Goal: Task Accomplishment & Management: Complete application form

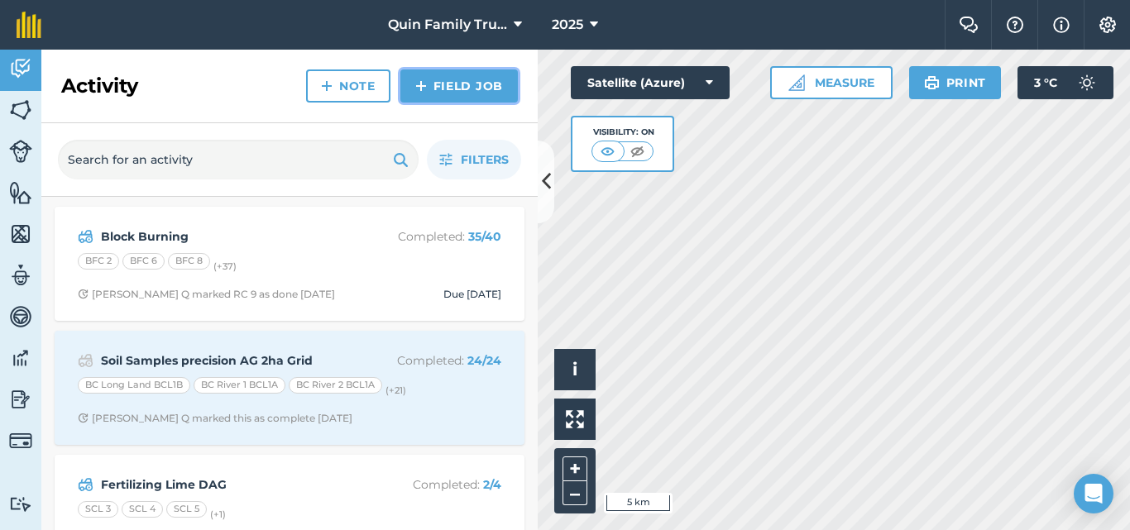
click at [484, 93] on link "Field Job" at bounding box center [458, 86] width 117 height 33
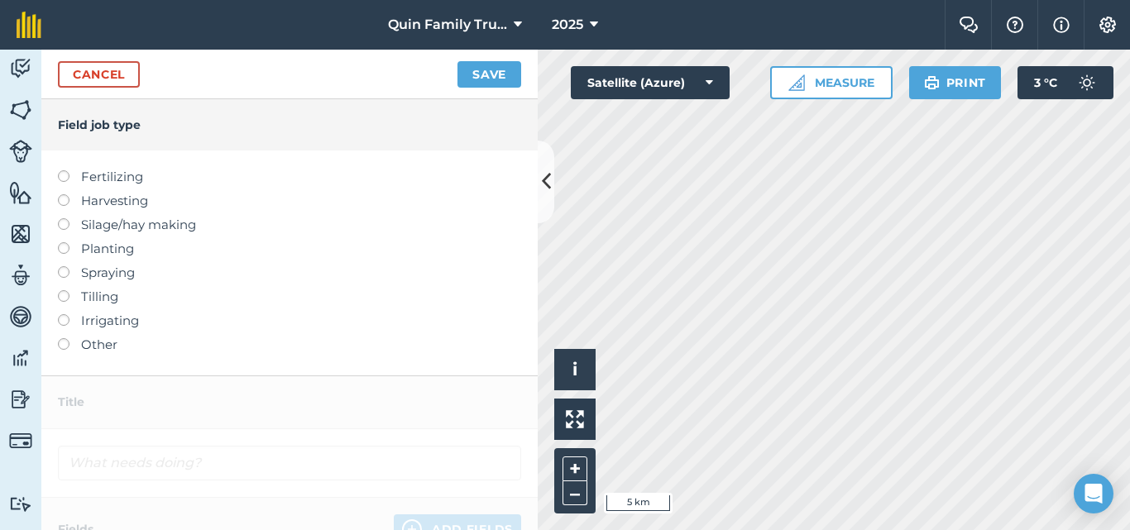
click at [109, 174] on label "Fertilizing" at bounding box center [289, 177] width 463 height 20
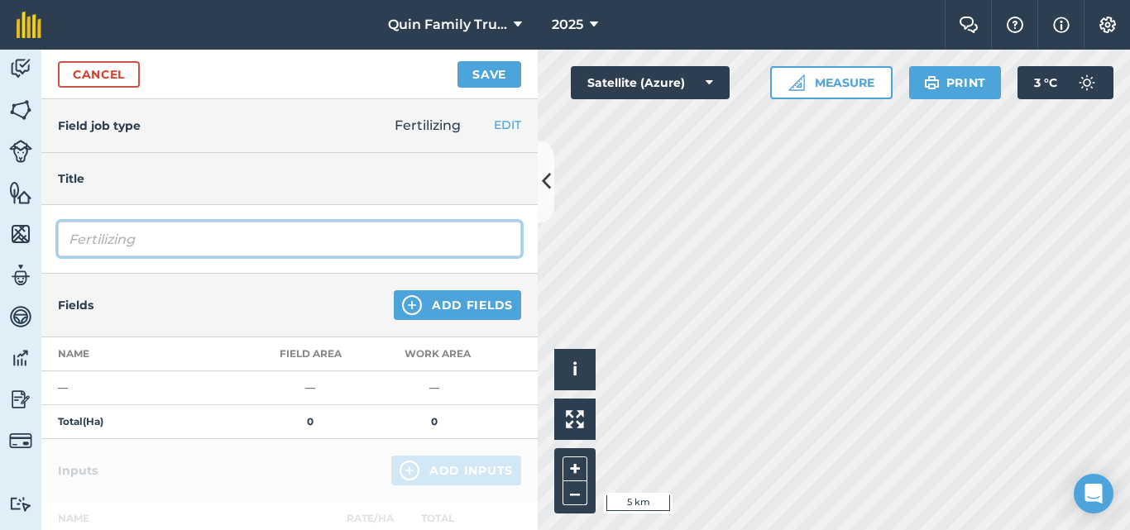
click at [170, 238] on input "Fertilizing" at bounding box center [289, 239] width 463 height 35
type input "Fertilizing TD dairy irrigated"
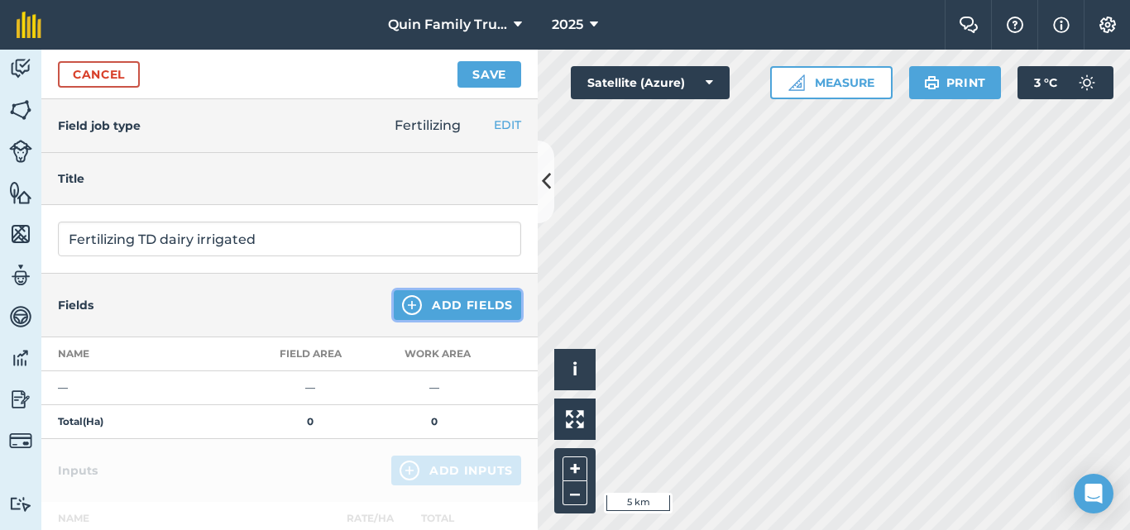
click at [425, 312] on button "Add Fields" at bounding box center [457, 305] width 127 height 30
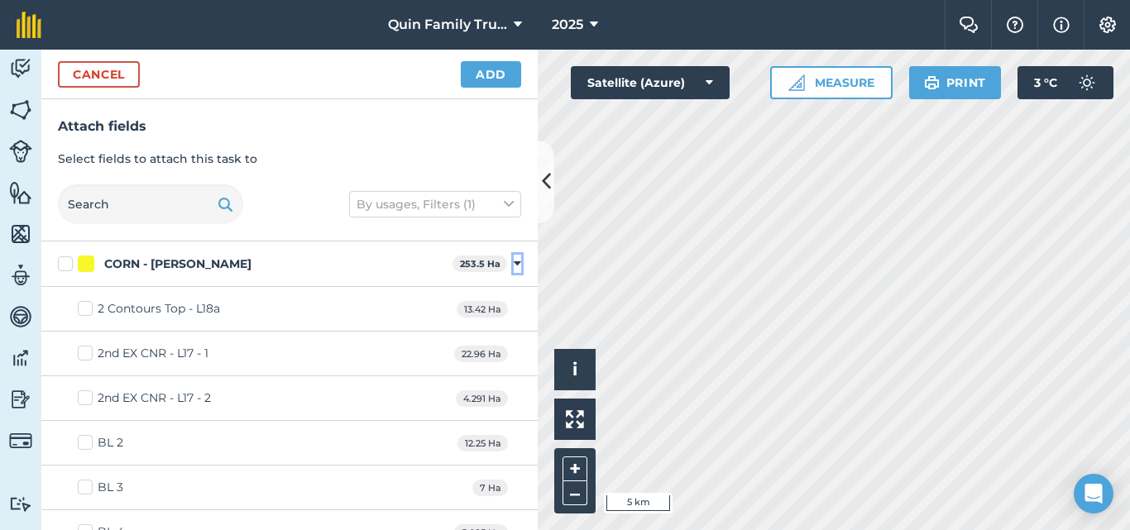
click at [514, 265] on icon at bounding box center [517, 264] width 7 height 15
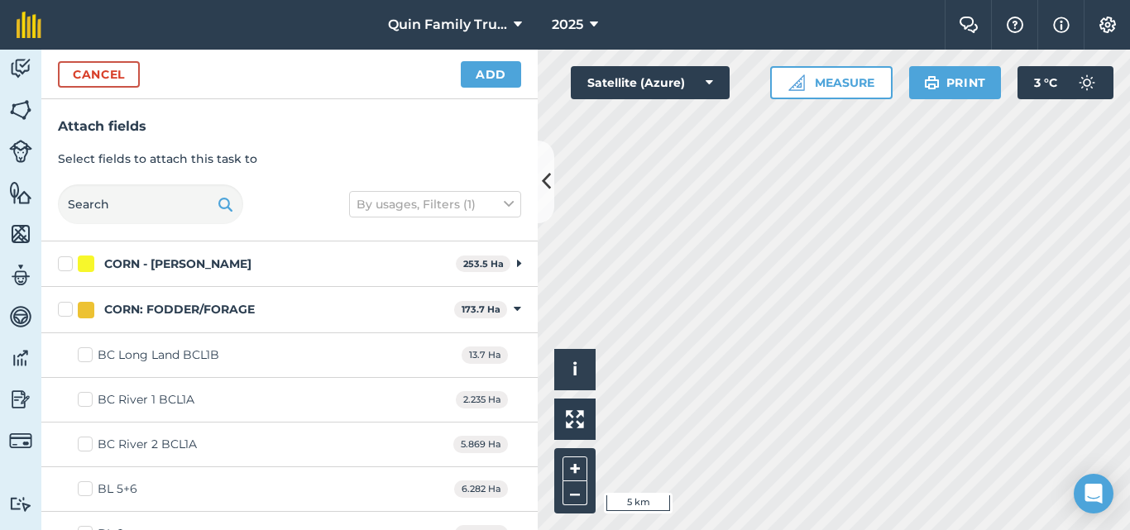
click at [510, 309] on div "CORN: FODDER/FORAGE 173.7 Ha Toggle showing CORN: FODDER/FORAGE fields" at bounding box center [289, 310] width 496 height 46
click at [514, 309] on icon at bounding box center [517, 309] width 7 height 15
click at [514, 357] on icon at bounding box center [517, 355] width 7 height 15
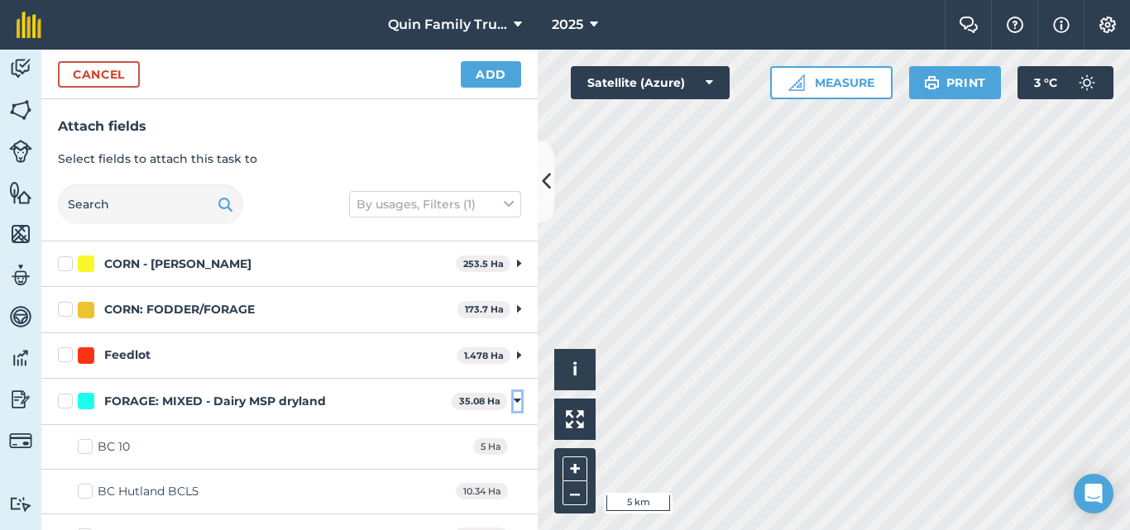
click at [514, 400] on icon at bounding box center [517, 401] width 7 height 15
click at [514, 449] on icon at bounding box center [517, 447] width 7 height 15
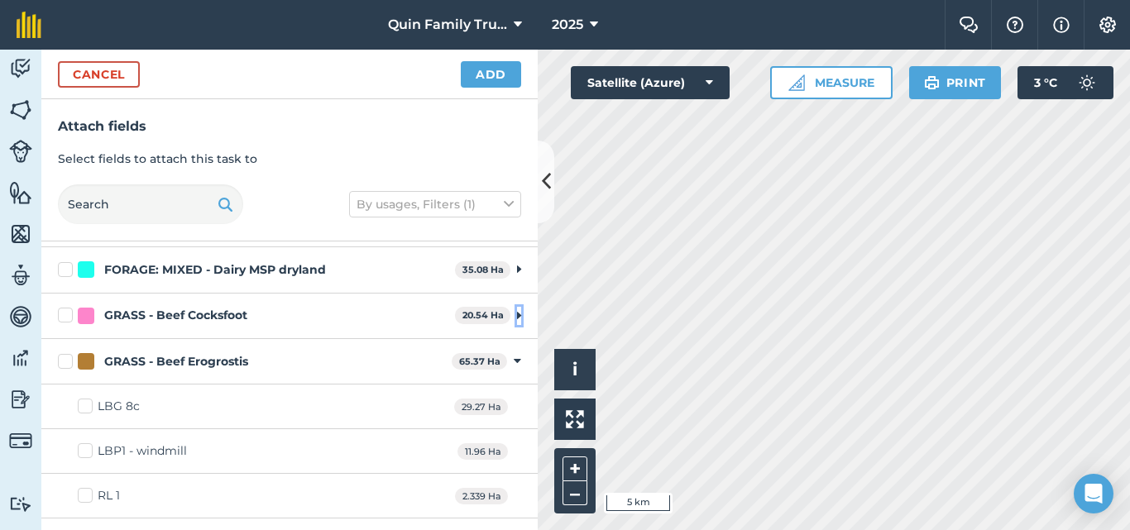
scroll to position [132, 0]
click at [514, 362] on icon at bounding box center [517, 360] width 7 height 15
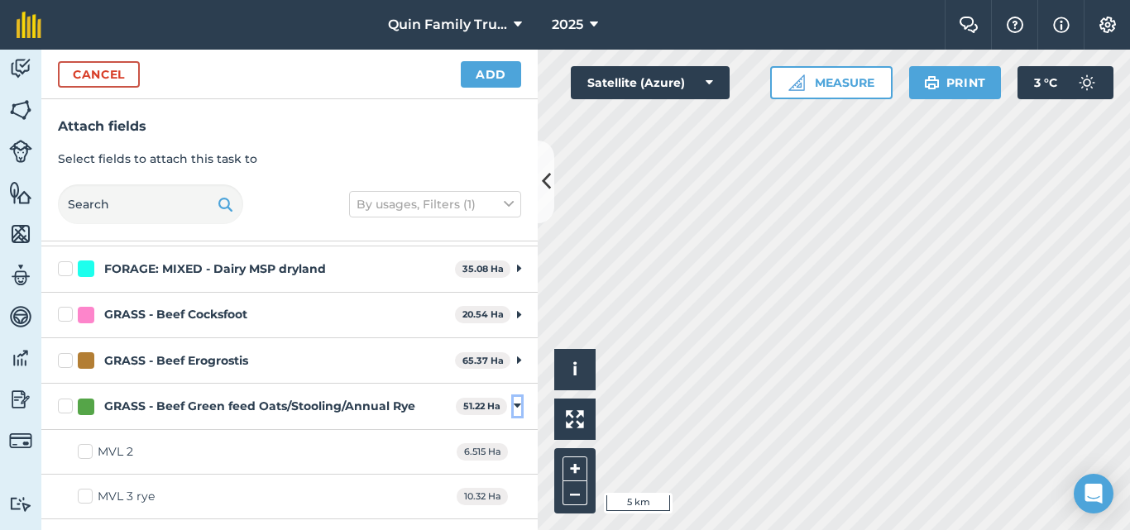
click at [514, 404] on icon at bounding box center [517, 406] width 7 height 15
click at [514, 453] on icon at bounding box center [517, 452] width 7 height 15
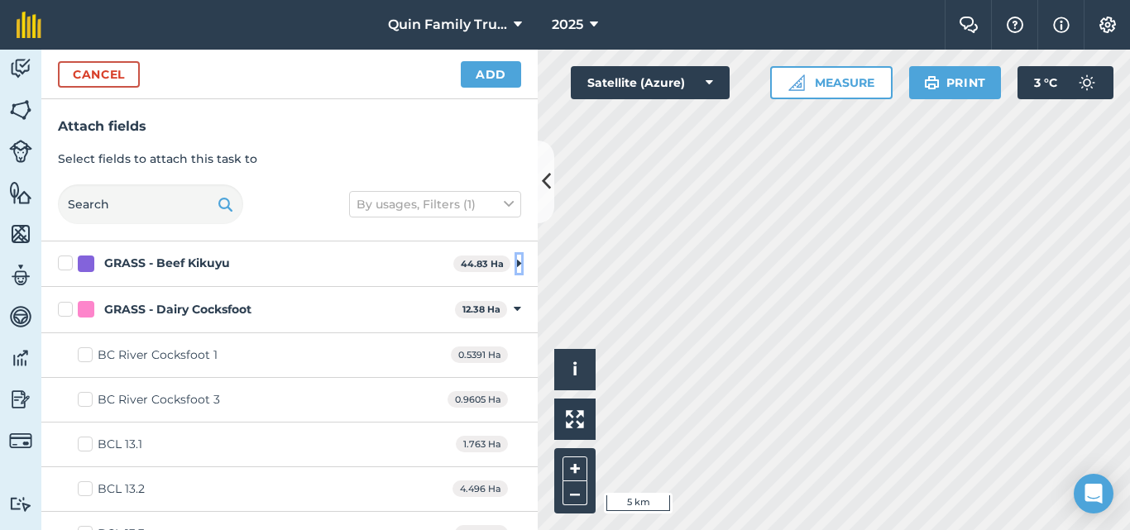
scroll to position [354, 0]
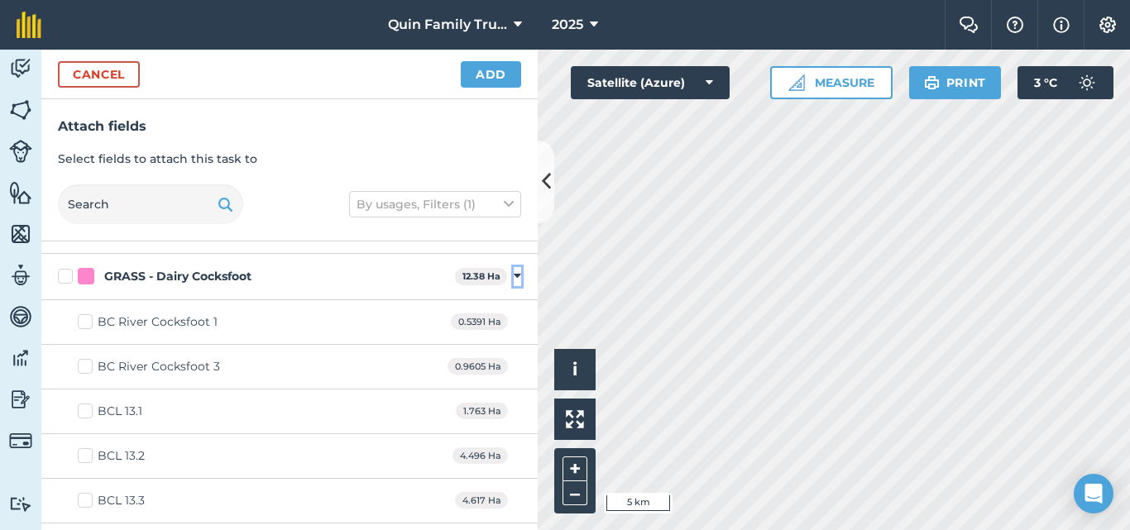
click at [514, 275] on icon at bounding box center [517, 276] width 7 height 15
click at [514, 320] on icon at bounding box center [517, 322] width 7 height 15
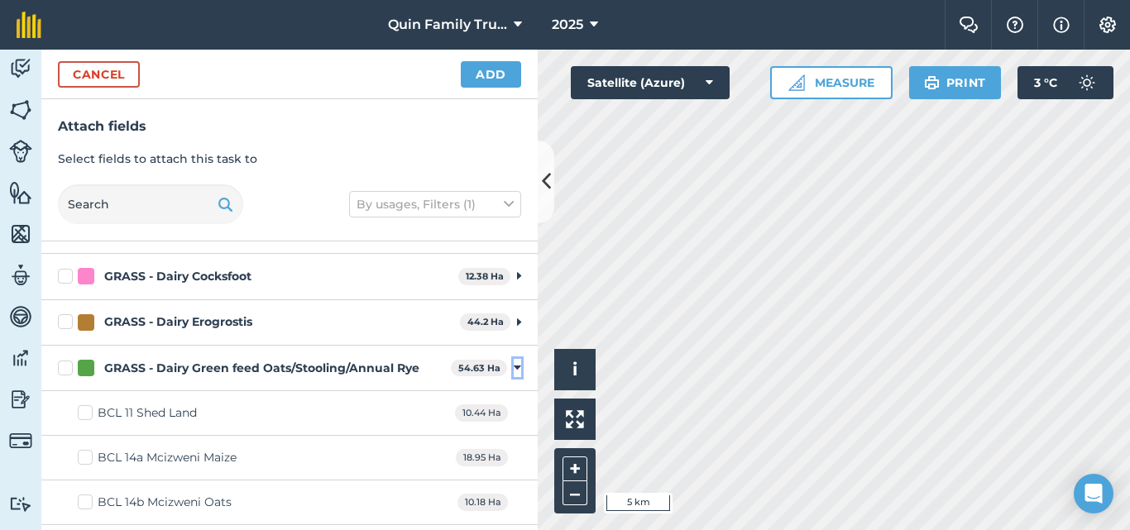
click at [514, 363] on icon at bounding box center [517, 368] width 7 height 15
click at [514, 412] on icon at bounding box center [517, 413] width 7 height 15
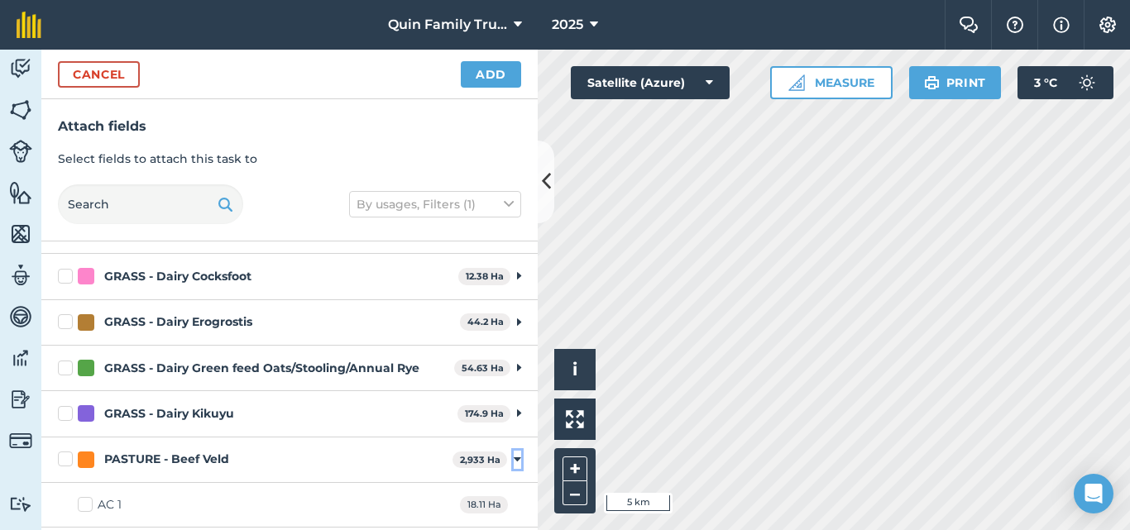
click at [514, 463] on icon at bounding box center [517, 460] width 7 height 15
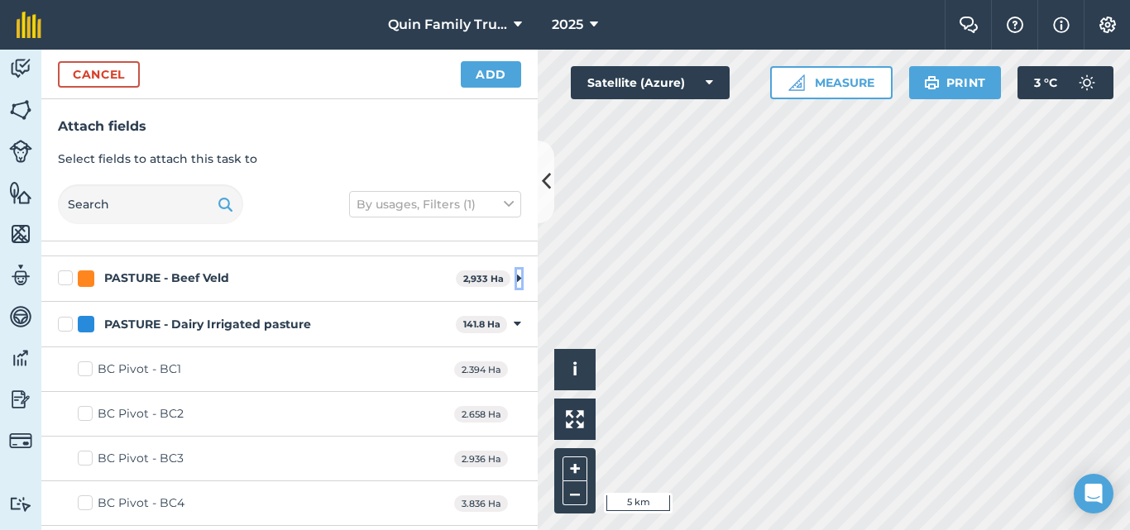
scroll to position [553, 0]
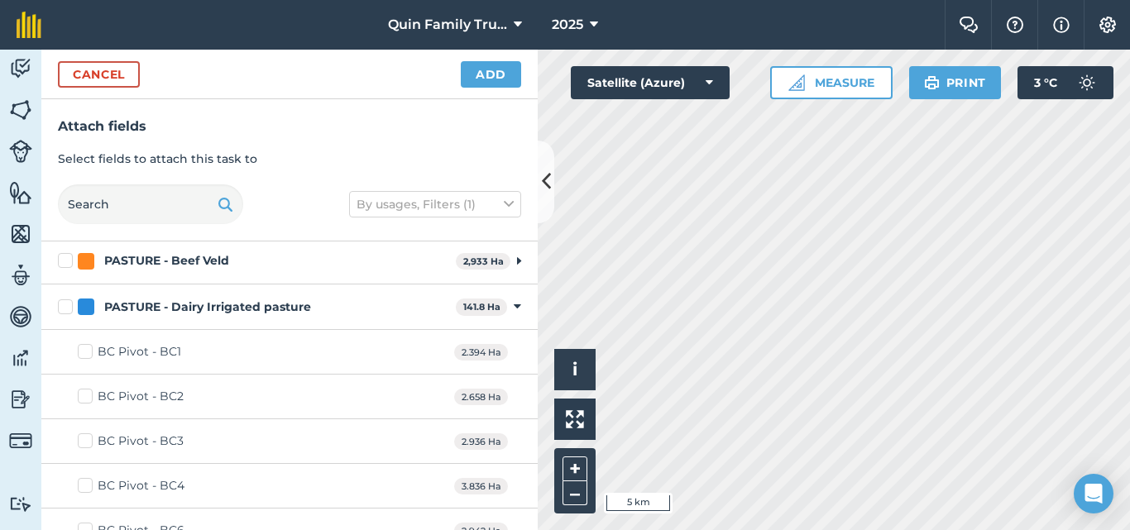
click at [84, 350] on label "BC Pivot - BC1" at bounding box center [129, 351] width 103 height 17
click at [84, 350] on input "BC Pivot - BC1" at bounding box center [83, 348] width 11 height 11
checkbox input "true"
click at [82, 400] on label "BC Pivot - BC2" at bounding box center [131, 396] width 106 height 17
click at [82, 399] on input "BC Pivot - BC2" at bounding box center [83, 393] width 11 height 11
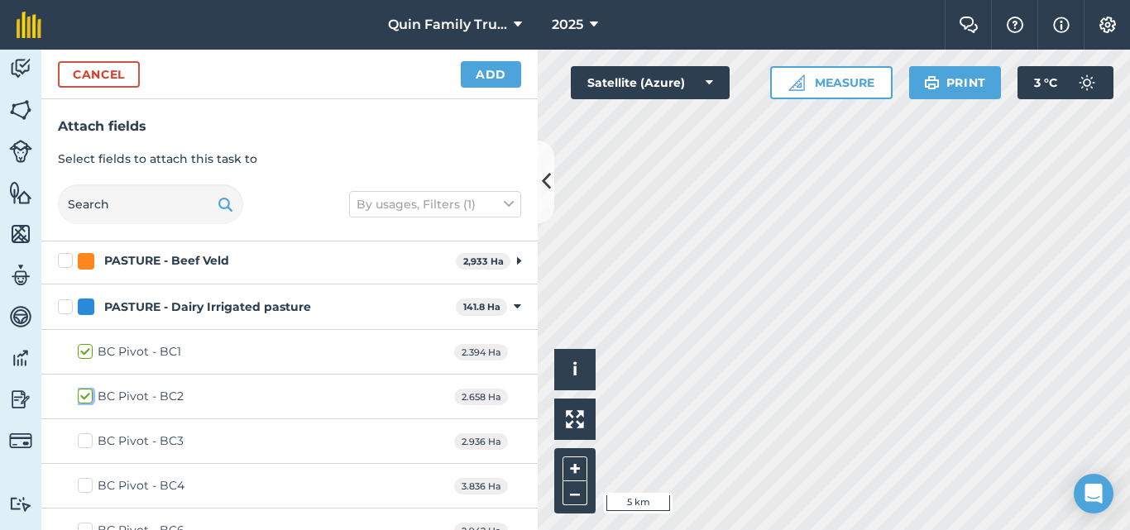
checkbox input "true"
click at [97, 441] on label "BC Pivot - BC3" at bounding box center [131, 441] width 106 height 17
click at [89, 441] on input "BC Pivot - BC3" at bounding box center [83, 438] width 11 height 11
checkbox input "true"
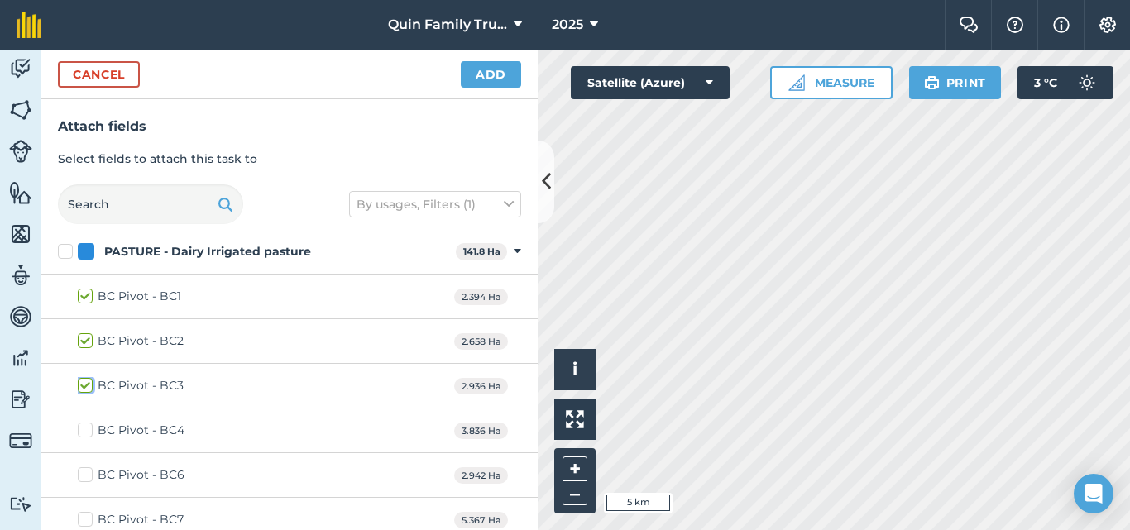
scroll to position [635, 0]
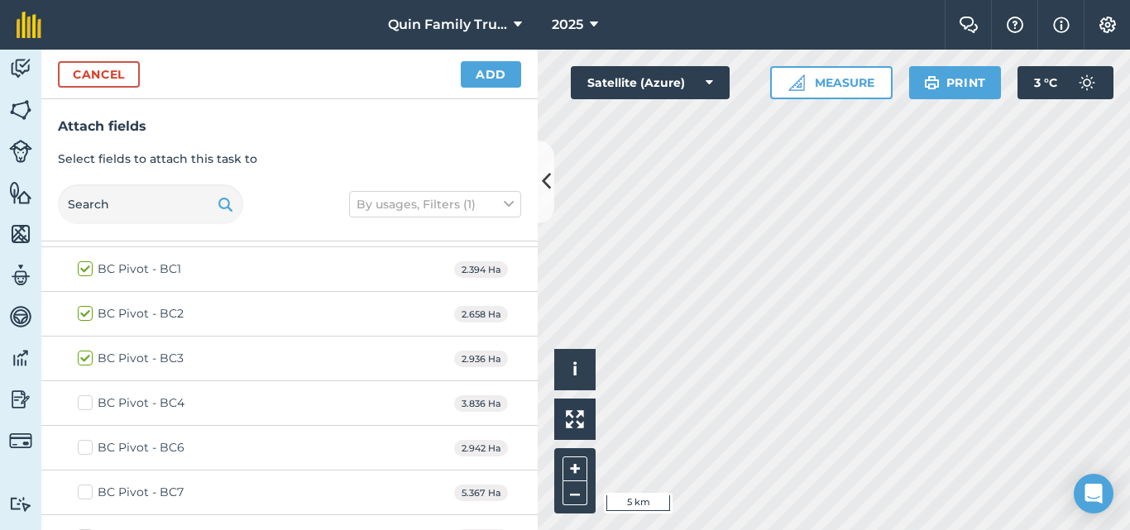
click at [94, 407] on label "BC Pivot - BC4" at bounding box center [131, 403] width 107 height 17
click at [89, 405] on input "BC Pivot - BC4" at bounding box center [83, 400] width 11 height 11
checkbox input "true"
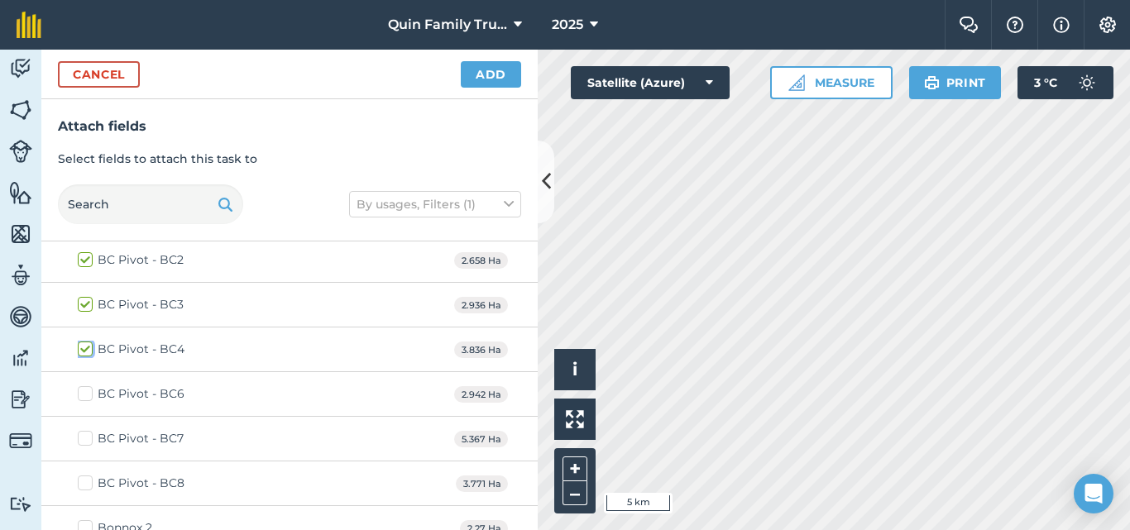
scroll to position [718, 0]
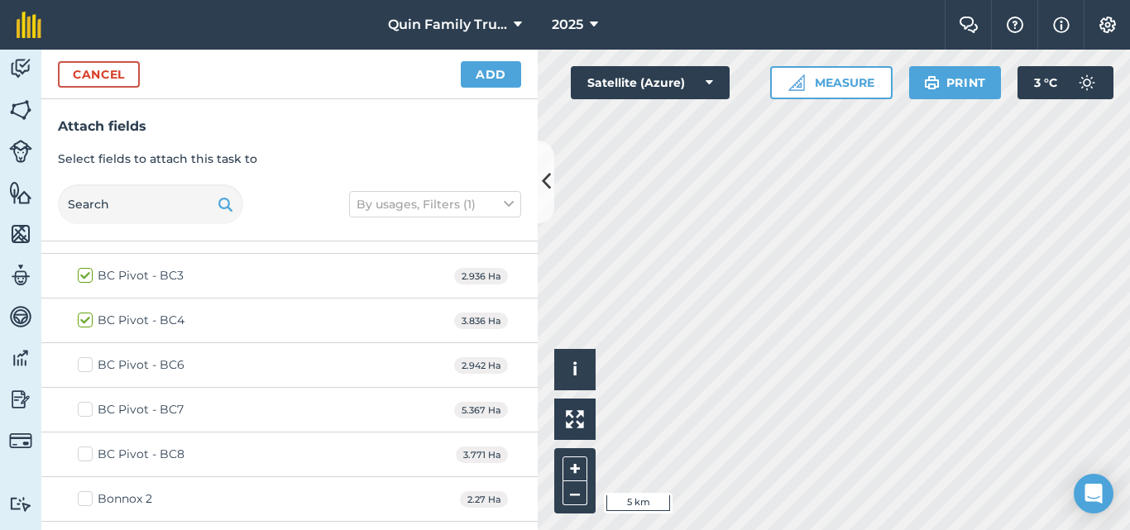
click at [84, 364] on label "BC Pivot - BC6" at bounding box center [131, 365] width 107 height 17
click at [84, 364] on input "BC Pivot - BC6" at bounding box center [83, 362] width 11 height 11
checkbox input "true"
drag, startPoint x: 93, startPoint y: 411, endPoint x: 89, endPoint y: 430, distance: 19.3
click at [93, 412] on label "BC Pivot - BC7" at bounding box center [131, 409] width 106 height 17
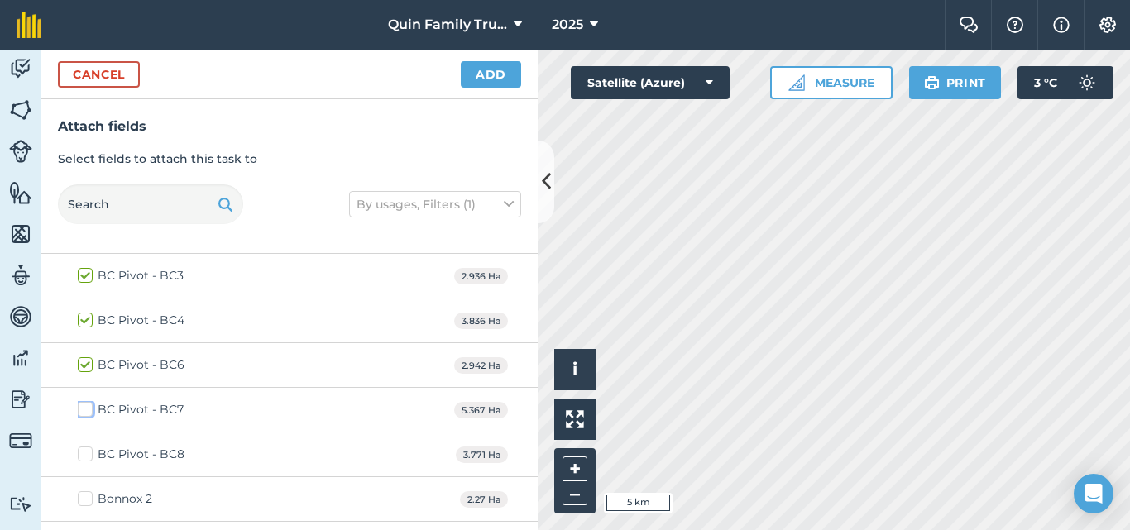
click at [89, 412] on input "BC Pivot - BC7" at bounding box center [83, 406] width 11 height 11
checkbox input "true"
click at [84, 452] on label "BC Pivot - BC8" at bounding box center [131, 454] width 107 height 17
click at [84, 452] on input "BC Pivot - BC8" at bounding box center [83, 451] width 11 height 11
checkbox input "true"
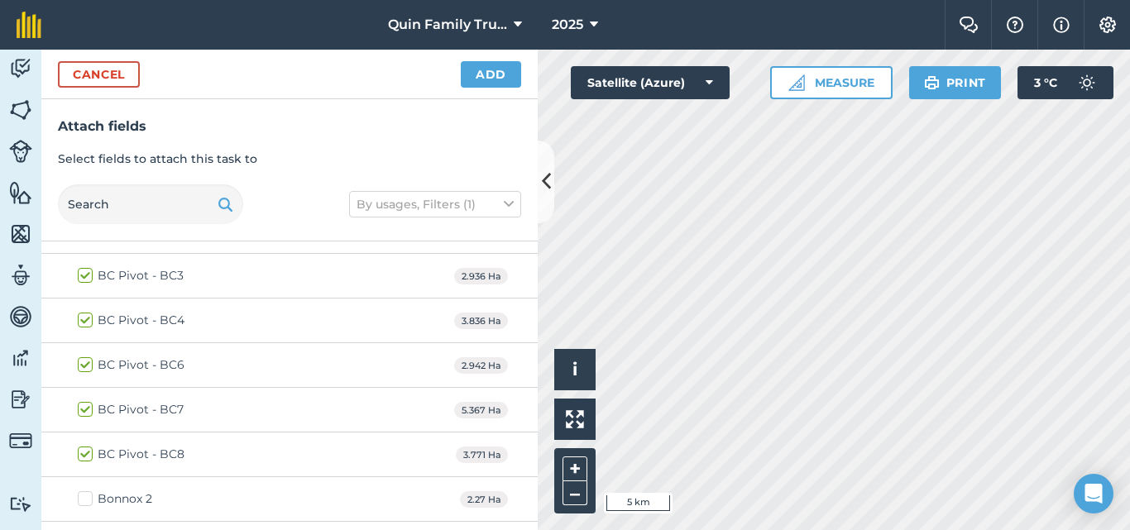
click at [87, 496] on label "Bonnox 2" at bounding box center [115, 499] width 74 height 17
click at [87, 496] on input "Bonnox 2" at bounding box center [83, 496] width 11 height 11
checkbox input "true"
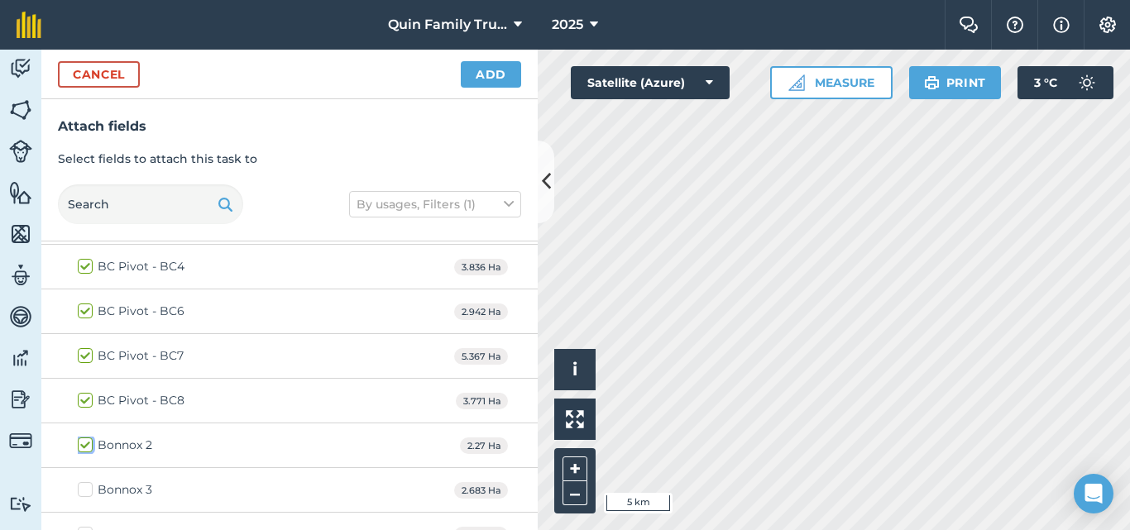
scroll to position [801, 0]
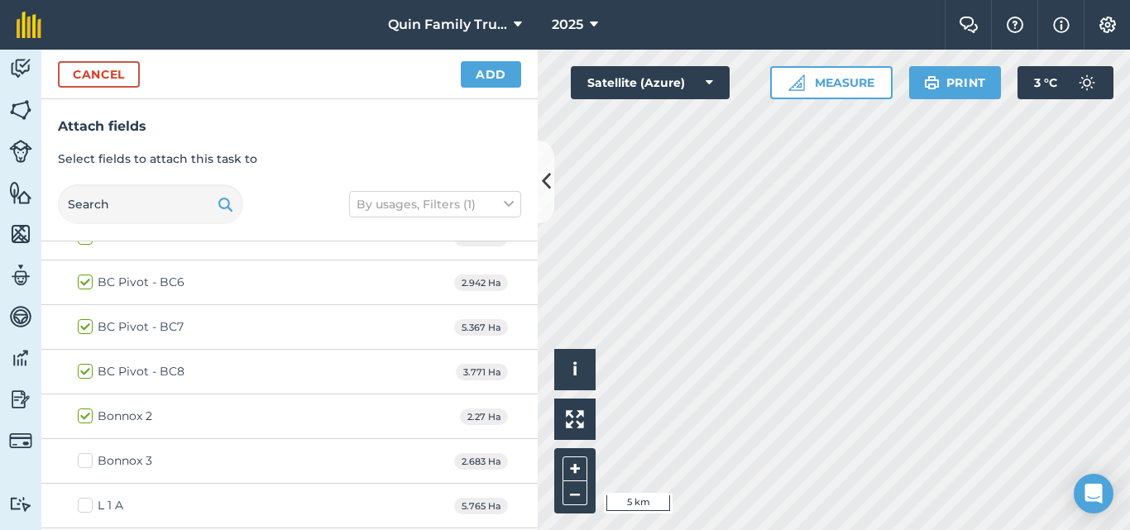
click at [81, 462] on label "Bonnox 3" at bounding box center [115, 461] width 74 height 17
click at [81, 462] on input "Bonnox 3" at bounding box center [83, 458] width 11 height 11
checkbox input "true"
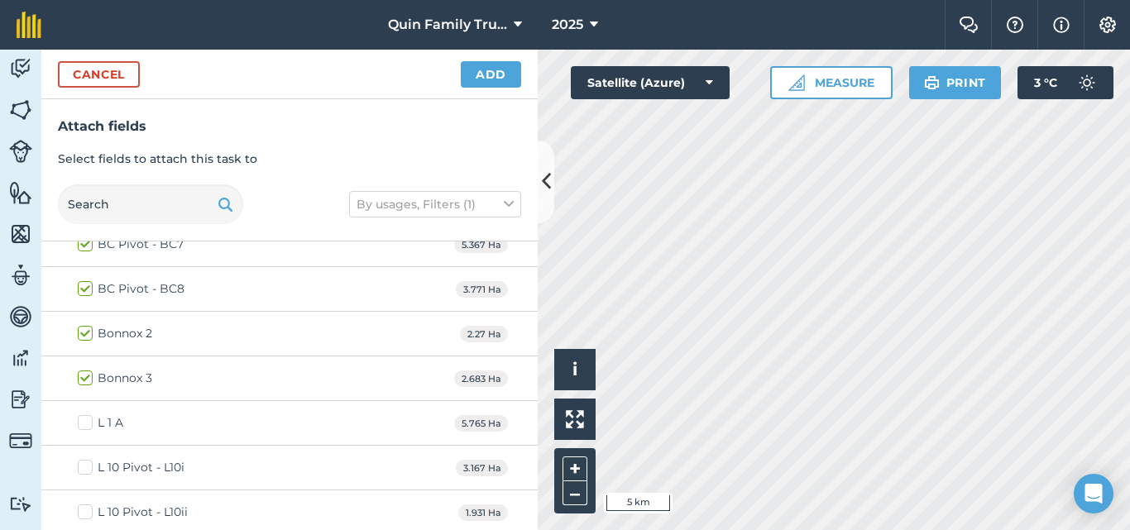
click at [84, 423] on label "L 1 A" at bounding box center [101, 423] width 46 height 17
click at [84, 423] on input "L 1 A" at bounding box center [83, 420] width 11 height 11
checkbox input "true"
click at [86, 461] on label "L 10 Pivot - L10i" at bounding box center [131, 467] width 107 height 17
click at [86, 461] on input "L 10 Pivot - L10i" at bounding box center [83, 464] width 11 height 11
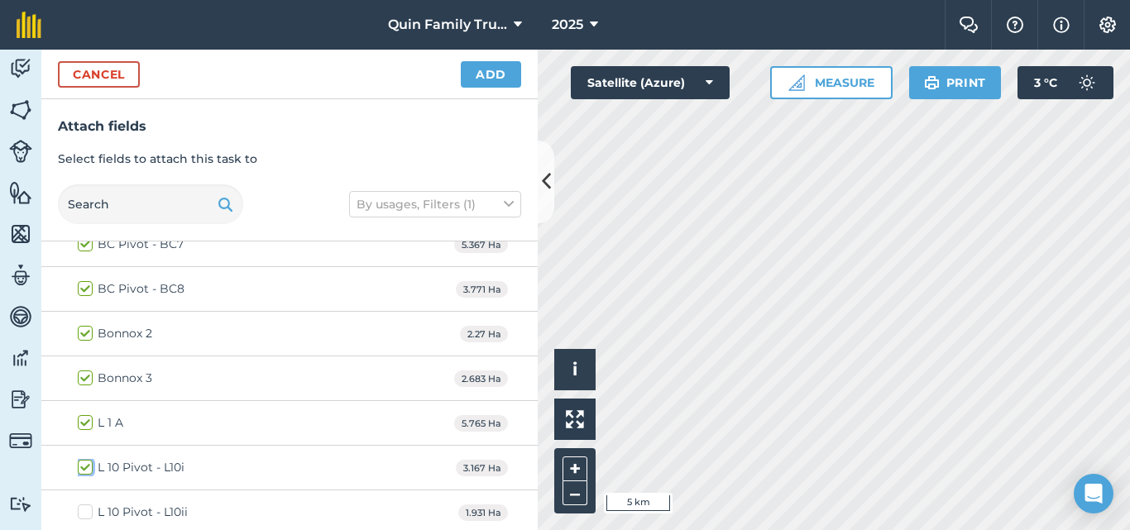
checkbox input "true"
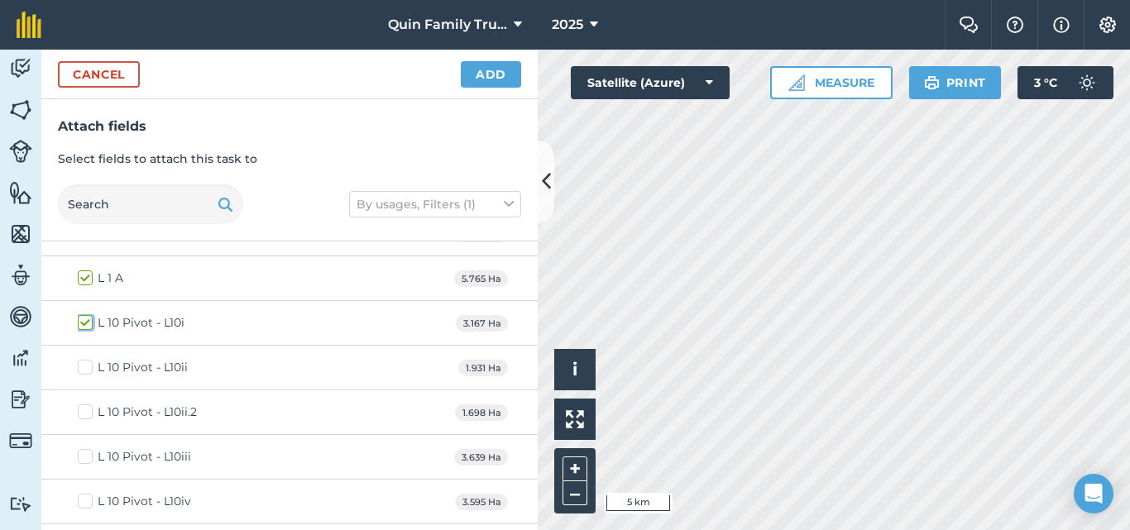
scroll to position [1049, 0]
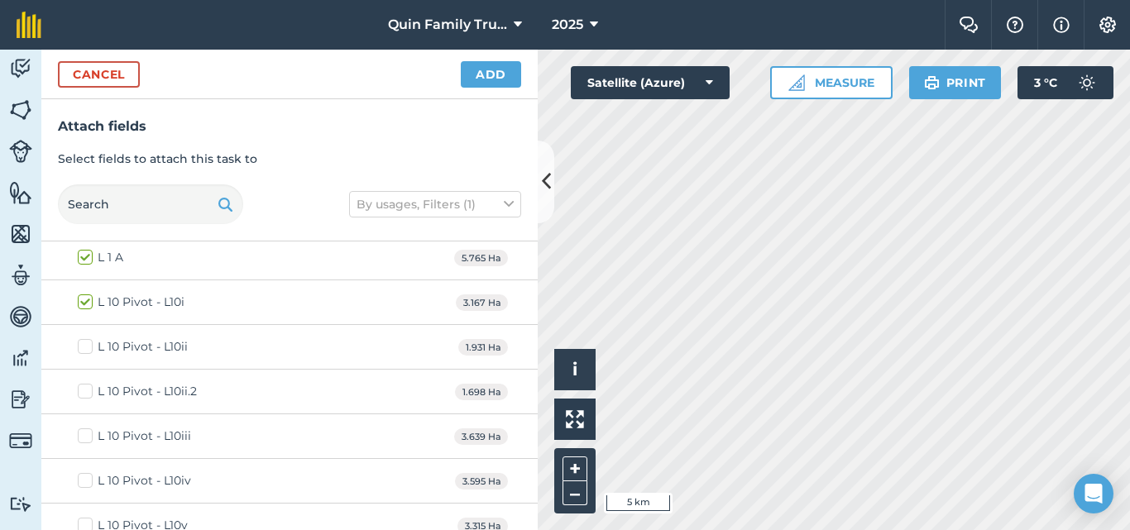
click at [94, 346] on label "L 10 Pivot - L10ii" at bounding box center [133, 346] width 110 height 17
click at [89, 346] on input "L 10 Pivot - L10ii" at bounding box center [83, 343] width 11 height 11
checkbox input "true"
click at [86, 392] on label "L 10 Pivot - L10ii.2" at bounding box center [137, 391] width 119 height 17
click at [86, 392] on input "L 10 Pivot - L10ii.2" at bounding box center [83, 388] width 11 height 11
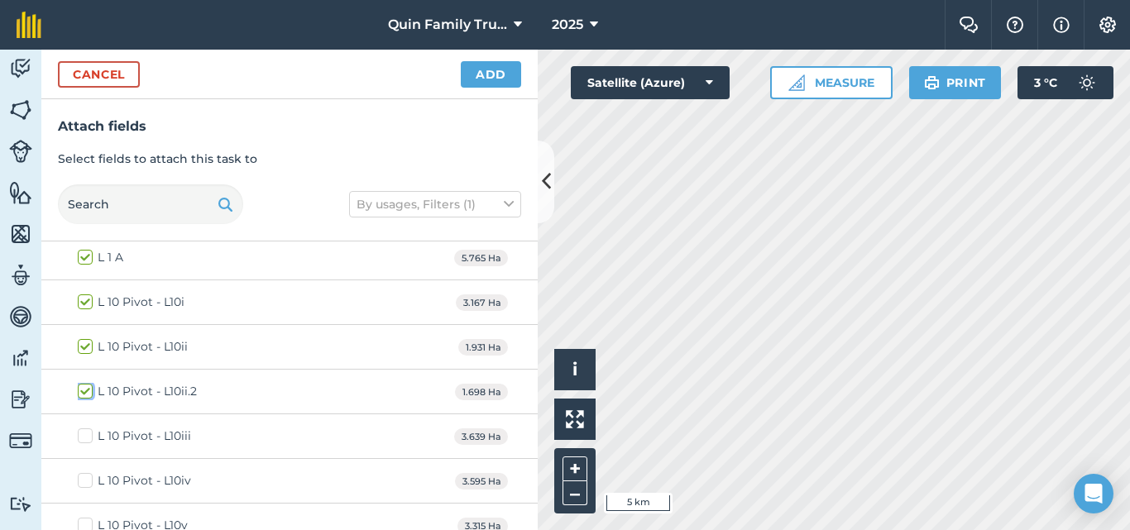
checkbox input "true"
click at [88, 440] on label "L 10 Pivot - L10iii" at bounding box center [134, 436] width 113 height 17
click at [88, 439] on input "L 10 Pivot - L10iii" at bounding box center [83, 433] width 11 height 11
checkbox input "true"
click at [90, 477] on label "L 10 Pivot - L10iv" at bounding box center [134, 480] width 113 height 17
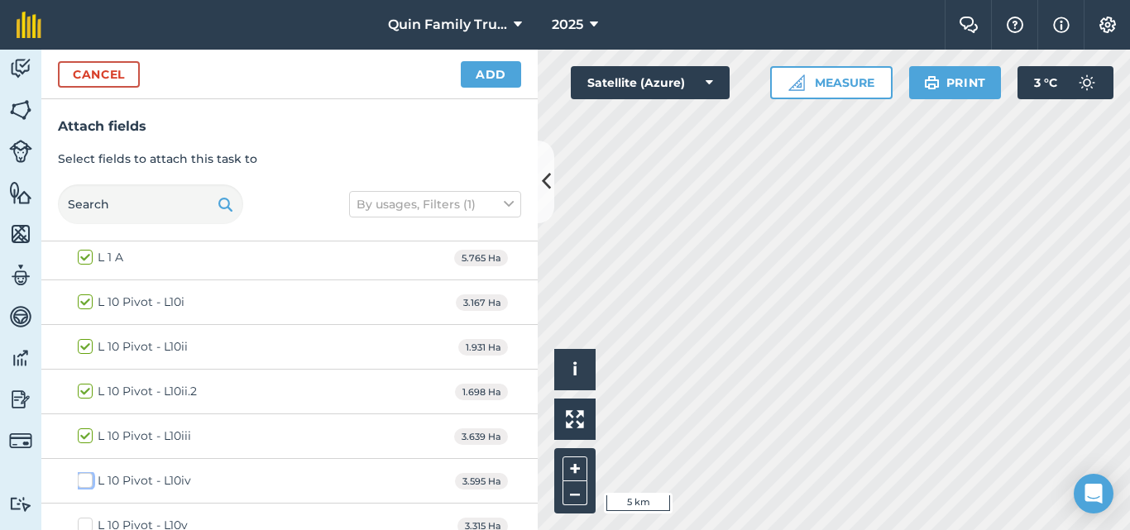
click at [89, 477] on input "L 10 Pivot - L10iv" at bounding box center [83, 477] width 11 height 11
checkbox input "true"
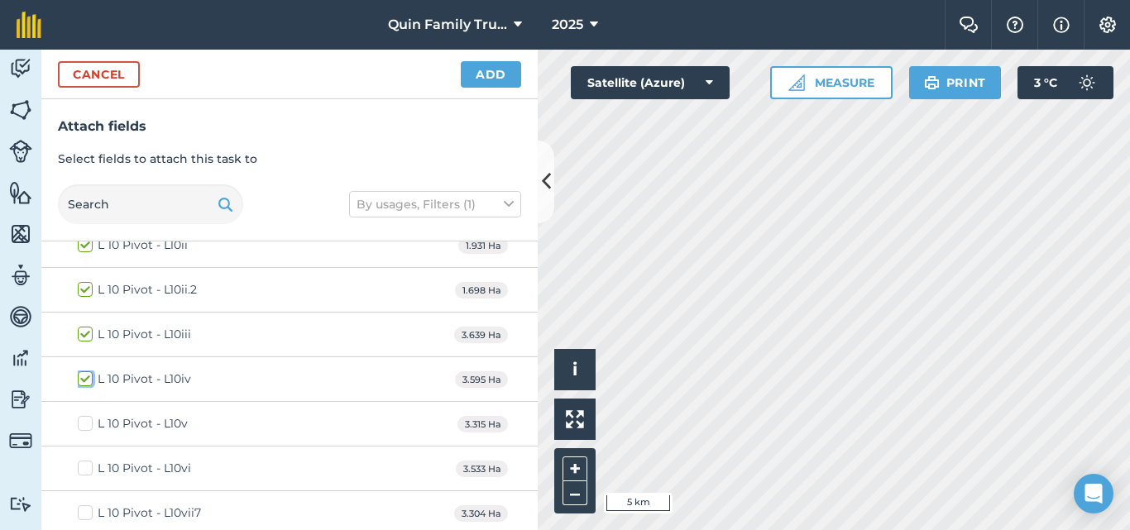
scroll to position [1215, 0]
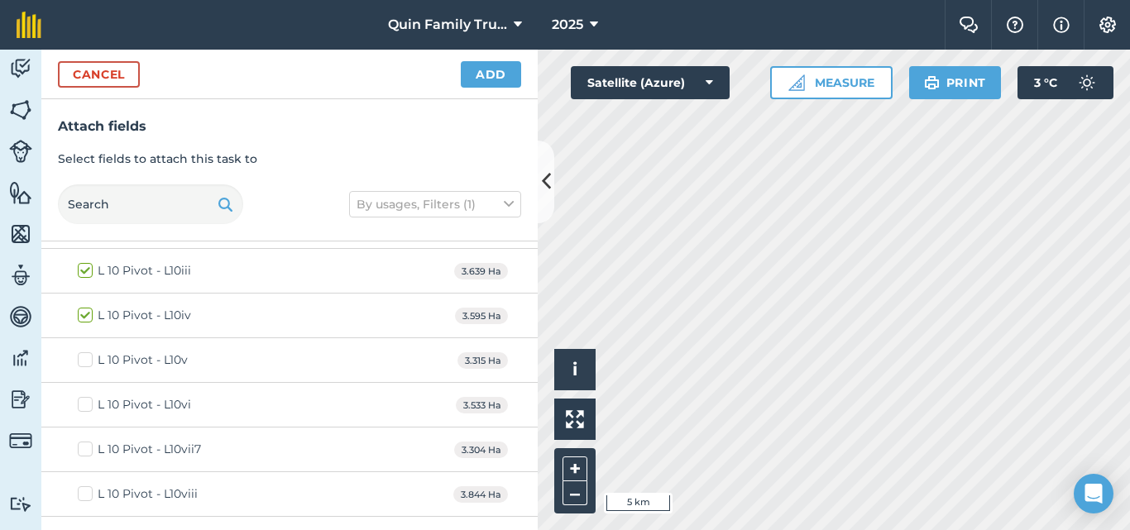
click at [88, 362] on label "L 10 Pivot - L10v" at bounding box center [133, 360] width 110 height 17
click at [88, 362] on input "L 10 Pivot - L10v" at bounding box center [83, 357] width 11 height 11
checkbox input "true"
click at [93, 410] on label "L 10 Pivot - L10vi" at bounding box center [134, 404] width 113 height 17
click at [89, 407] on input "L 10 Pivot - L10vi" at bounding box center [83, 401] width 11 height 11
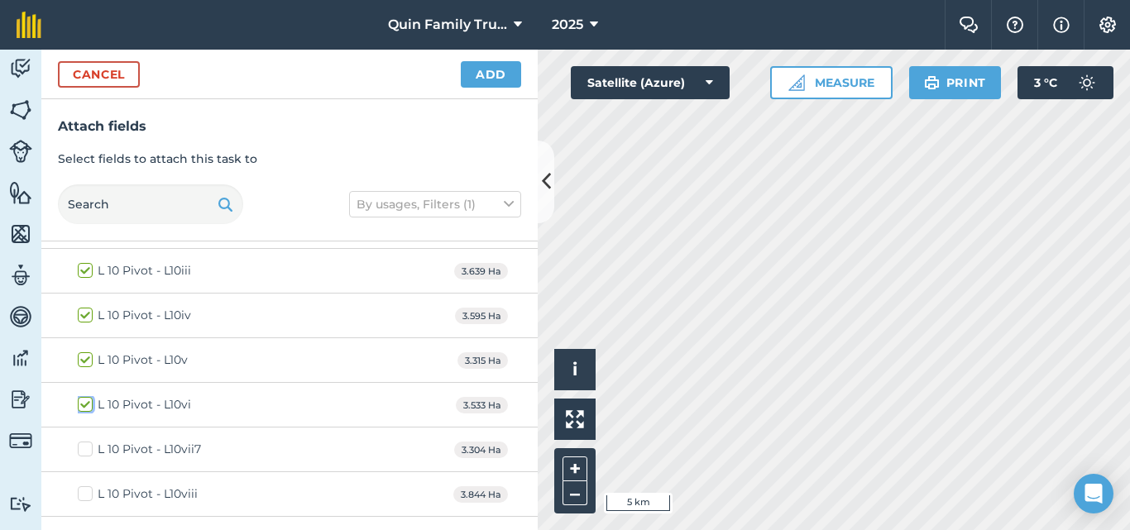
checkbox input "true"
click at [90, 448] on label "L 10 Pivot - L10vii7" at bounding box center [139, 449] width 123 height 17
click at [89, 448] on input "L 10 Pivot - L10vii7" at bounding box center [83, 446] width 11 height 11
checkbox input "true"
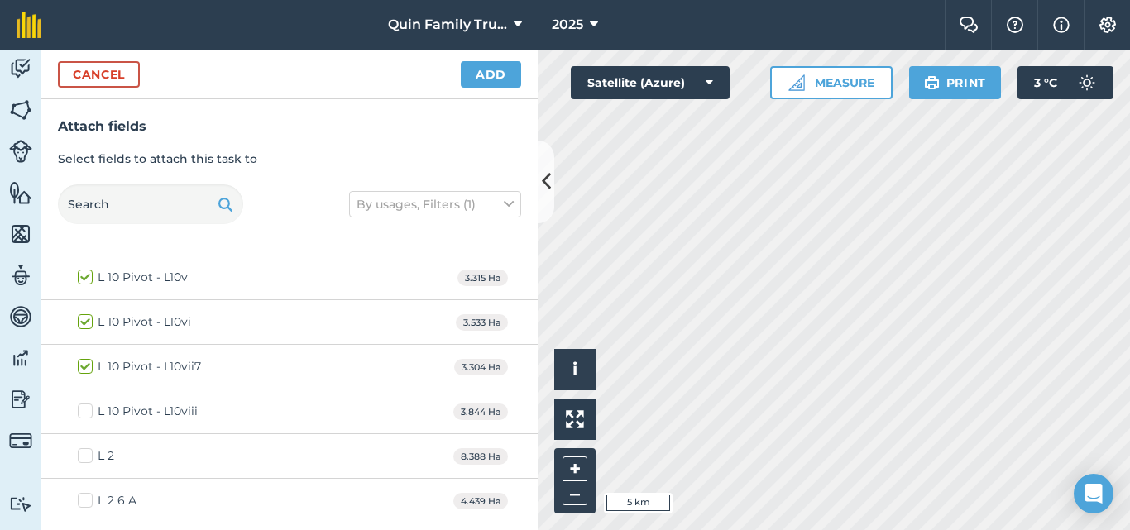
click at [86, 407] on label "L 10 Pivot - L10viii" at bounding box center [138, 411] width 120 height 17
click at [86, 407] on input "L 10 Pivot - L10viii" at bounding box center [83, 408] width 11 height 11
checkbox input "true"
drag, startPoint x: 86, startPoint y: 458, endPoint x: 89, endPoint y: 480, distance: 22.5
click at [85, 458] on label "L 2" at bounding box center [96, 456] width 36 height 17
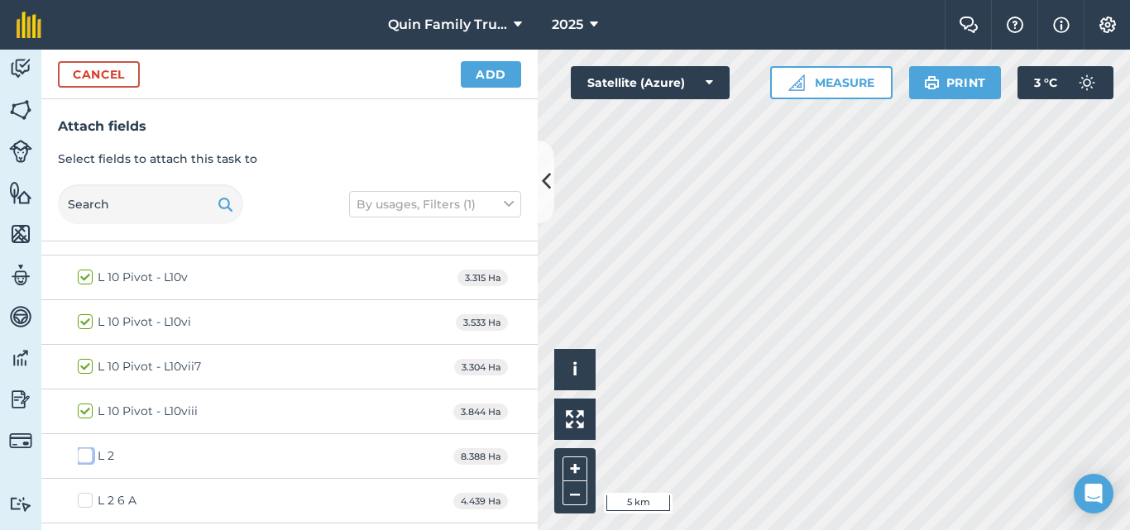
click at [85, 458] on input "L 2" at bounding box center [83, 453] width 11 height 11
checkbox input "true"
click at [88, 493] on label "L 2 6 A" at bounding box center [107, 500] width 59 height 17
click at [88, 493] on input "L 2 6 A" at bounding box center [83, 497] width 11 height 11
checkbox input "true"
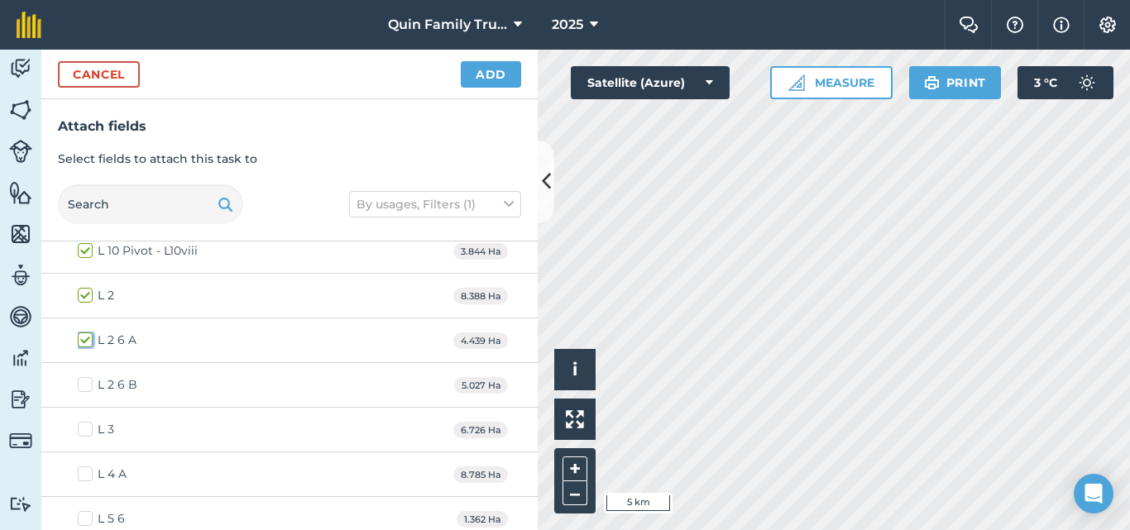
scroll to position [1463, 0]
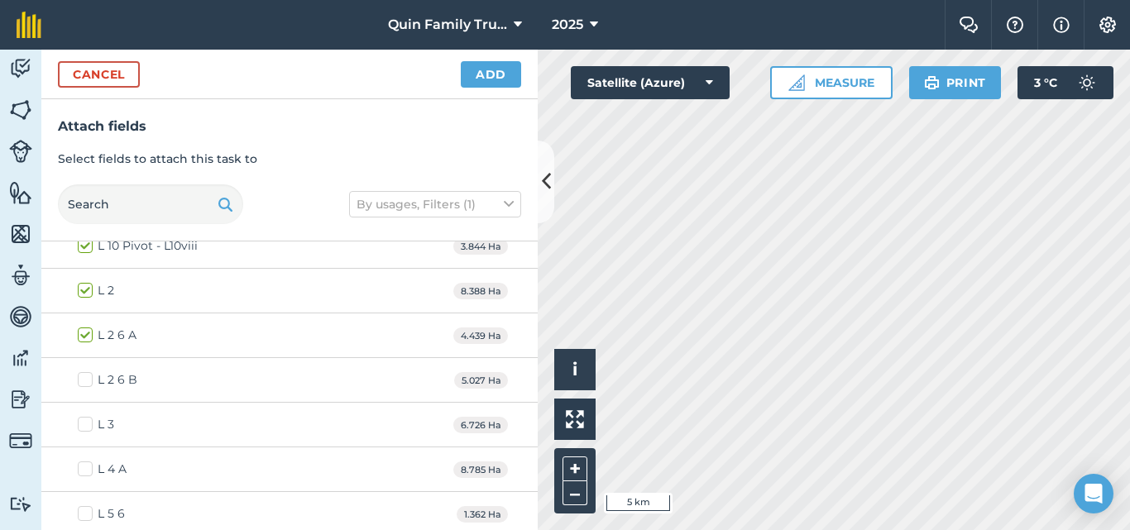
click at [83, 384] on label "L 2 6 B" at bounding box center [108, 380] width 60 height 17
click at [83, 382] on input "L 2 6 B" at bounding box center [83, 377] width 11 height 11
checkbox input "true"
click at [90, 421] on label "L 3" at bounding box center [96, 424] width 36 height 17
click at [89, 421] on input "L 3" at bounding box center [83, 421] width 11 height 11
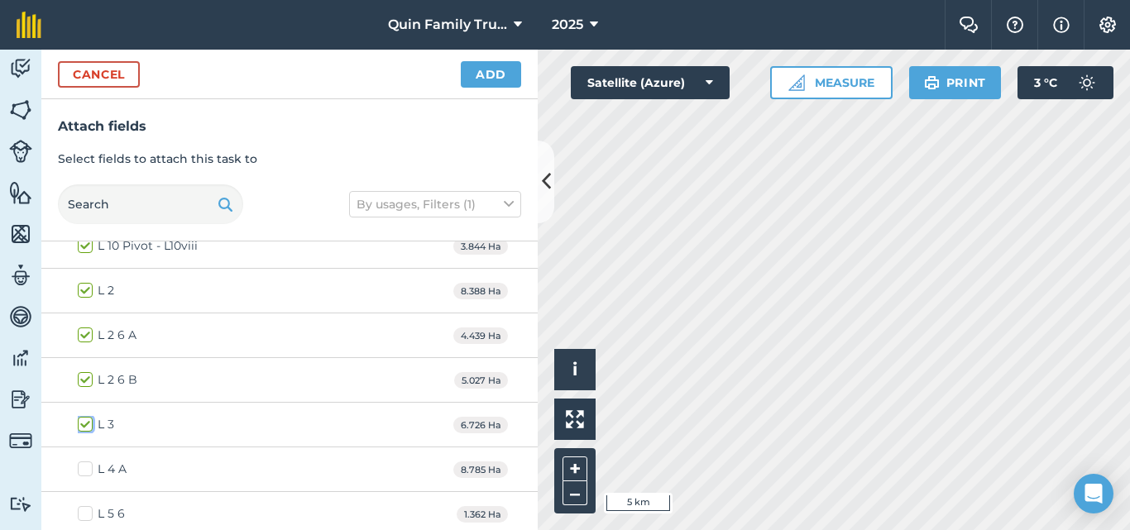
checkbox input "true"
click at [86, 467] on label "L 4 A" at bounding box center [102, 469] width 49 height 17
click at [86, 467] on input "L 4 A" at bounding box center [83, 466] width 11 height 11
checkbox input "true"
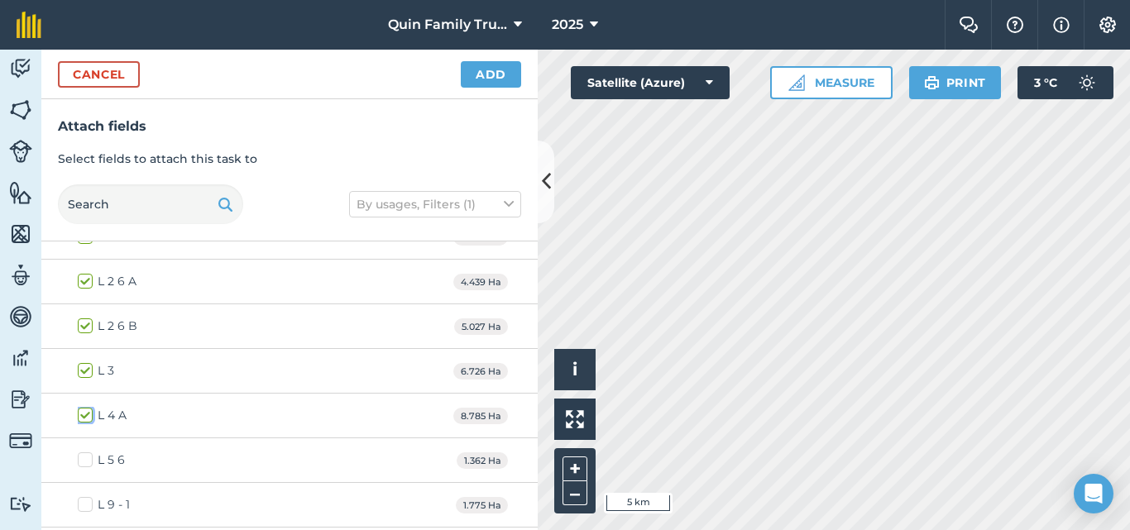
scroll to position [1546, 0]
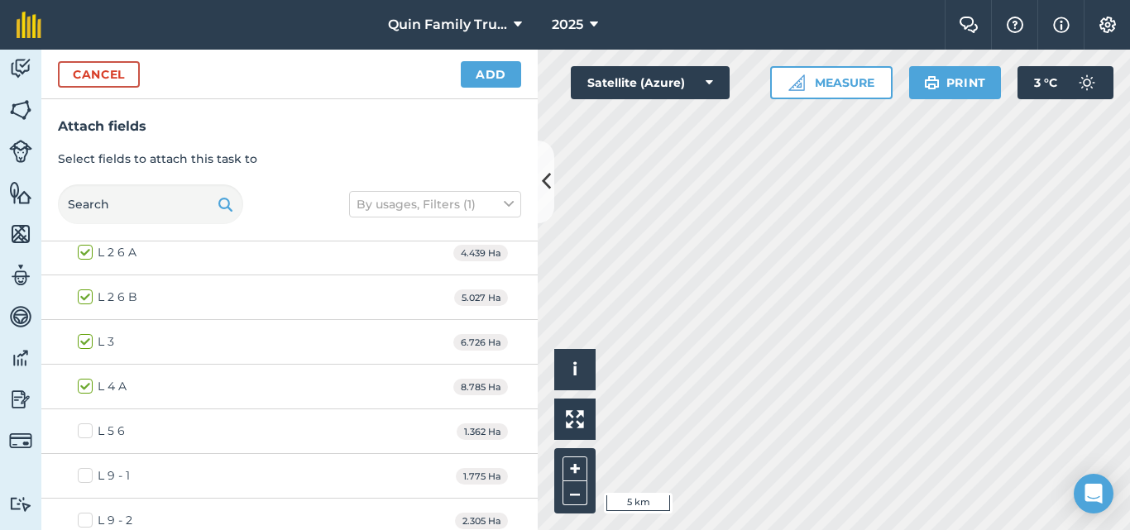
click at [84, 429] on label "L 5 6" at bounding box center [101, 431] width 47 height 17
click at [84, 429] on input "L 5 6" at bounding box center [83, 428] width 11 height 11
checkbox input "true"
click at [84, 472] on label "L 9 - 1" at bounding box center [104, 476] width 52 height 17
click at [84, 472] on input "L 9 - 1" at bounding box center [83, 473] width 11 height 11
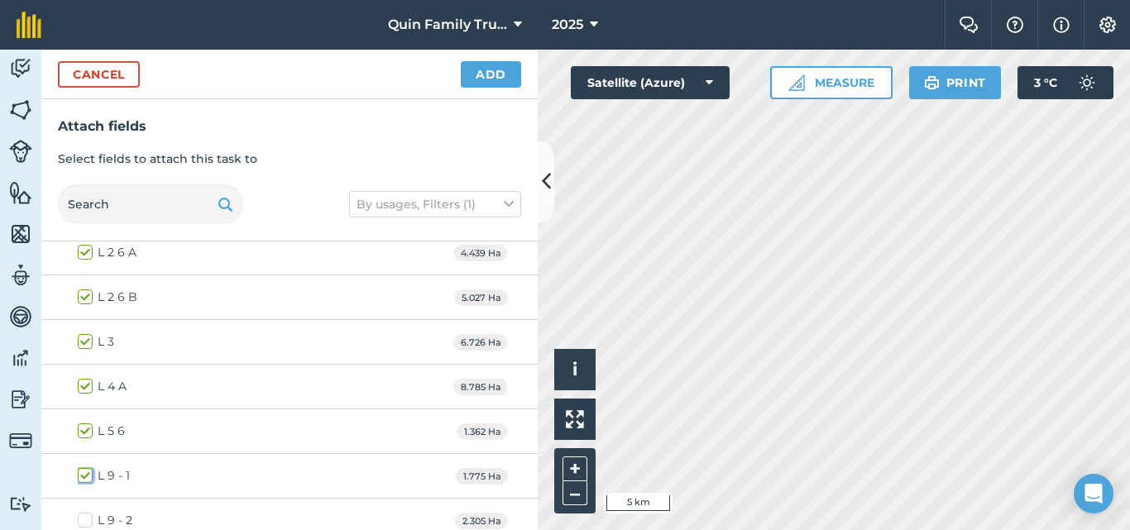
checkbox input "true"
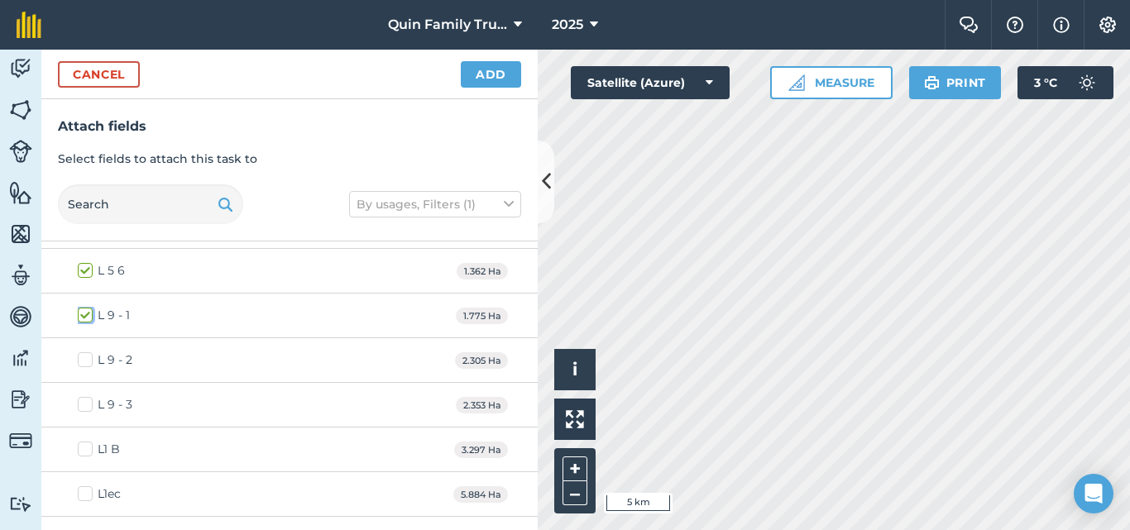
scroll to position [1711, 0]
drag, startPoint x: 81, startPoint y: 352, endPoint x: 84, endPoint y: 378, distance: 25.8
click at [81, 354] on label "L 9 - 2" at bounding box center [105, 355] width 55 height 17
click at [81, 354] on input "L 9 - 2" at bounding box center [83, 352] width 11 height 11
checkbox input "true"
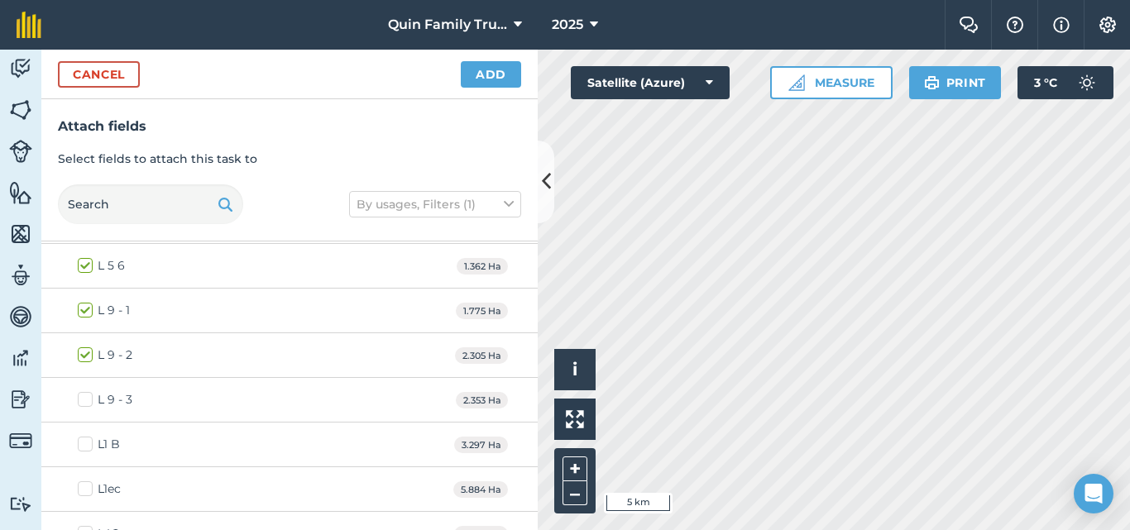
drag, startPoint x: 85, startPoint y: 398, endPoint x: 88, endPoint y: 421, distance: 23.3
click at [85, 399] on label "L 9 - 3" at bounding box center [105, 399] width 55 height 17
click at [85, 399] on input "L 9 - 3" at bounding box center [83, 396] width 11 height 11
checkbox input "true"
drag, startPoint x: 88, startPoint y: 442, endPoint x: 79, endPoint y: 478, distance: 37.3
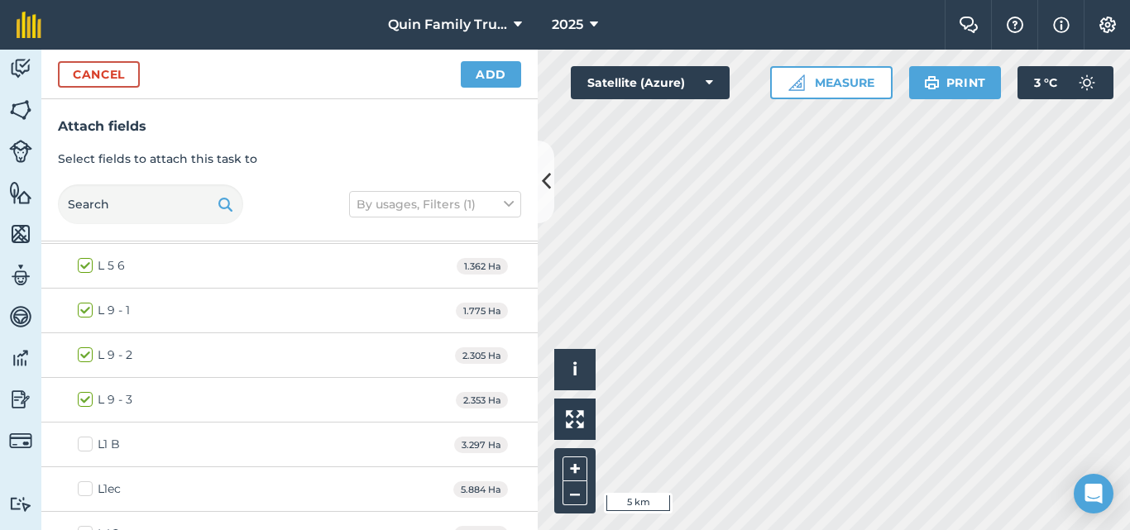
click at [86, 442] on label "L1 B" at bounding box center [99, 444] width 42 height 17
click at [86, 442] on input "L1 B" at bounding box center [83, 441] width 11 height 11
checkbox input "true"
drag, startPoint x: 79, startPoint y: 492, endPoint x: 165, endPoint y: 415, distance: 116.0
click at [79, 491] on label "L1ec" at bounding box center [99, 489] width 43 height 17
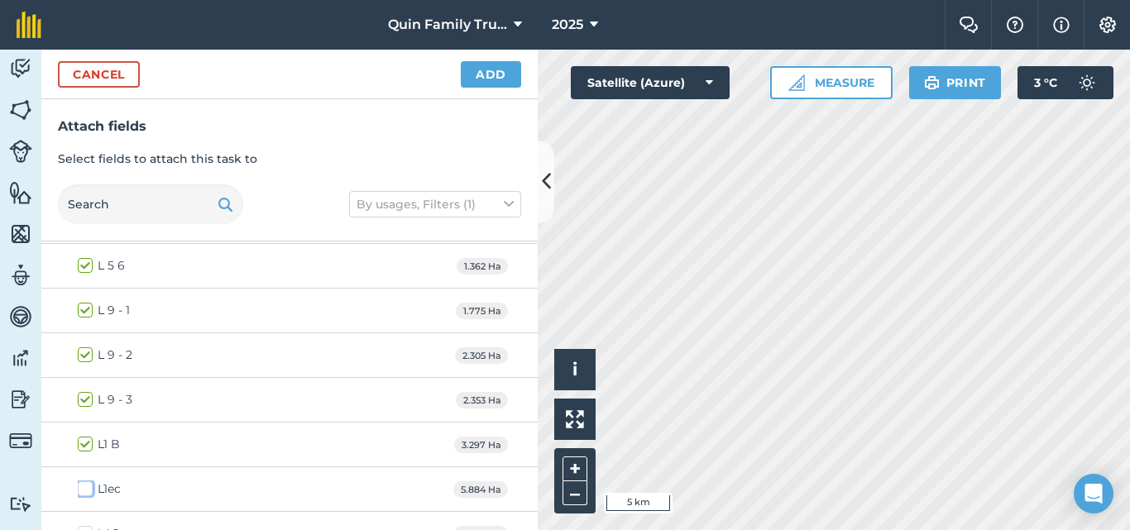
click at [79, 491] on input "L1ec" at bounding box center [83, 486] width 11 height 11
checkbox input "true"
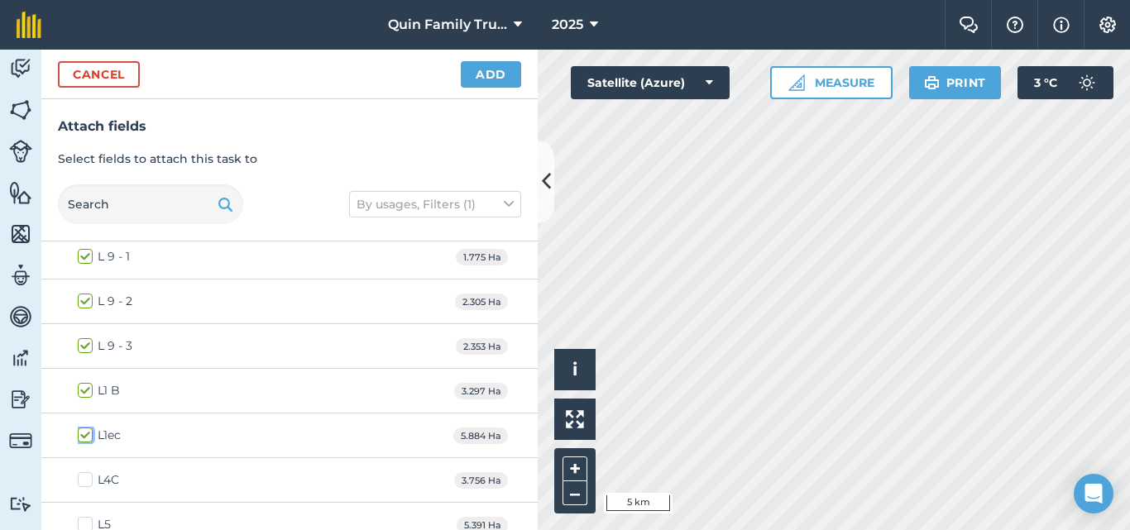
scroll to position [1794, 0]
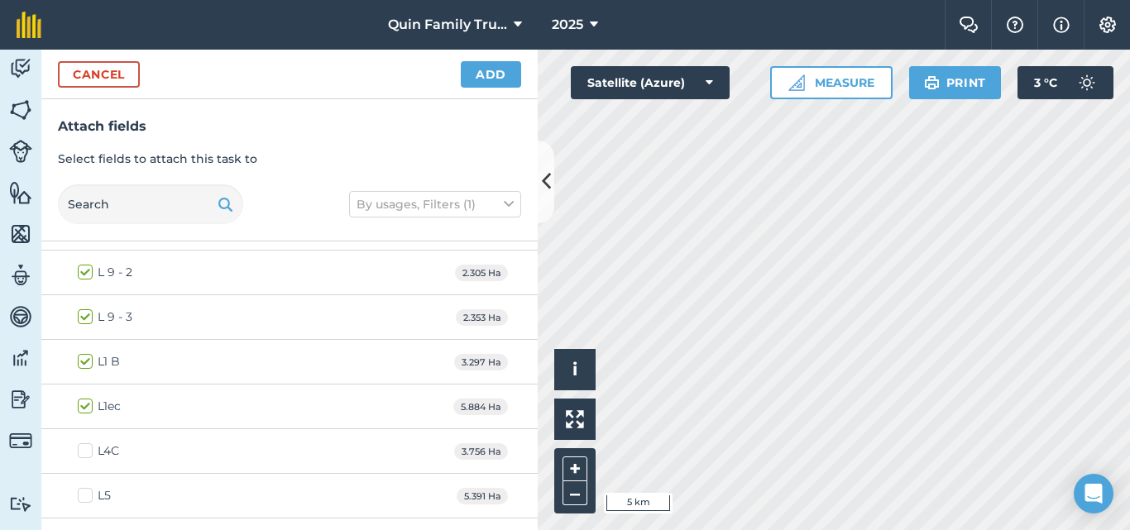
click at [84, 448] on label "L4C" at bounding box center [98, 451] width 41 height 17
click at [84, 448] on input "L4C" at bounding box center [83, 448] width 11 height 11
checkbox input "true"
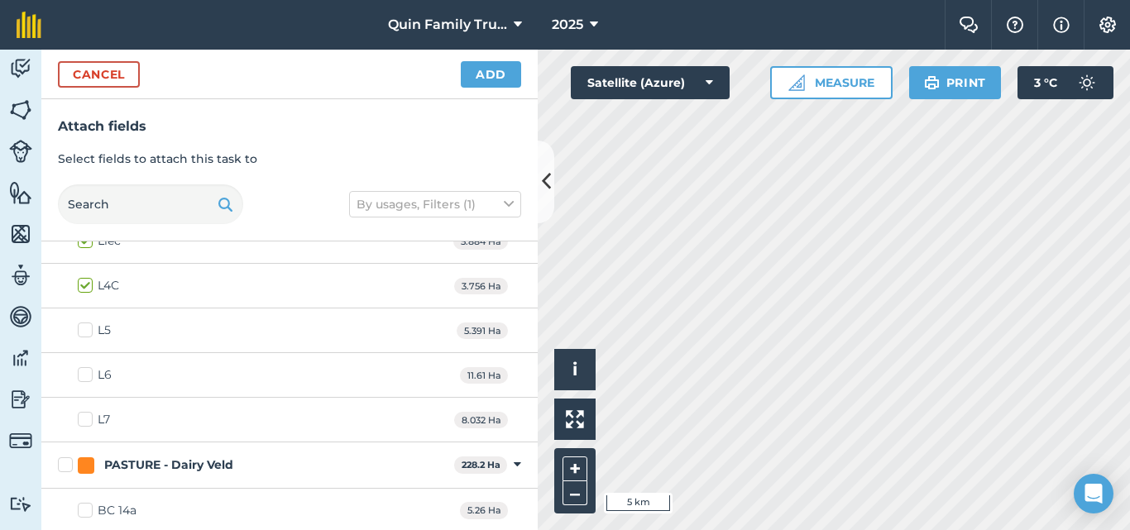
click at [84, 329] on label "L5" at bounding box center [94, 330] width 33 height 17
click at [84, 329] on input "L5" at bounding box center [83, 327] width 11 height 11
checkbox input "true"
drag, startPoint x: 90, startPoint y: 372, endPoint x: 94, endPoint y: 408, distance: 36.6
click at [90, 372] on label "L6" at bounding box center [95, 375] width 34 height 17
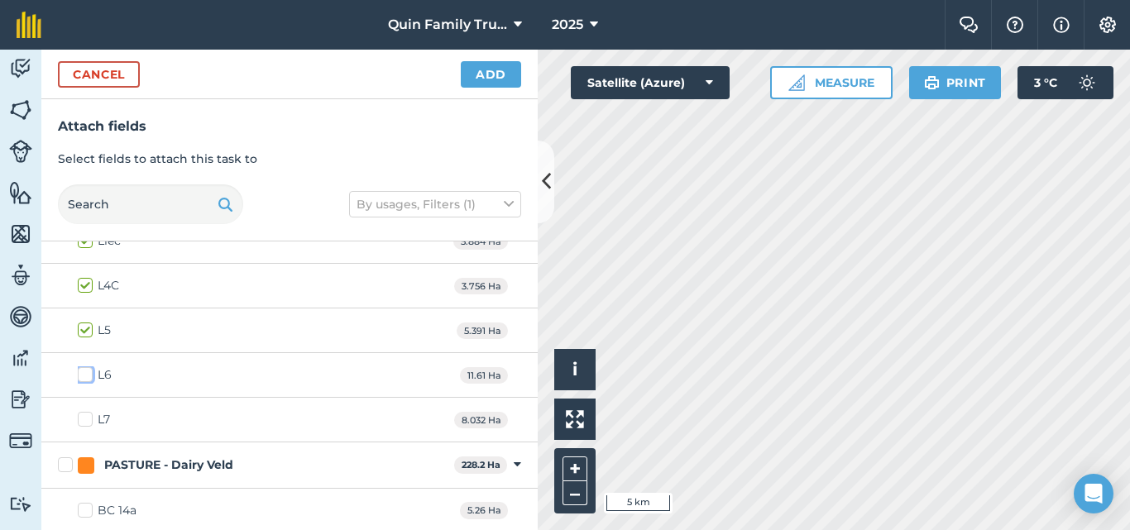
click at [89, 372] on input "L6" at bounding box center [83, 372] width 11 height 11
checkbox input "true"
click at [93, 417] on label "L7" at bounding box center [94, 419] width 32 height 17
click at [89, 417] on input "L7" at bounding box center [83, 416] width 11 height 11
checkbox input "true"
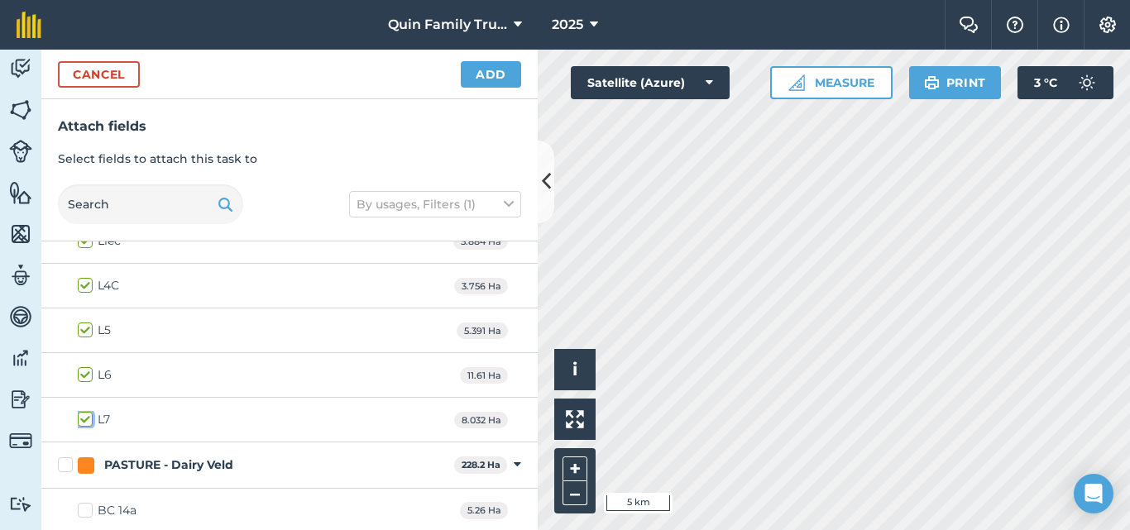
checkbox input "true"
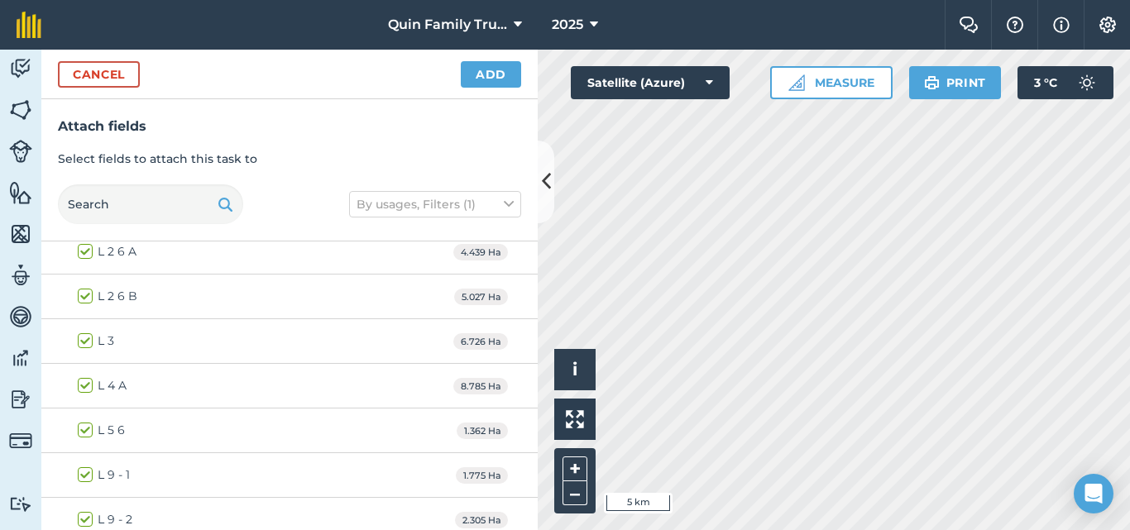
scroll to position [1546, 0]
drag, startPoint x: 496, startPoint y: 77, endPoint x: 477, endPoint y: 108, distance: 36.8
click at [496, 78] on button "Add" at bounding box center [491, 74] width 60 height 26
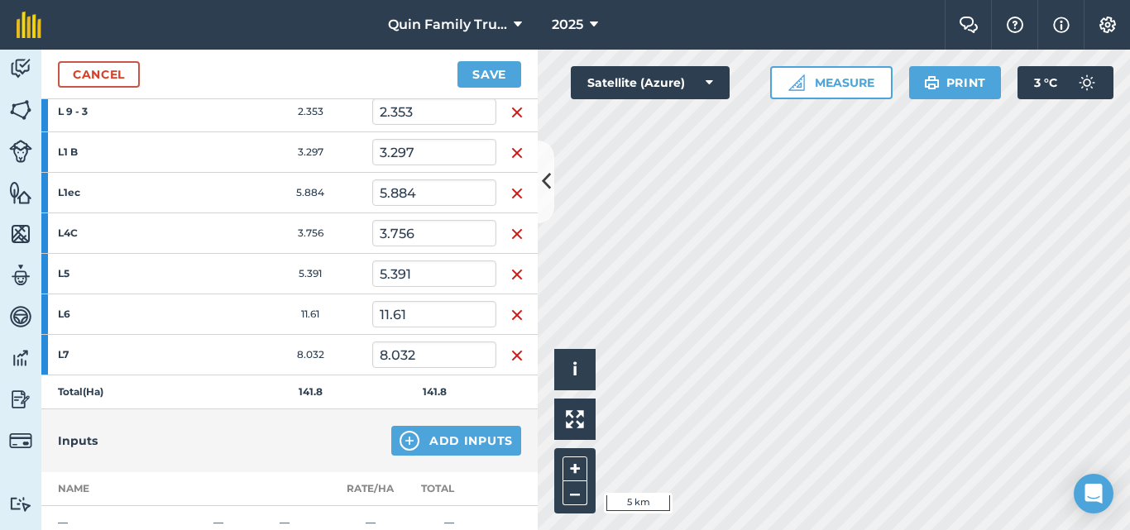
scroll to position [1648, 0]
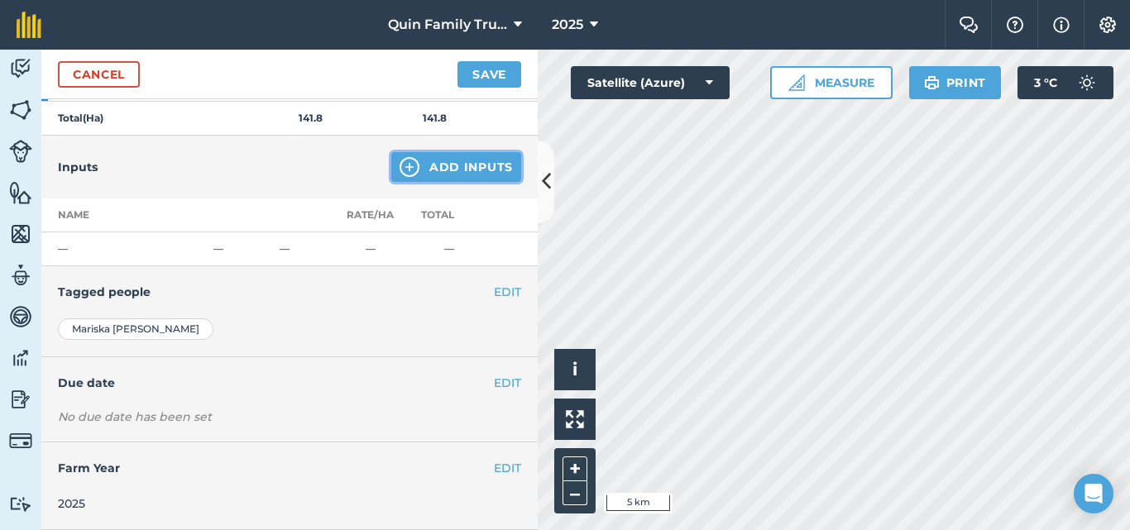
click at [496, 159] on button "Add Inputs" at bounding box center [456, 167] width 130 height 30
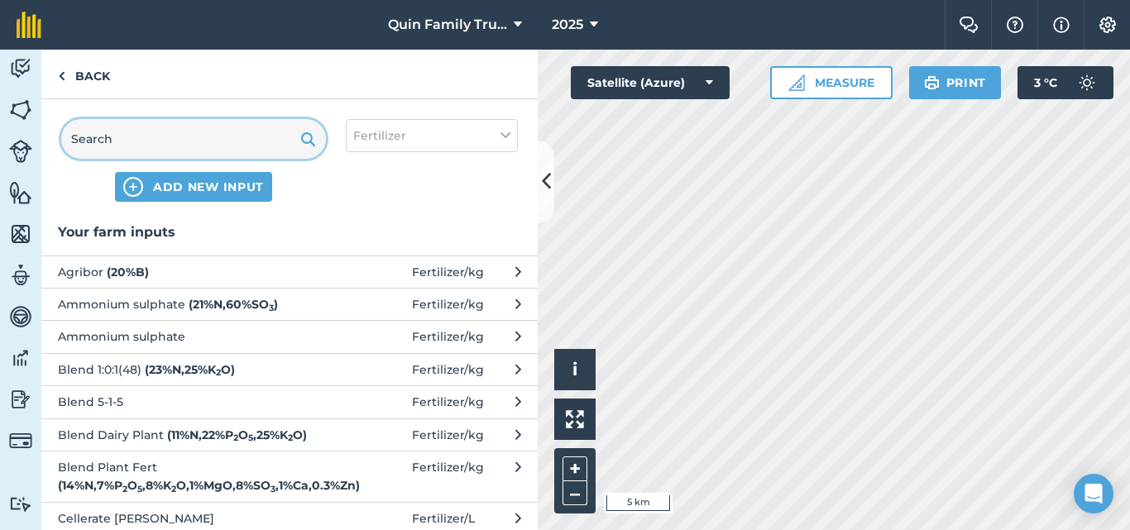
click at [180, 138] on input "text" at bounding box center [193, 139] width 265 height 40
type input "u"
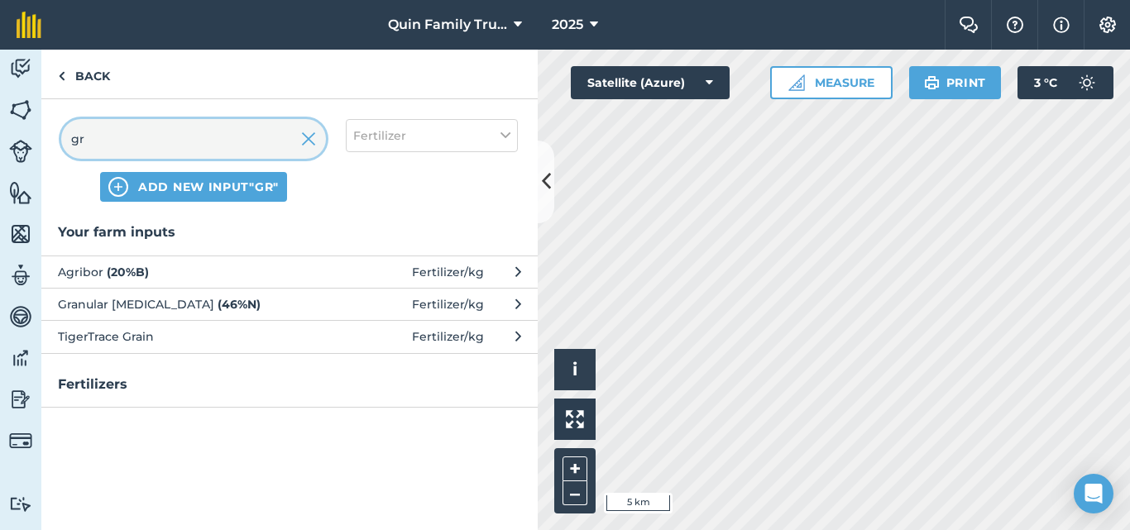
type input "gr"
click at [120, 307] on span "Granular [MEDICAL_DATA] ( 46 % N )" at bounding box center [193, 304] width 271 height 18
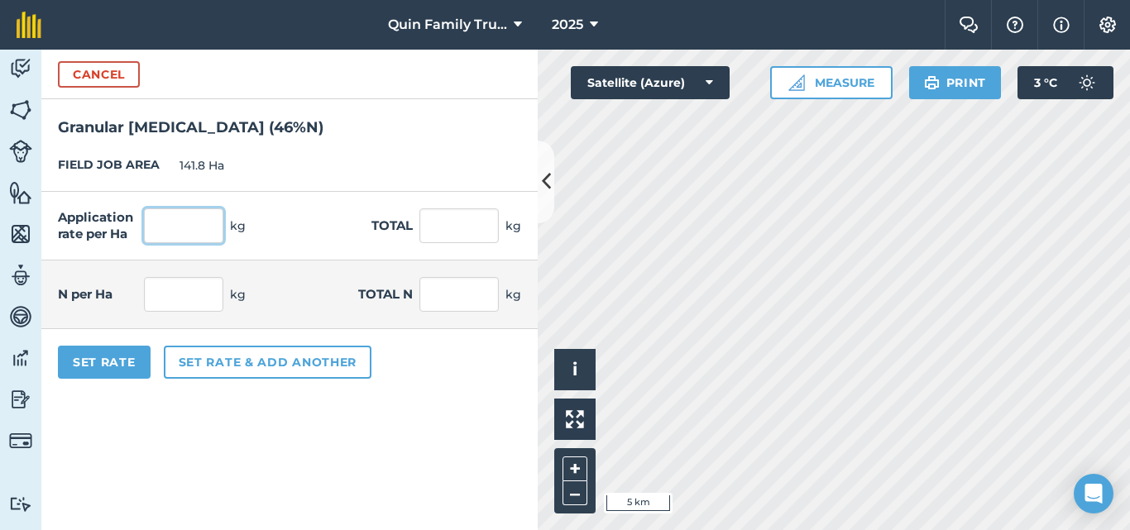
click at [173, 213] on input "text" at bounding box center [183, 226] width 79 height 35
click at [172, 223] on input "text" at bounding box center [183, 226] width 79 height 35
type input "100"
type input "14,180"
type input "46"
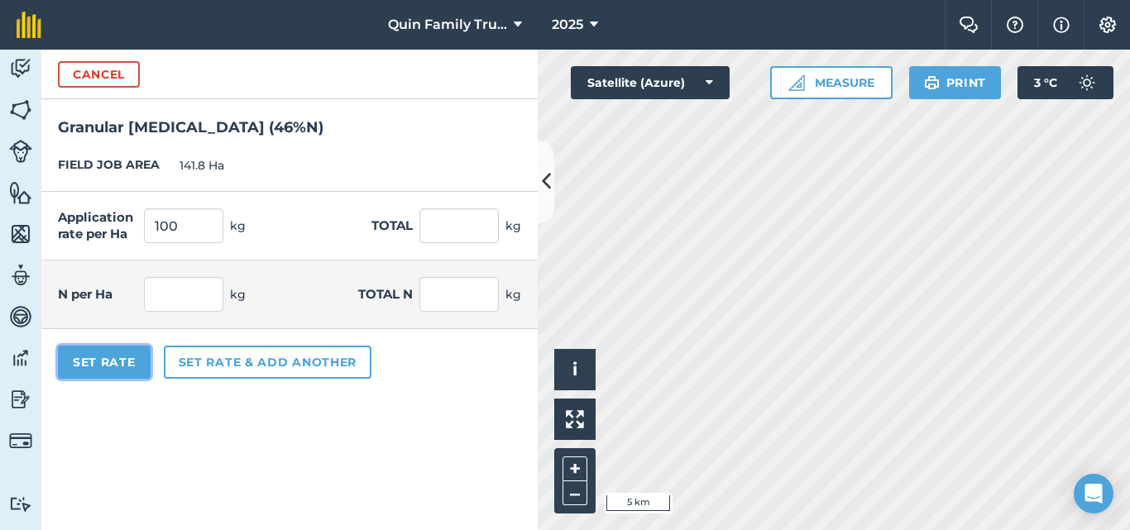
type input "6,522.8"
click at [111, 367] on button "Set Rate" at bounding box center [104, 362] width 93 height 33
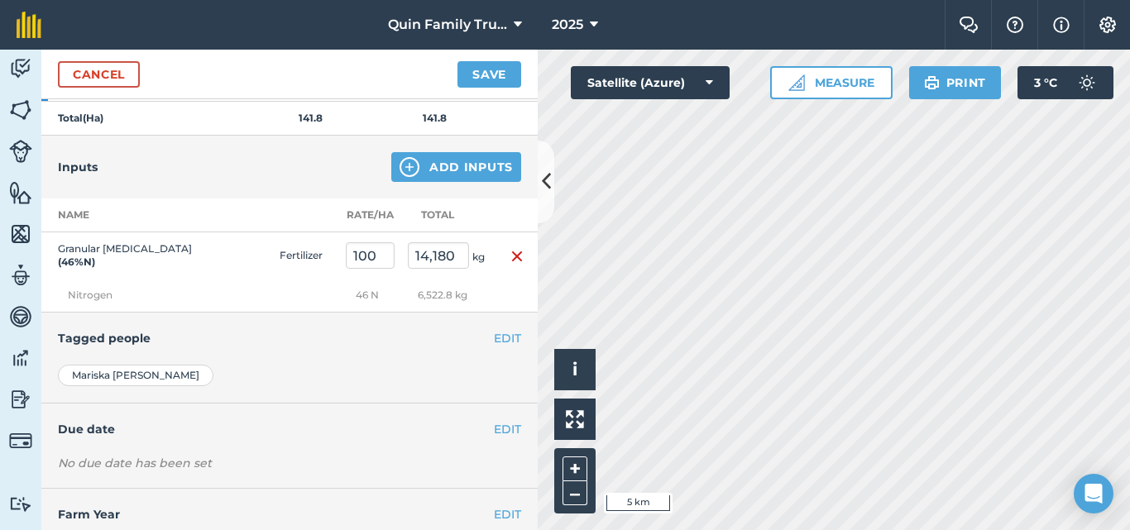
scroll to position [1708, 0]
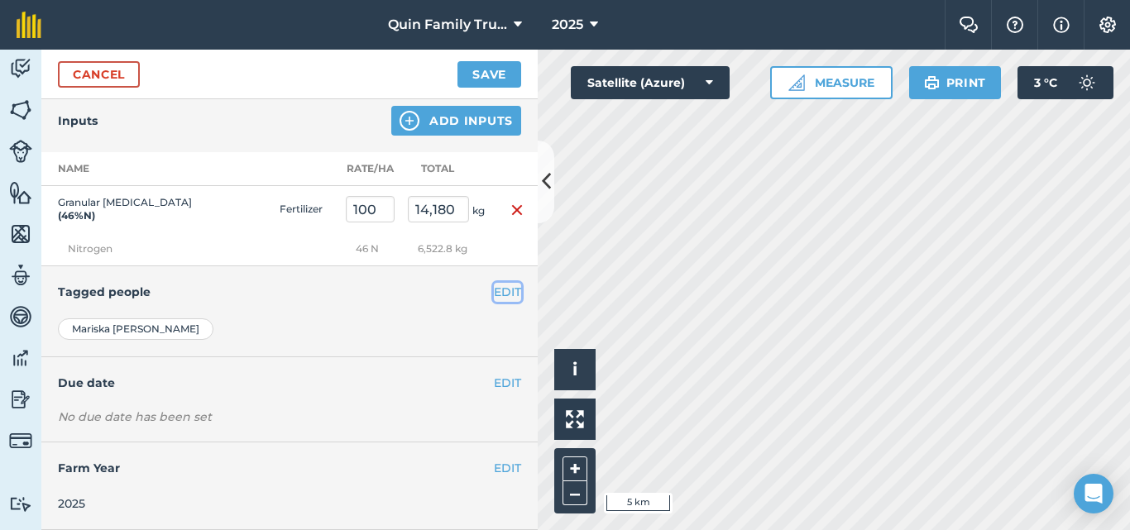
click at [494, 290] on button "EDIT" at bounding box center [507, 292] width 27 height 18
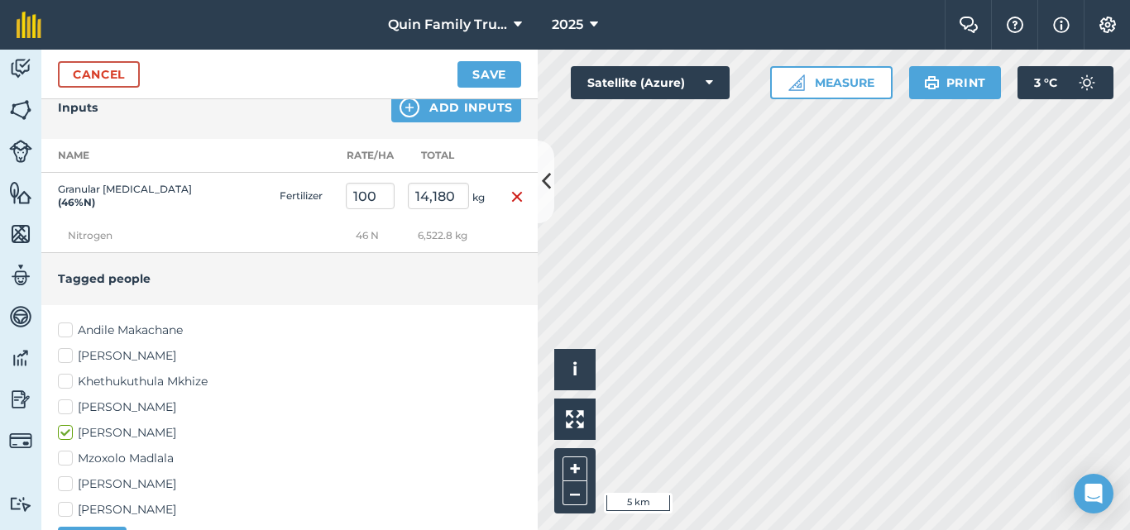
click at [113, 365] on label "[PERSON_NAME]" at bounding box center [289, 356] width 463 height 17
click at [69, 358] on input "[PERSON_NAME]" at bounding box center [63, 353] width 11 height 11
checkbox input "true"
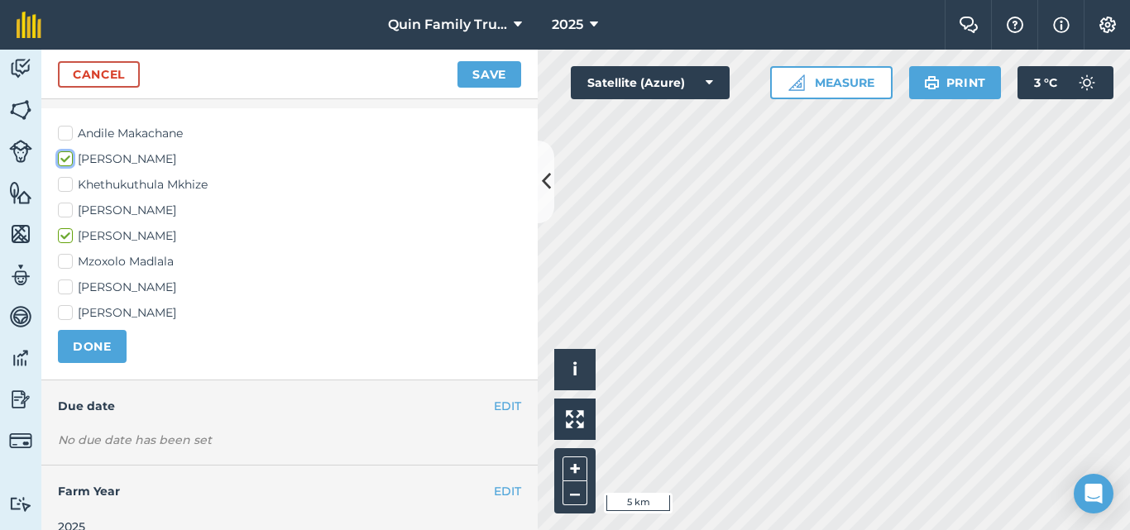
scroll to position [1941, 0]
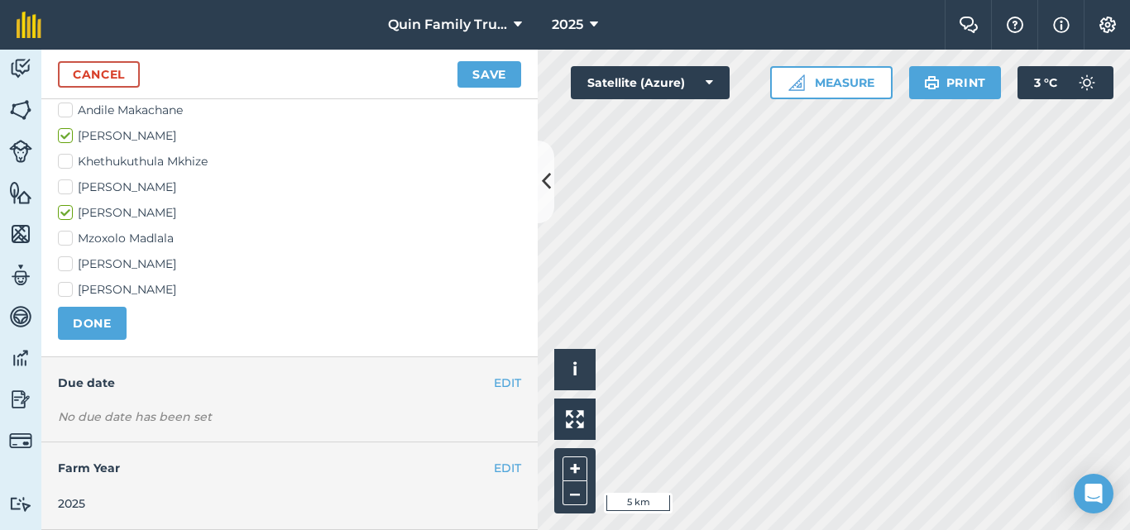
drag, startPoint x: 104, startPoint y: 266, endPoint x: 99, endPoint y: 279, distance: 13.4
click at [104, 266] on label "[PERSON_NAME]" at bounding box center [289, 264] width 463 height 17
click at [69, 266] on input "[PERSON_NAME]" at bounding box center [63, 261] width 11 height 11
checkbox input "true"
click at [101, 290] on label "[PERSON_NAME]" at bounding box center [289, 289] width 463 height 17
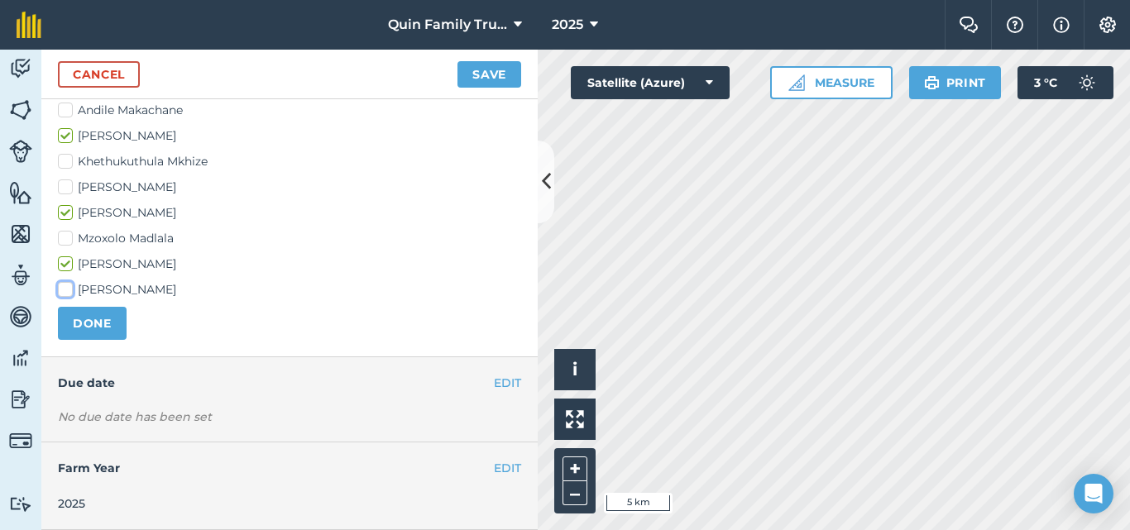
click at [69, 290] on input "[PERSON_NAME]" at bounding box center [63, 286] width 11 height 11
checkbox input "true"
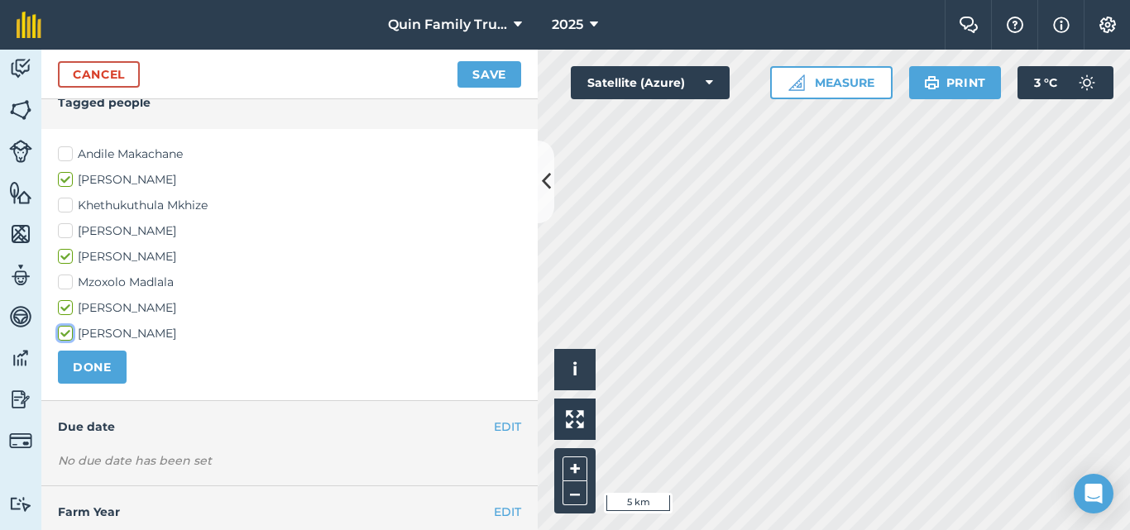
scroll to position [1858, 0]
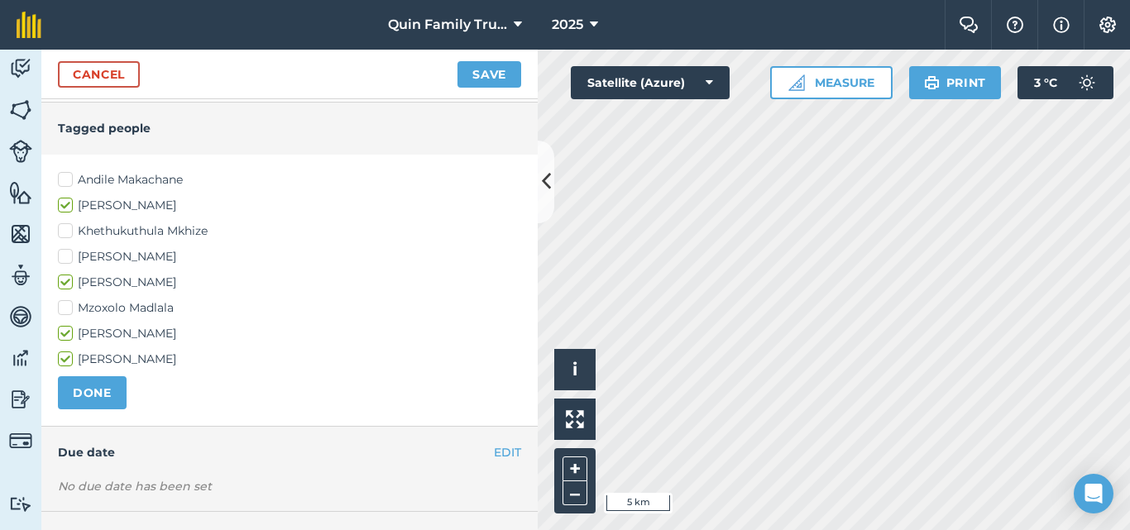
click at [128, 189] on label "Andile Makachane" at bounding box center [289, 179] width 463 height 17
click at [69, 182] on input "Andile Makachane" at bounding box center [63, 176] width 11 height 11
checkbox input "true"
click at [87, 403] on button "DONE" at bounding box center [92, 392] width 69 height 33
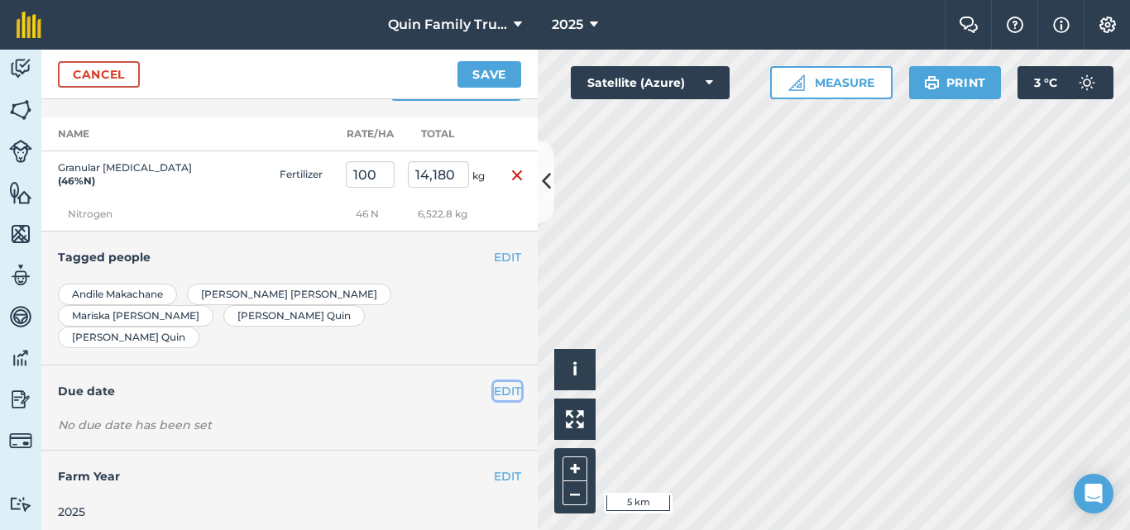
click at [495, 382] on button "EDIT" at bounding box center [507, 391] width 27 height 18
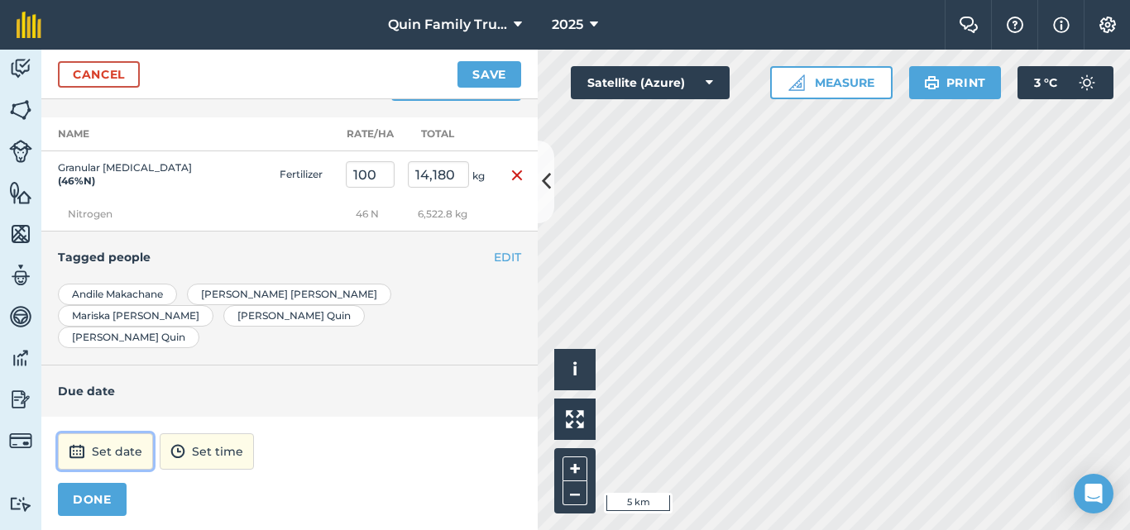
click at [98, 446] on button "Set date" at bounding box center [105, 452] width 95 height 36
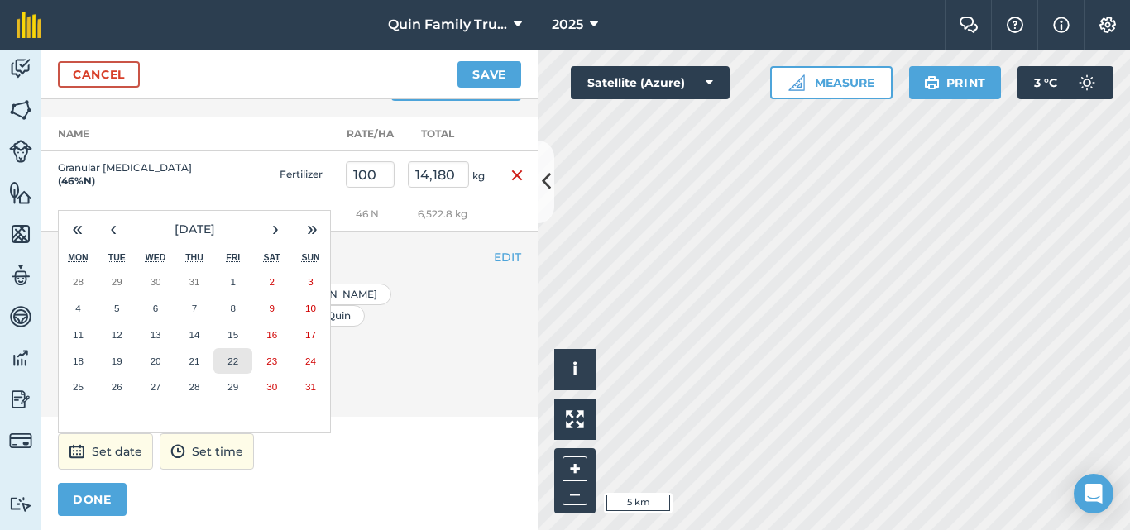
click at [227, 355] on button "22" at bounding box center [232, 361] width 39 height 26
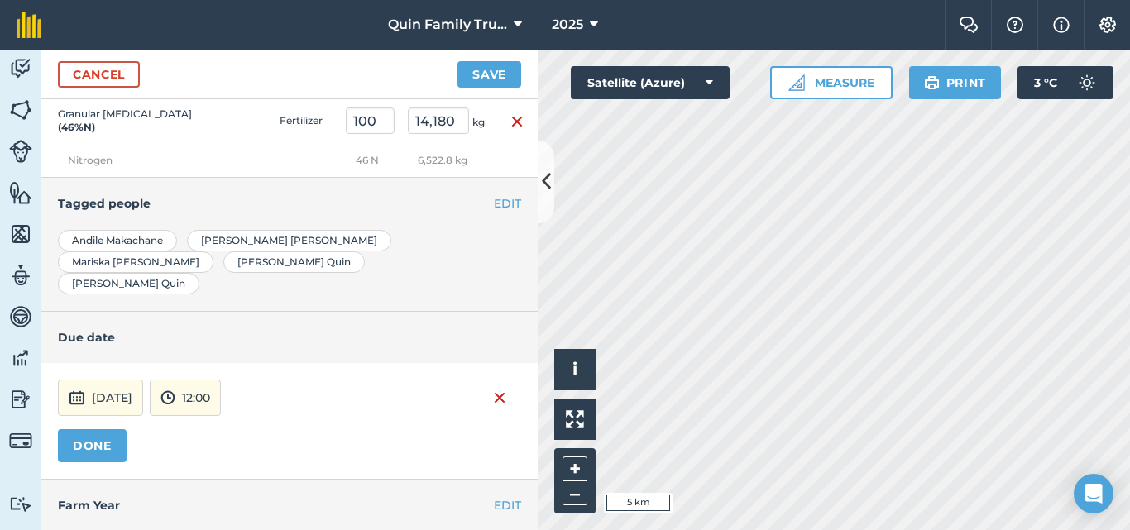
scroll to position [1812, 0]
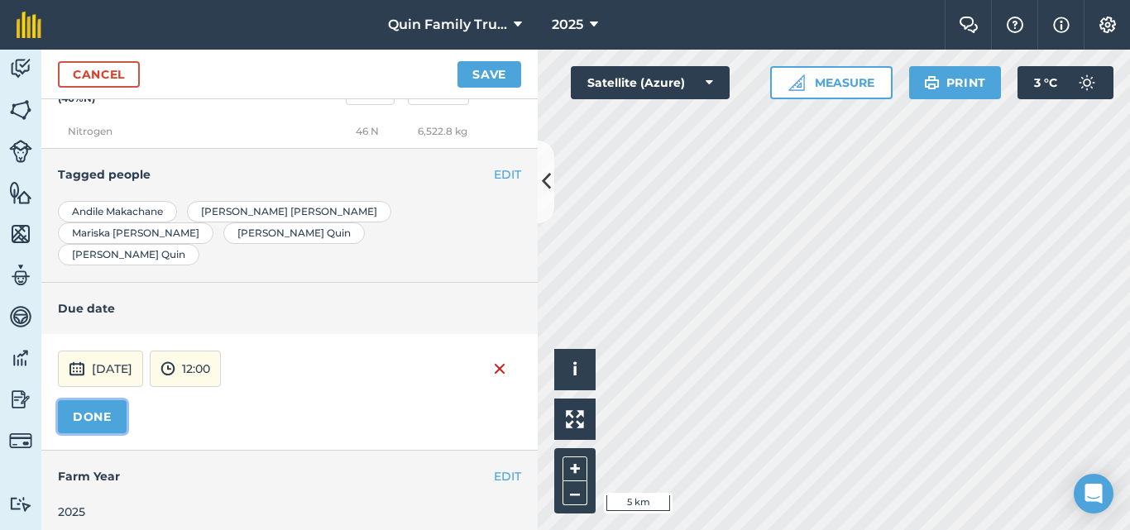
click at [103, 410] on button "DONE" at bounding box center [92, 416] width 69 height 33
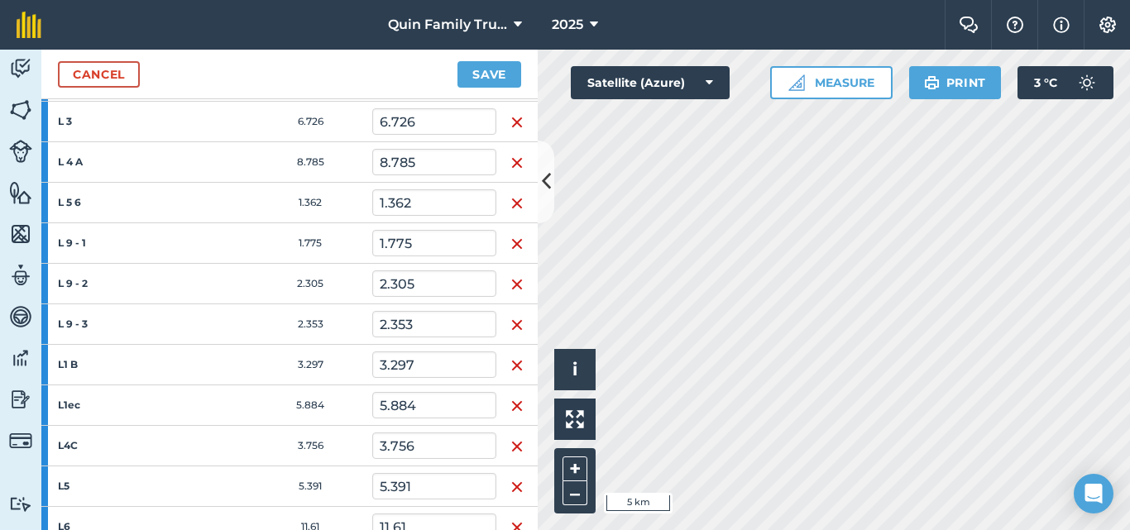
scroll to position [1153, 0]
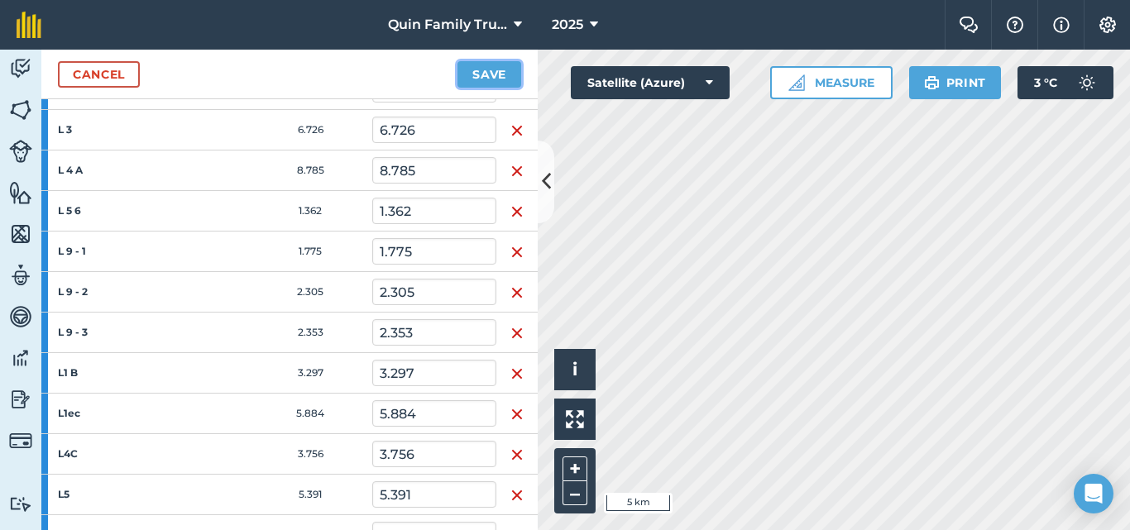
click at [491, 70] on button "Save" at bounding box center [490, 74] width 64 height 26
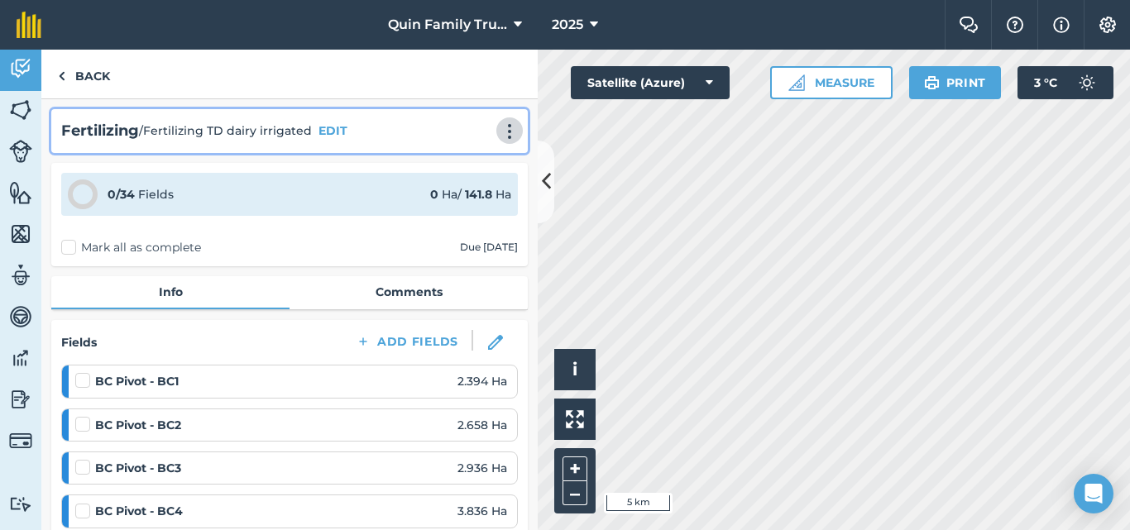
click at [500, 137] on img at bounding box center [510, 131] width 20 height 17
click at [458, 166] on link "Print" at bounding box center [475, 167] width 106 height 33
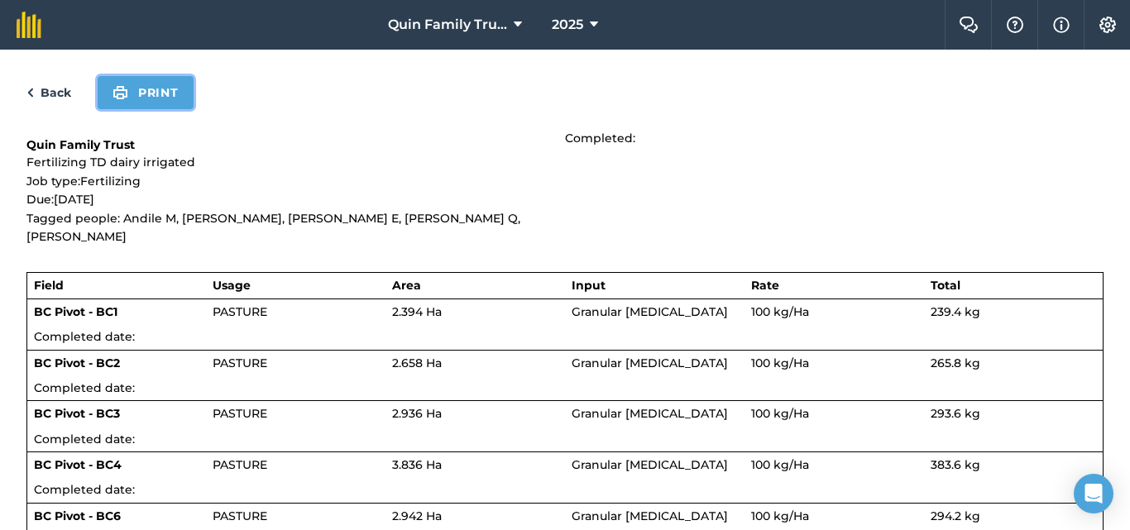
click at [162, 93] on button "Print" at bounding box center [146, 92] width 96 height 33
click at [55, 101] on link "Back" at bounding box center [48, 93] width 45 height 20
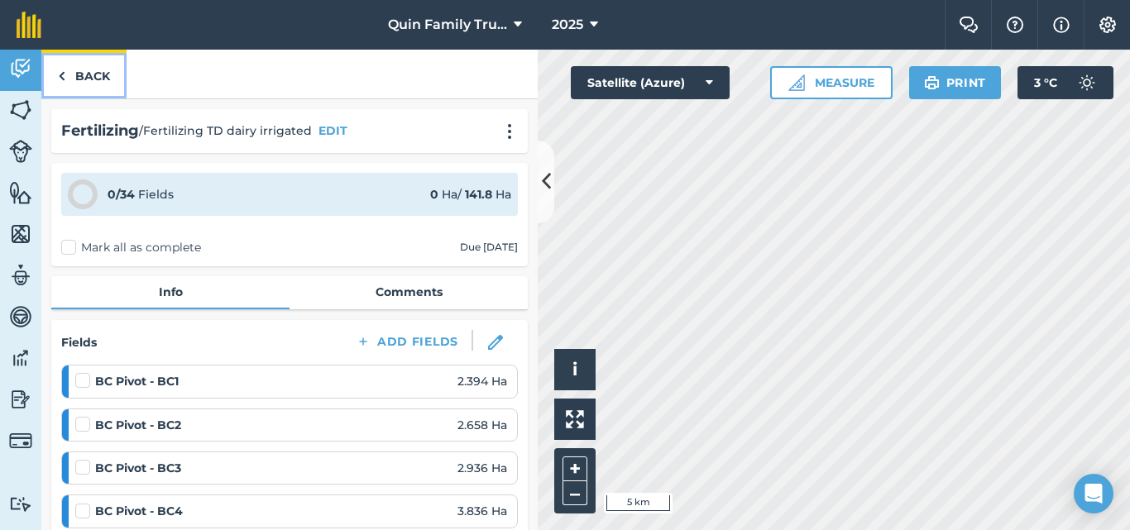
click at [82, 71] on link "Back" at bounding box center [83, 74] width 85 height 49
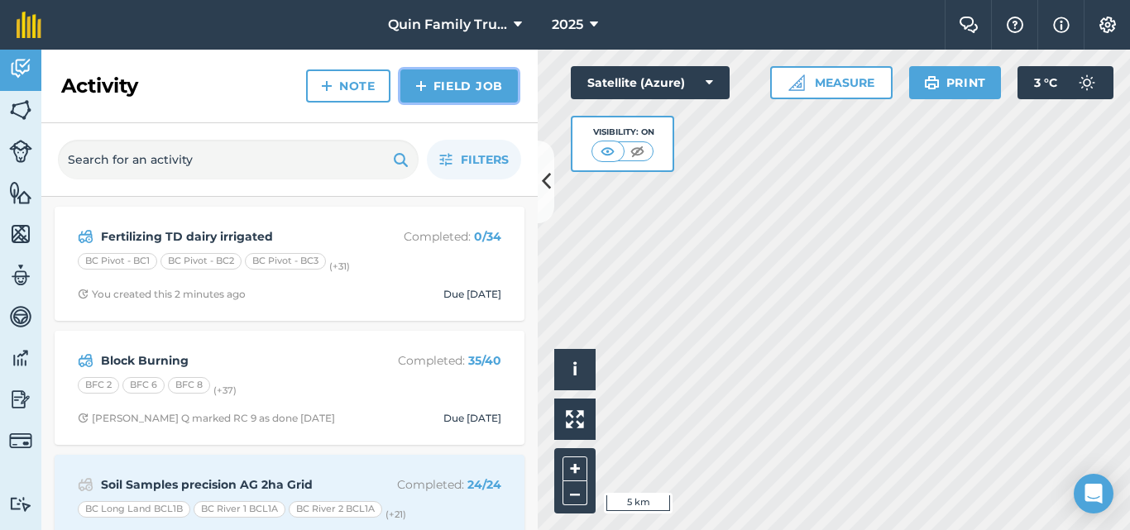
click at [457, 79] on link "Field Job" at bounding box center [458, 86] width 117 height 33
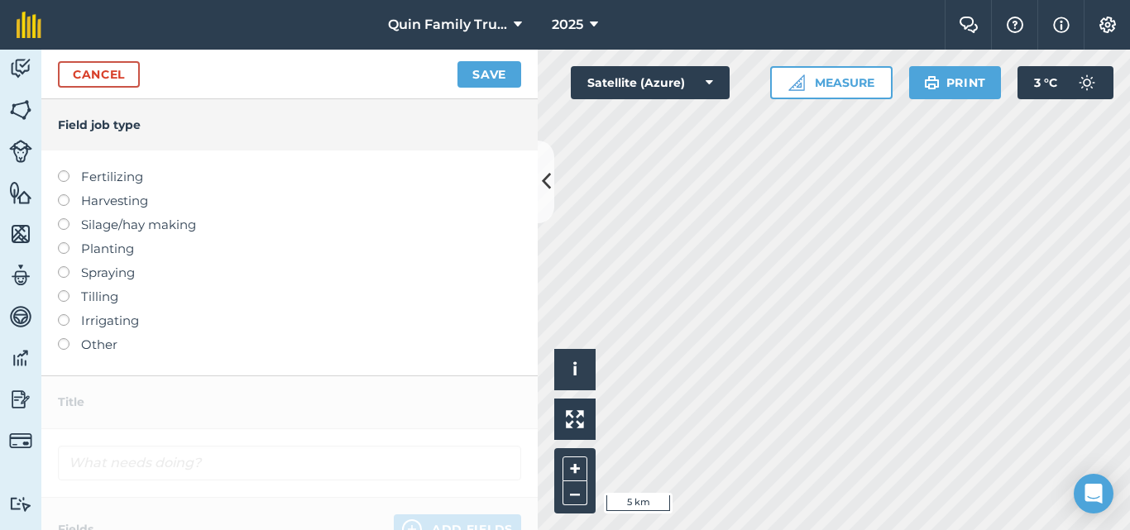
click at [113, 175] on label "Fertilizing" at bounding box center [289, 177] width 463 height 20
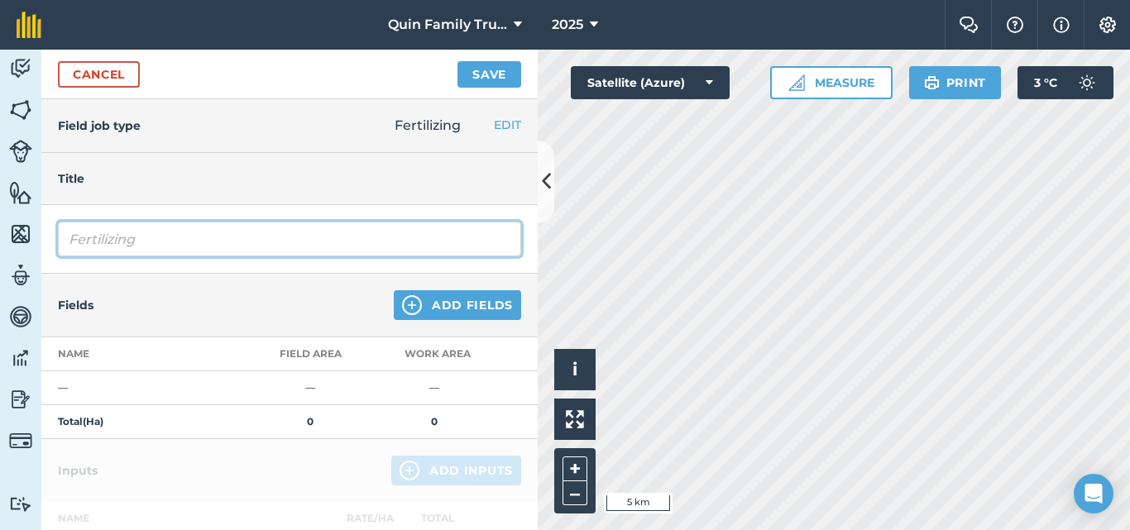
click at [151, 233] on input "Fertilizing" at bounding box center [289, 239] width 463 height 35
click at [164, 242] on input "Fertilizing TD dry land" at bounding box center [289, 239] width 463 height 35
type input "Fertilizing TD Dairy dry land"
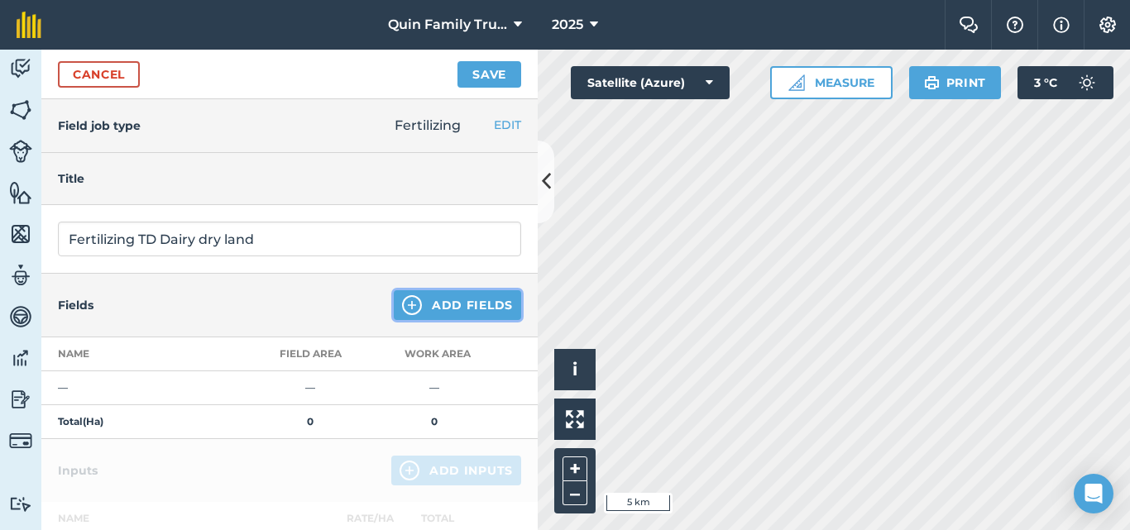
click at [407, 301] on img at bounding box center [412, 305] width 20 height 20
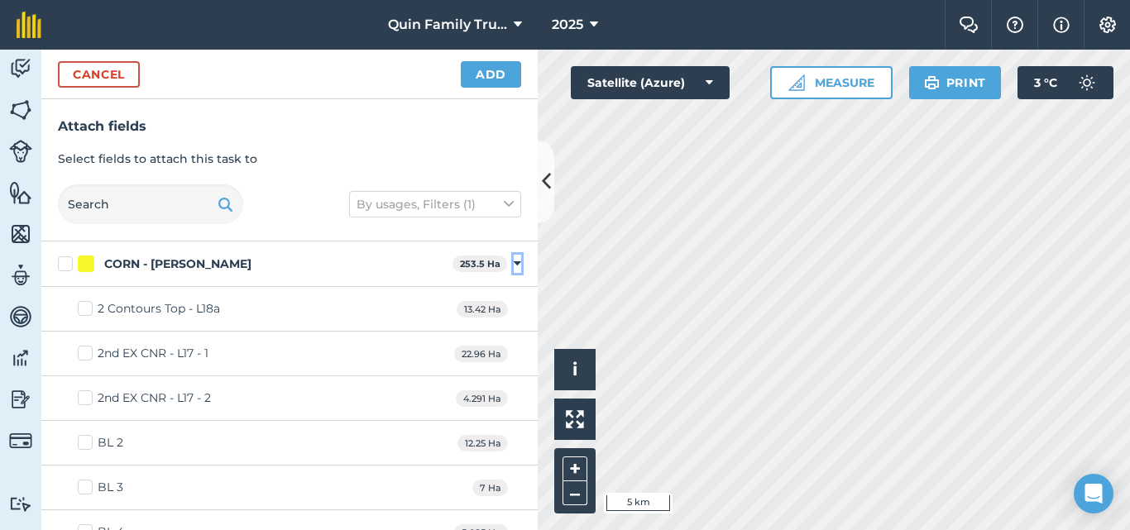
click at [514, 263] on icon at bounding box center [517, 264] width 7 height 15
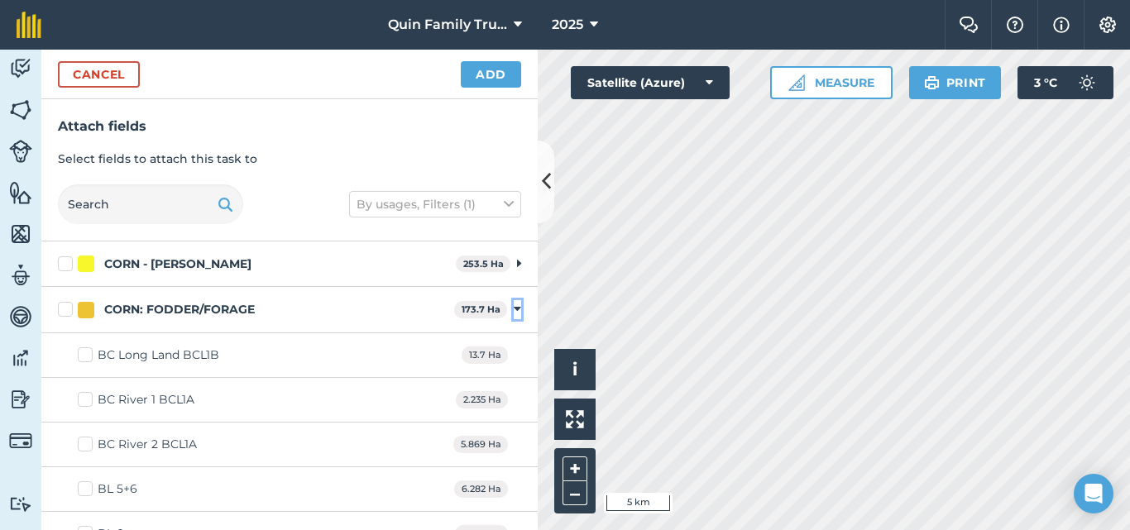
click at [514, 309] on icon at bounding box center [517, 309] width 7 height 15
click at [514, 355] on icon at bounding box center [517, 355] width 7 height 15
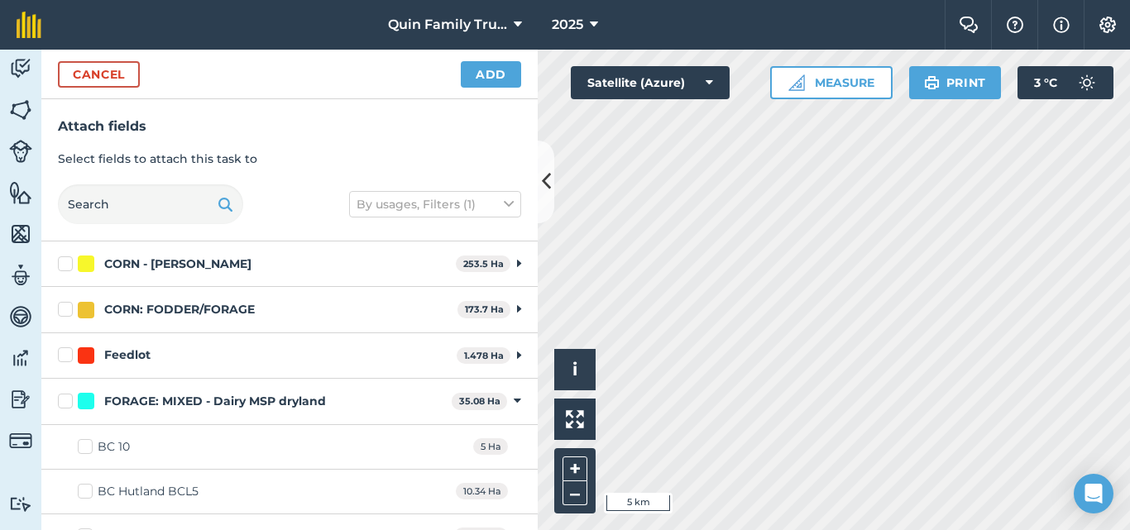
click at [511, 401] on div "FORAGE: MIXED - Dairy MSP dryland 35.08 Ha Toggle showing FORAGE: MIXED - Dairy…" at bounding box center [289, 402] width 496 height 46
click at [514, 397] on icon at bounding box center [517, 401] width 7 height 15
click at [499, 446] on div "GRASS - Beef Cocksfoot 20.54 Ha Toggle showing GRASS - Beef Cocksfoot fields" at bounding box center [289, 448] width 496 height 46
click at [514, 446] on icon at bounding box center [517, 447] width 7 height 15
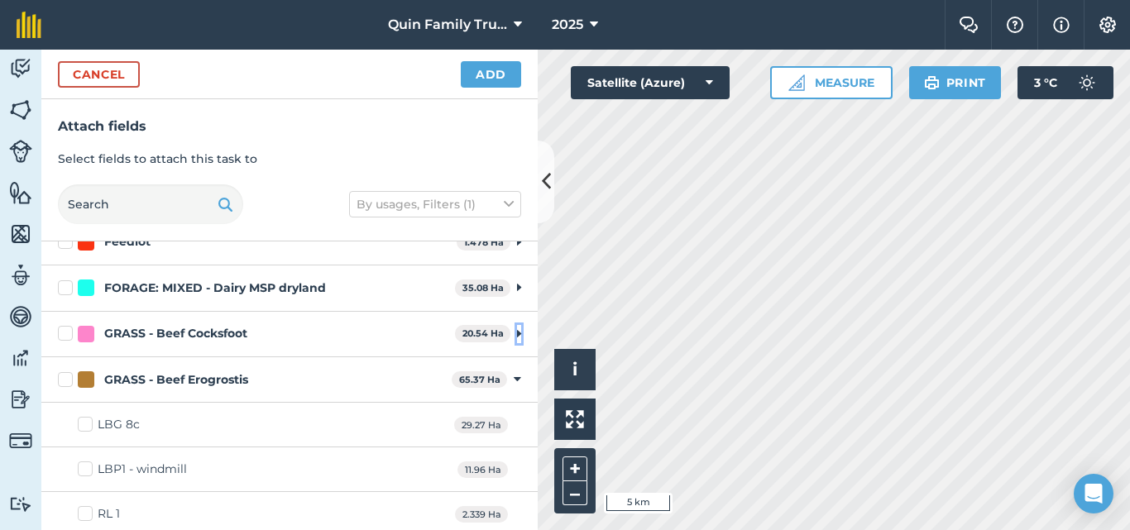
scroll to position [132, 0]
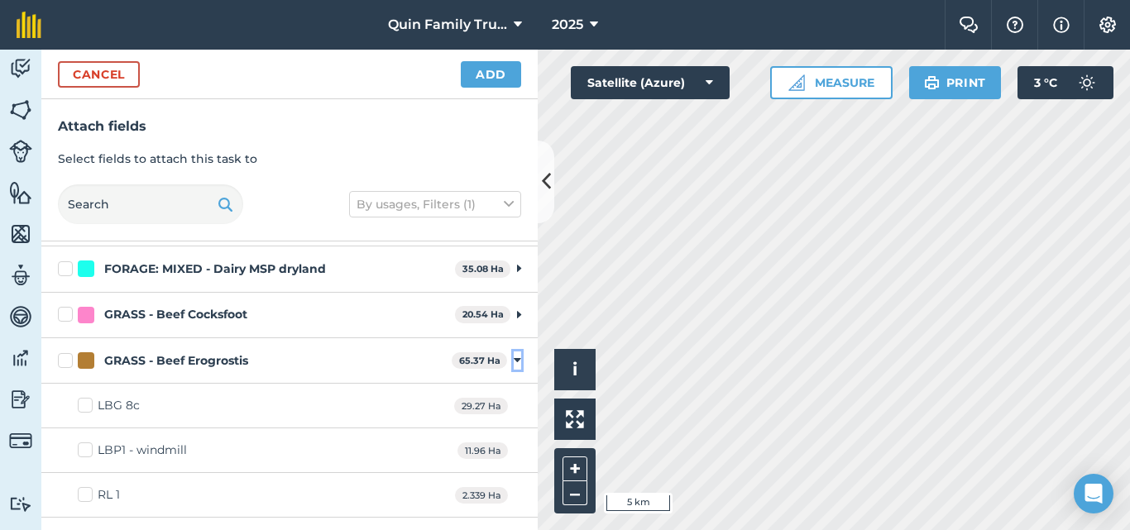
click at [514, 362] on icon at bounding box center [517, 360] width 7 height 15
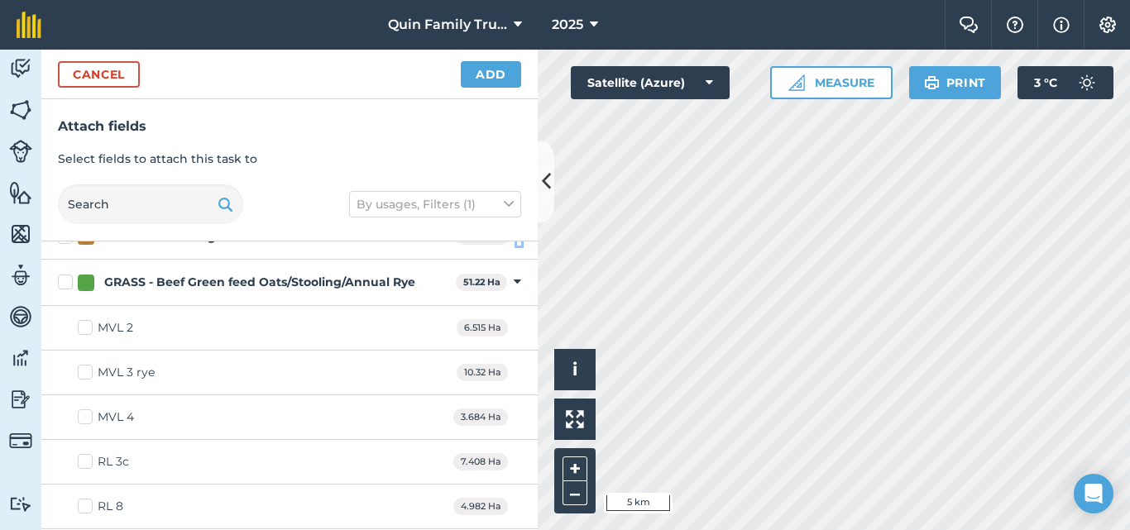
scroll to position [265, 0]
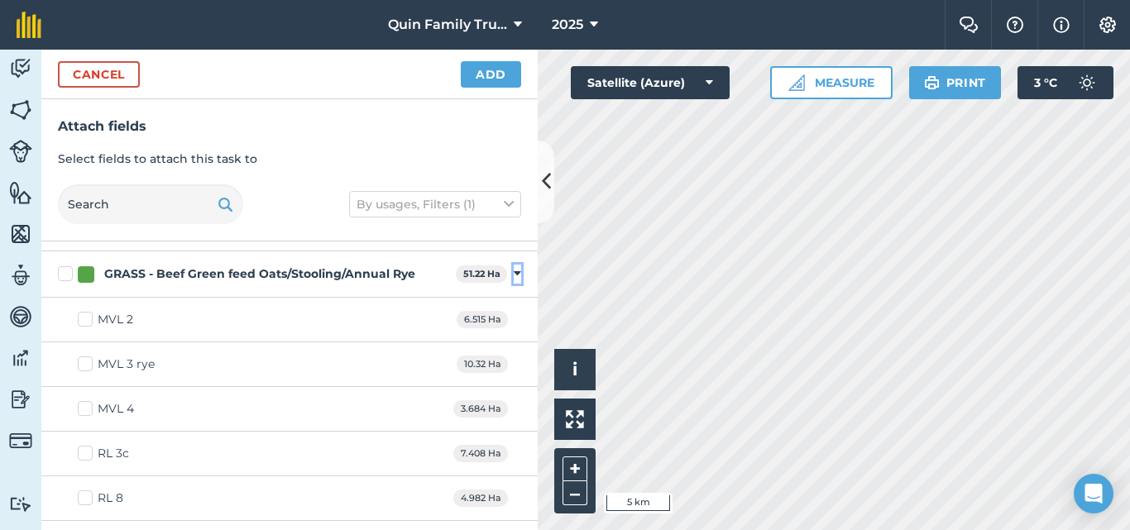
click at [514, 271] on icon at bounding box center [517, 273] width 7 height 15
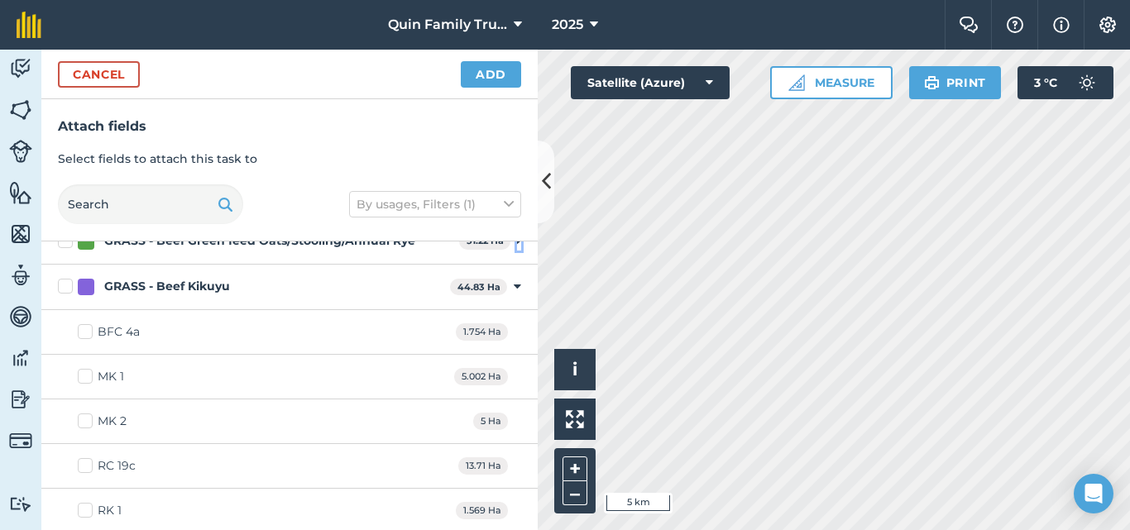
scroll to position [331, 0]
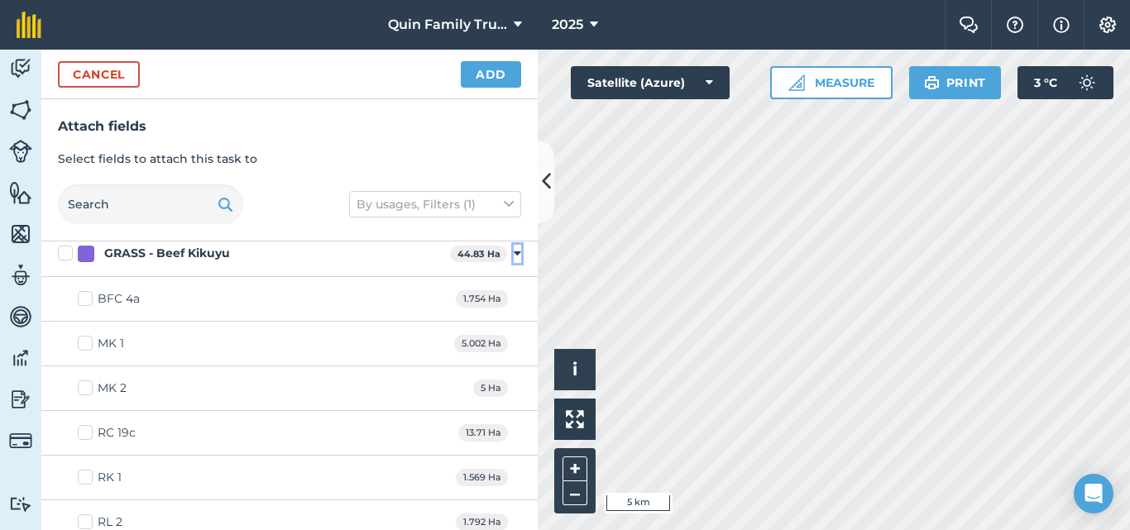
click at [514, 254] on icon at bounding box center [517, 254] width 7 height 15
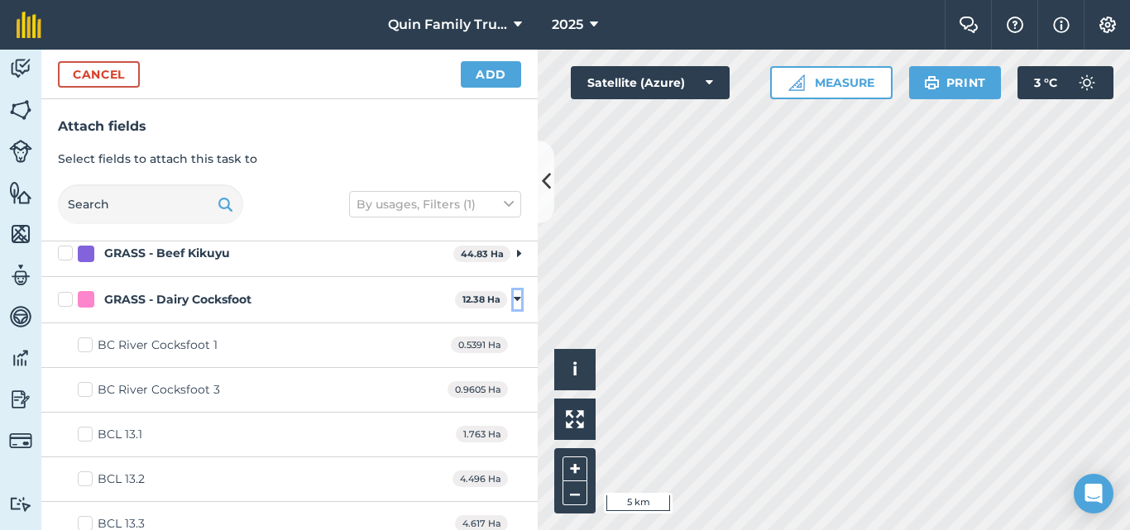
click at [514, 299] on icon at bounding box center [517, 299] width 7 height 15
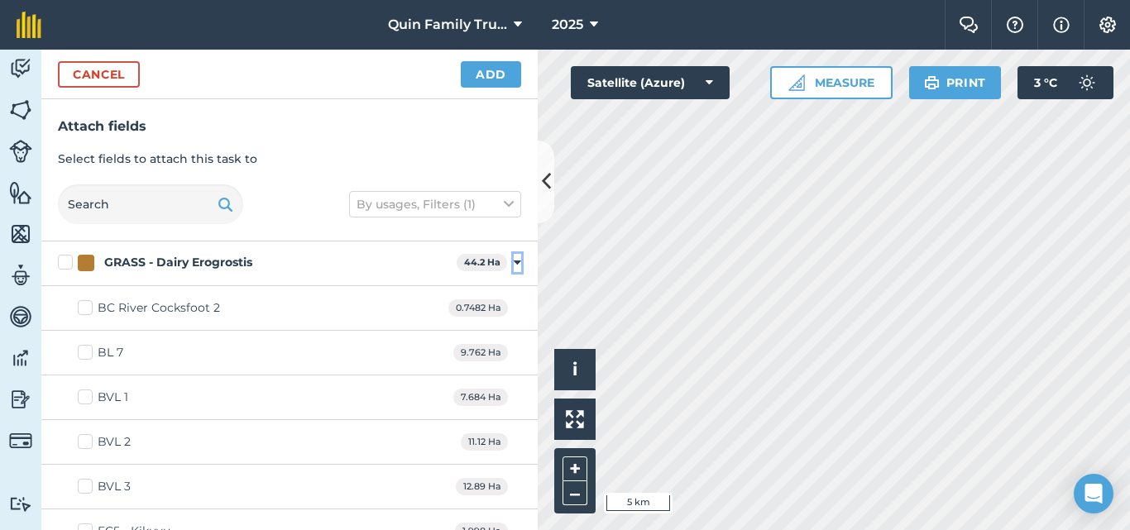
click at [514, 264] on icon at bounding box center [517, 263] width 7 height 15
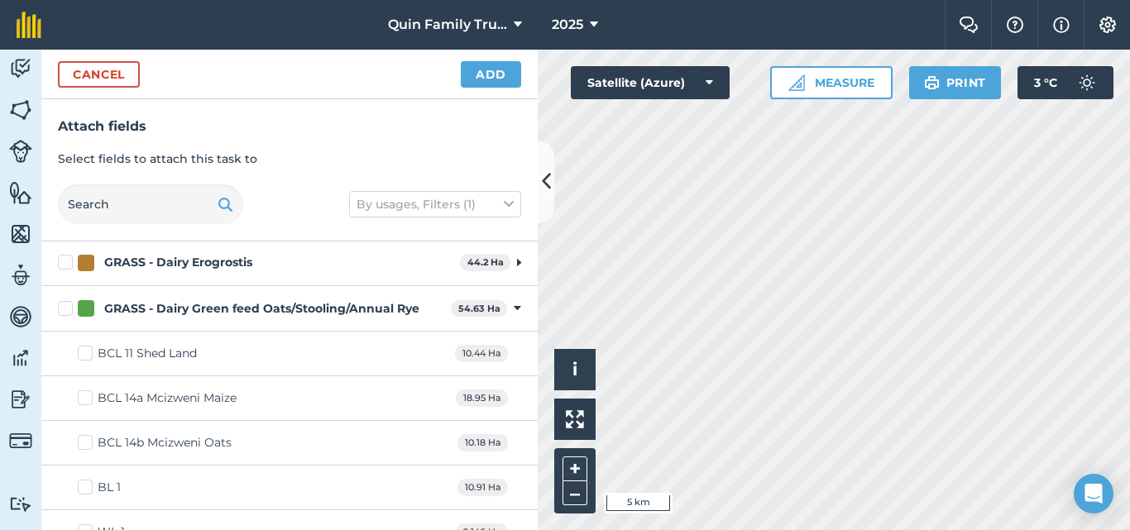
click at [510, 307] on div "GRASS - Dairy Green feed Oats/Stooling/Annual Rye 54.63 Ha Toggle showing GRASS…" at bounding box center [289, 309] width 496 height 46
click at [514, 310] on icon at bounding box center [517, 308] width 7 height 15
click at [514, 351] on icon at bounding box center [517, 354] width 7 height 15
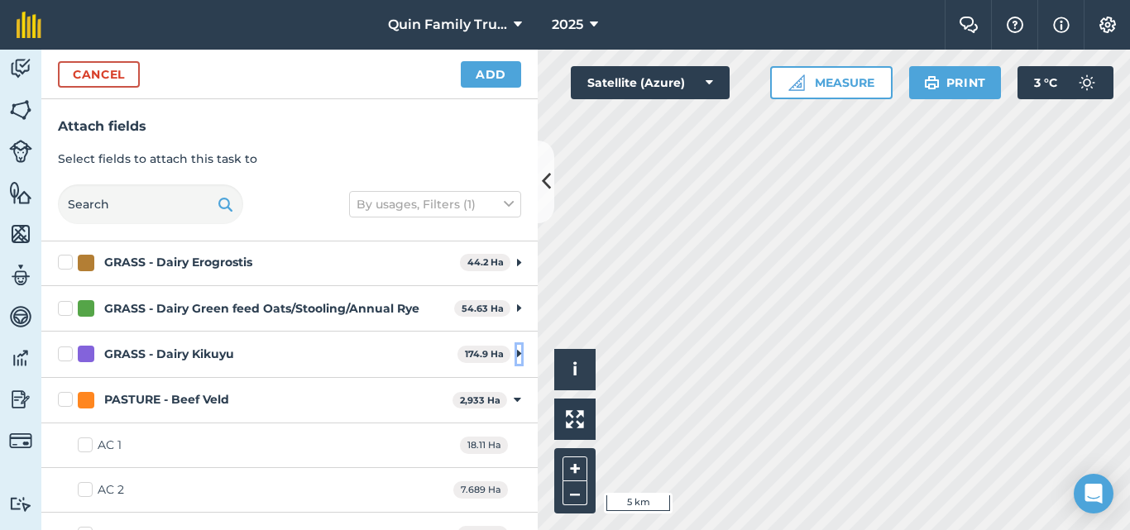
click at [517, 354] on icon at bounding box center [519, 354] width 4 height 15
click at [83, 400] on label "BC 9" at bounding box center [102, 399] width 48 height 17
click at [83, 400] on input "BC 9" at bounding box center [83, 396] width 11 height 11
checkbox input "true"
click at [84, 438] on label "BC kikuyu - BC kikuyu 1" at bounding box center [156, 444] width 156 height 17
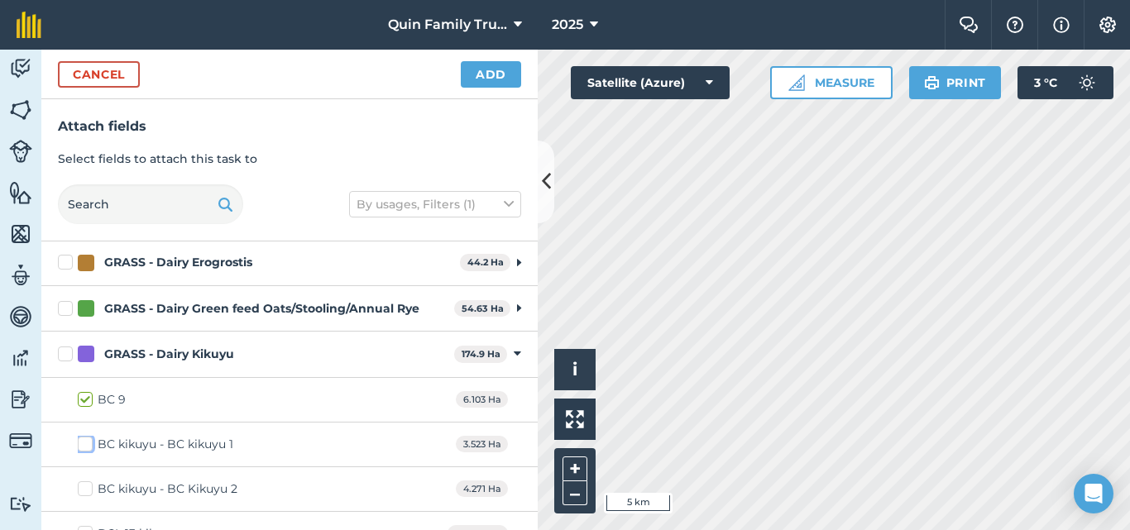
click at [84, 438] on input "BC kikuyu - BC kikuyu 1" at bounding box center [83, 441] width 11 height 11
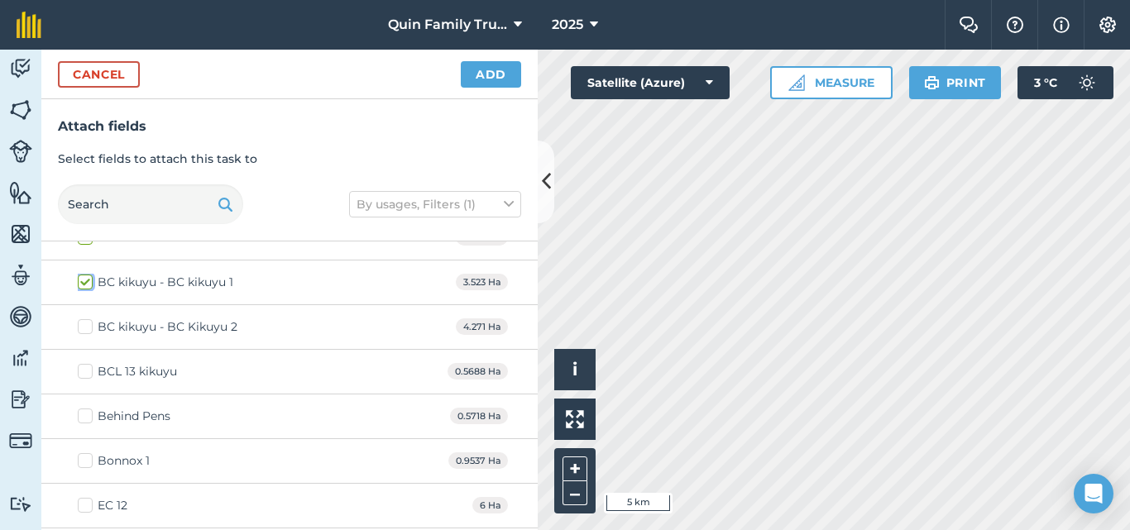
scroll to position [579, 0]
click at [87, 280] on label "BC kikuyu - BC kikuyu 1" at bounding box center [156, 279] width 156 height 17
click at [87, 280] on input "BC kikuyu - BC kikuyu 1" at bounding box center [83, 276] width 11 height 11
click at [87, 280] on label "BC kikuyu - BC kikuyu 1" at bounding box center [156, 279] width 156 height 17
click at [87, 280] on input "BC kikuyu - BC kikuyu 1" at bounding box center [83, 276] width 11 height 11
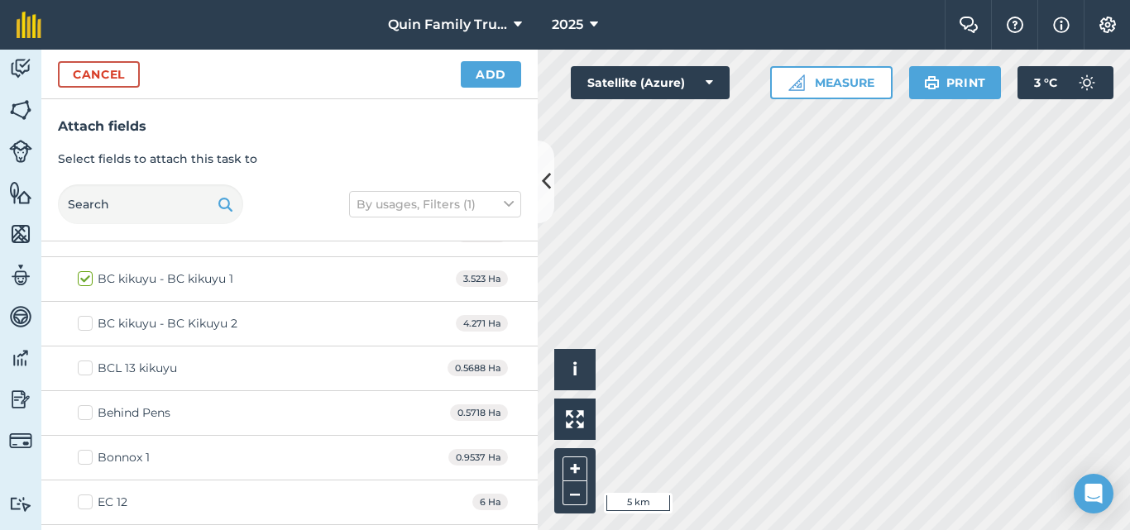
checkbox input "true"
click at [82, 321] on label "BC kikuyu - BC Kikuyu 2" at bounding box center [158, 323] width 160 height 17
click at [82, 321] on input "BC kikuyu - BC Kikuyu 2" at bounding box center [83, 320] width 11 height 11
checkbox input "true"
click at [84, 364] on label "BCL 13 kikuyu" at bounding box center [127, 368] width 99 height 17
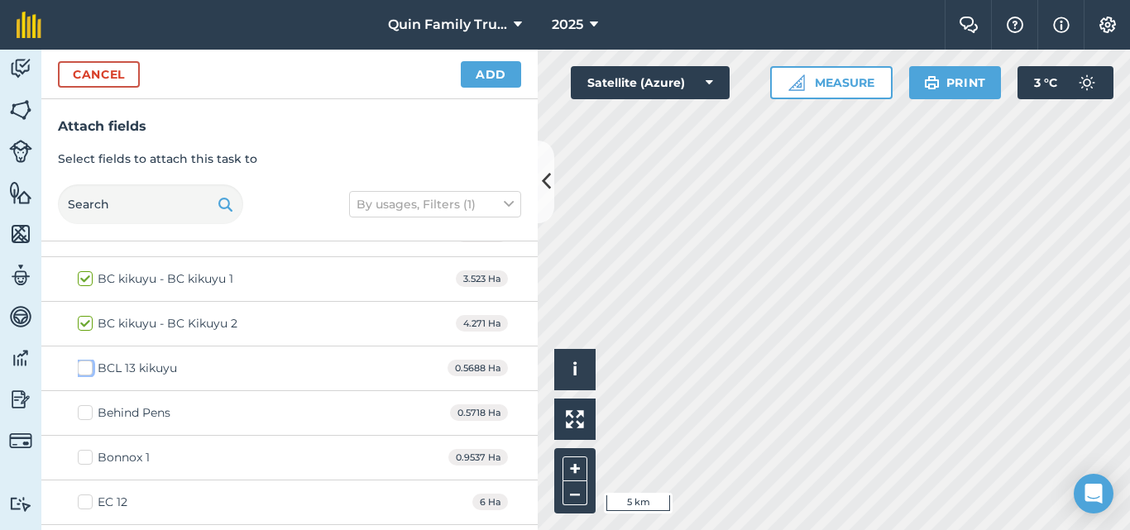
click at [84, 364] on input "BCL 13 kikuyu" at bounding box center [83, 365] width 11 height 11
checkbox input "true"
click at [82, 412] on label "Behind Pens" at bounding box center [124, 413] width 93 height 17
click at [82, 412] on input "Behind Pens" at bounding box center [83, 410] width 11 height 11
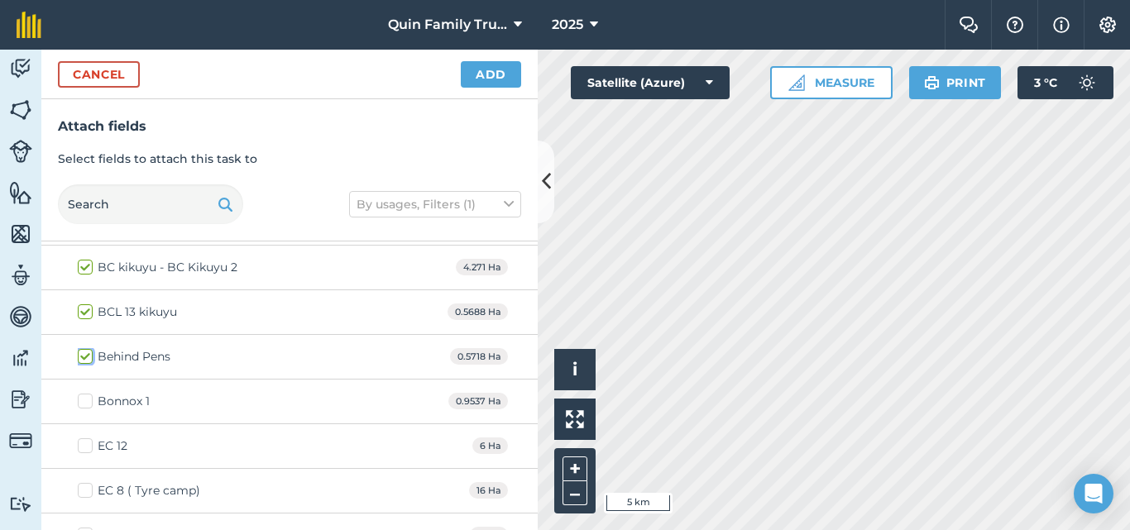
scroll to position [662, 0]
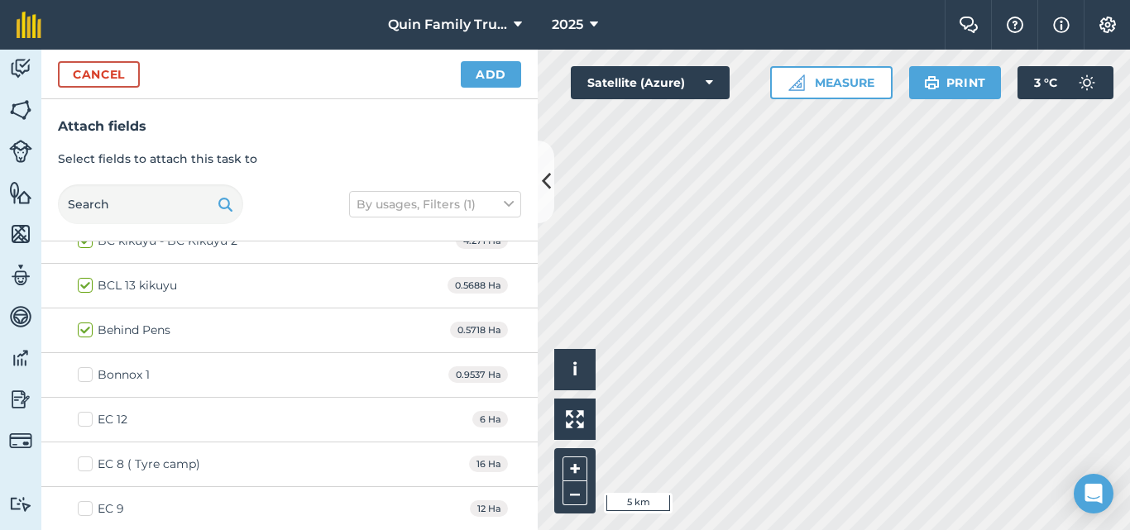
click at [91, 329] on label "Behind Pens" at bounding box center [124, 330] width 93 height 17
click at [89, 329] on input "Behind Pens" at bounding box center [83, 327] width 11 height 11
checkbox input "false"
click at [86, 417] on label "EC 12" at bounding box center [103, 419] width 50 height 17
click at [86, 417] on input "EC 12" at bounding box center [83, 416] width 11 height 11
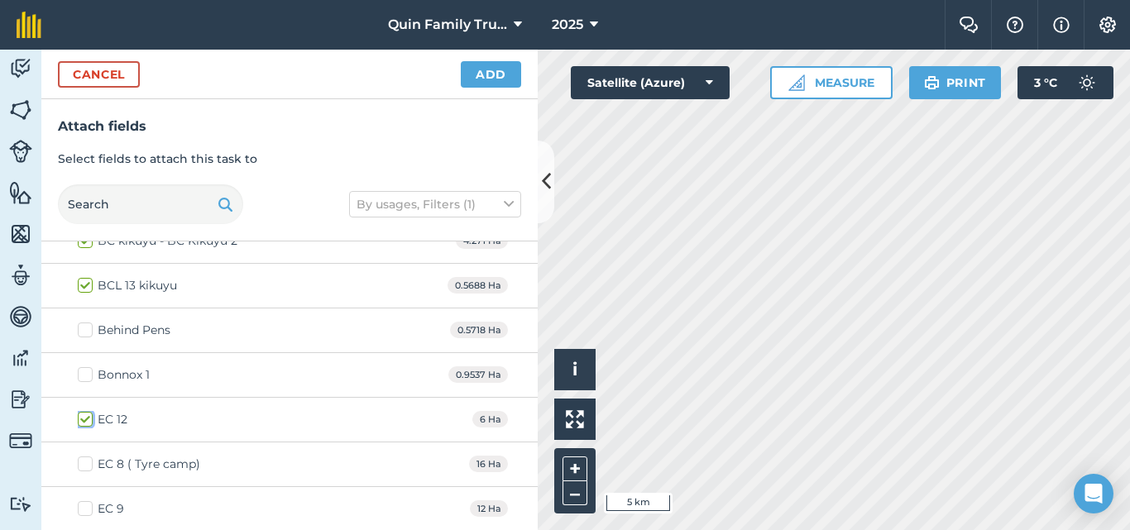
checkbox input "true"
click at [86, 463] on label "EC 8 ( Tyre camp)" at bounding box center [139, 464] width 122 height 17
click at [86, 463] on input "EC 8 ( Tyre camp)" at bounding box center [83, 461] width 11 height 11
checkbox input "true"
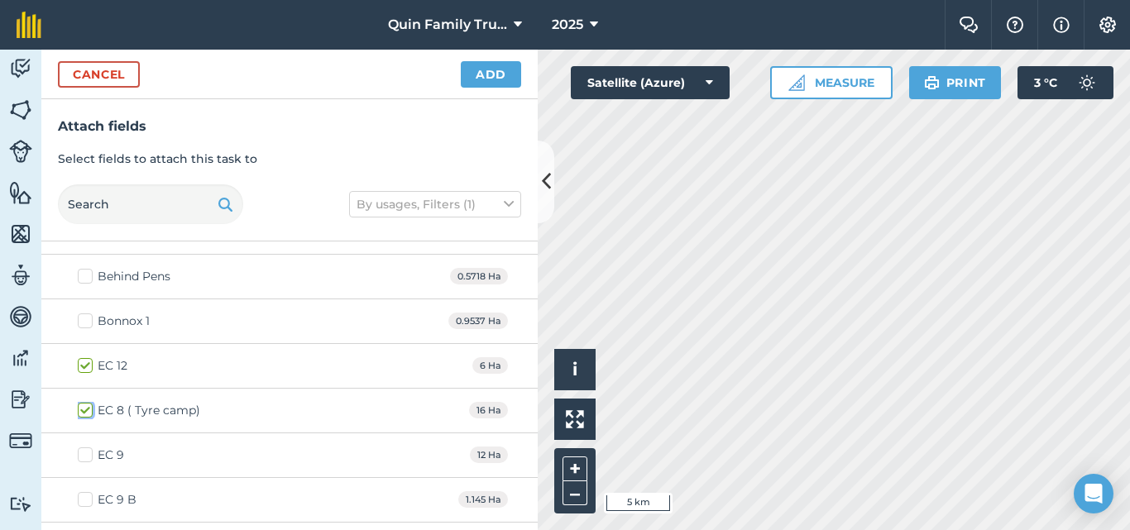
scroll to position [745, 0]
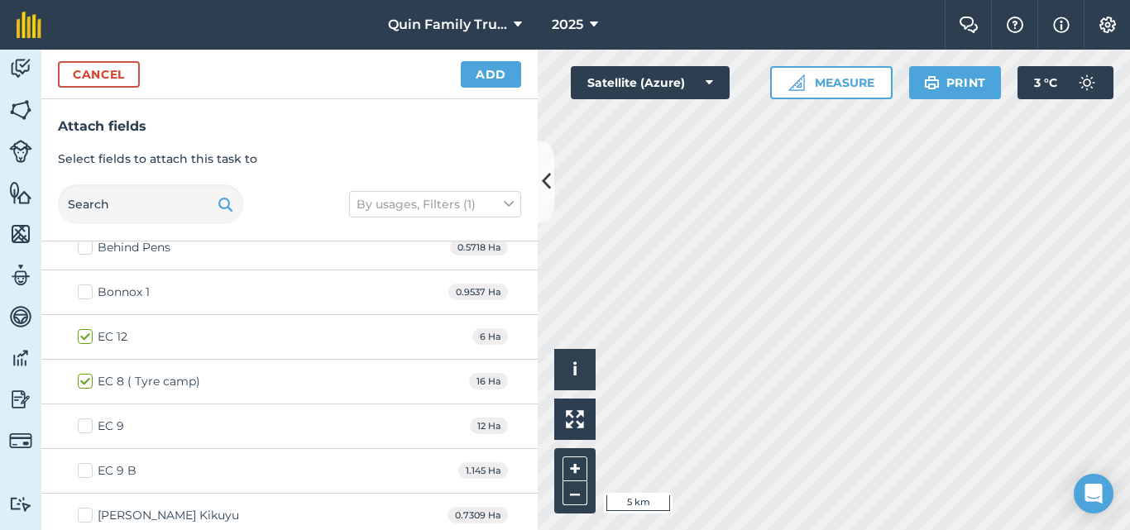
click at [83, 424] on label "EC 9" at bounding box center [101, 426] width 46 height 17
click at [83, 424] on input "EC 9" at bounding box center [83, 423] width 11 height 11
checkbox input "true"
click at [91, 468] on label "EC 9 B" at bounding box center [107, 471] width 59 height 17
click at [89, 468] on input "EC 9 B" at bounding box center [83, 468] width 11 height 11
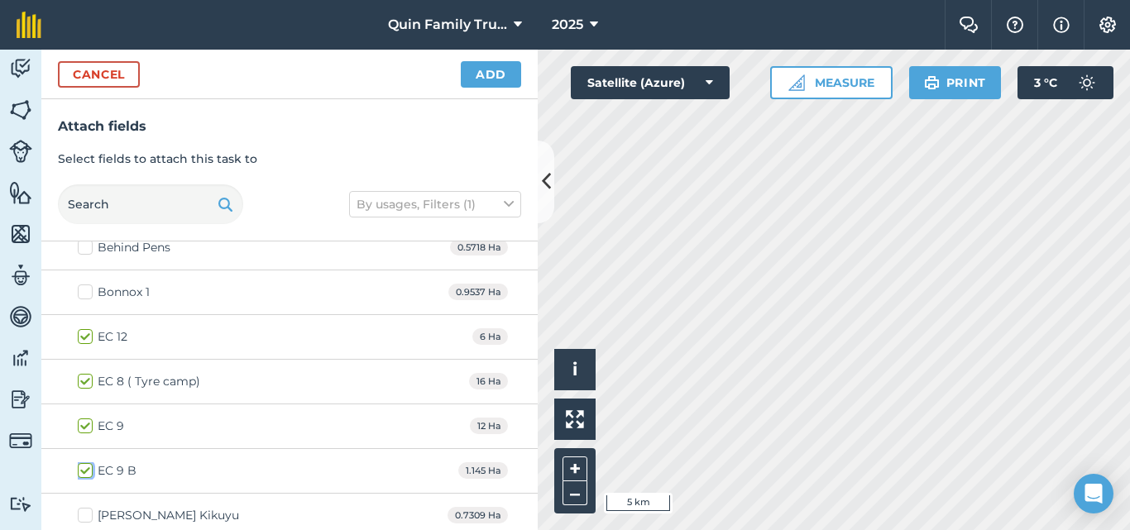
checkbox input "true"
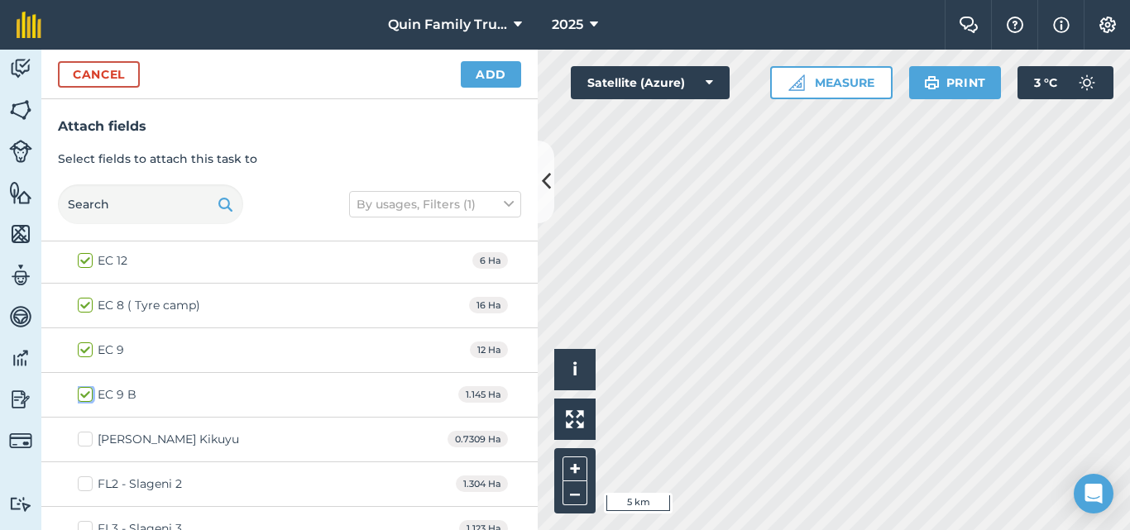
scroll to position [827, 0]
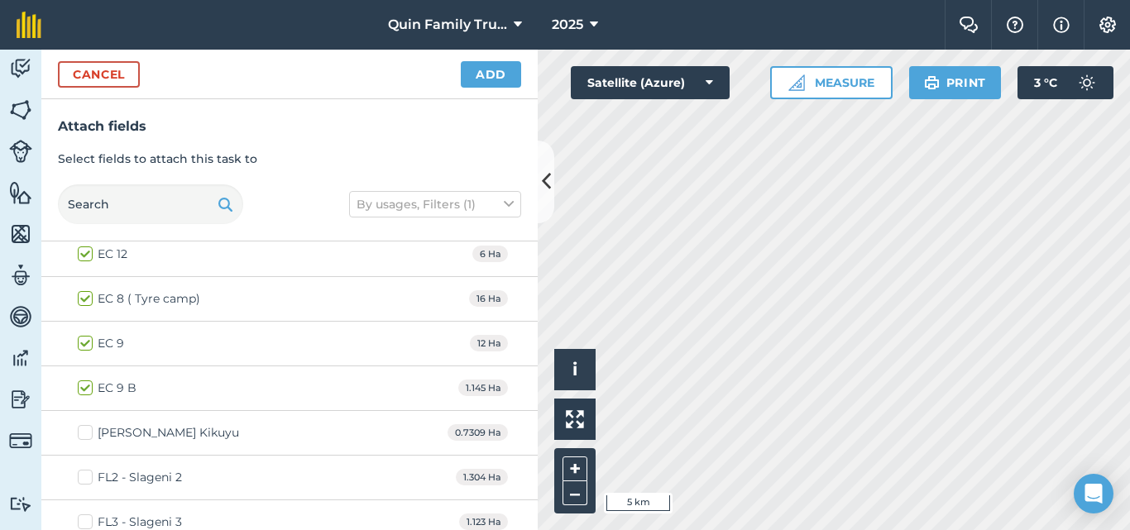
click at [92, 432] on label "[PERSON_NAME] Kikuyu" at bounding box center [158, 432] width 161 height 17
click at [89, 432] on input "[PERSON_NAME] Kikuyu" at bounding box center [83, 429] width 11 height 11
checkbox input "true"
click at [87, 476] on label "FL2 - Slageni 2" at bounding box center [130, 477] width 104 height 17
click at [87, 476] on input "FL2 - Slageni 2" at bounding box center [83, 474] width 11 height 11
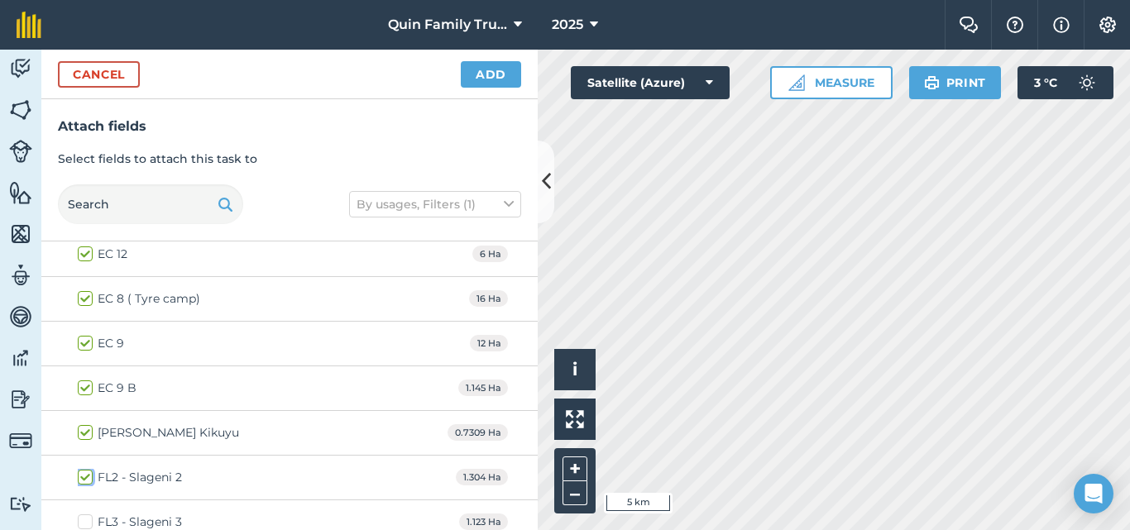
checkbox input "true"
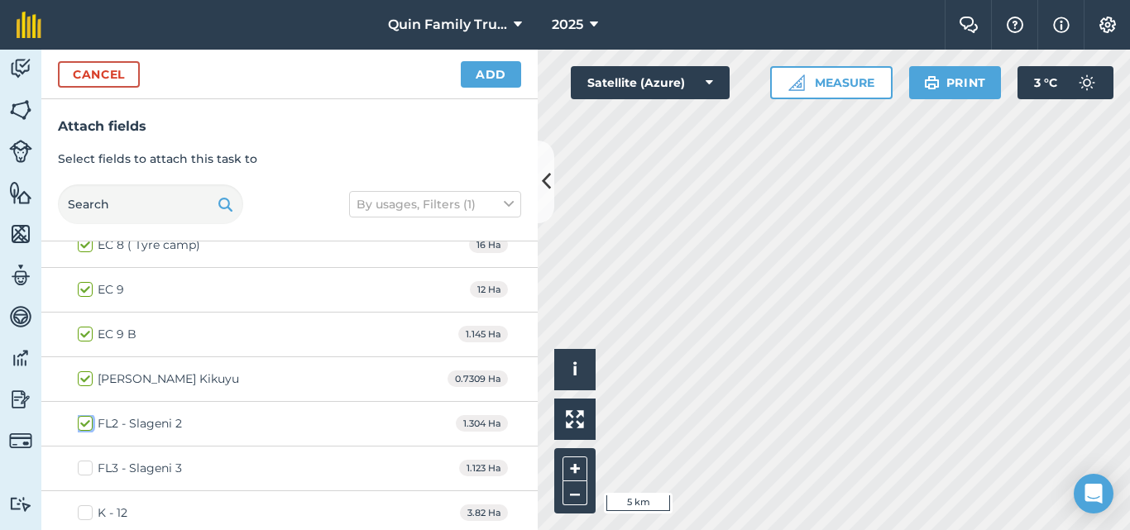
scroll to position [910, 0]
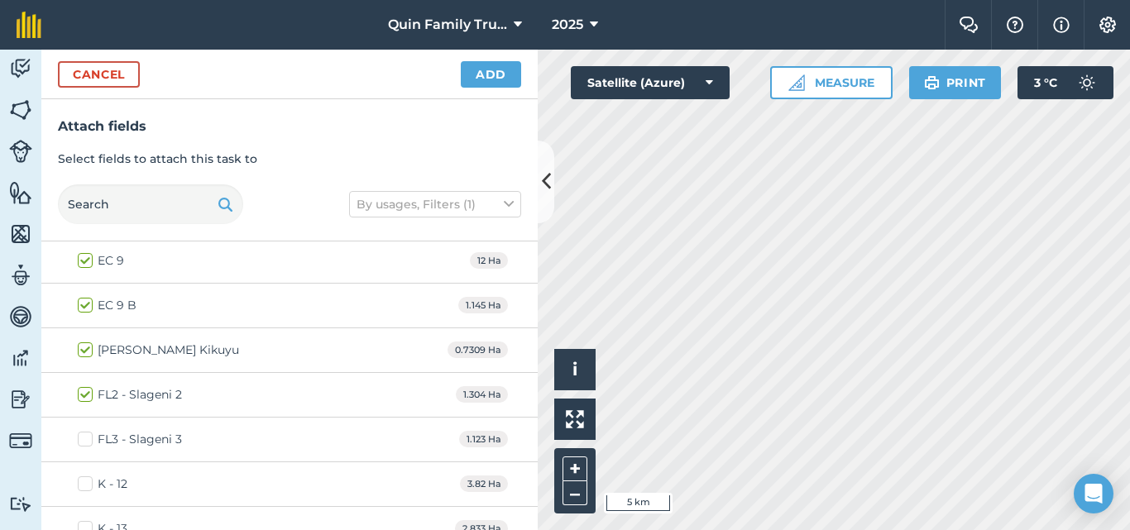
click at [90, 439] on label "FL3 - Slageni 3" at bounding box center [130, 439] width 104 height 17
click at [89, 439] on input "FL3 - Slageni 3" at bounding box center [83, 436] width 11 height 11
checkbox input "true"
click at [83, 484] on label "K - 12" at bounding box center [103, 484] width 50 height 17
click at [83, 484] on input "K - 12" at bounding box center [83, 481] width 11 height 11
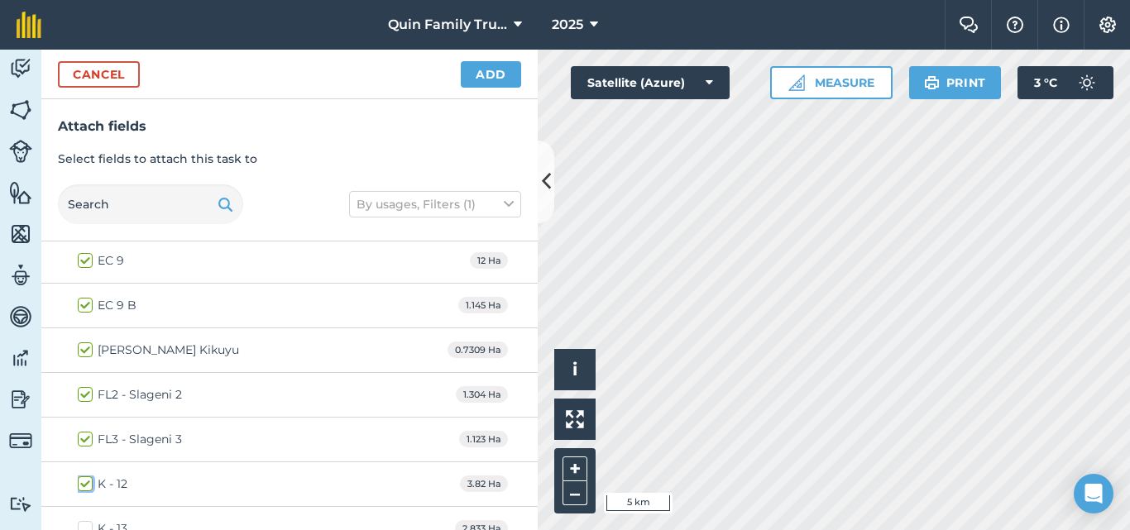
checkbox input "true"
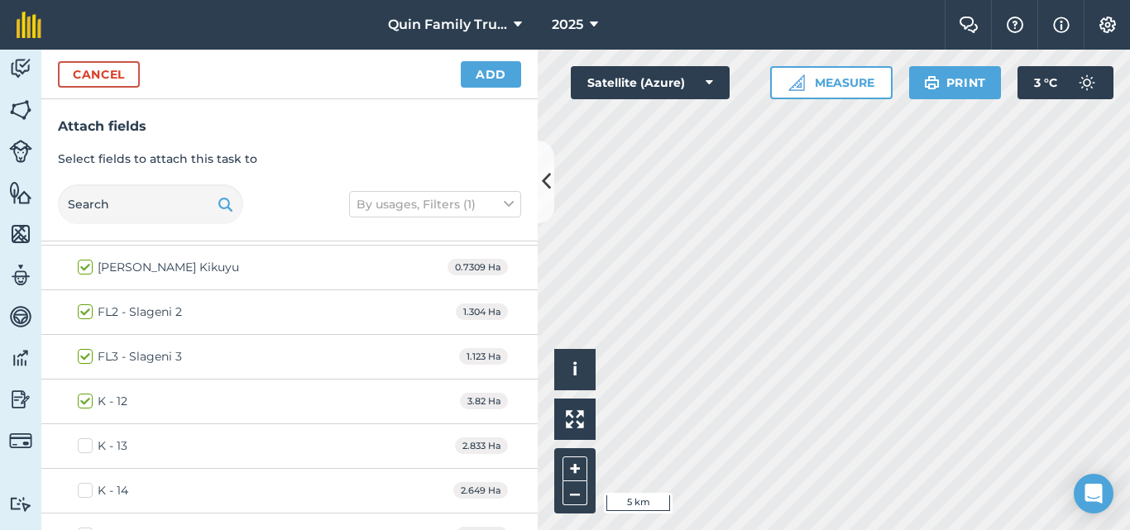
click at [94, 448] on label "K - 13" at bounding box center [103, 446] width 50 height 17
click at [89, 448] on input "K - 13" at bounding box center [83, 443] width 11 height 11
checkbox input "true"
click at [82, 487] on label "K - 14" at bounding box center [103, 490] width 50 height 17
click at [82, 487] on input "K - 14" at bounding box center [83, 487] width 11 height 11
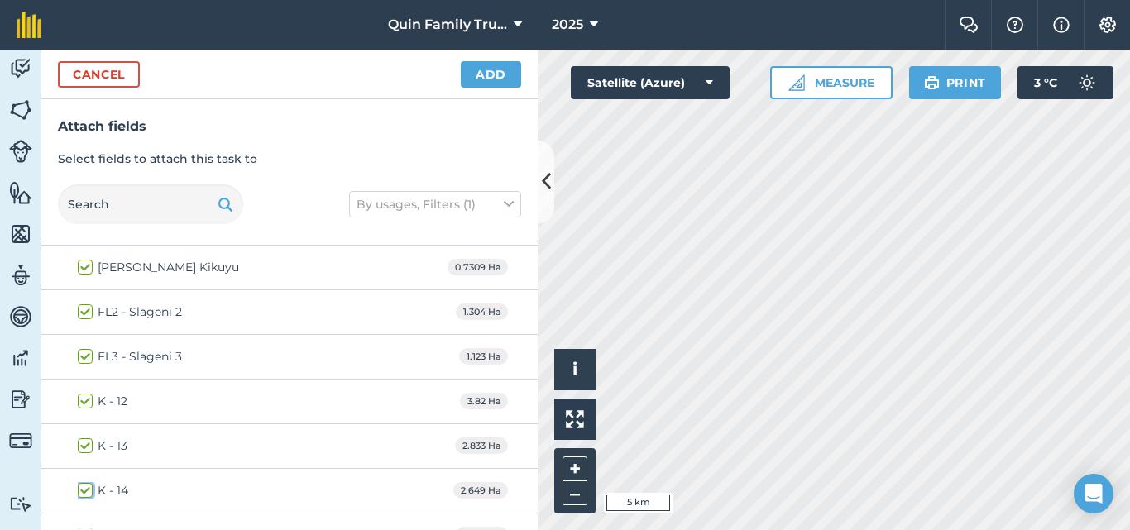
checkbox input "true"
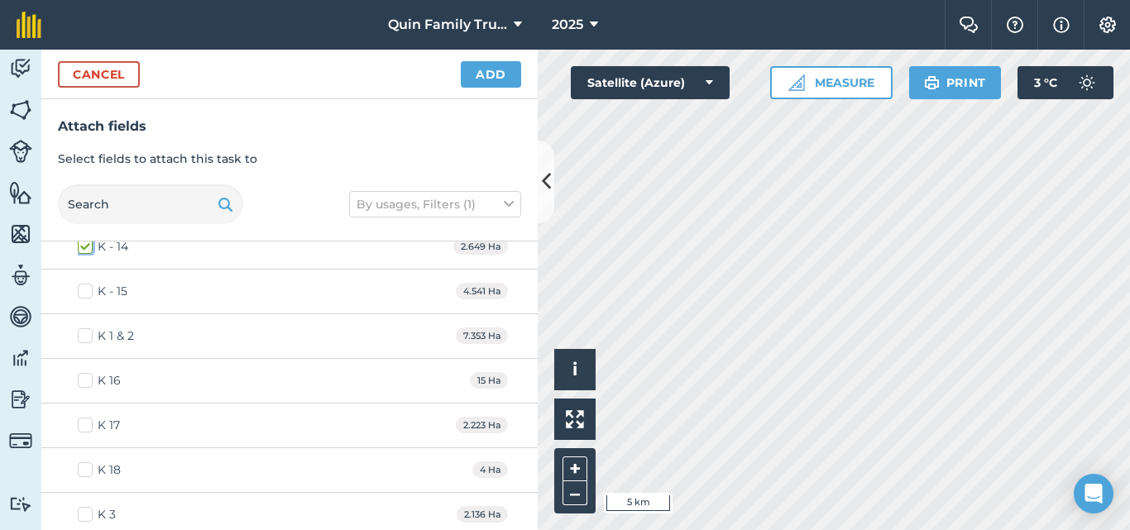
scroll to position [1241, 0]
click at [90, 284] on label "K - 15" at bounding box center [103, 287] width 50 height 17
click at [89, 284] on input "K - 15" at bounding box center [83, 284] width 11 height 11
checkbox input "true"
click at [81, 331] on label "K 1 & 2" at bounding box center [106, 332] width 56 height 17
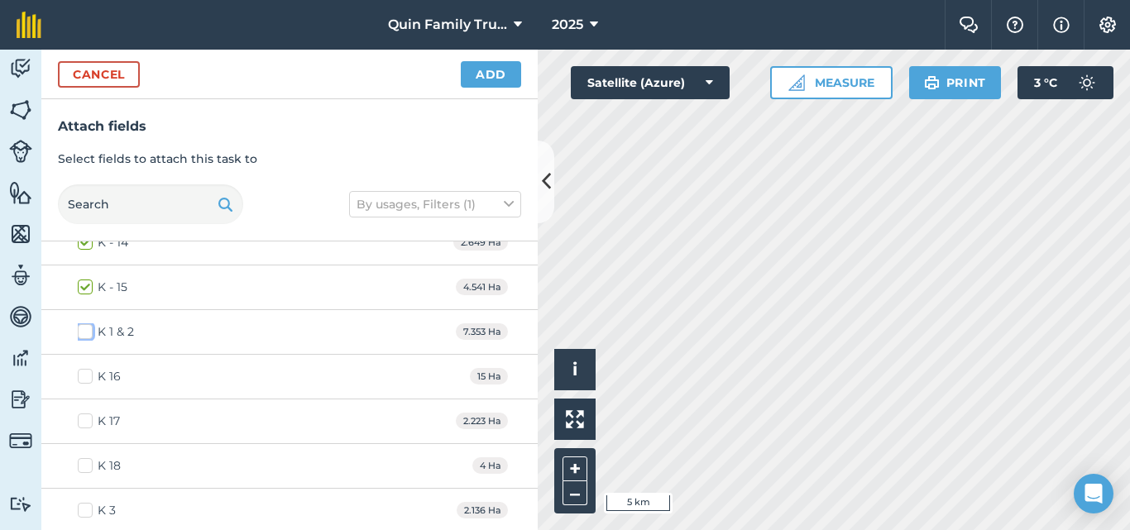
click at [81, 331] on input "K 1 & 2" at bounding box center [83, 329] width 11 height 11
checkbox input "true"
click at [88, 376] on label "K 16" at bounding box center [99, 376] width 43 height 17
click at [88, 376] on input "K 16" at bounding box center [83, 373] width 11 height 11
checkbox input "true"
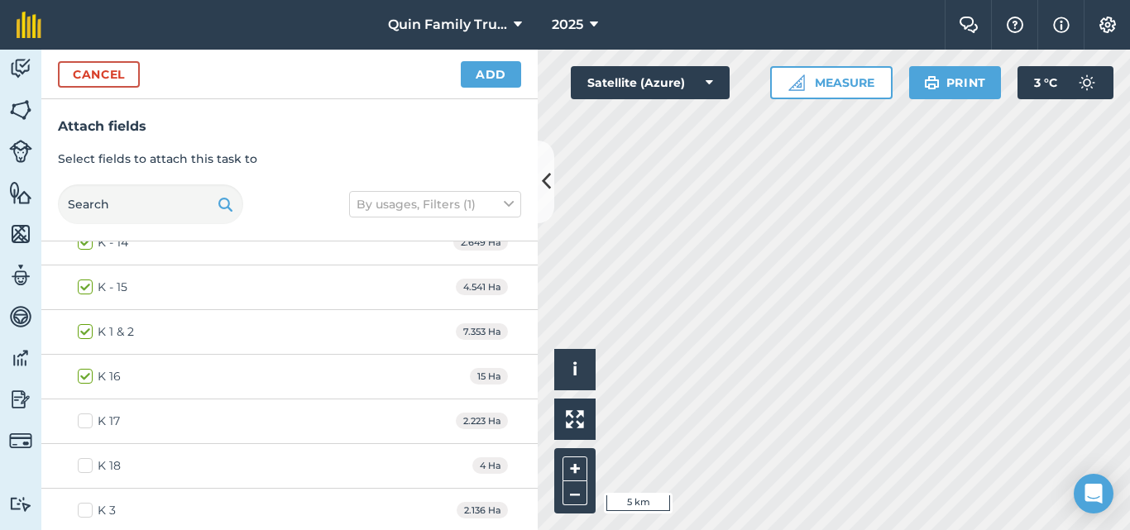
click at [80, 420] on label "K 17" at bounding box center [99, 421] width 42 height 17
click at [80, 420] on input "K 17" at bounding box center [83, 418] width 11 height 11
checkbox input "true"
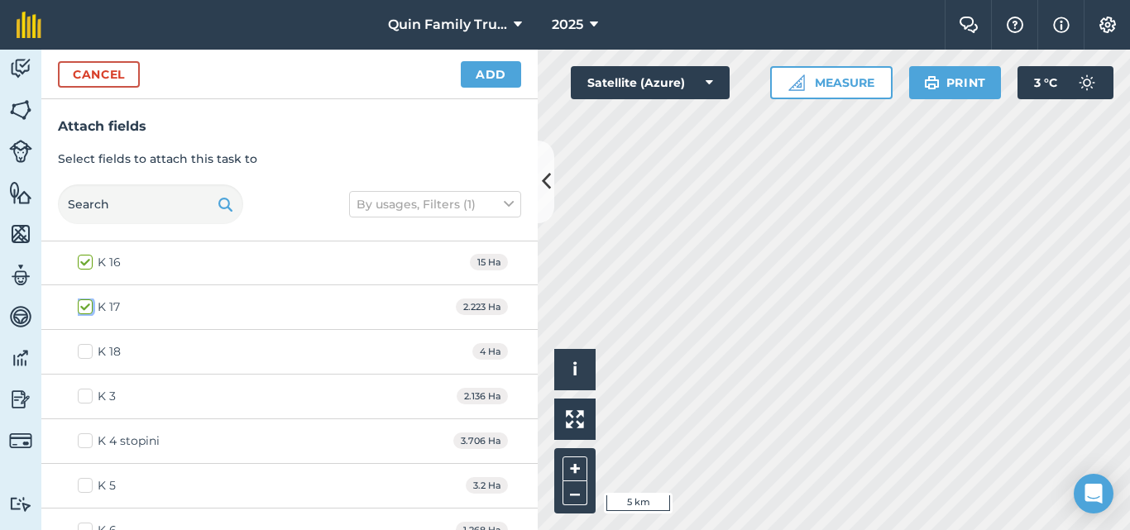
scroll to position [1407, 0]
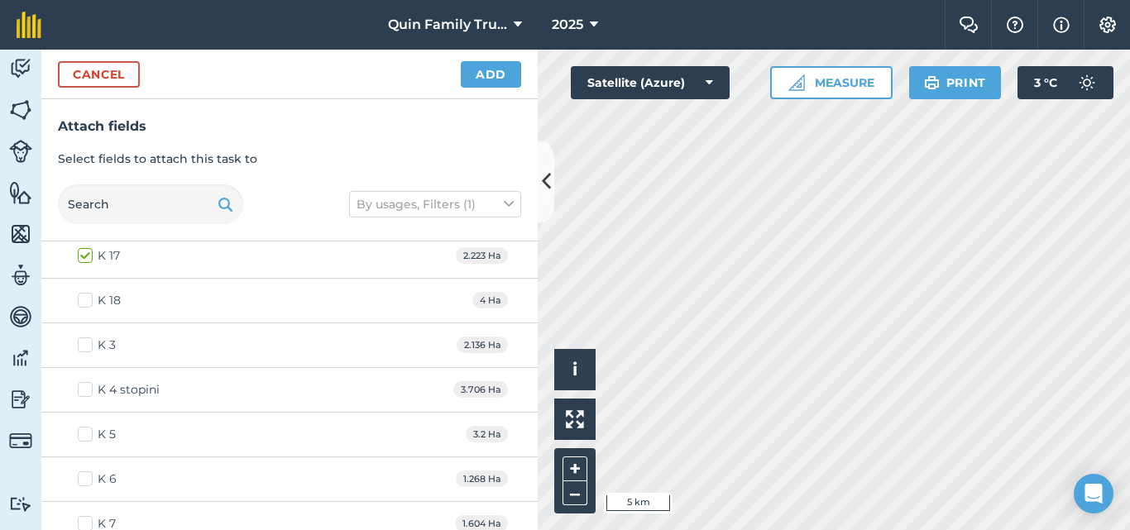
drag, startPoint x: 96, startPoint y: 300, endPoint x: 112, endPoint y: 377, distance: 78.5
click at [96, 301] on label "K 18" at bounding box center [99, 300] width 43 height 17
click at [89, 301] on input "K 18" at bounding box center [83, 297] width 11 height 11
checkbox input "true"
click at [96, 345] on label "K 3" at bounding box center [97, 345] width 38 height 17
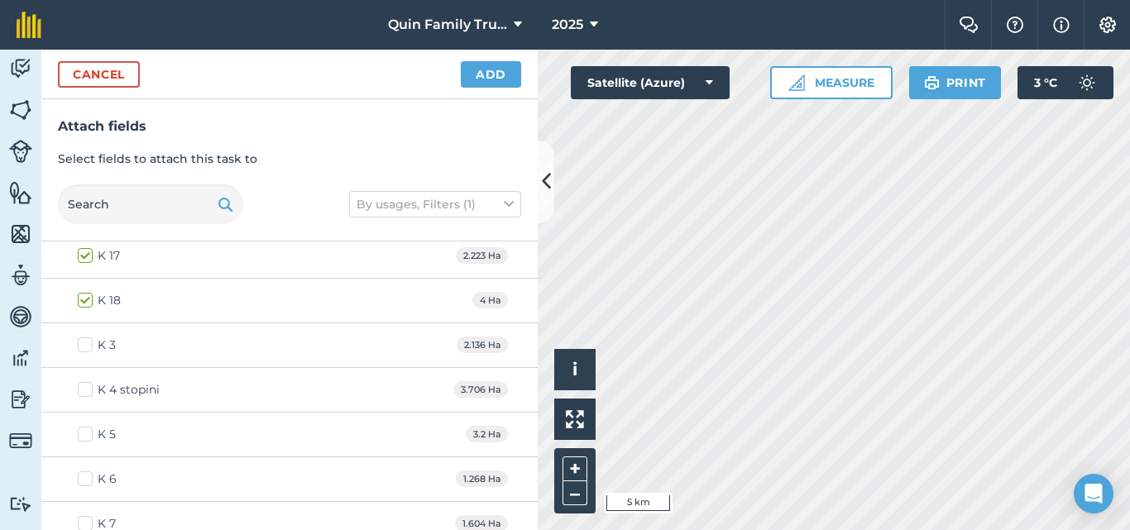
click at [89, 345] on input "K 3" at bounding box center [83, 342] width 11 height 11
checkbox input "true"
click at [89, 391] on label "K 4 stopini" at bounding box center [119, 389] width 82 height 17
click at [89, 391] on input "K 4 stopini" at bounding box center [83, 386] width 11 height 11
checkbox input "true"
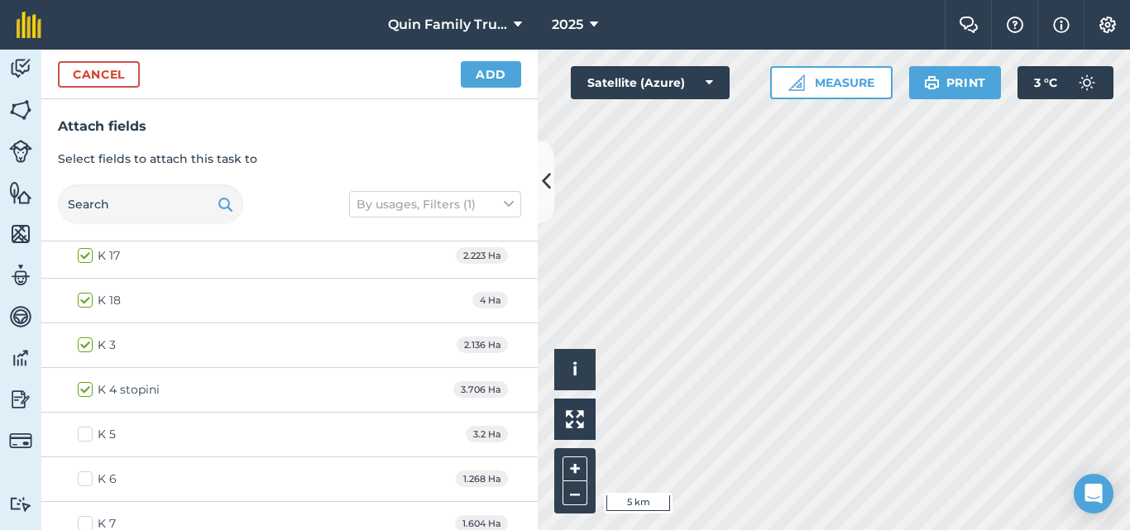
click at [90, 437] on label "K 5" at bounding box center [97, 434] width 38 height 17
click at [89, 437] on input "K 5" at bounding box center [83, 431] width 11 height 11
checkbox input "true"
click at [93, 473] on label "K 6" at bounding box center [97, 479] width 39 height 17
click at [82, 482] on label "K 6" at bounding box center [97, 479] width 39 height 17
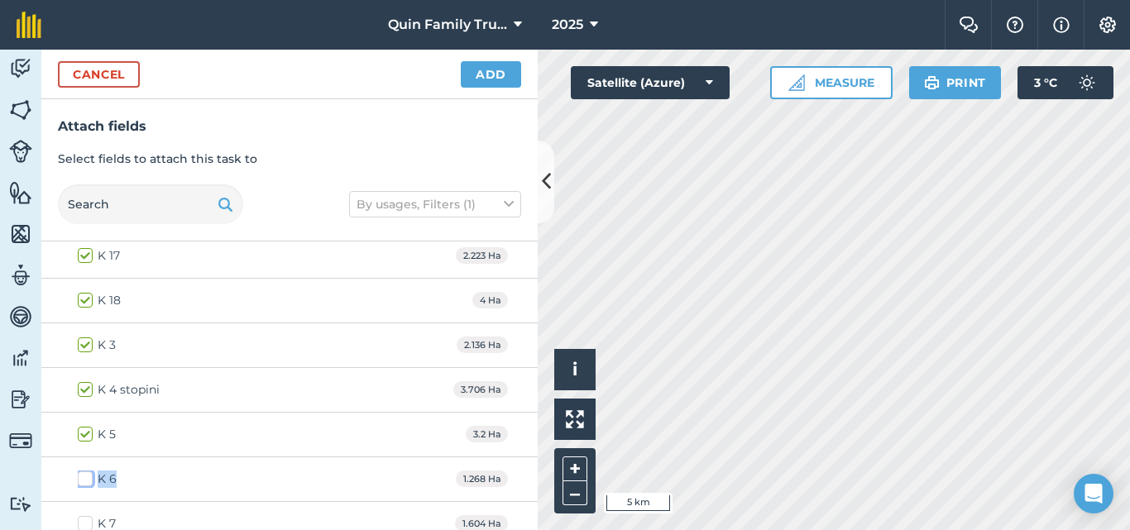
click at [82, 482] on input "K 6" at bounding box center [83, 476] width 11 height 11
checkbox input "true"
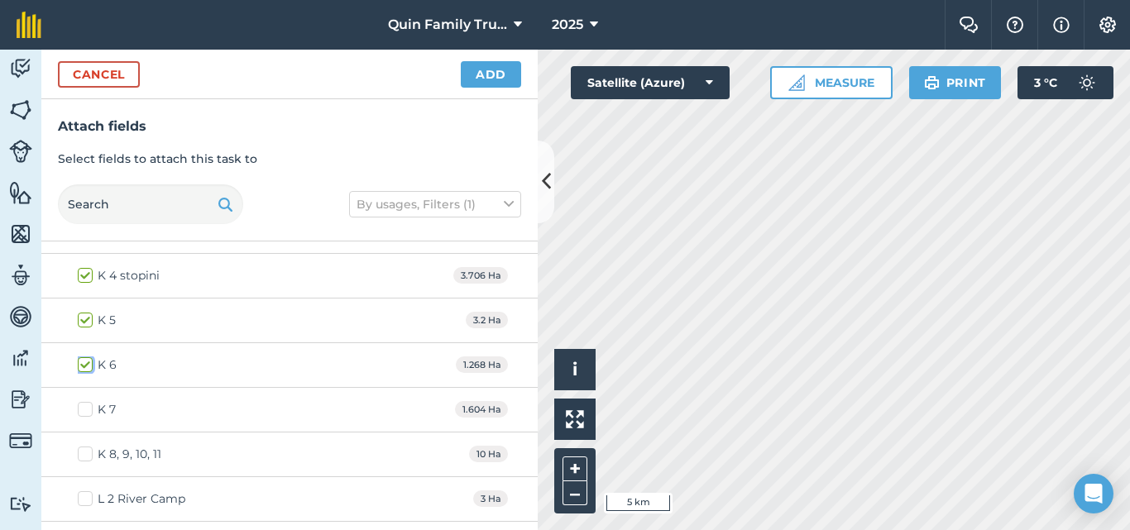
scroll to position [1489, 0]
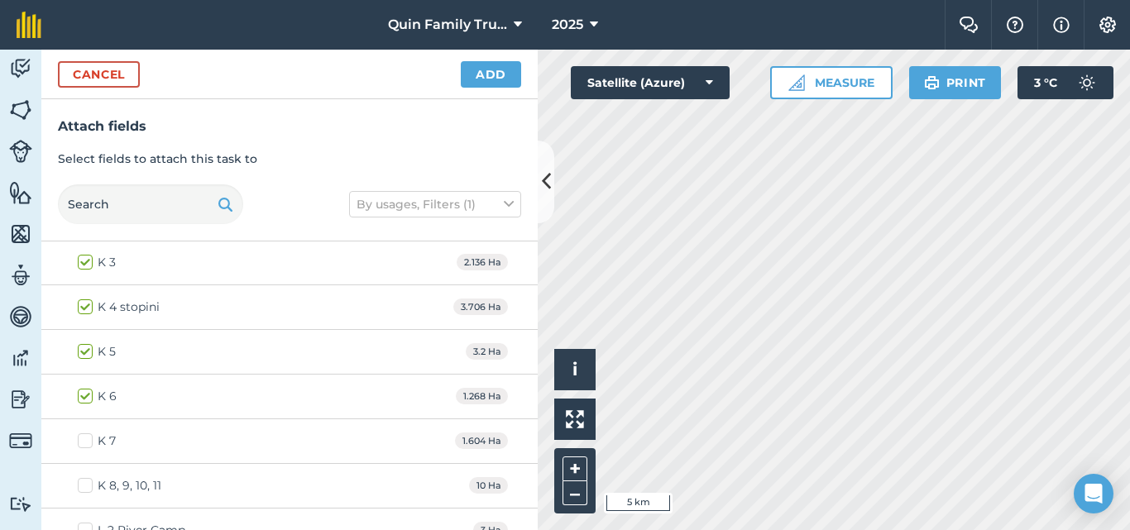
click at [89, 442] on label "K 7" at bounding box center [97, 441] width 38 height 17
click at [89, 442] on input "K 7" at bounding box center [83, 438] width 11 height 11
checkbox input "true"
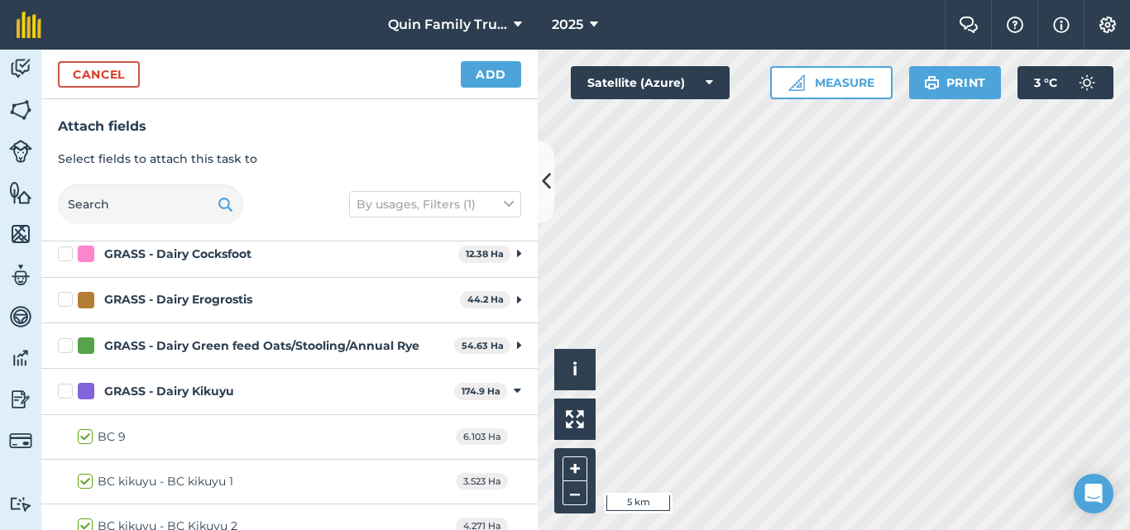
scroll to position [414, 0]
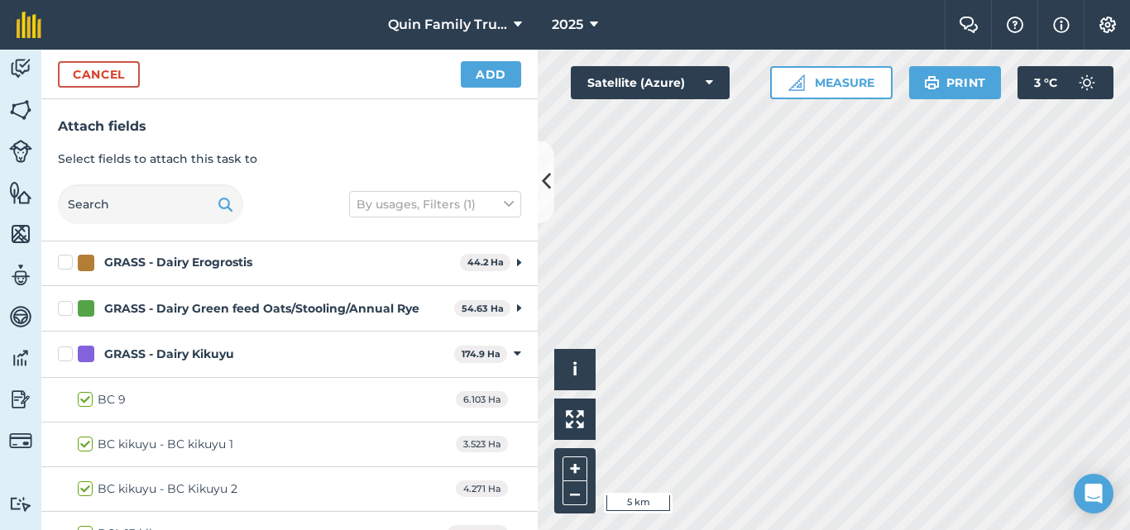
click at [84, 402] on label "BC 9" at bounding box center [102, 399] width 48 height 17
click at [84, 402] on input "BC 9" at bounding box center [83, 396] width 11 height 11
checkbox input "false"
click at [89, 437] on label "BC kikuyu - BC kikuyu 1" at bounding box center [156, 444] width 156 height 17
click at [89, 437] on input "BC kikuyu - BC kikuyu 1" at bounding box center [83, 441] width 11 height 11
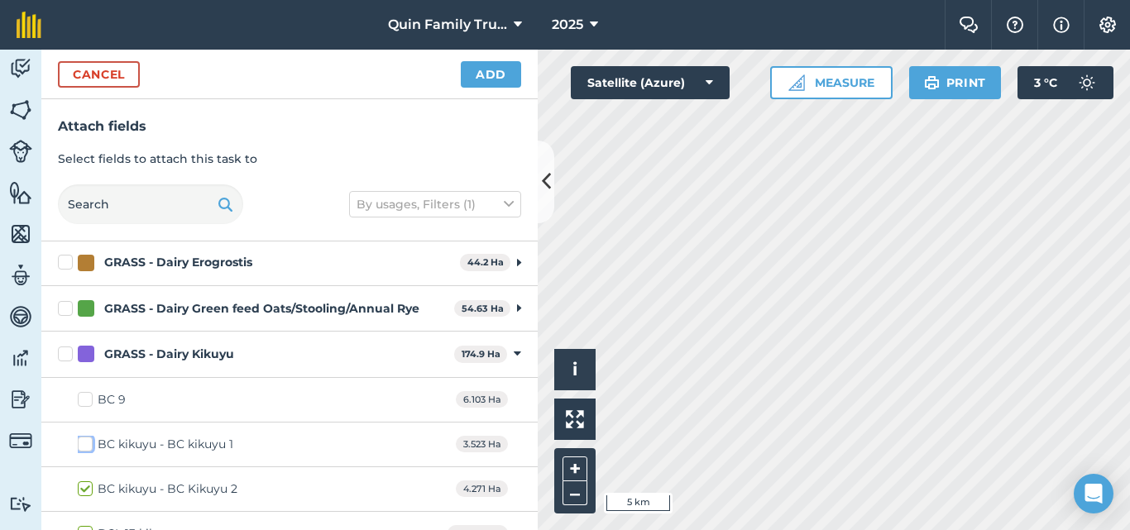
checkbox input "false"
click at [92, 492] on label "BC kikuyu - BC Kikuyu 2" at bounding box center [158, 489] width 160 height 17
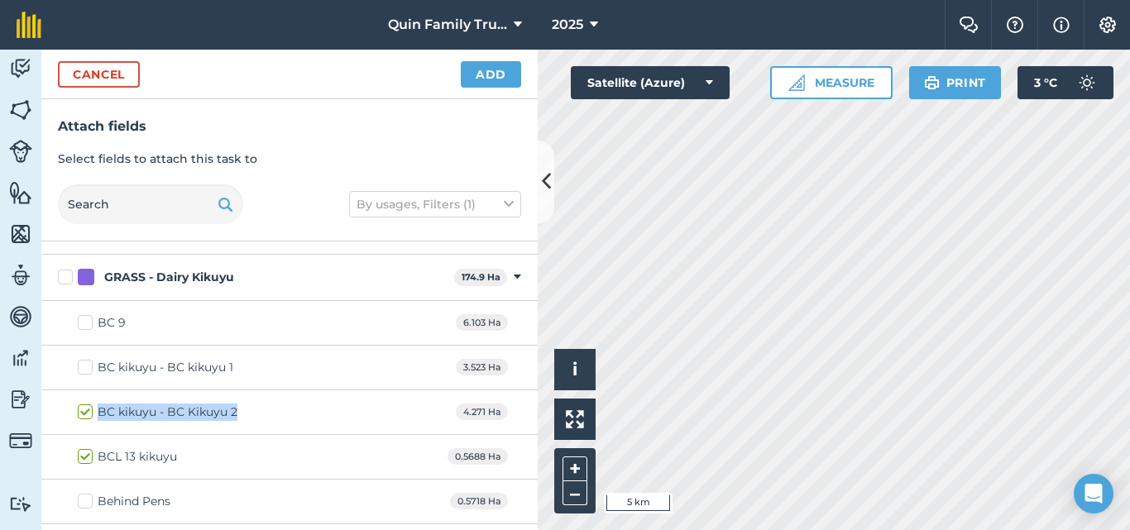
scroll to position [579, 0]
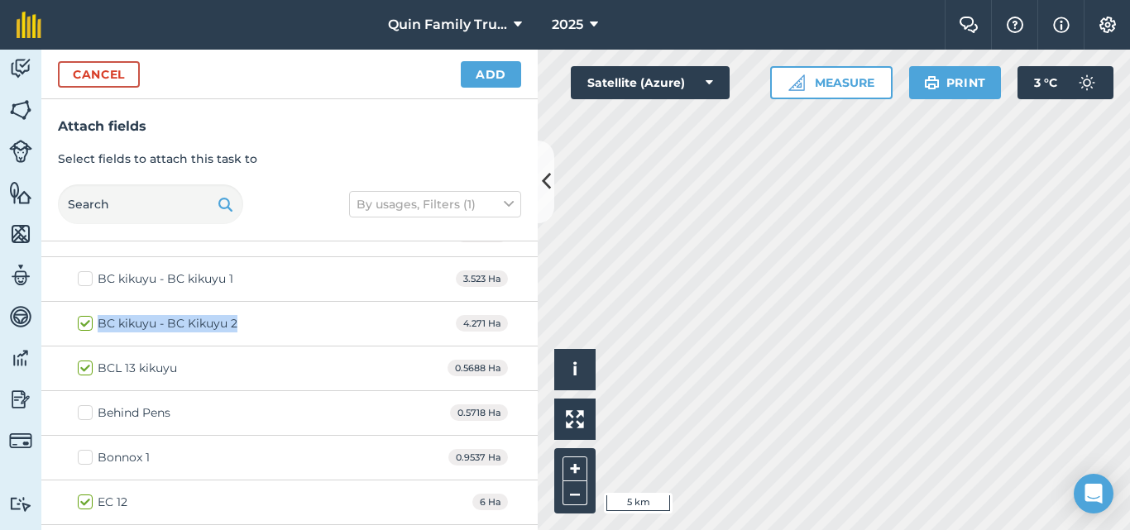
click at [84, 328] on label "BC kikuyu - BC Kikuyu 2" at bounding box center [158, 323] width 160 height 17
click at [84, 326] on input "BC kikuyu - BC Kikuyu 2" at bounding box center [83, 320] width 11 height 11
checkbox input "false"
click at [84, 369] on label "BCL 13 kikuyu" at bounding box center [127, 368] width 99 height 17
click at [84, 369] on input "BCL 13 kikuyu" at bounding box center [83, 365] width 11 height 11
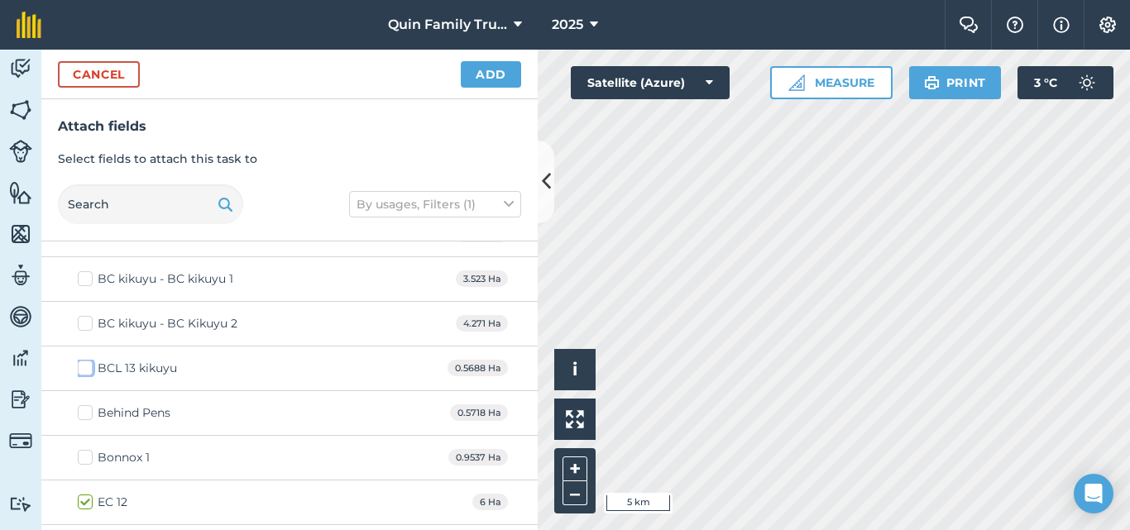
checkbox input "false"
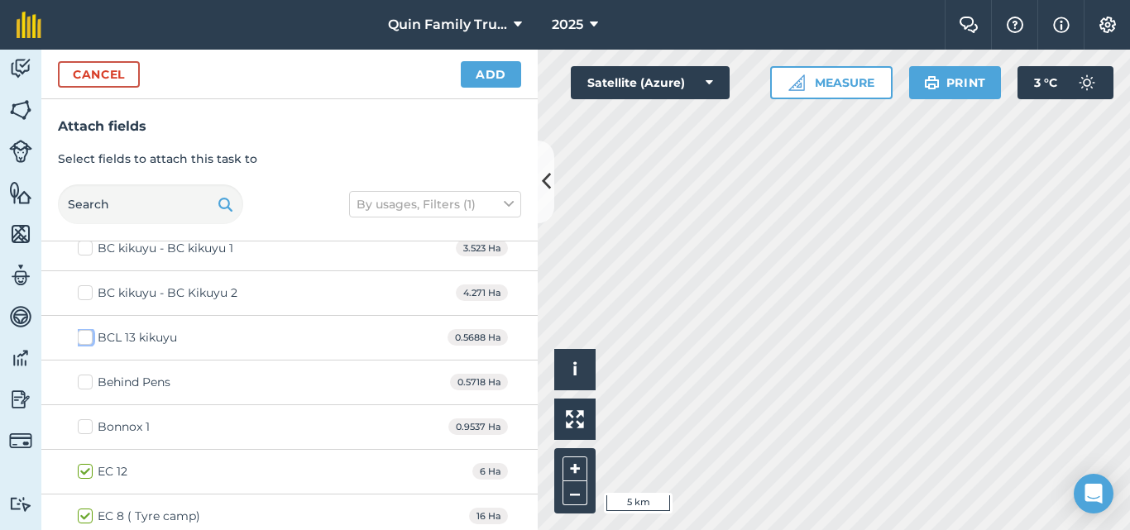
scroll to position [662, 0]
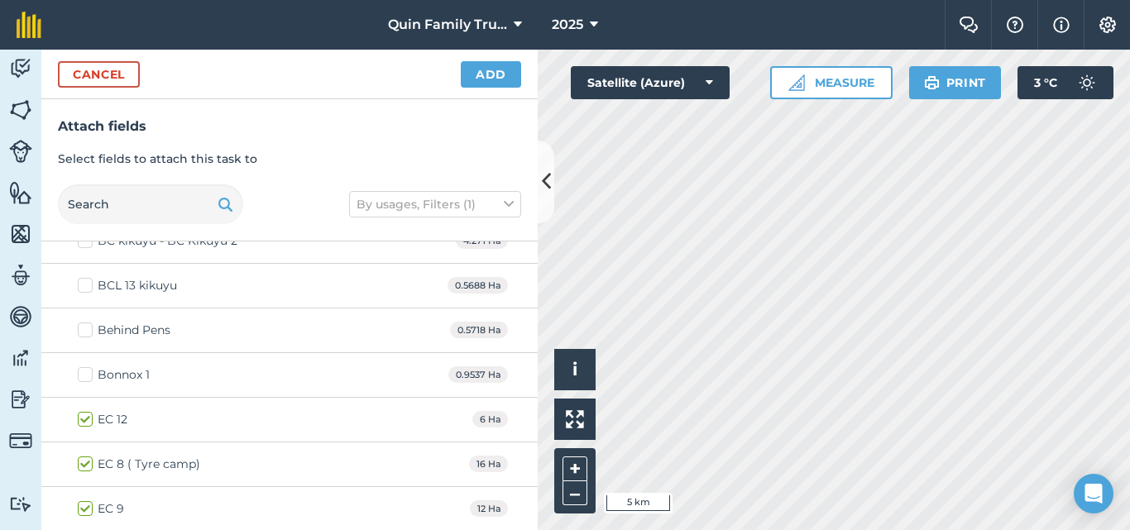
click at [85, 423] on label "EC 12" at bounding box center [103, 419] width 50 height 17
click at [85, 422] on input "EC 12" at bounding box center [83, 416] width 11 height 11
checkbox input "false"
drag, startPoint x: 87, startPoint y: 463, endPoint x: 81, endPoint y: 497, distance: 34.4
click at [87, 464] on label "EC 8 ( Tyre camp)" at bounding box center [139, 464] width 122 height 17
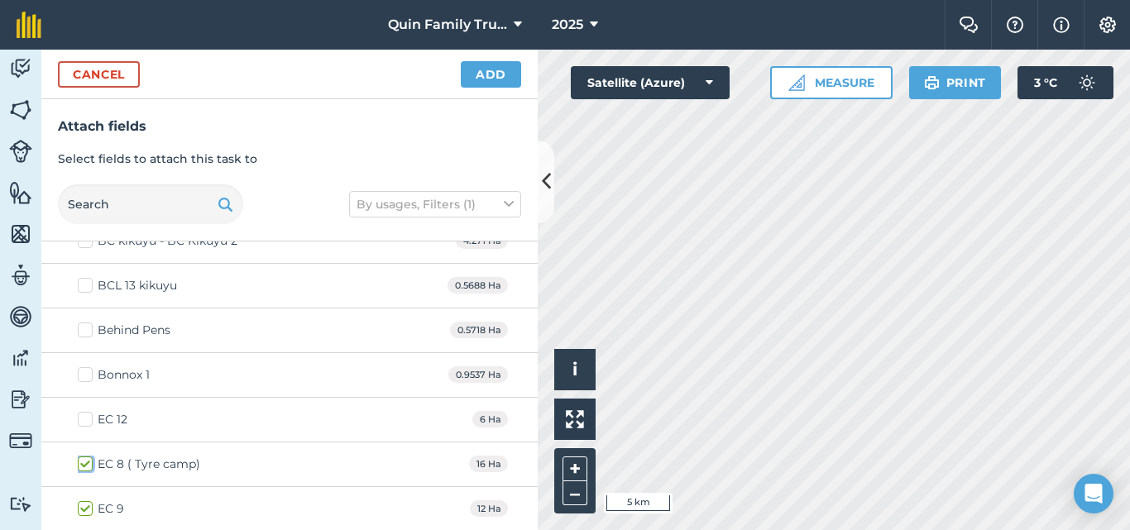
click at [87, 464] on input "EC 8 ( Tyre camp)" at bounding box center [83, 461] width 11 height 11
checkbox input "false"
drag, startPoint x: 84, startPoint y: 505, endPoint x: 121, endPoint y: 412, distance: 99.6
click at [84, 505] on label "EC 9" at bounding box center [101, 509] width 46 height 17
click at [84, 505] on input "EC 9" at bounding box center [83, 506] width 11 height 11
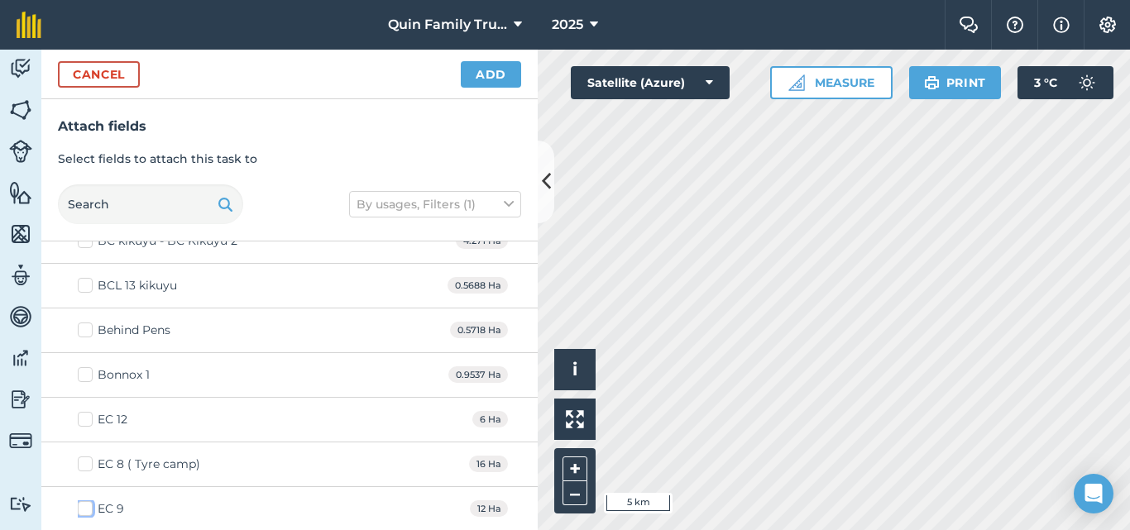
checkbox input "false"
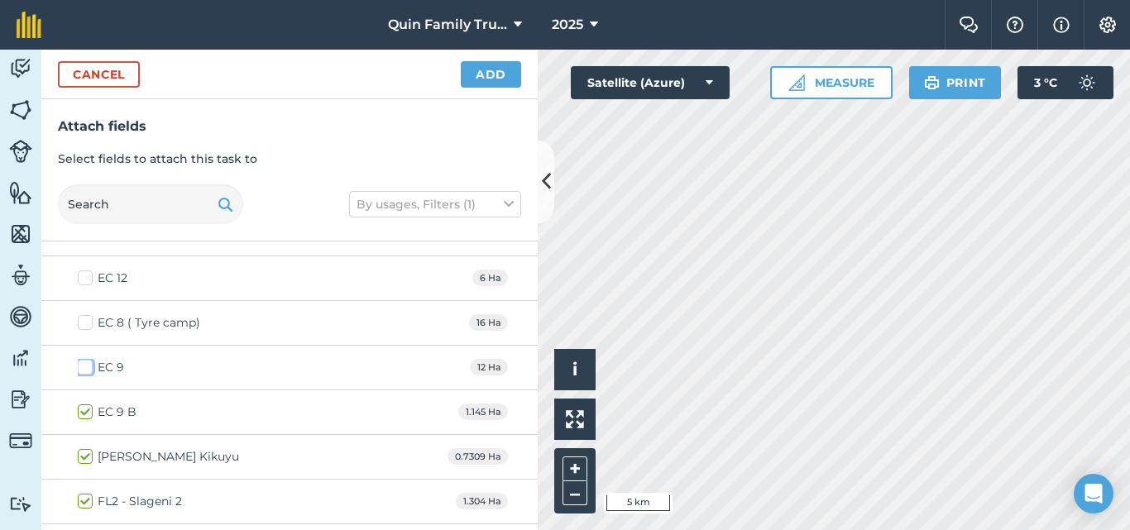
scroll to position [827, 0]
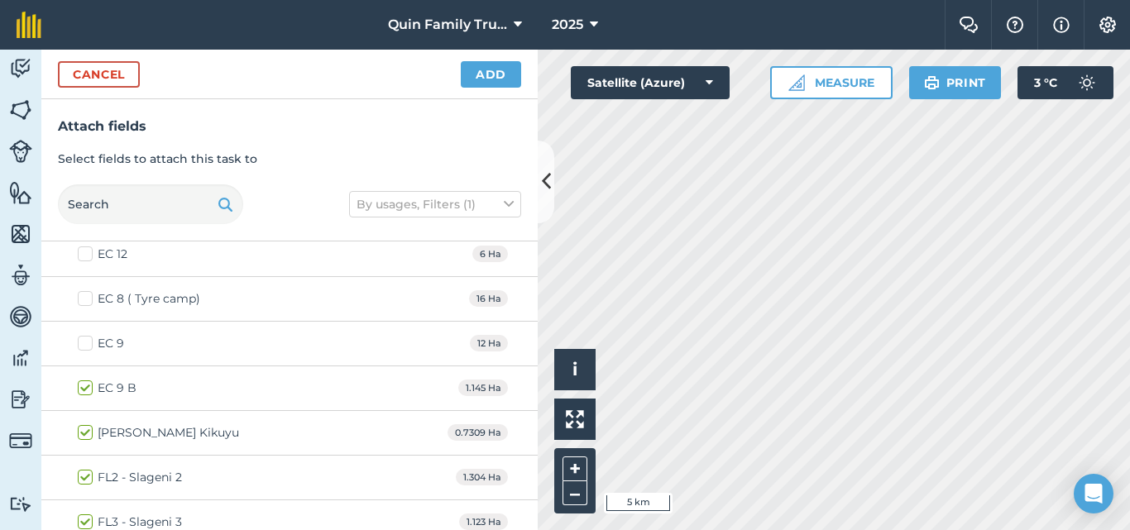
click at [79, 388] on label "EC 9 B" at bounding box center [107, 388] width 59 height 17
click at [79, 388] on input "EC 9 B" at bounding box center [83, 385] width 11 height 11
checkbox input "false"
click at [84, 434] on label "[PERSON_NAME] Kikuyu" at bounding box center [158, 432] width 161 height 17
click at [84, 434] on input "[PERSON_NAME] Kikuyu" at bounding box center [83, 429] width 11 height 11
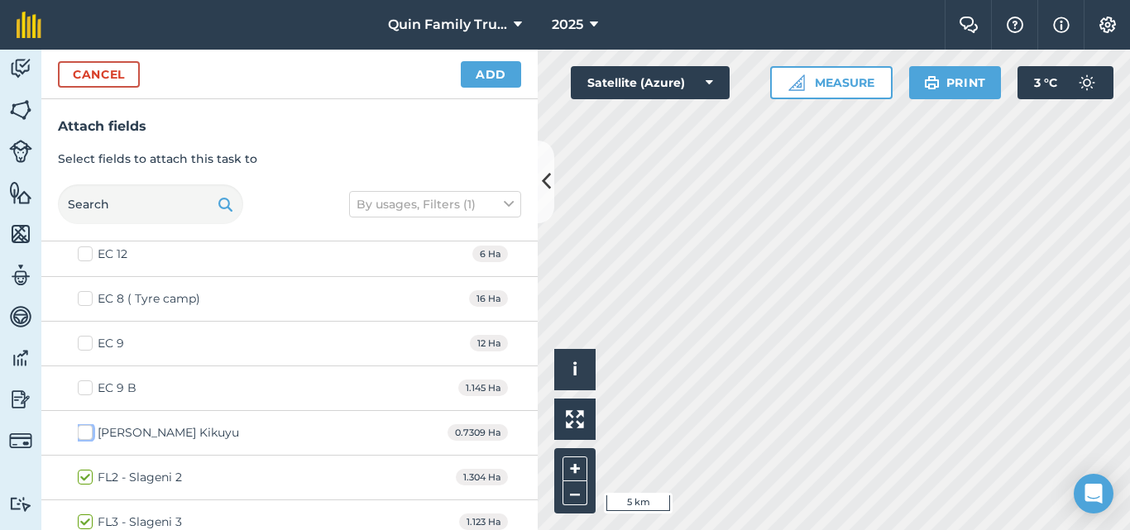
checkbox input "false"
click at [80, 486] on label "FL2 - Slageni 2" at bounding box center [130, 477] width 104 height 17
click at [80, 480] on input "FL2 - Slageni 2" at bounding box center [83, 474] width 11 height 11
checkbox input "false"
click at [83, 514] on label "FL3 - Slageni 3" at bounding box center [130, 522] width 104 height 17
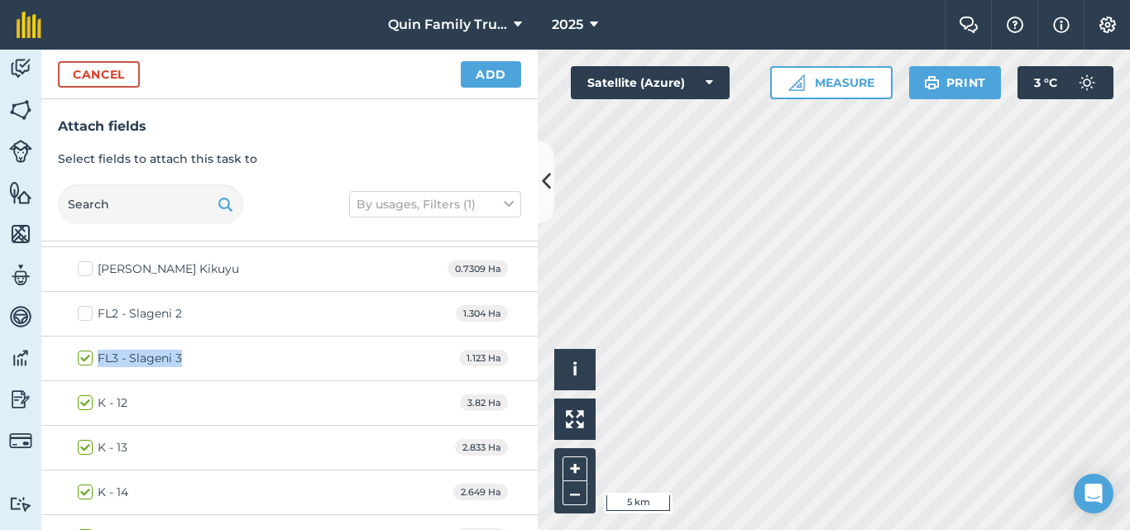
scroll to position [993, 0]
click at [91, 349] on label "FL3 - Slageni 3" at bounding box center [130, 356] width 104 height 17
click at [89, 349] on input "FL3 - Slageni 3" at bounding box center [83, 353] width 11 height 11
click at [89, 357] on label "FL3 - Slageni 3" at bounding box center [130, 356] width 104 height 17
click at [89, 357] on input "FL3 - Slageni 3" at bounding box center [83, 353] width 11 height 11
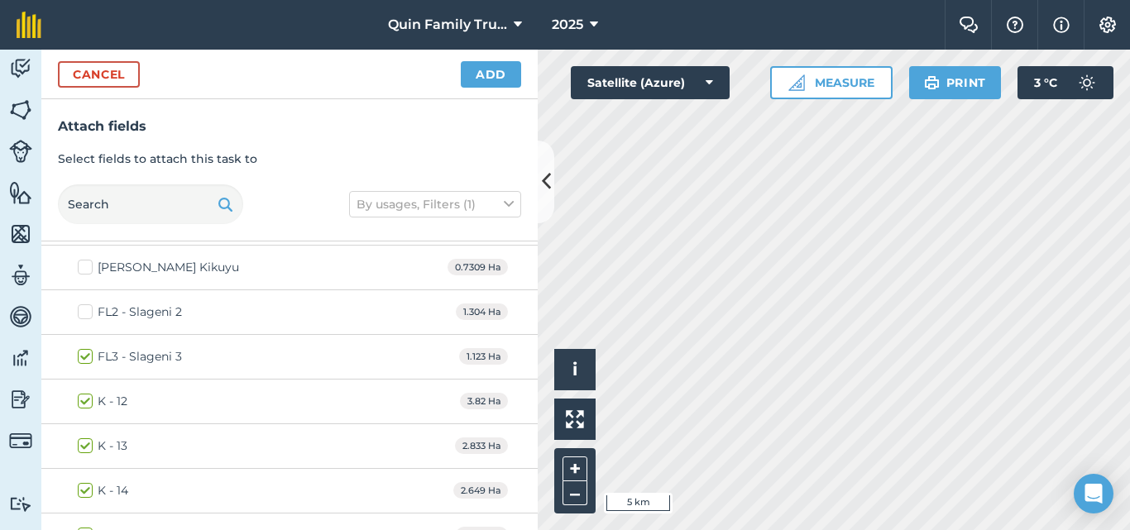
click at [89, 356] on label "FL3 - Slageni 3" at bounding box center [130, 356] width 104 height 17
click at [89, 356] on input "FL3 - Slageni 3" at bounding box center [83, 353] width 11 height 11
checkbox input "false"
drag, startPoint x: 85, startPoint y: 400, endPoint x: 88, endPoint y: 445, distance: 44.8
click at [84, 402] on label "K - 12" at bounding box center [103, 401] width 50 height 17
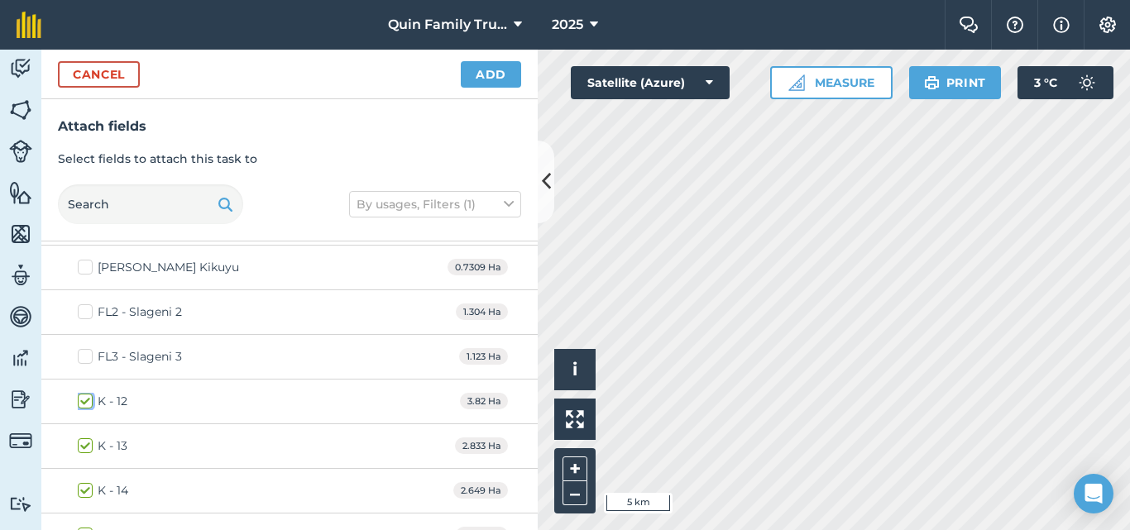
click at [84, 402] on input "K - 12" at bounding box center [83, 398] width 11 height 11
checkbox input "false"
click at [89, 452] on label "K - 13" at bounding box center [103, 446] width 50 height 17
click at [89, 448] on input "K - 13" at bounding box center [83, 443] width 11 height 11
checkbox input "false"
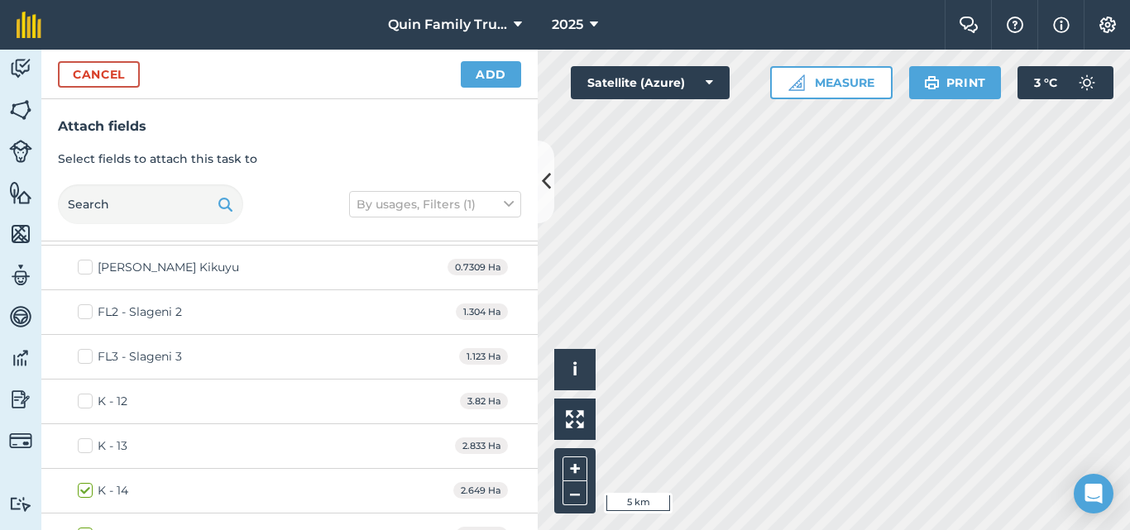
click at [85, 486] on label "K - 14" at bounding box center [103, 490] width 50 height 17
click at [85, 486] on input "K - 14" at bounding box center [83, 487] width 11 height 11
checkbox input "false"
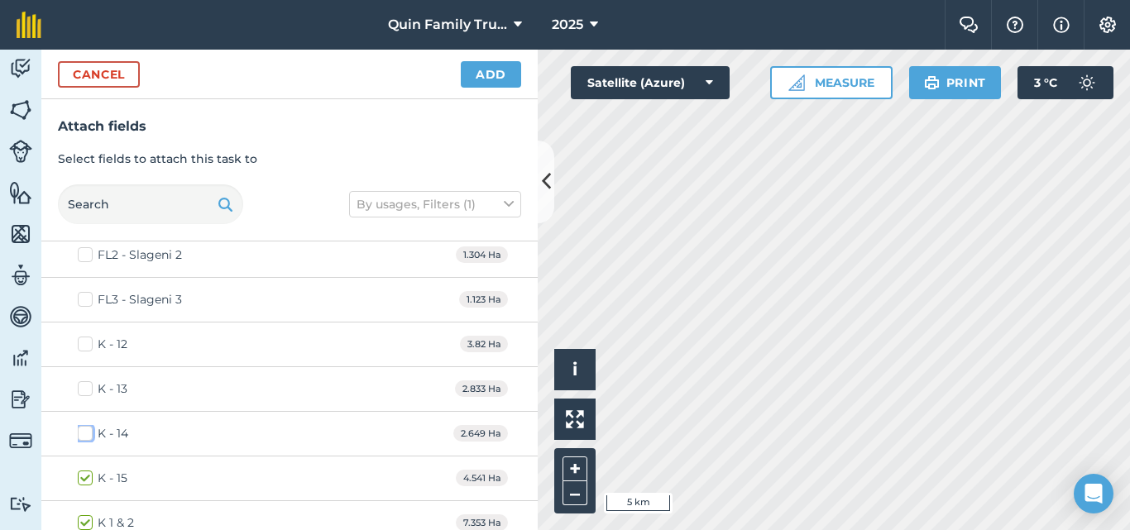
scroll to position [1076, 0]
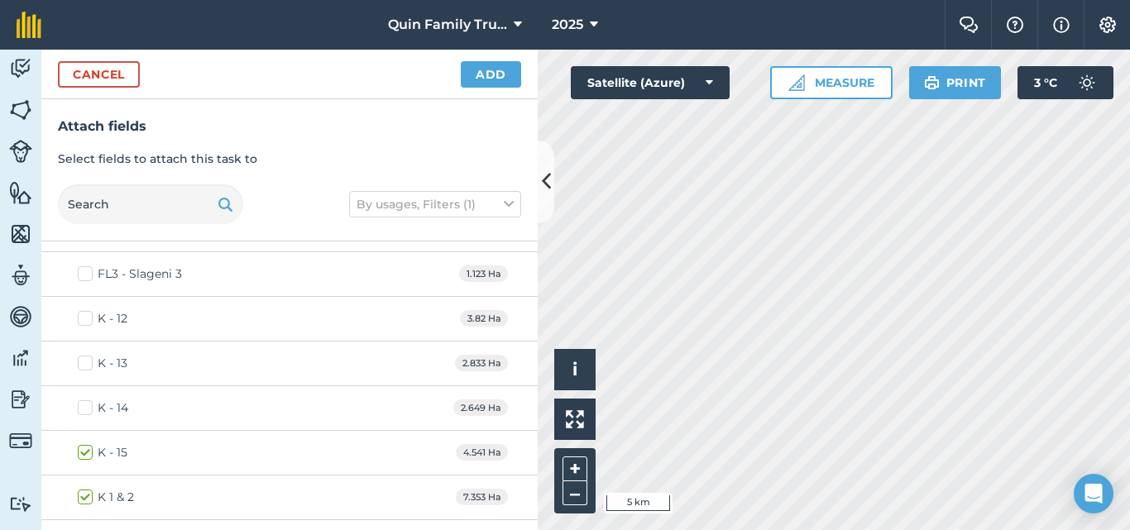
click at [82, 450] on label "K - 15" at bounding box center [103, 452] width 50 height 17
click at [82, 450] on input "K - 15" at bounding box center [83, 449] width 11 height 11
checkbox input "false"
click at [88, 495] on label "K 1 & 2" at bounding box center [106, 497] width 56 height 17
click at [88, 495] on input "K 1 & 2" at bounding box center [83, 494] width 11 height 11
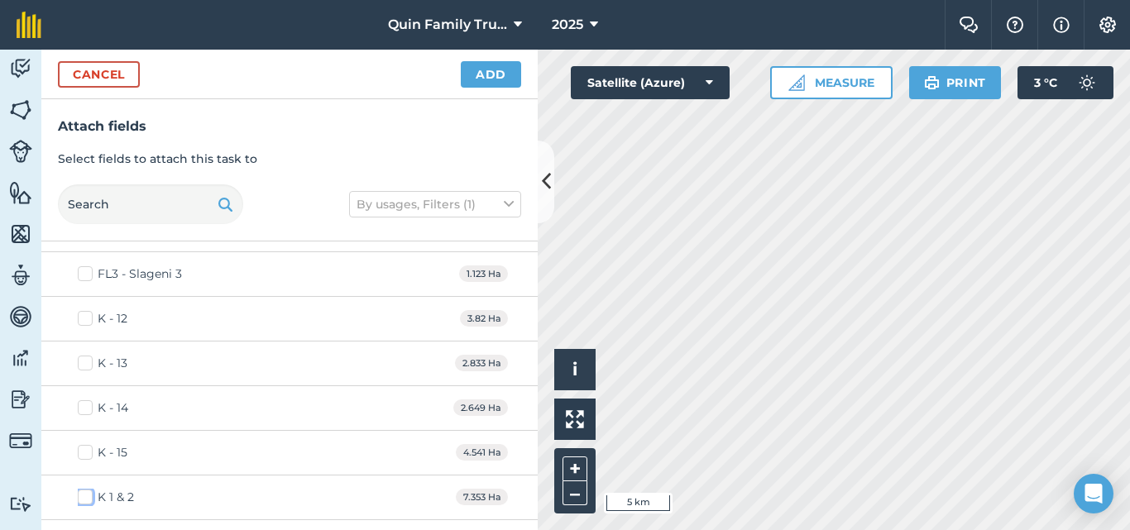
checkbox input "false"
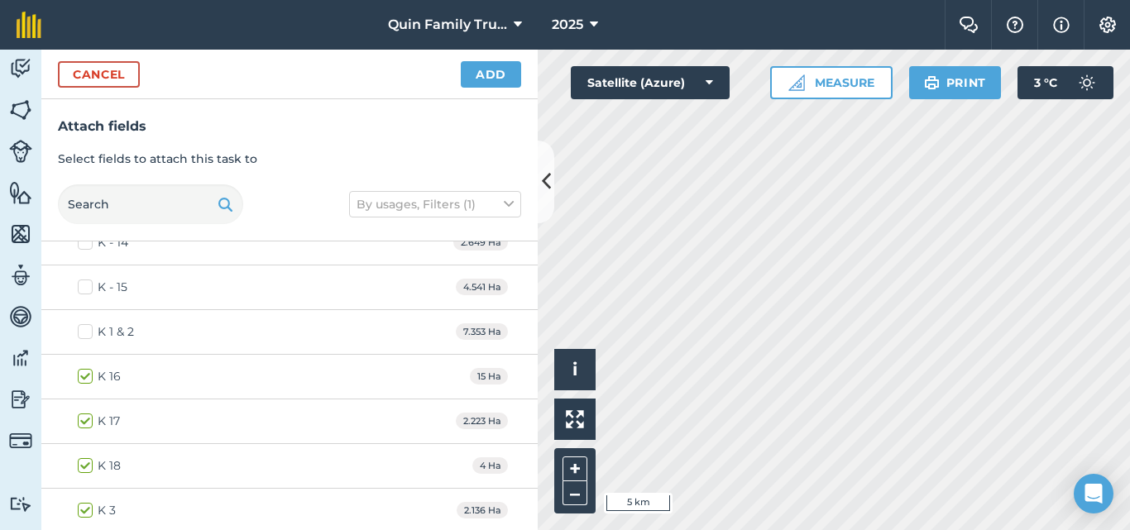
click at [90, 378] on label "K 16" at bounding box center [99, 376] width 43 height 17
click at [89, 378] on input "K 16" at bounding box center [83, 373] width 11 height 11
checkbox input "false"
click at [85, 418] on label "K 17" at bounding box center [99, 421] width 42 height 17
click at [85, 418] on input "K 17" at bounding box center [83, 418] width 11 height 11
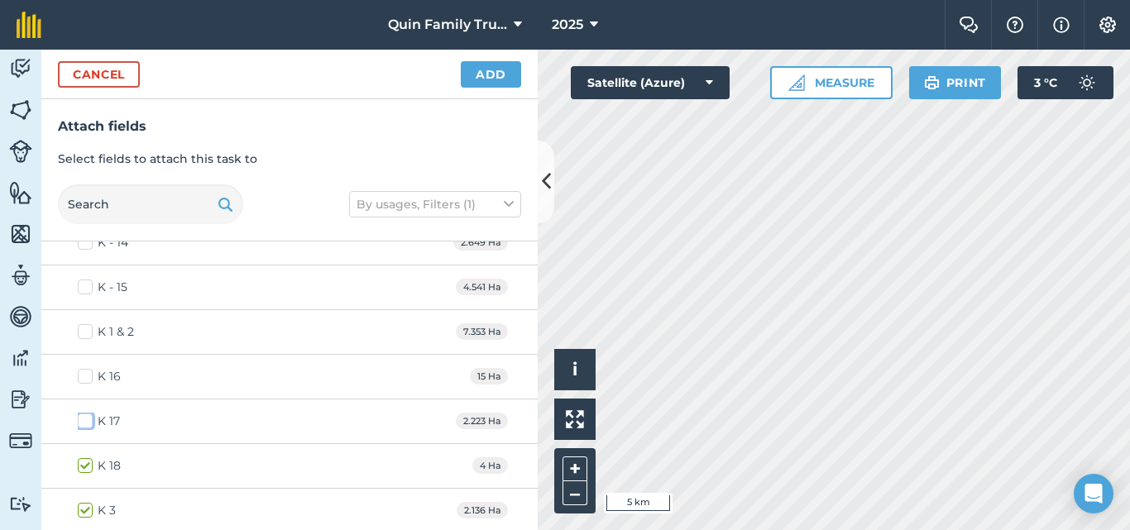
checkbox input "false"
drag, startPoint x: 89, startPoint y: 466, endPoint x: 86, endPoint y: 484, distance: 18.5
click at [89, 466] on label "K 18" at bounding box center [99, 466] width 43 height 17
click at [89, 466] on input "K 18" at bounding box center [83, 463] width 11 height 11
checkbox input "false"
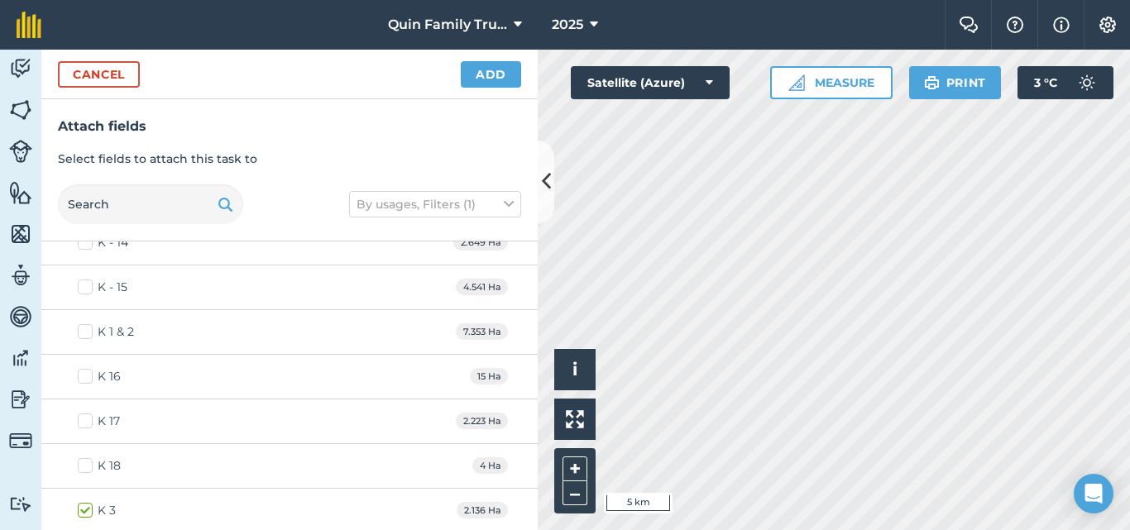
click at [89, 506] on label "K 3" at bounding box center [97, 510] width 38 height 17
click at [89, 506] on input "K 3" at bounding box center [83, 507] width 11 height 11
checkbox input "false"
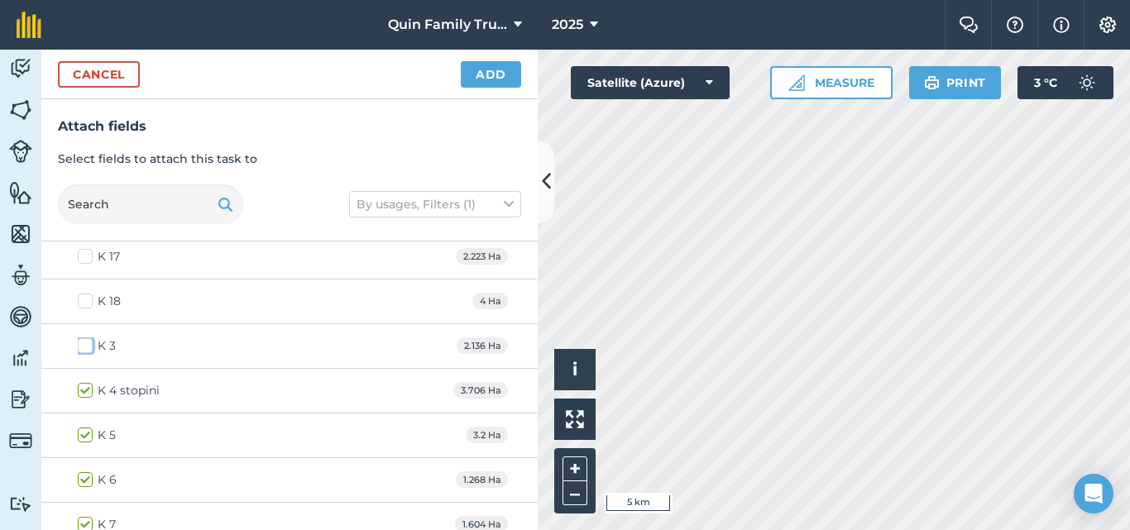
scroll to position [1489, 0]
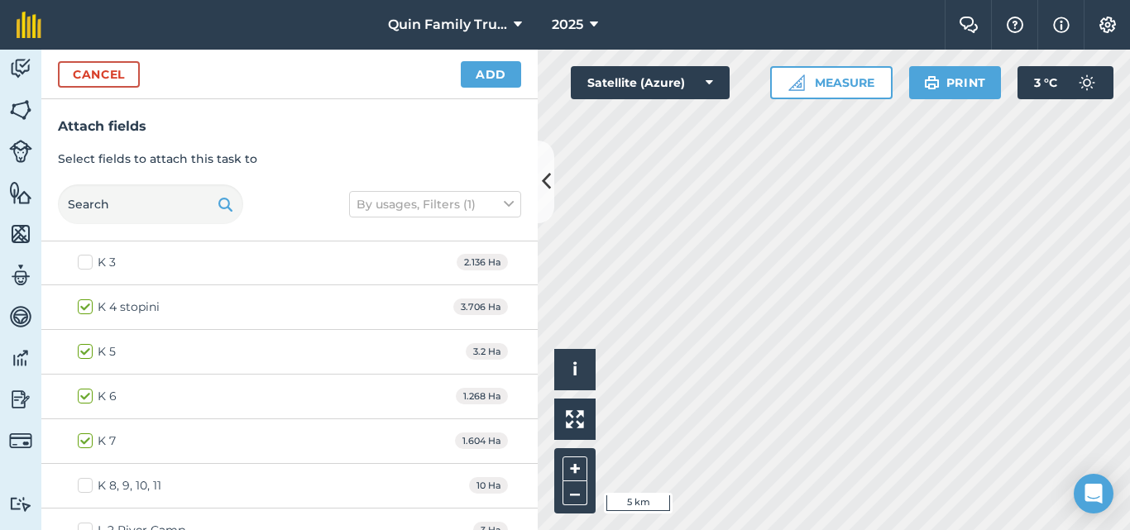
click at [91, 305] on label "K 4 stopini" at bounding box center [119, 307] width 82 height 17
click at [89, 305] on input "K 4 stopini" at bounding box center [83, 304] width 11 height 11
checkbox input "false"
click at [87, 357] on label "K 5" at bounding box center [97, 351] width 38 height 17
click at [87, 354] on input "K 5" at bounding box center [83, 348] width 11 height 11
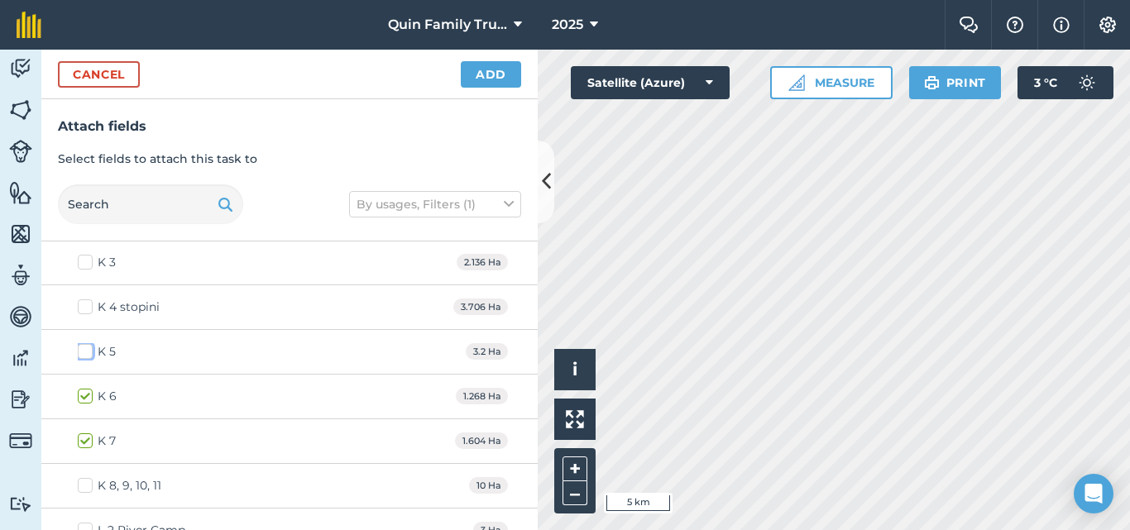
checkbox input "false"
click at [79, 395] on label "K 6" at bounding box center [97, 396] width 39 height 17
click at [79, 395] on input "K 6" at bounding box center [83, 393] width 11 height 11
checkbox input "false"
click at [84, 442] on label "K 7" at bounding box center [97, 441] width 38 height 17
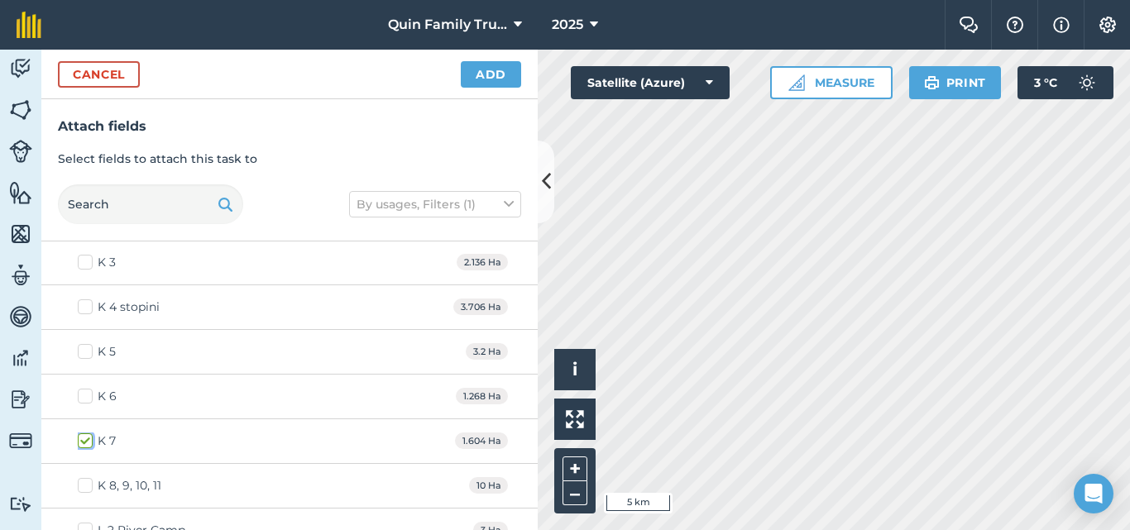
click at [84, 442] on input "K 7" at bounding box center [83, 438] width 11 height 11
checkbox input "false"
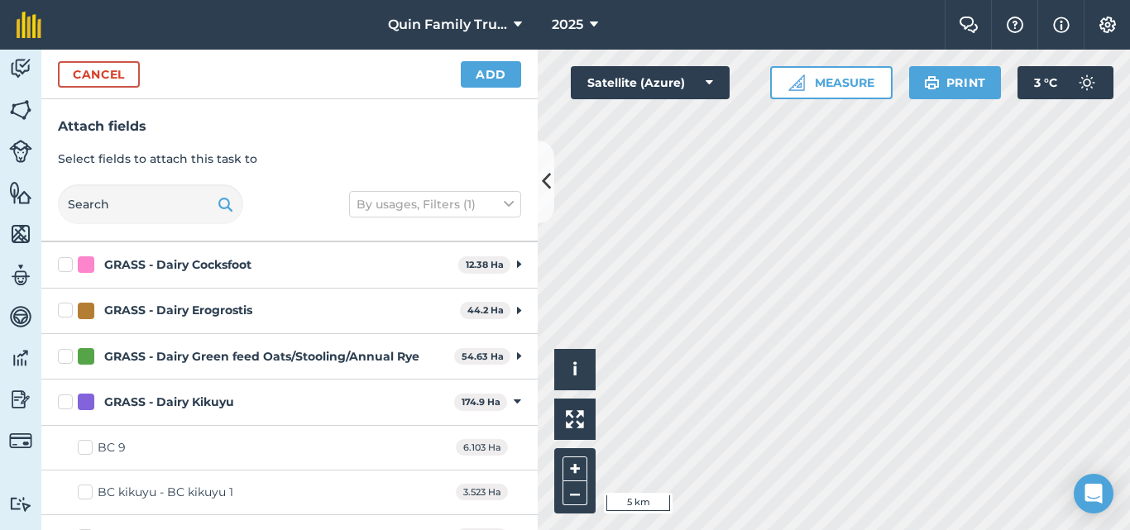
scroll to position [331, 0]
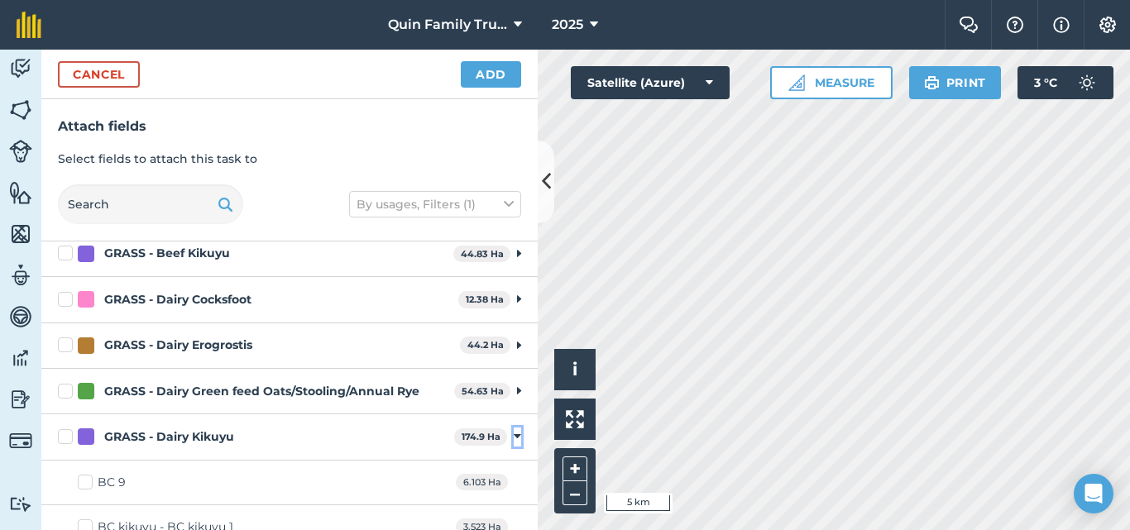
click at [514, 433] on icon at bounding box center [517, 436] width 7 height 15
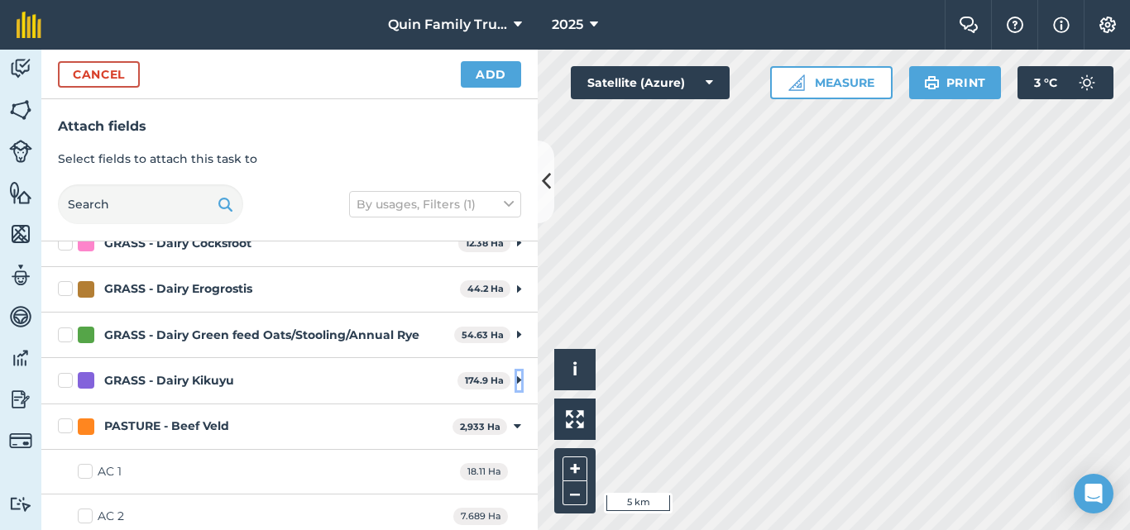
scroll to position [414, 0]
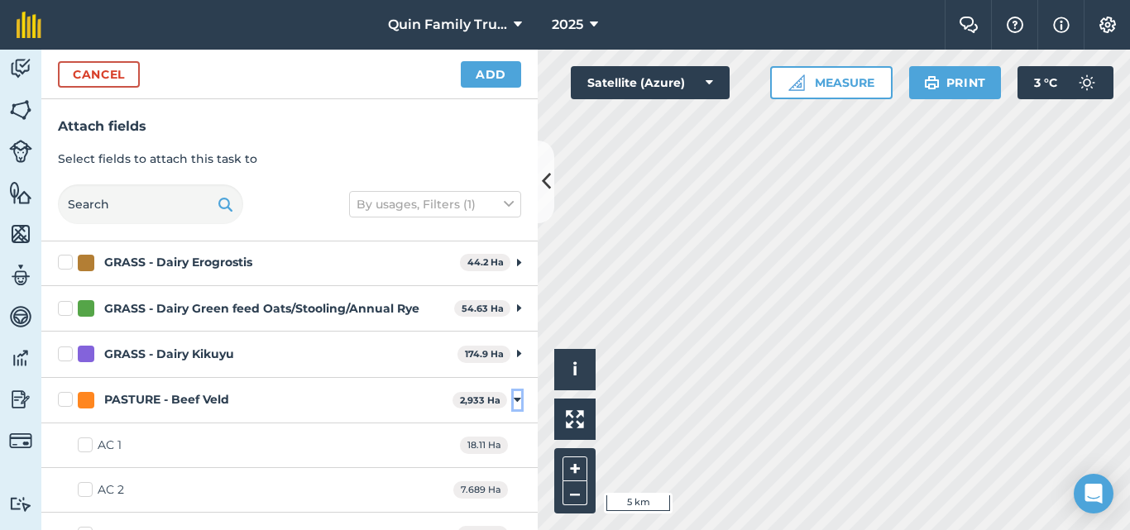
drag, startPoint x: 505, startPoint y: 396, endPoint x: 495, endPoint y: 400, distance: 10.8
click at [514, 396] on icon at bounding box center [517, 400] width 7 height 15
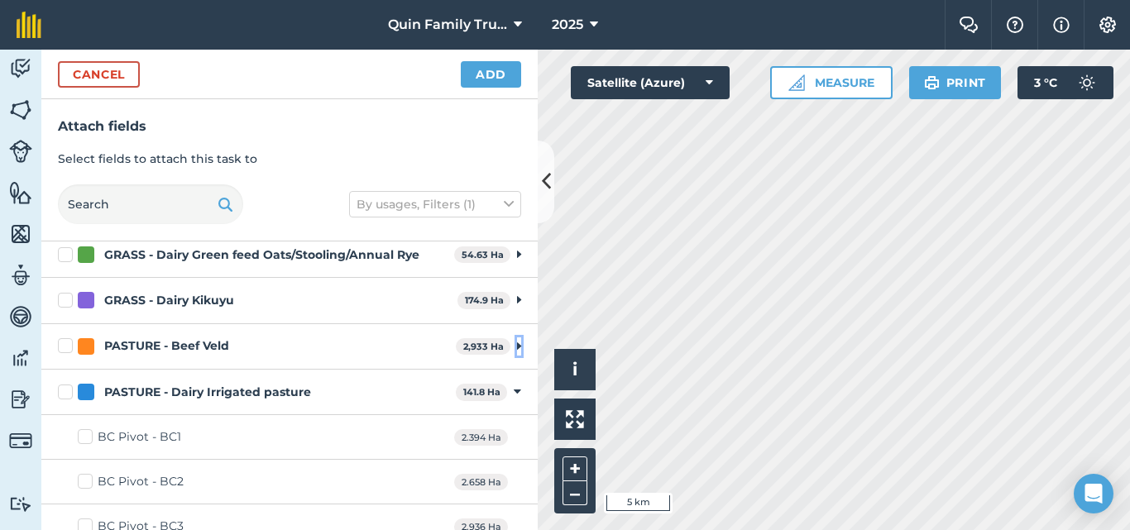
scroll to position [496, 0]
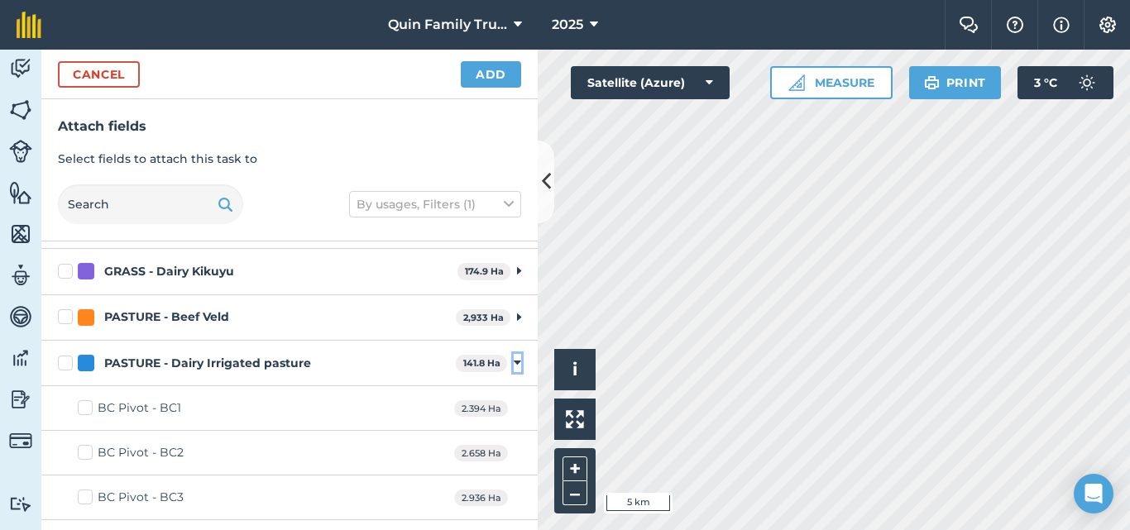
click at [514, 364] on icon at bounding box center [517, 363] width 7 height 15
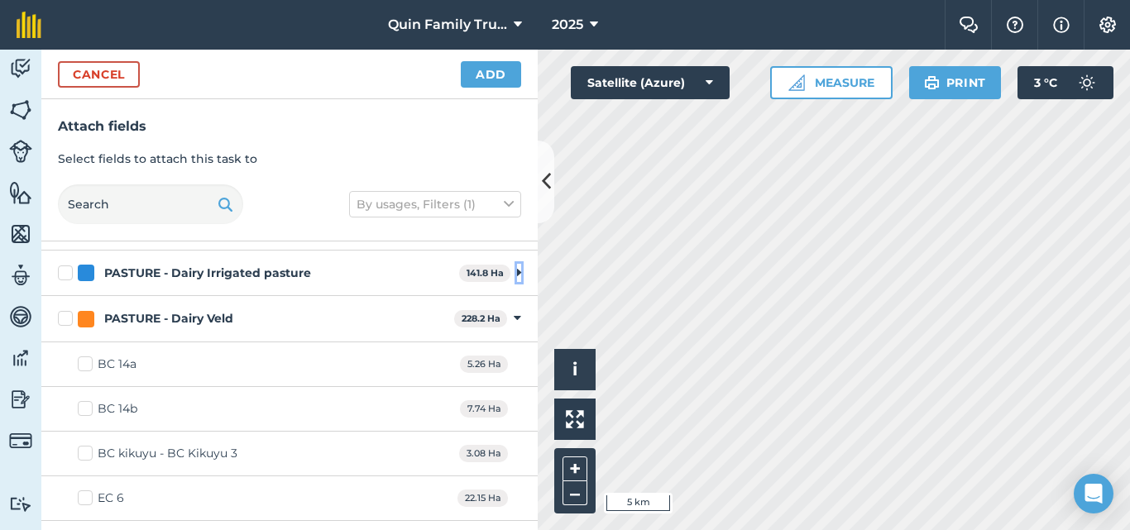
scroll to position [579, 0]
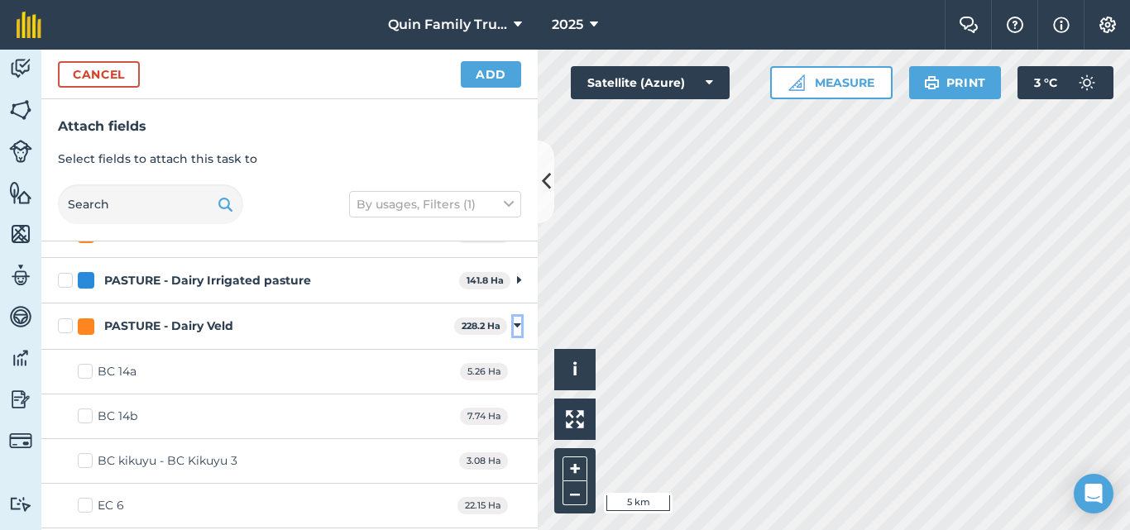
click at [514, 324] on icon at bounding box center [517, 326] width 7 height 15
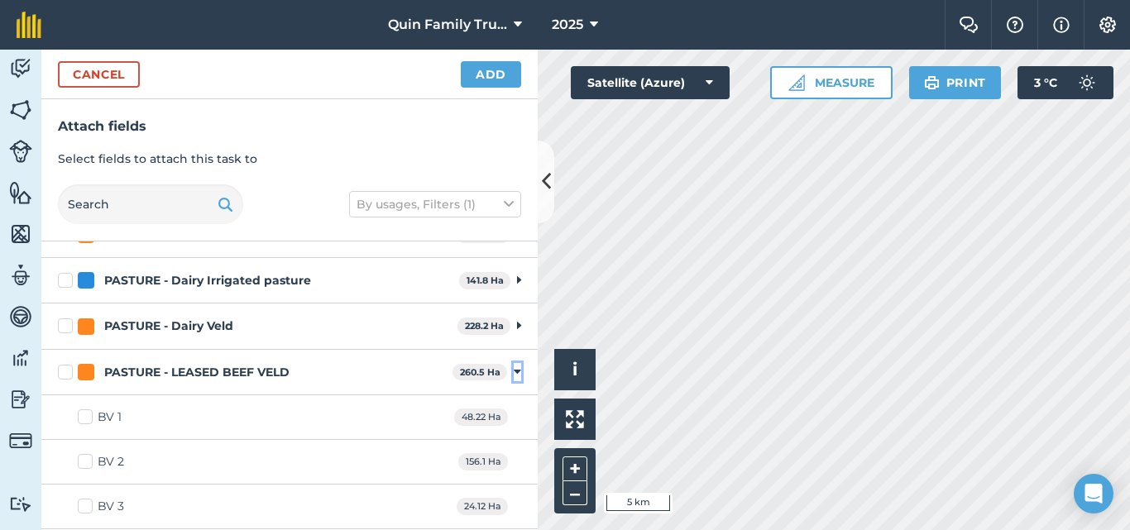
click at [514, 370] on icon at bounding box center [517, 372] width 7 height 15
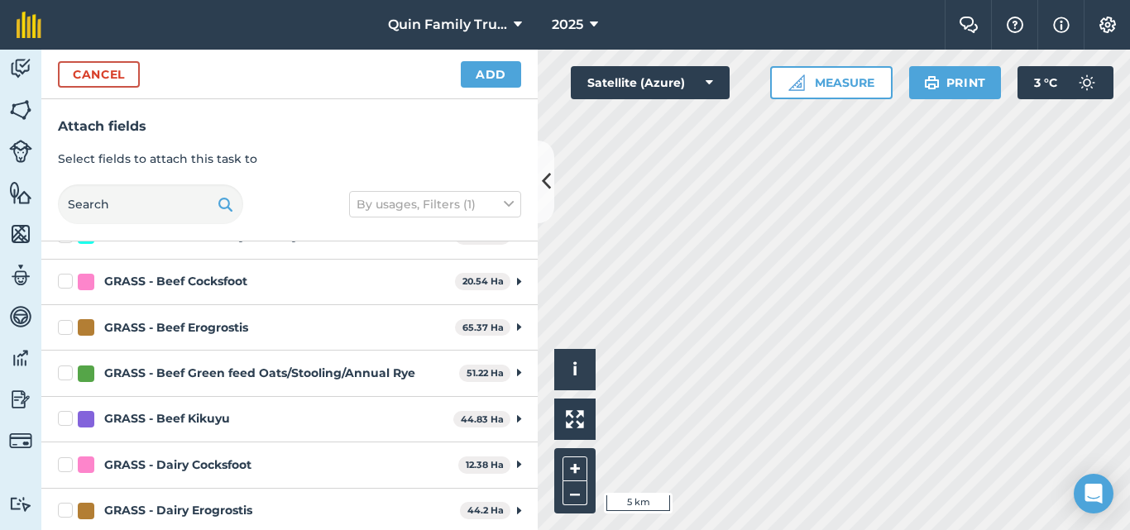
scroll to position [113, 0]
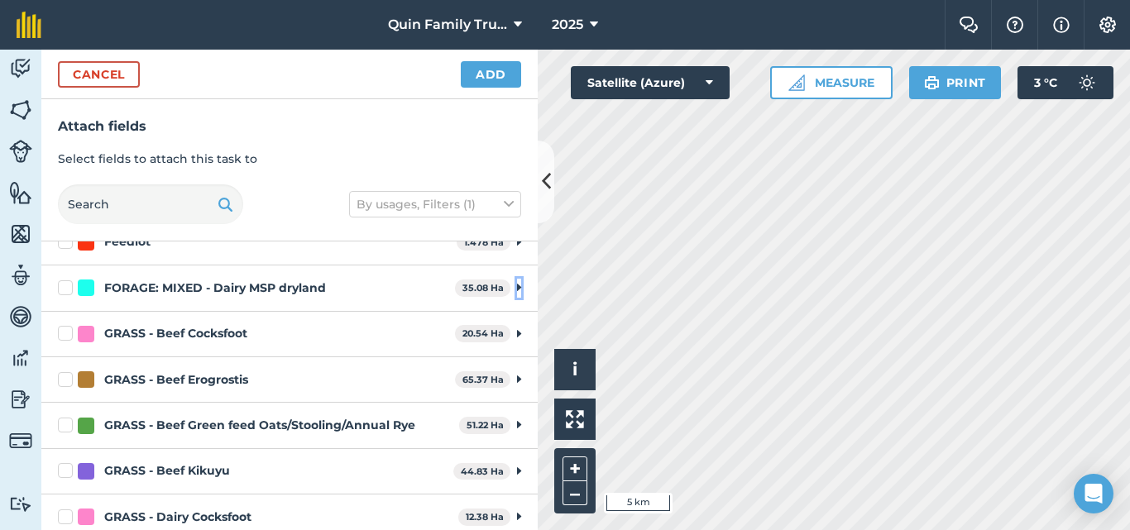
click at [517, 285] on icon at bounding box center [519, 288] width 4 height 15
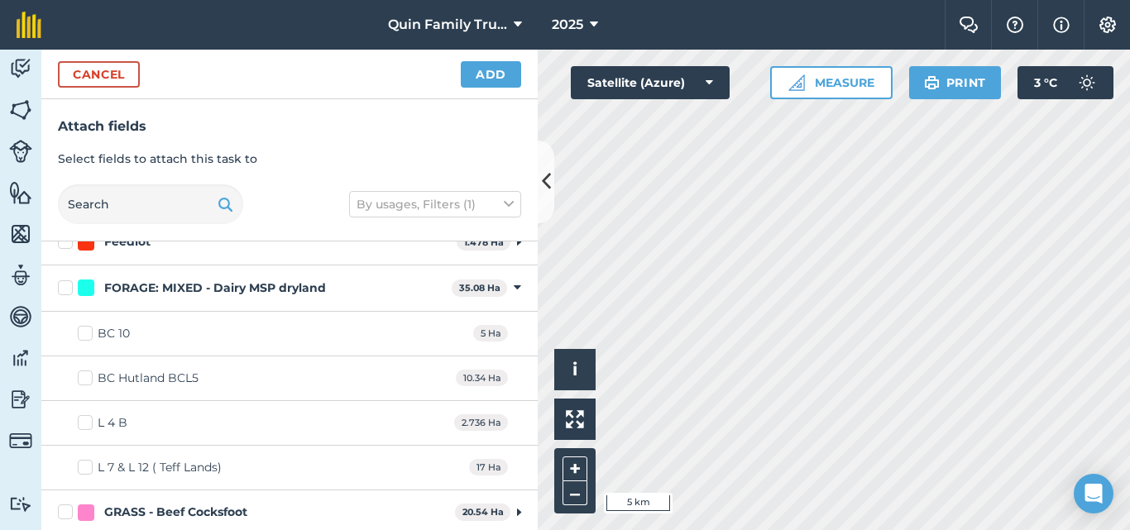
click at [83, 338] on label "BC 10" at bounding box center [104, 333] width 52 height 17
click at [83, 336] on input "BC 10" at bounding box center [83, 330] width 11 height 11
checkbox input "true"
click at [91, 376] on label "BC Hutland BCL5" at bounding box center [138, 378] width 121 height 17
click at [89, 376] on input "BC Hutland BCL5" at bounding box center [83, 375] width 11 height 11
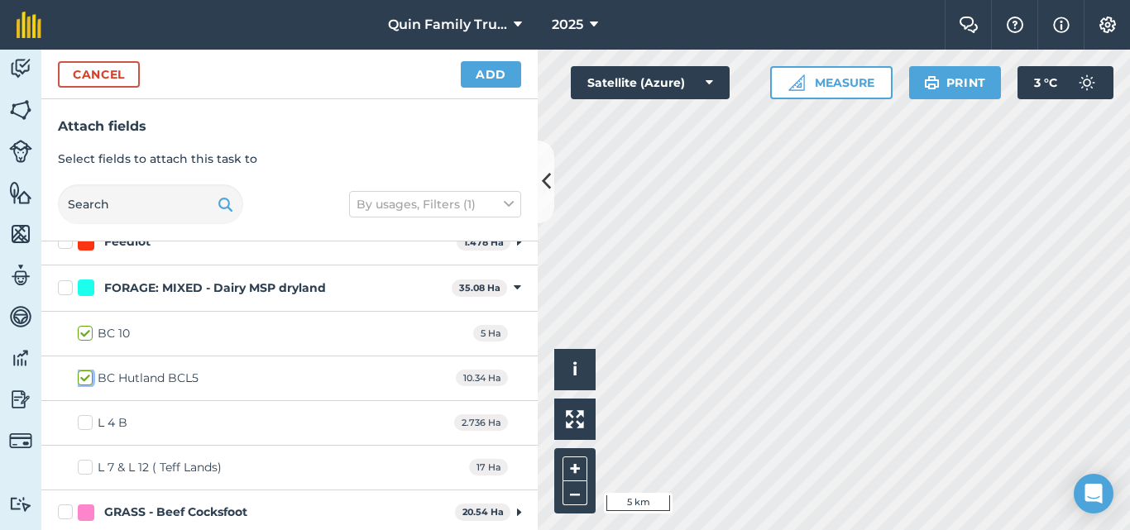
checkbox input "true"
click at [85, 425] on label "L 4 B" at bounding box center [103, 423] width 50 height 17
click at [85, 425] on input "L 4 B" at bounding box center [83, 420] width 11 height 11
checkbox input "true"
click at [89, 467] on label "L 7 & L 12 ( Teff Lands)" at bounding box center [150, 467] width 144 height 17
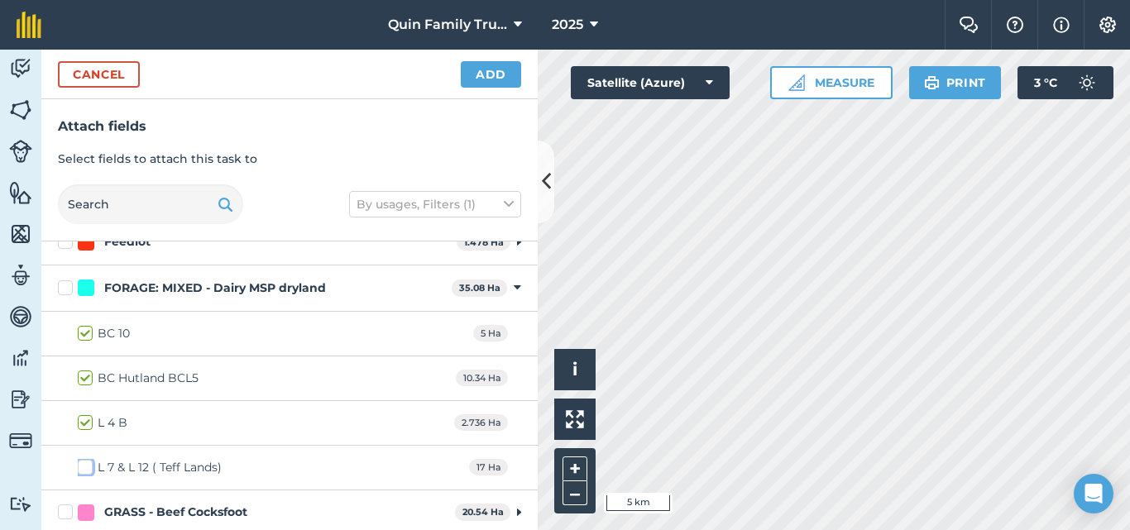
click at [89, 467] on input "L 7 & L 12 ( Teff Lands)" at bounding box center [83, 464] width 11 height 11
checkbox input "true"
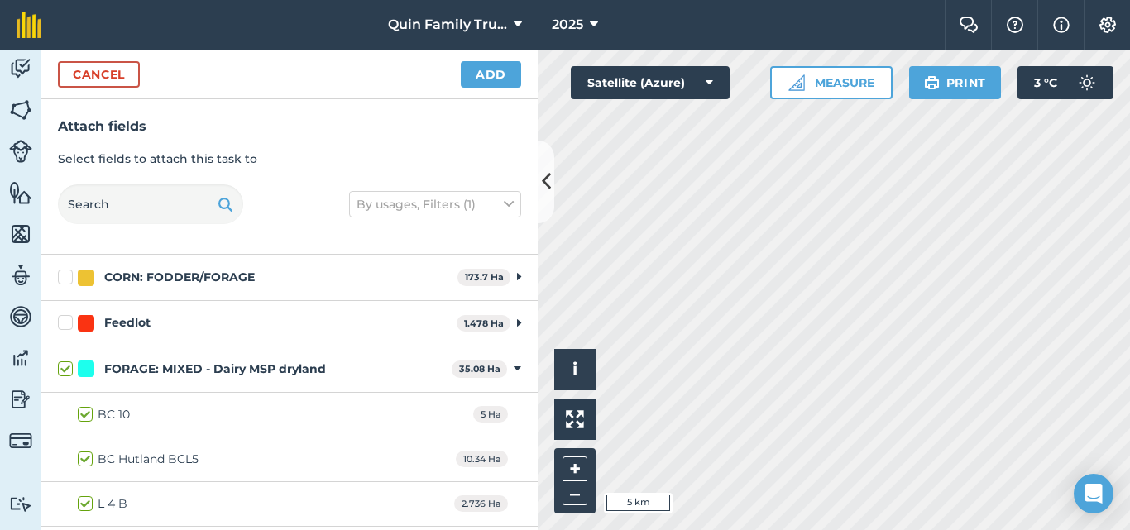
scroll to position [31, 0]
click at [501, 71] on button "Add" at bounding box center [491, 74] width 60 height 26
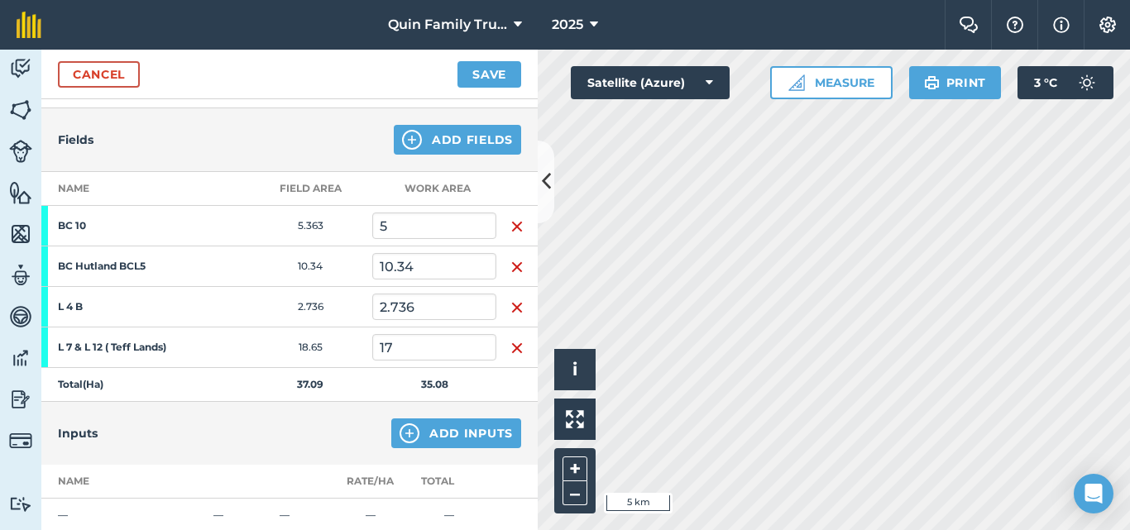
scroll to position [248, 0]
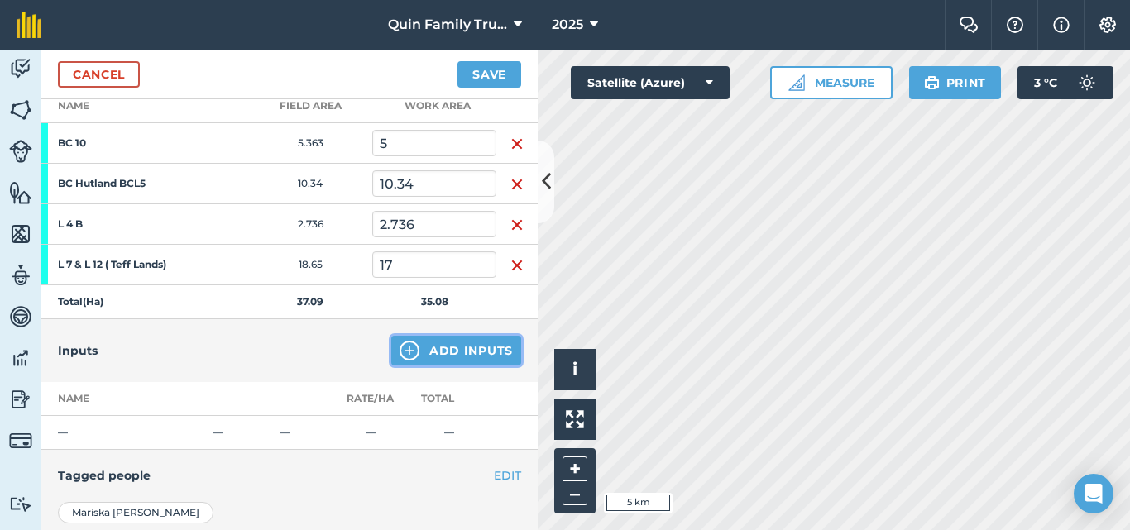
click at [435, 348] on button "Add Inputs" at bounding box center [456, 351] width 130 height 30
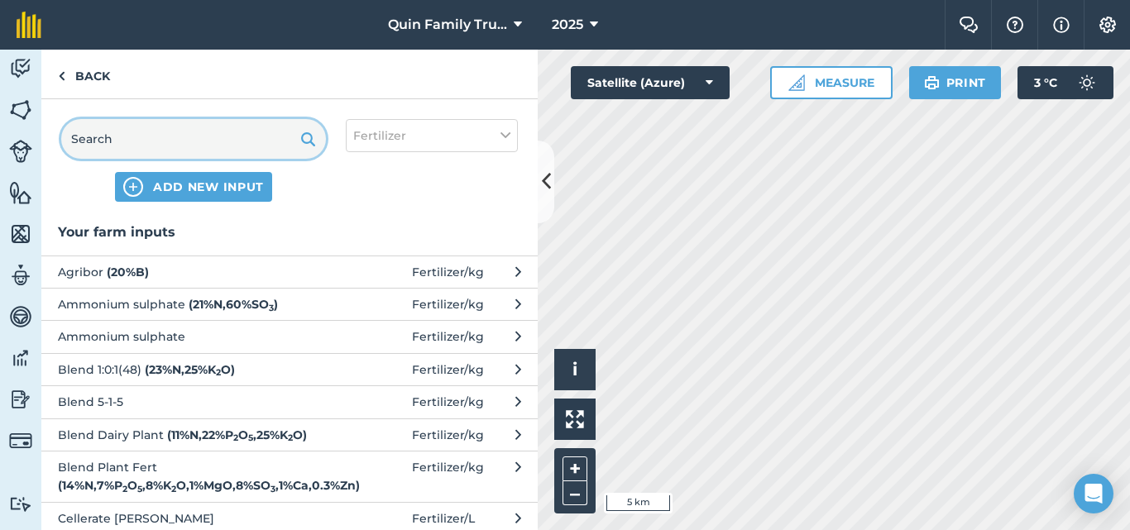
click at [154, 127] on input "text" at bounding box center [193, 139] width 265 height 40
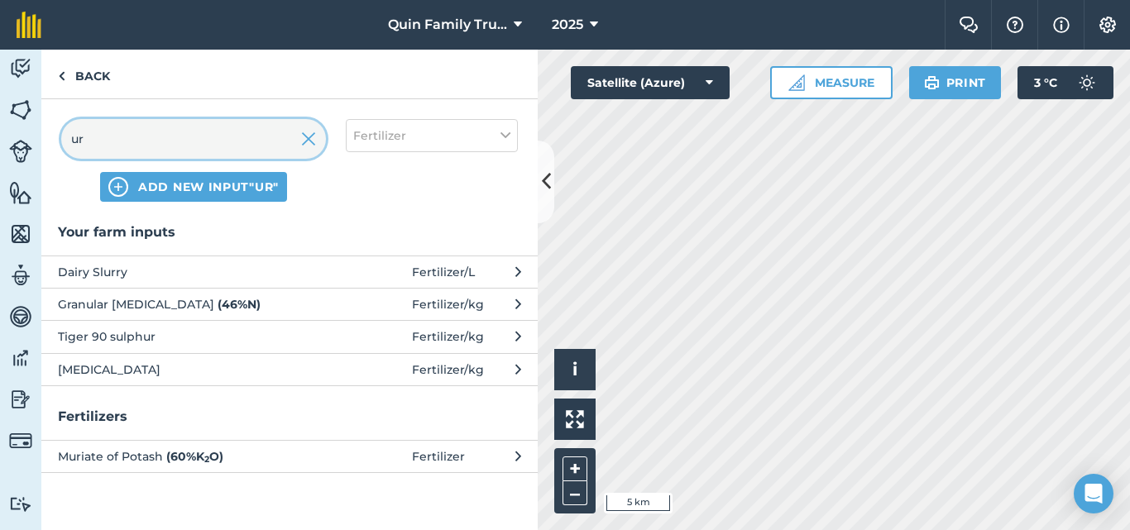
type input "ur"
click at [131, 302] on span "Granular [MEDICAL_DATA] ( 46 % N )" at bounding box center [193, 304] width 271 height 18
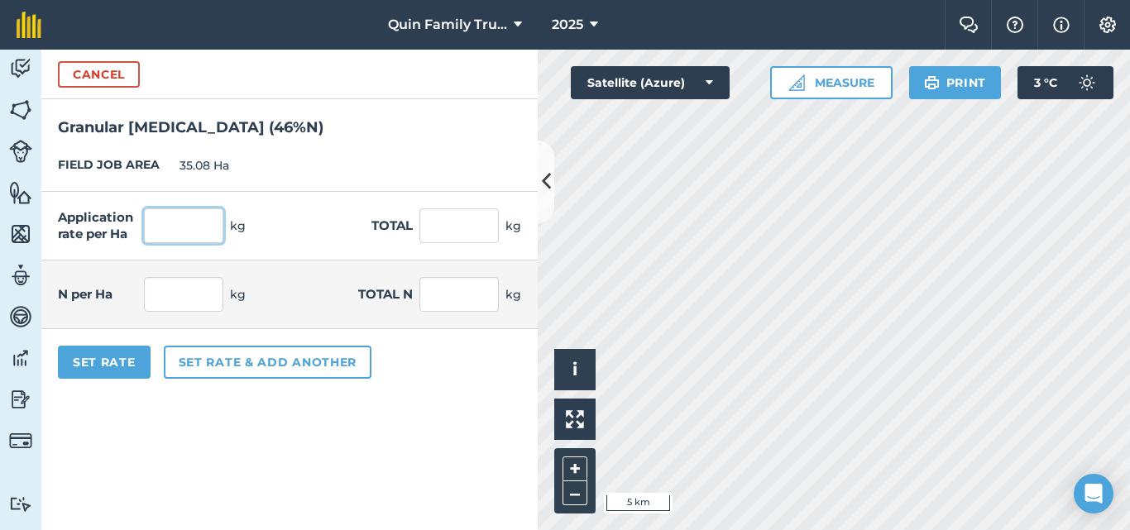
click at [170, 233] on input "text" at bounding box center [183, 226] width 79 height 35
type input "75"
type input "2,631"
type input "34.5"
type input "1,210.26"
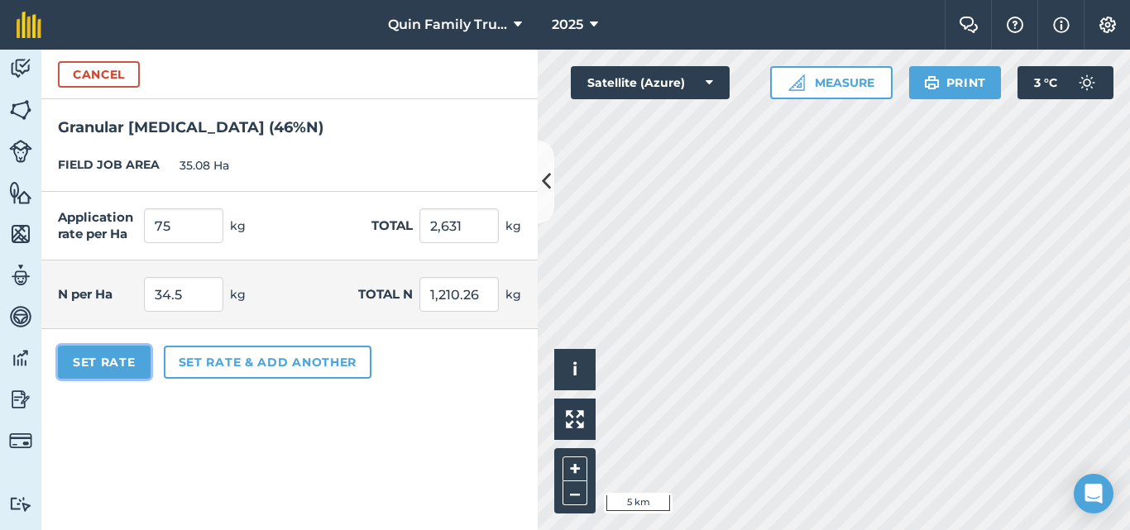
click at [115, 353] on button "Set Rate" at bounding box center [104, 362] width 93 height 33
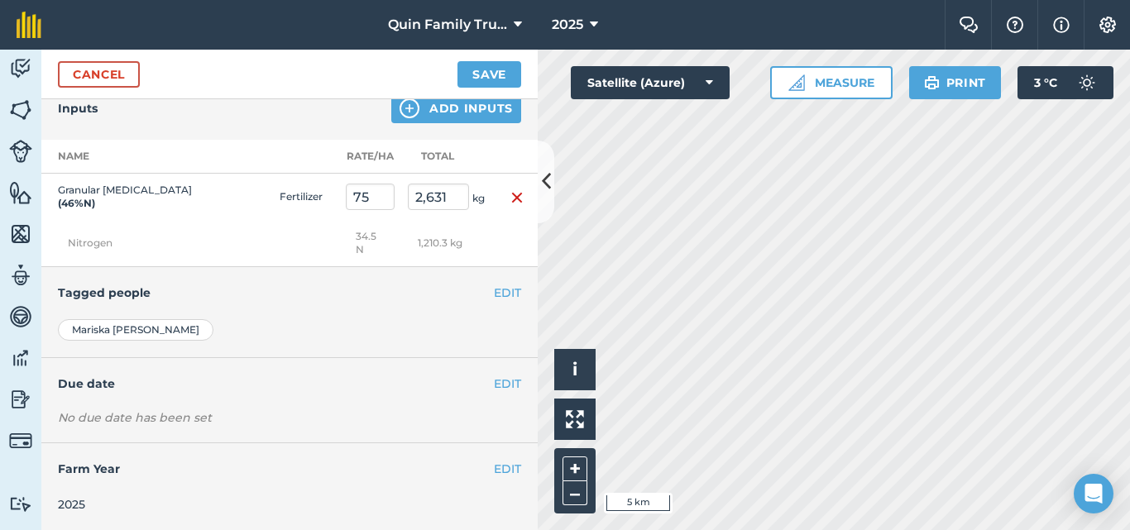
scroll to position [492, 0]
drag, startPoint x: 492, startPoint y: 290, endPoint x: 474, endPoint y: 300, distance: 20.0
click at [494, 290] on button "EDIT" at bounding box center [507, 292] width 27 height 18
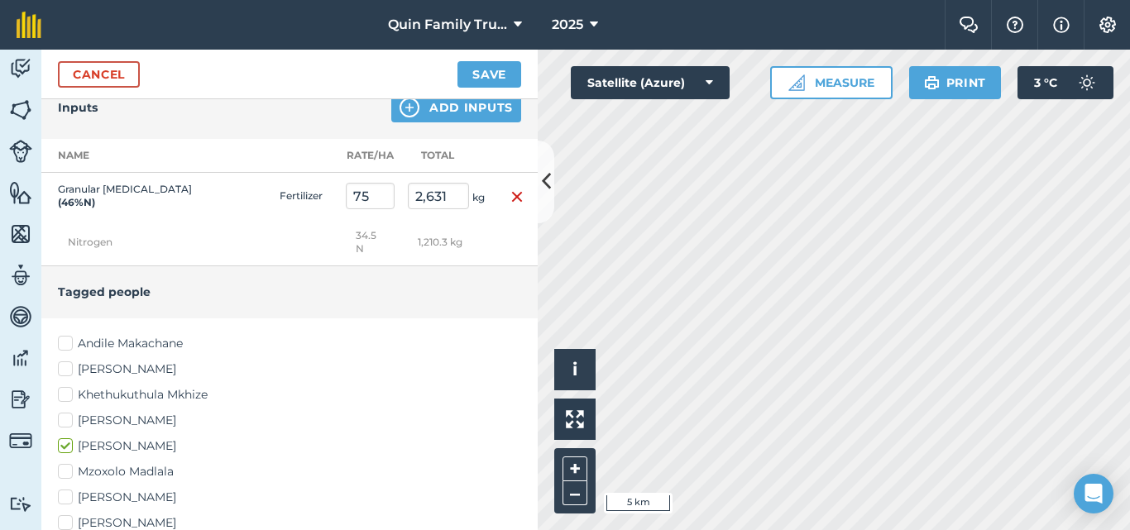
click at [103, 346] on label "Andile Makachane" at bounding box center [289, 343] width 463 height 17
click at [69, 346] on input "Andile Makachane" at bounding box center [63, 340] width 11 height 11
checkbox input "true"
click at [115, 374] on label "[PERSON_NAME]" at bounding box center [289, 369] width 463 height 17
click at [69, 372] on input "[PERSON_NAME]" at bounding box center [63, 366] width 11 height 11
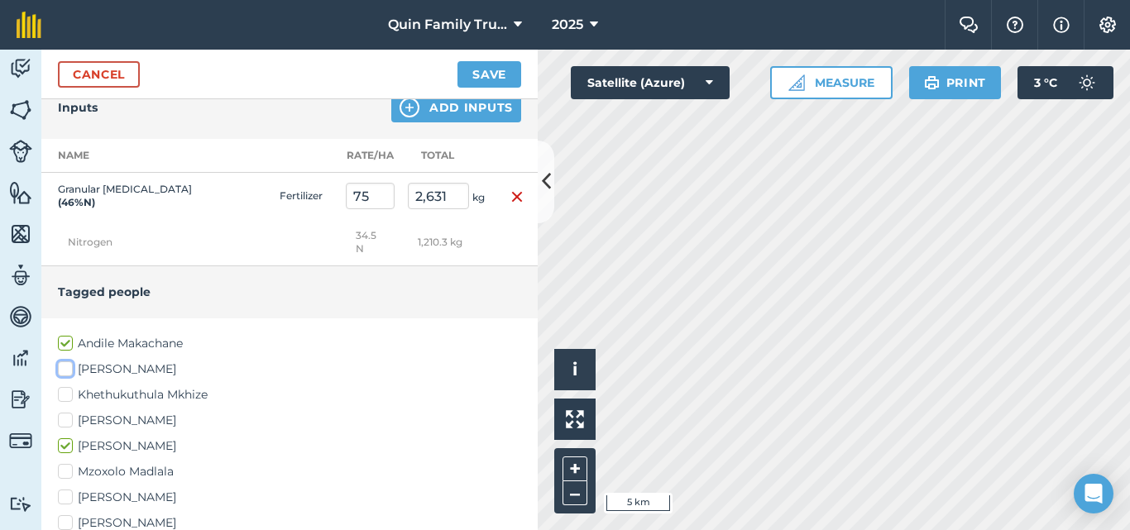
checkbox input "true"
click at [103, 420] on label "[PERSON_NAME]" at bounding box center [289, 420] width 463 height 17
click at [69, 420] on input "[PERSON_NAME]" at bounding box center [63, 417] width 11 height 11
checkbox input "true"
click at [96, 496] on label "[PERSON_NAME]" at bounding box center [289, 497] width 463 height 17
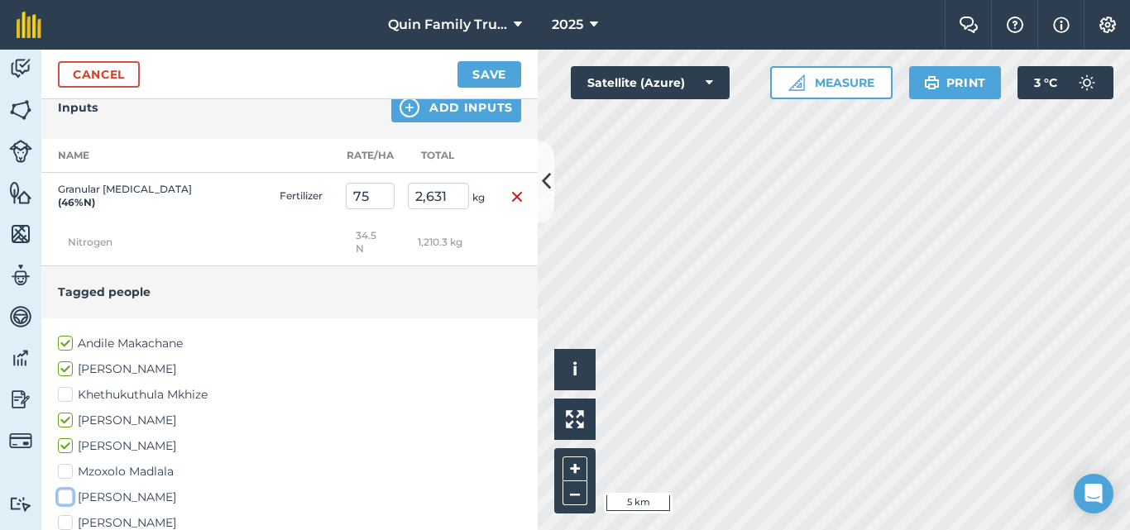
click at [69, 496] on input "[PERSON_NAME]" at bounding box center [63, 494] width 11 height 11
checkbox input "true"
click at [96, 519] on label "[PERSON_NAME]" at bounding box center [289, 523] width 463 height 17
click at [69, 519] on input "[PERSON_NAME]" at bounding box center [63, 520] width 11 height 11
checkbox input "true"
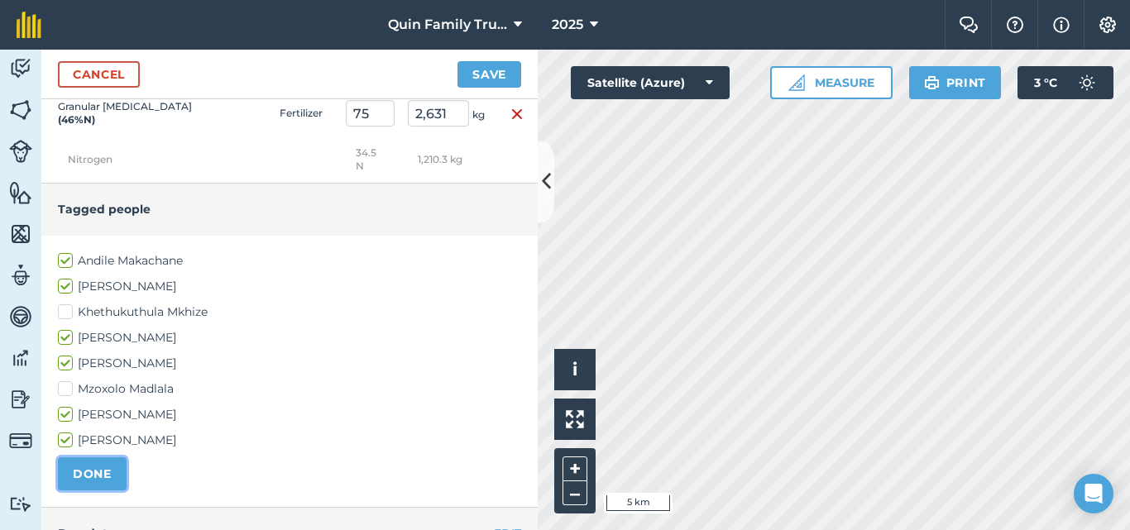
click at [89, 467] on button "DONE" at bounding box center [92, 474] width 69 height 33
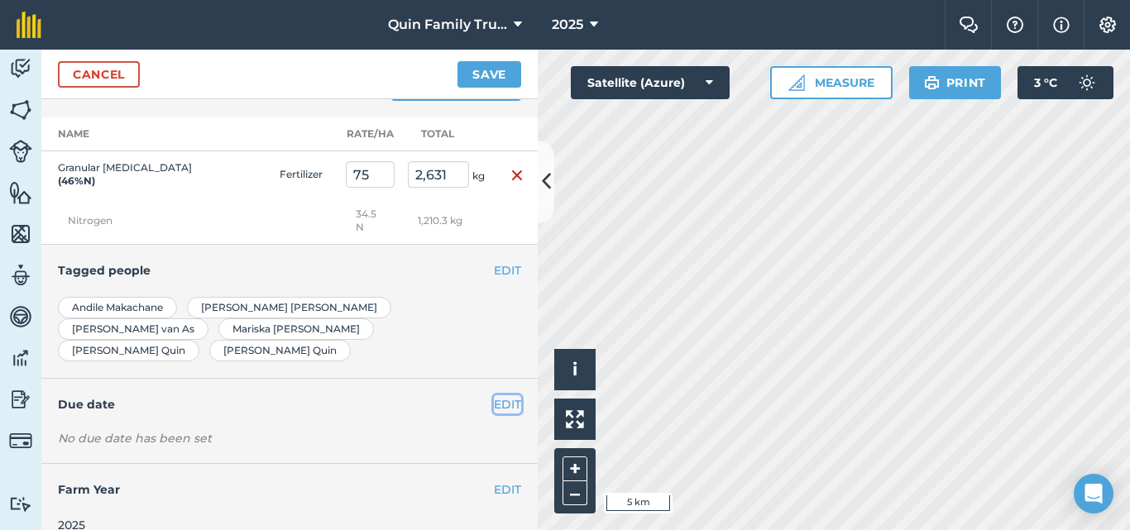
click at [501, 396] on button "EDIT" at bounding box center [507, 405] width 27 height 18
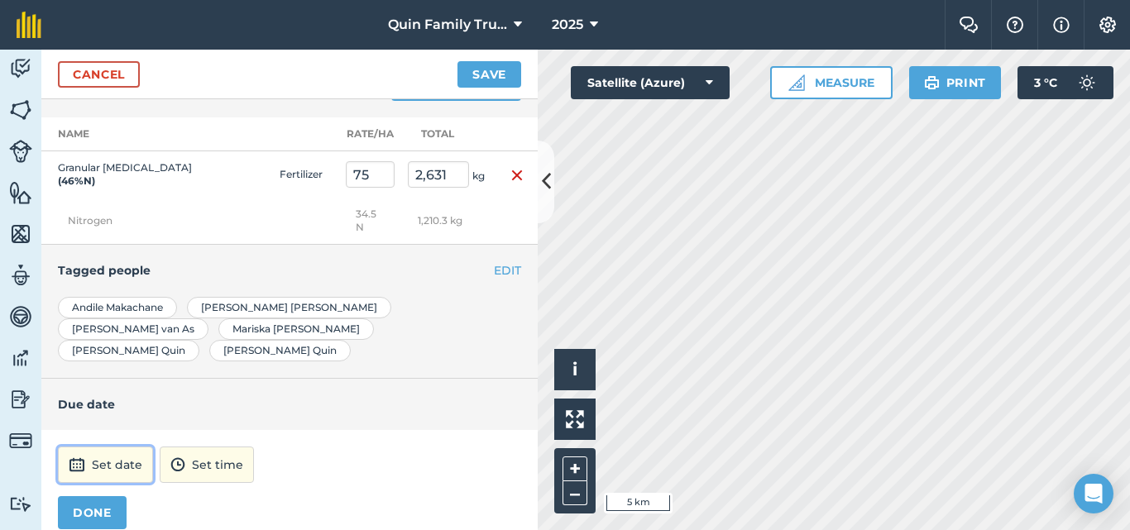
click at [88, 447] on button "Set date" at bounding box center [105, 465] width 95 height 36
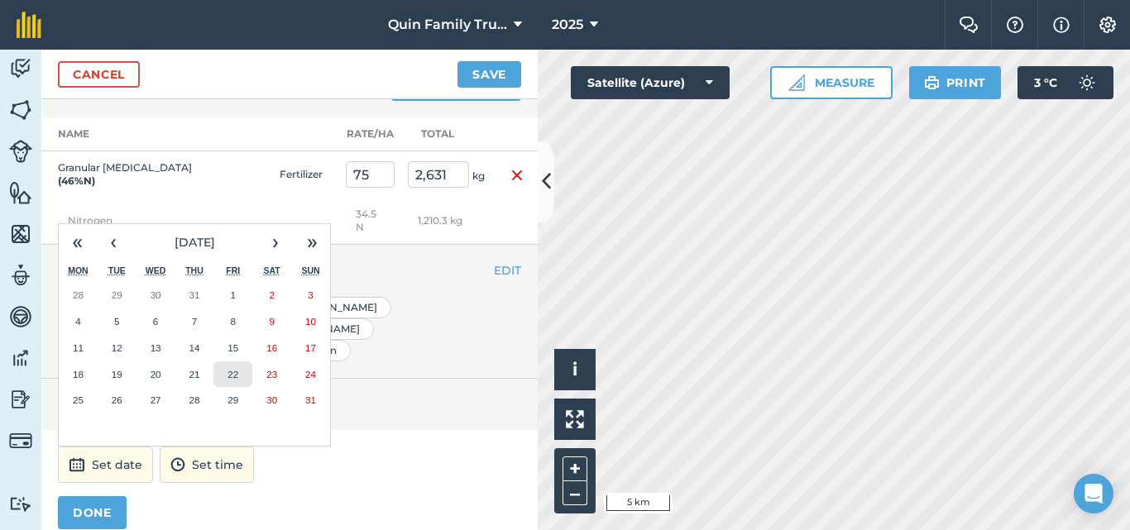
click at [221, 362] on button "22" at bounding box center [232, 375] width 39 height 26
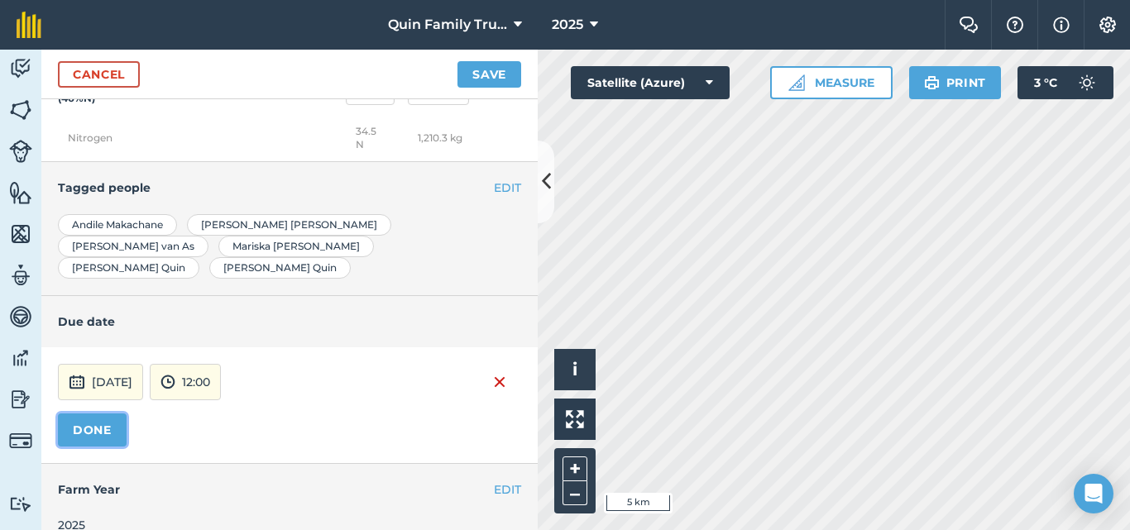
click at [75, 414] on button "DONE" at bounding box center [92, 430] width 69 height 33
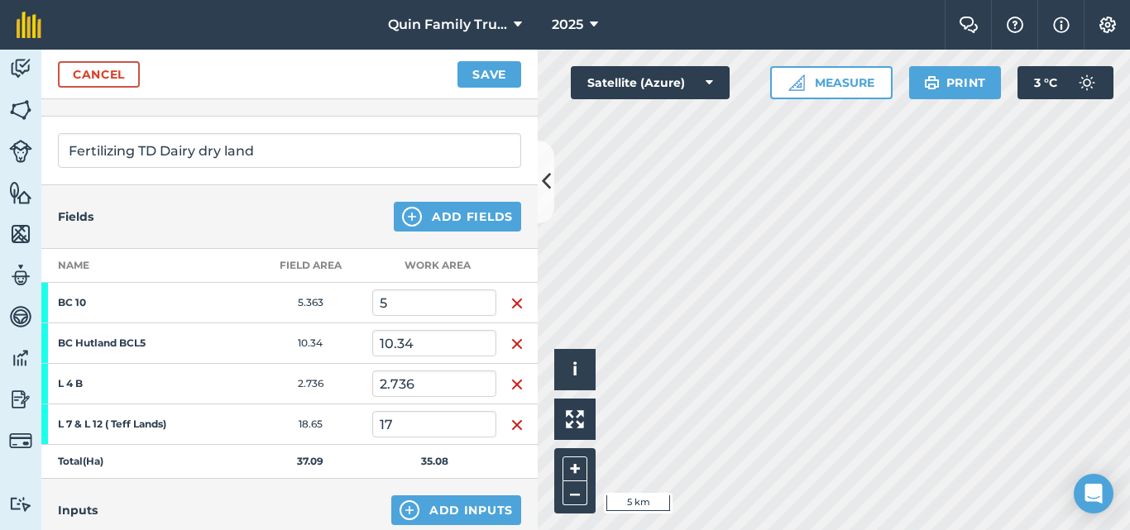
scroll to position [0, 0]
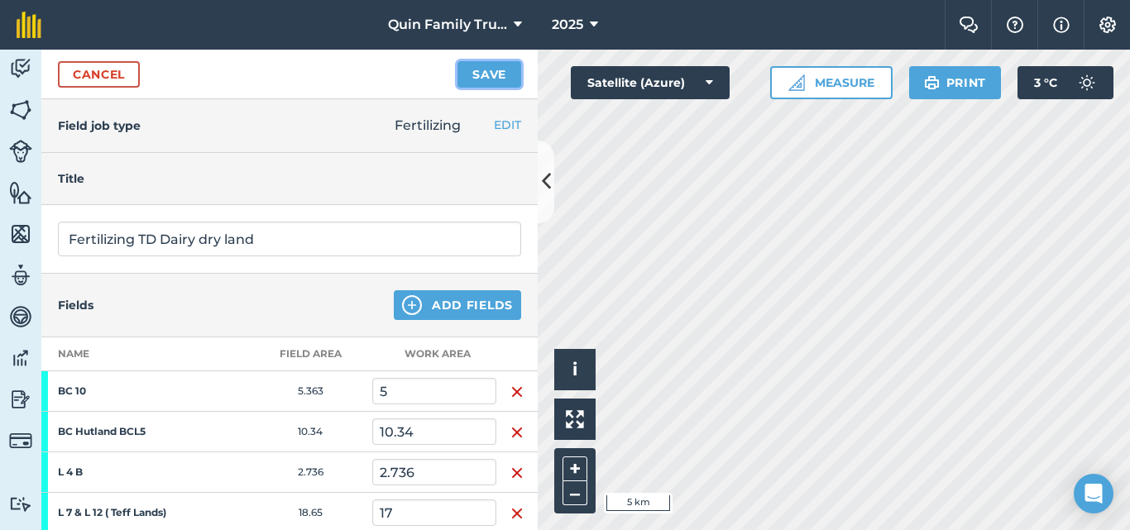
click at [489, 73] on button "Save" at bounding box center [490, 74] width 64 height 26
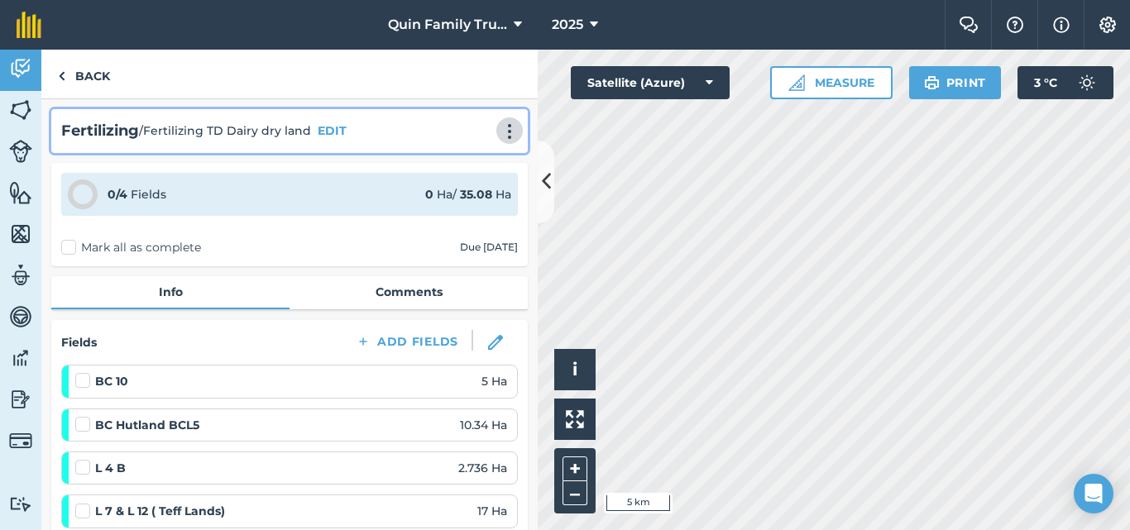
click at [500, 127] on img at bounding box center [510, 131] width 20 height 17
click at [445, 161] on link "Print" at bounding box center [475, 167] width 106 height 33
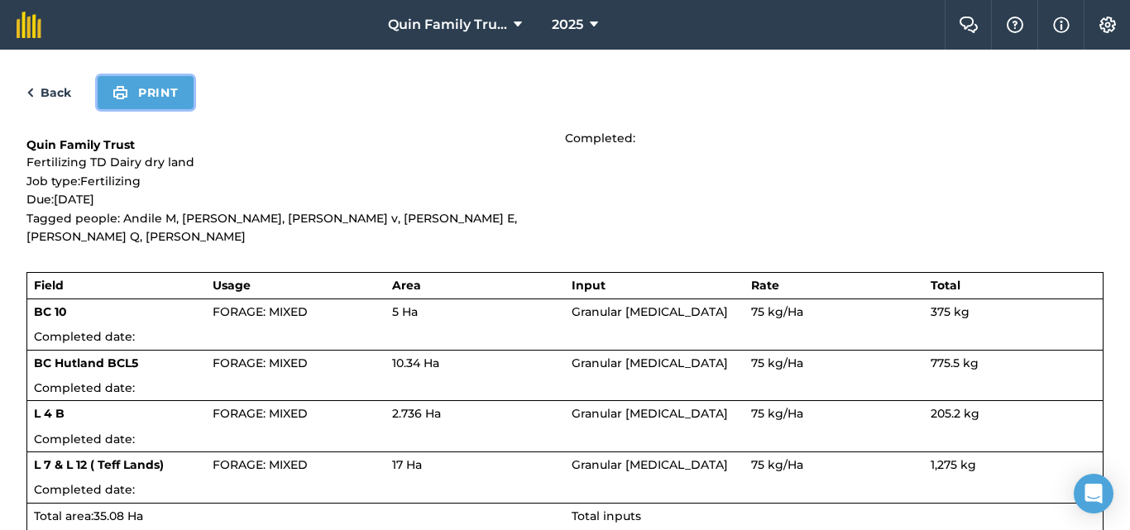
click at [174, 94] on button "Print" at bounding box center [146, 92] width 96 height 33
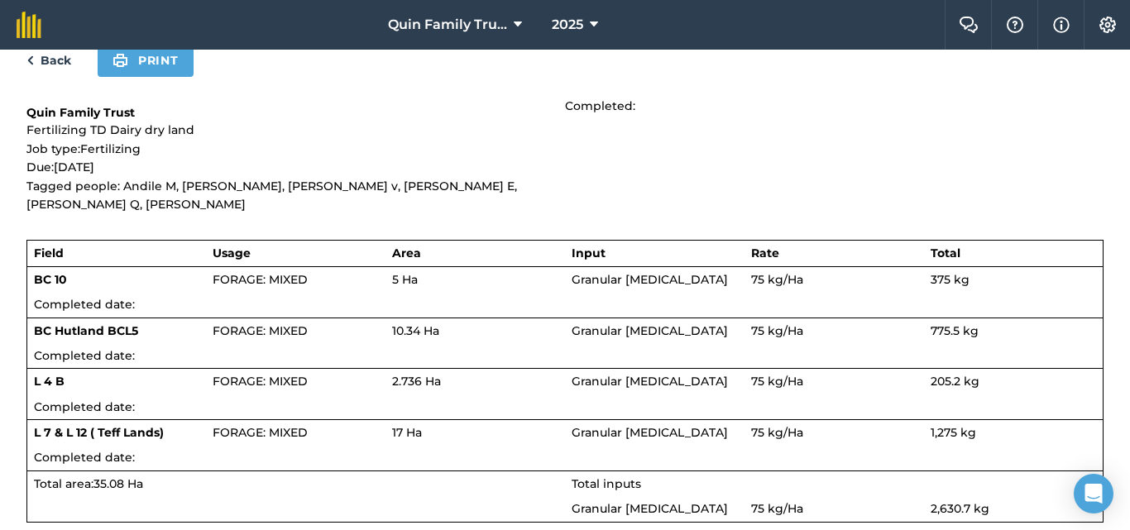
click at [41, 56] on link "Back" at bounding box center [48, 60] width 45 height 20
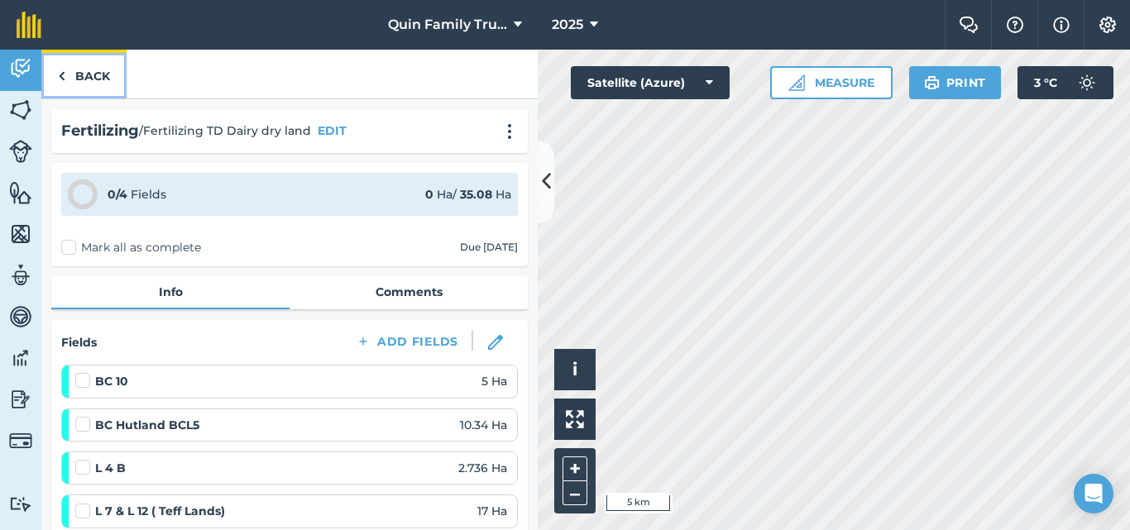
click at [87, 74] on link "Back" at bounding box center [83, 74] width 85 height 49
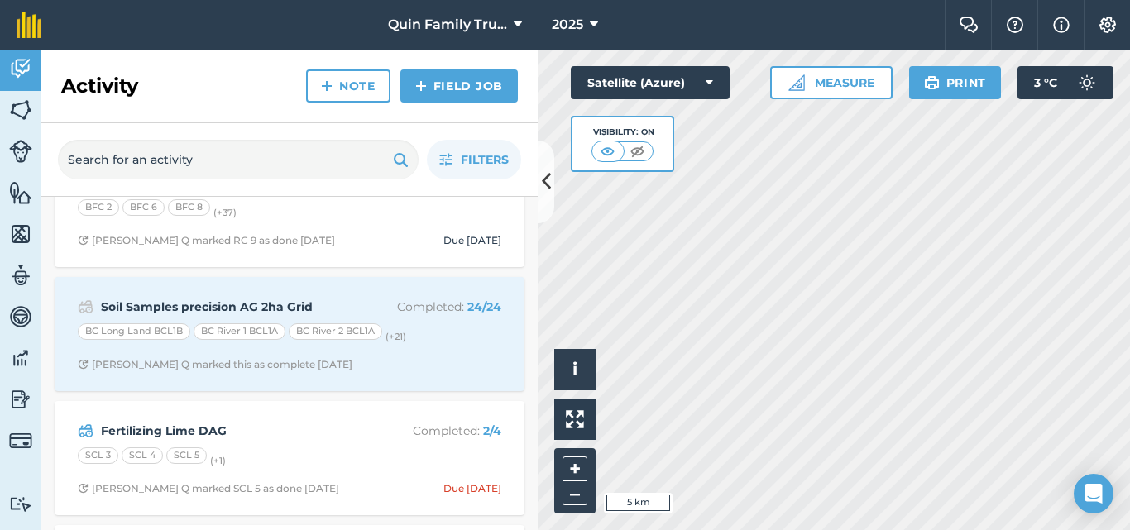
scroll to position [331, 0]
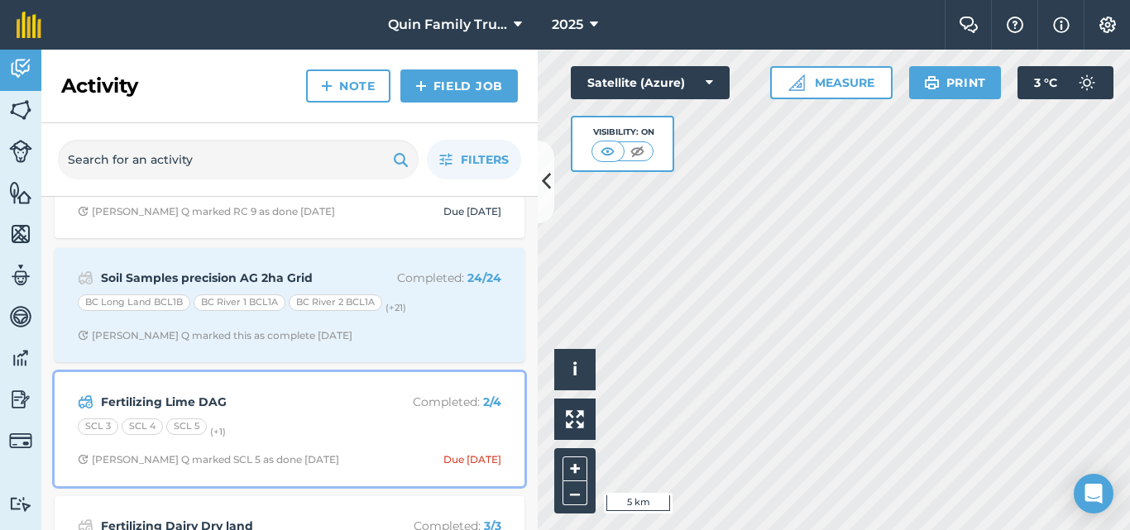
click at [426, 399] on p "Completed : 2 / 4" at bounding box center [436, 402] width 132 height 18
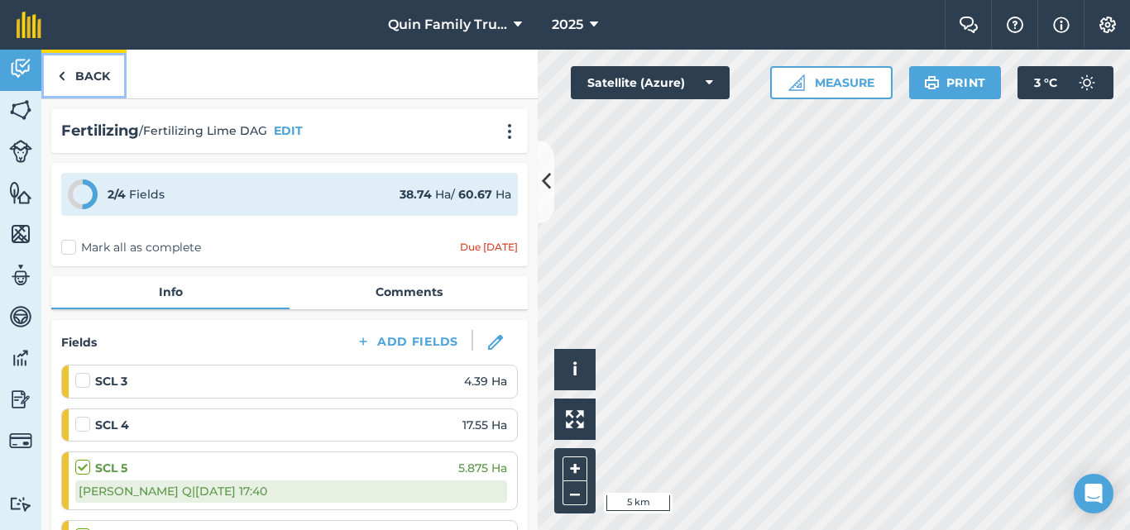
click at [83, 74] on link "Back" at bounding box center [83, 74] width 85 height 49
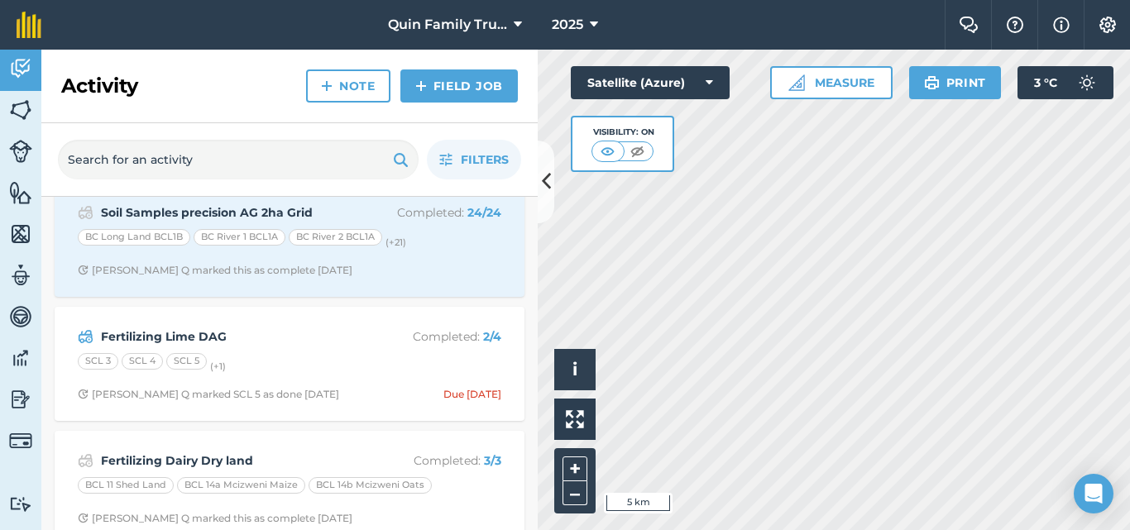
scroll to position [414, 0]
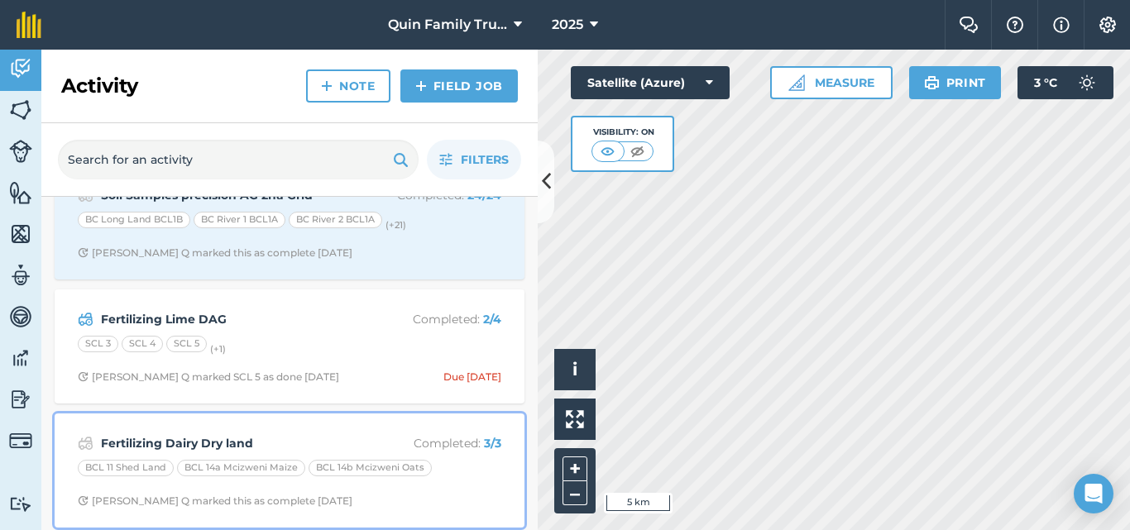
click at [255, 429] on div "Fertilizing Dairy Dry land Completed : 3 / 3 BCL 11 Shed Land BCL 14a Mcizweni …" at bounding box center [290, 471] width 450 height 94
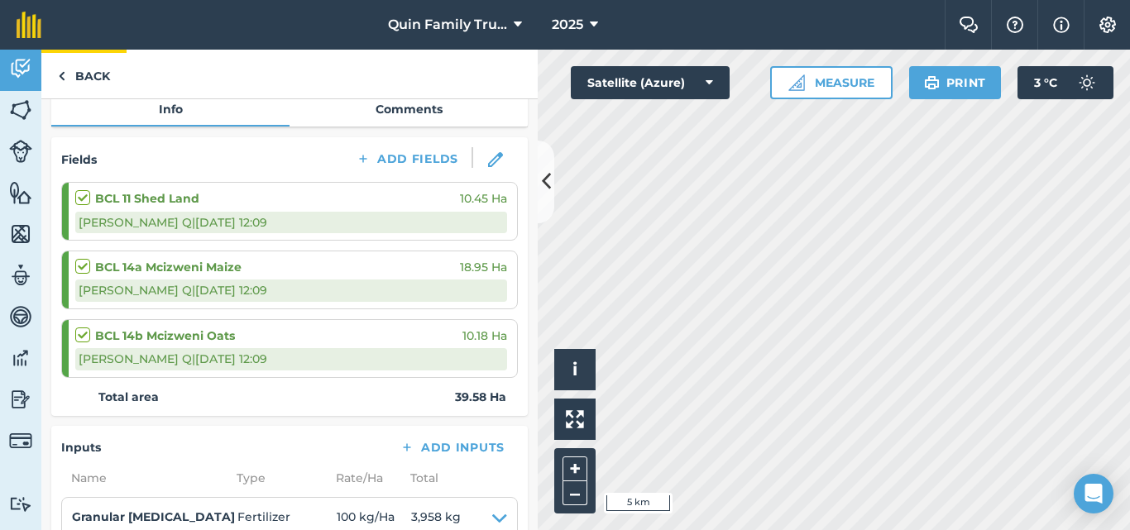
scroll to position [83, 0]
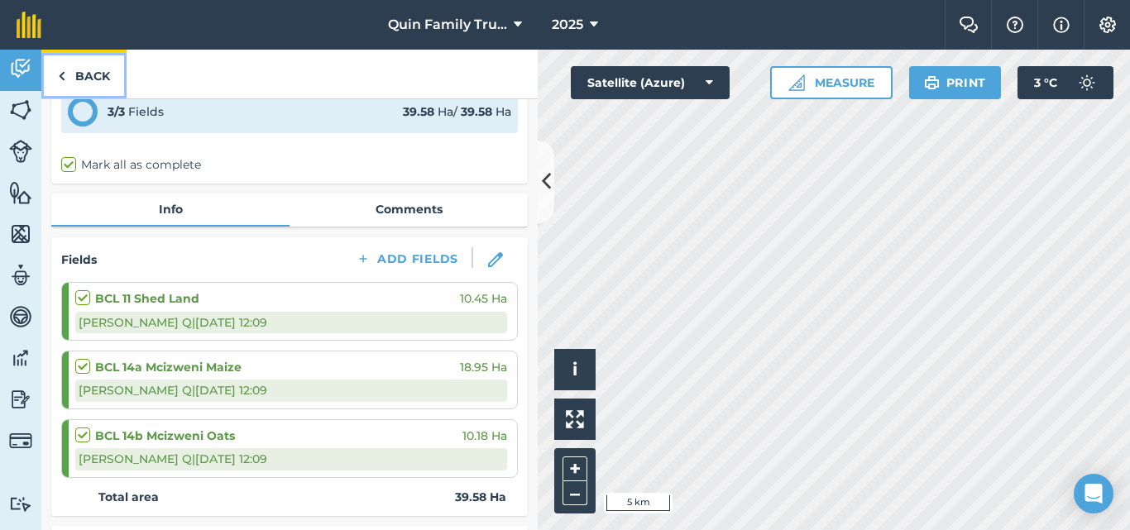
click at [94, 69] on link "Back" at bounding box center [83, 74] width 85 height 49
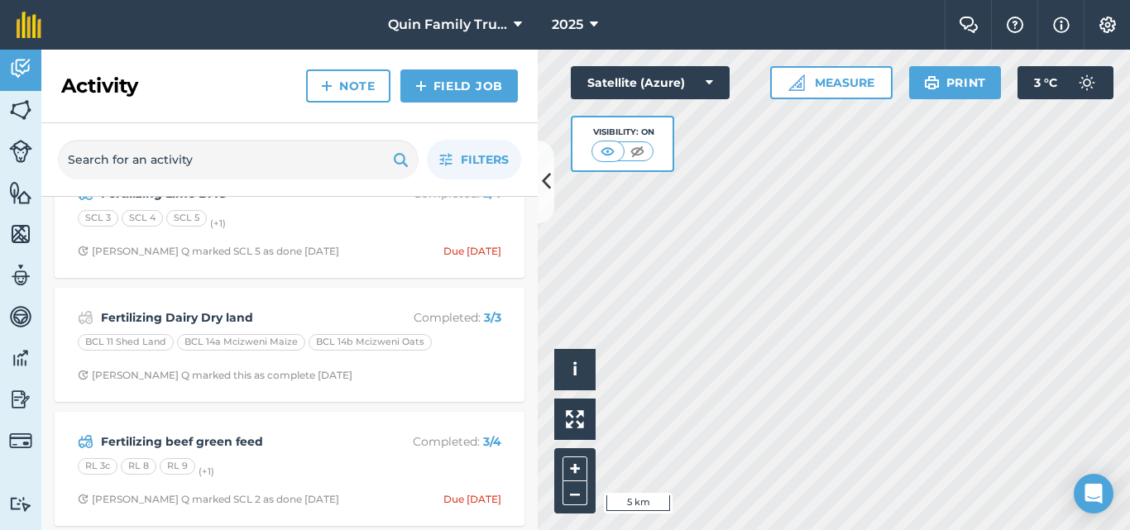
scroll to position [579, 0]
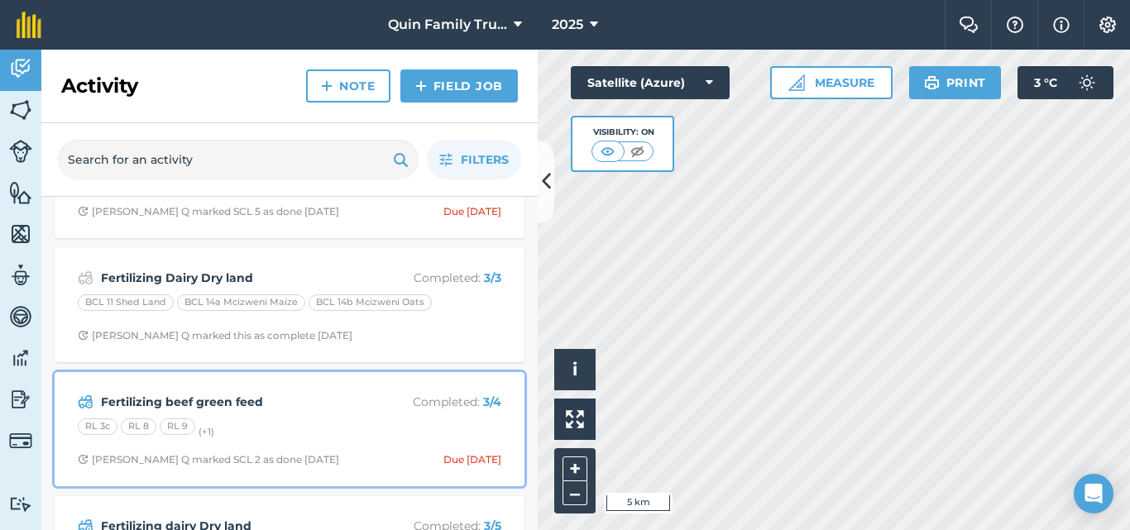
click at [217, 401] on strong "Fertilizing beef green feed" at bounding box center [232, 402] width 262 height 18
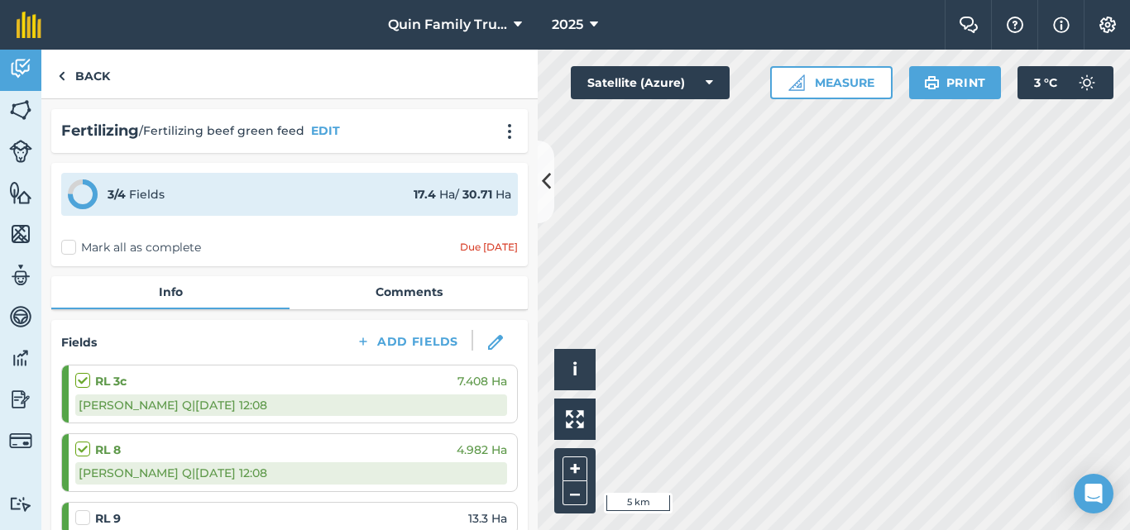
scroll to position [165, 0]
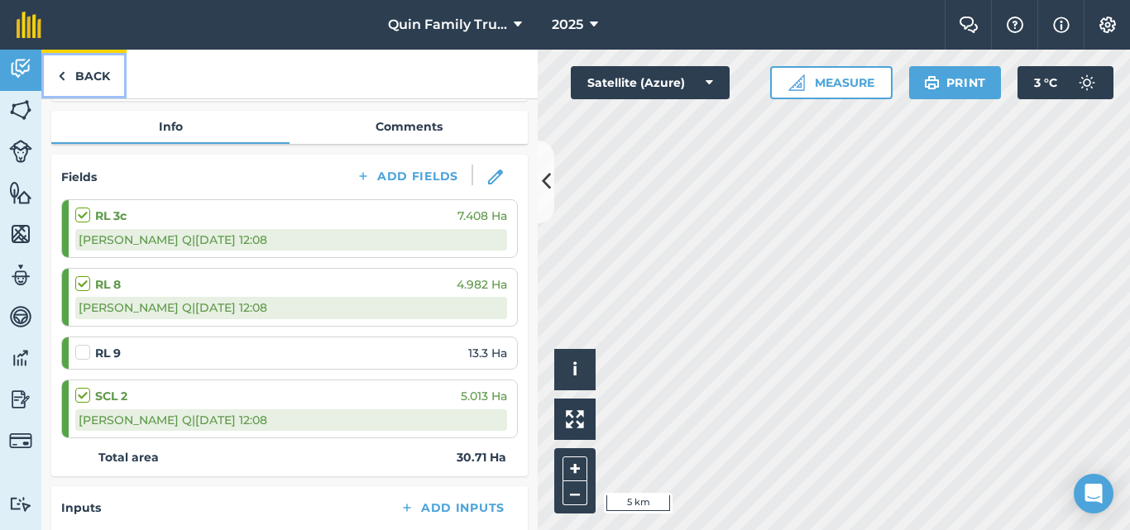
click at [94, 75] on link "Back" at bounding box center [83, 74] width 85 height 49
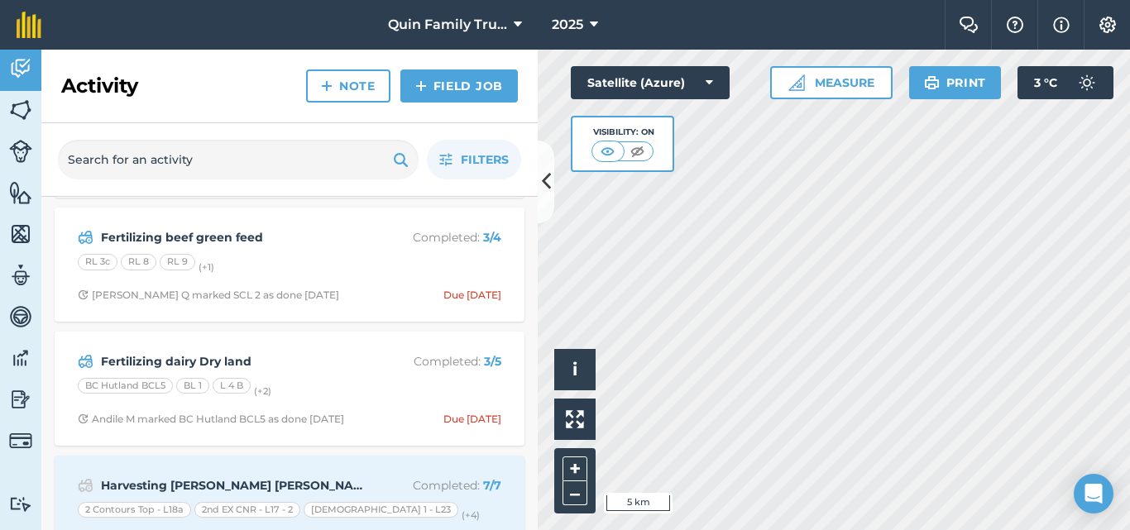
scroll to position [745, 0]
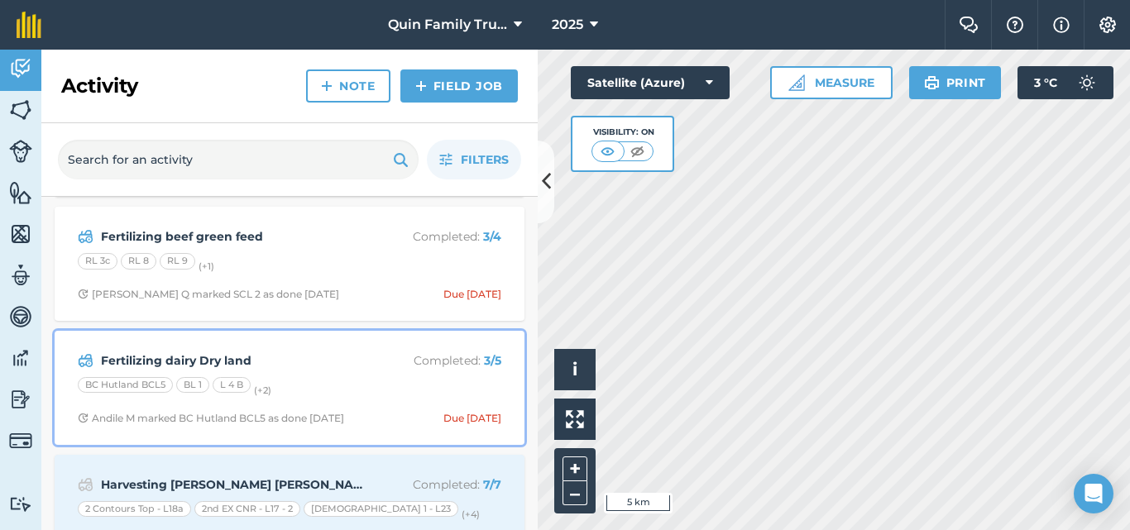
click at [204, 362] on strong "Fertilizing dairy Dry land" at bounding box center [232, 361] width 262 height 18
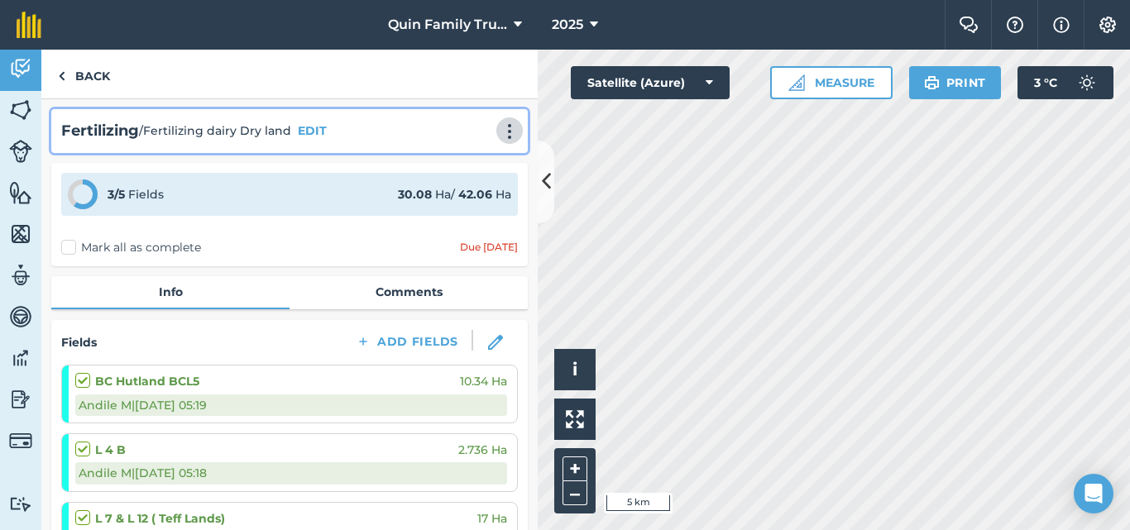
click at [500, 131] on img at bounding box center [510, 131] width 20 height 17
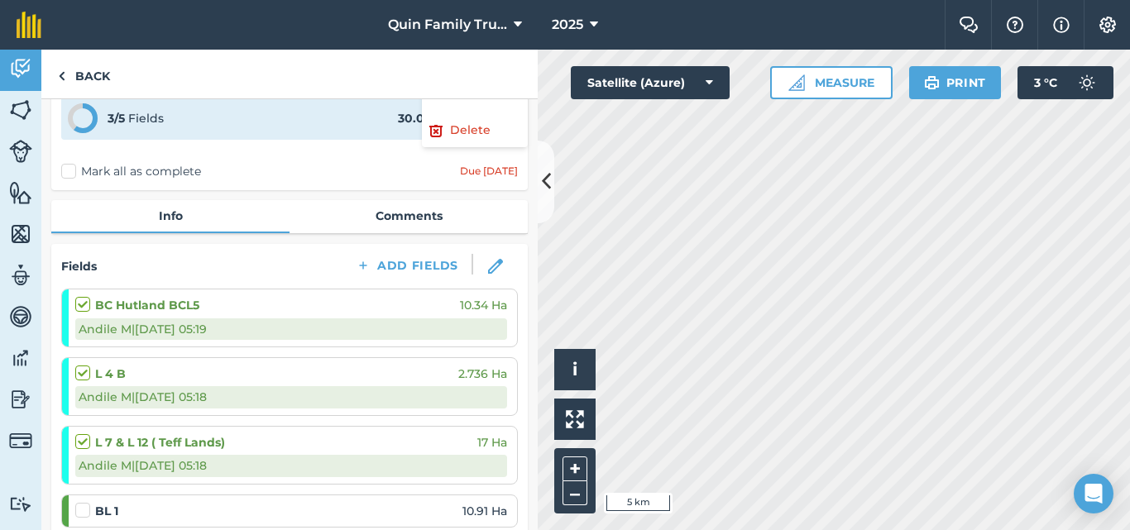
scroll to position [159, 0]
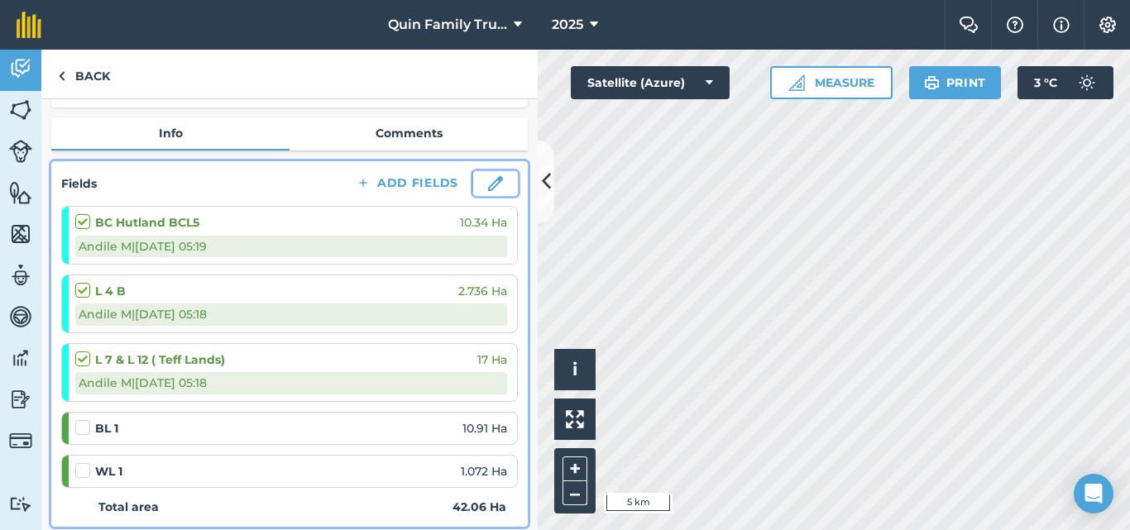
click at [488, 185] on img at bounding box center [495, 183] width 15 height 15
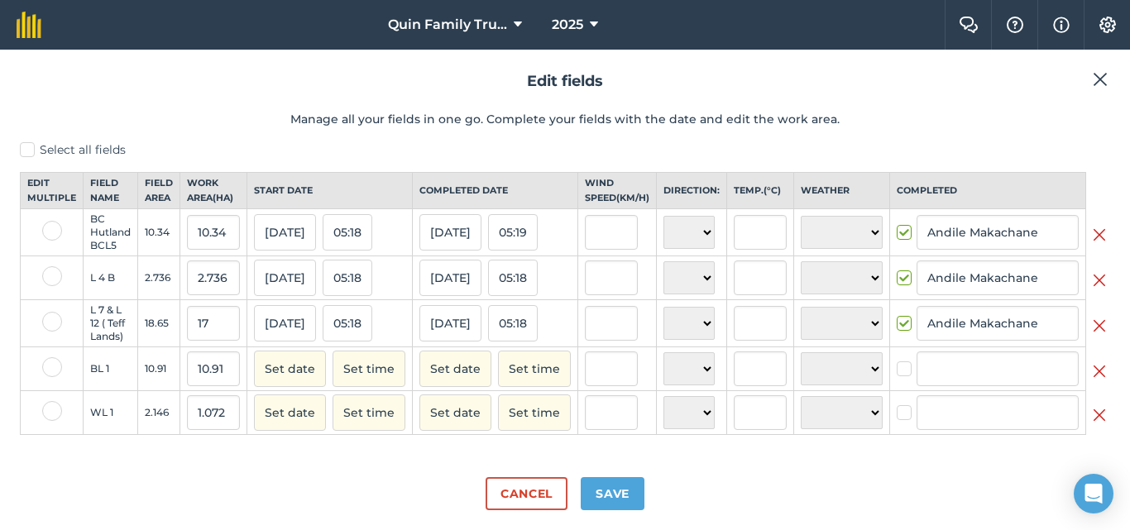
click at [1097, 74] on img at bounding box center [1100, 80] width 15 height 20
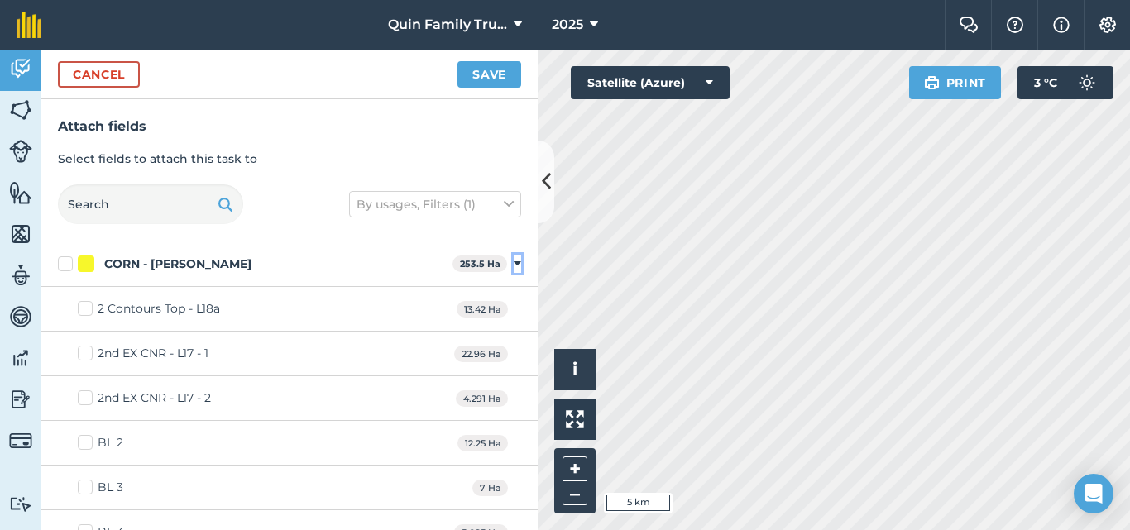
click at [514, 264] on icon at bounding box center [517, 264] width 7 height 15
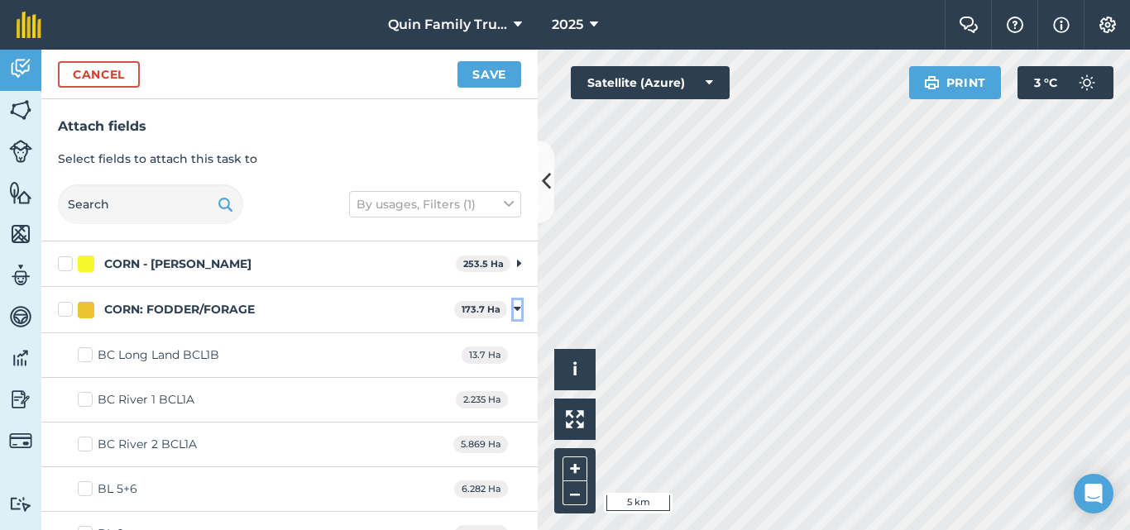
click at [514, 312] on icon at bounding box center [517, 309] width 7 height 15
click at [514, 355] on icon at bounding box center [517, 355] width 7 height 15
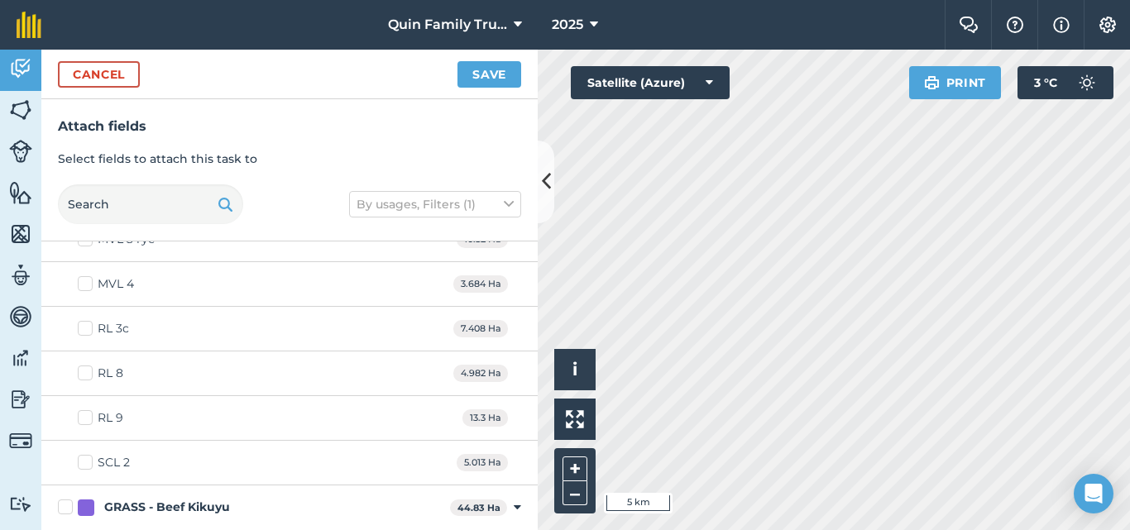
scroll to position [910, 0]
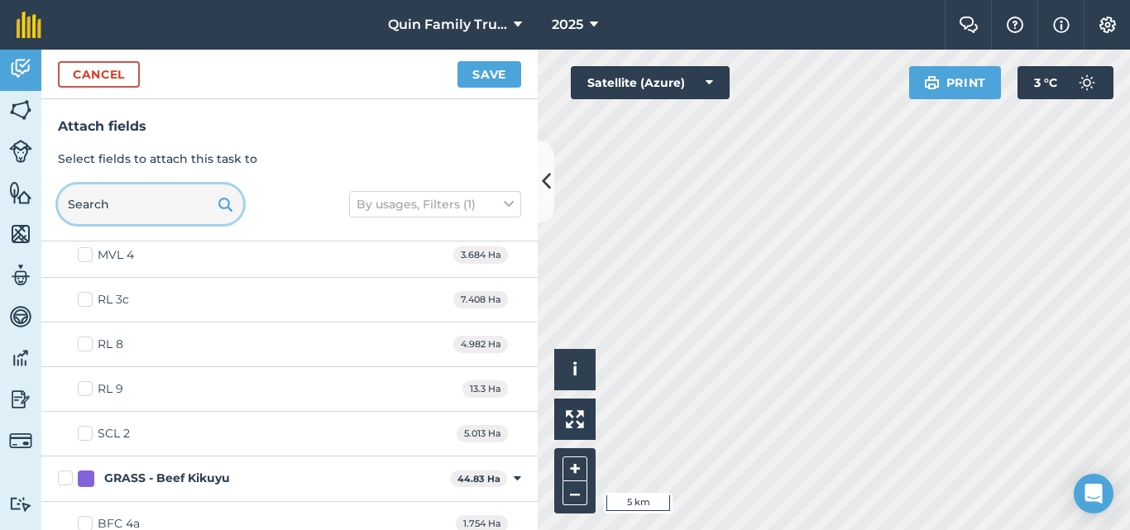
click at [141, 209] on input "text" at bounding box center [150, 205] width 185 height 40
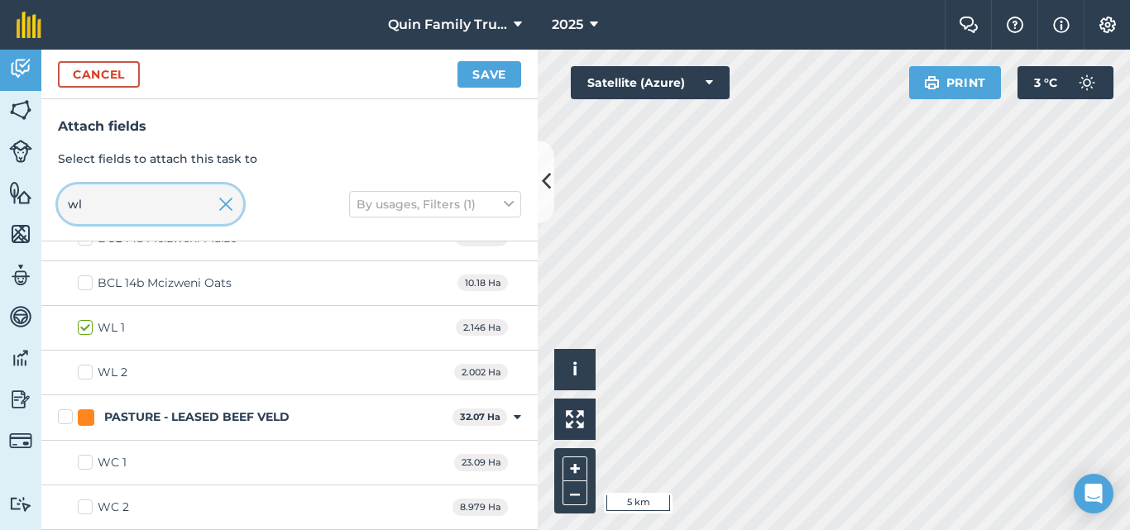
scroll to position [0, 0]
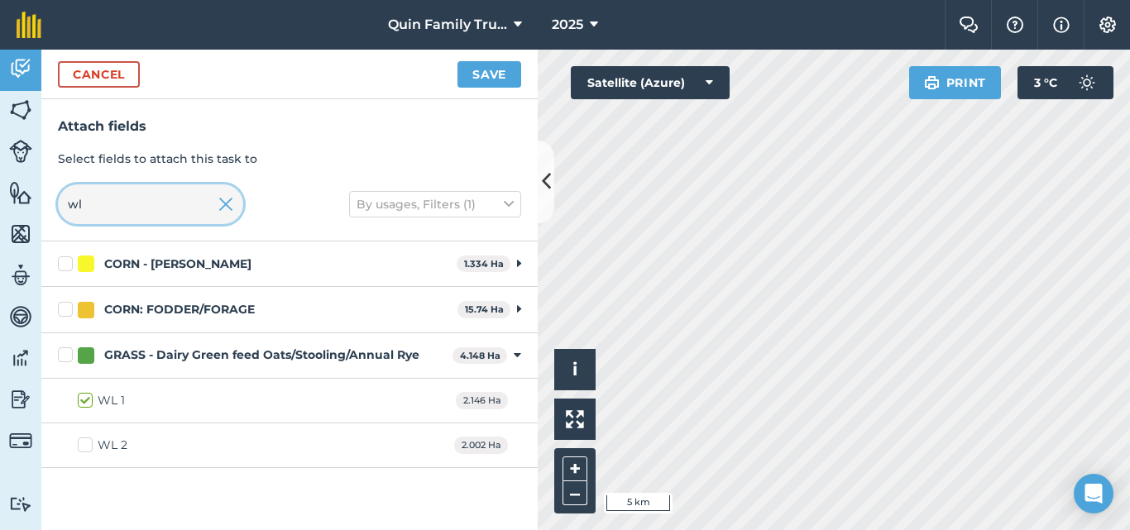
type input "wl"
click at [89, 444] on label "WL 2" at bounding box center [103, 445] width 50 height 17
click at [89, 444] on input "WL 2" at bounding box center [83, 442] width 11 height 11
checkbox input "true"
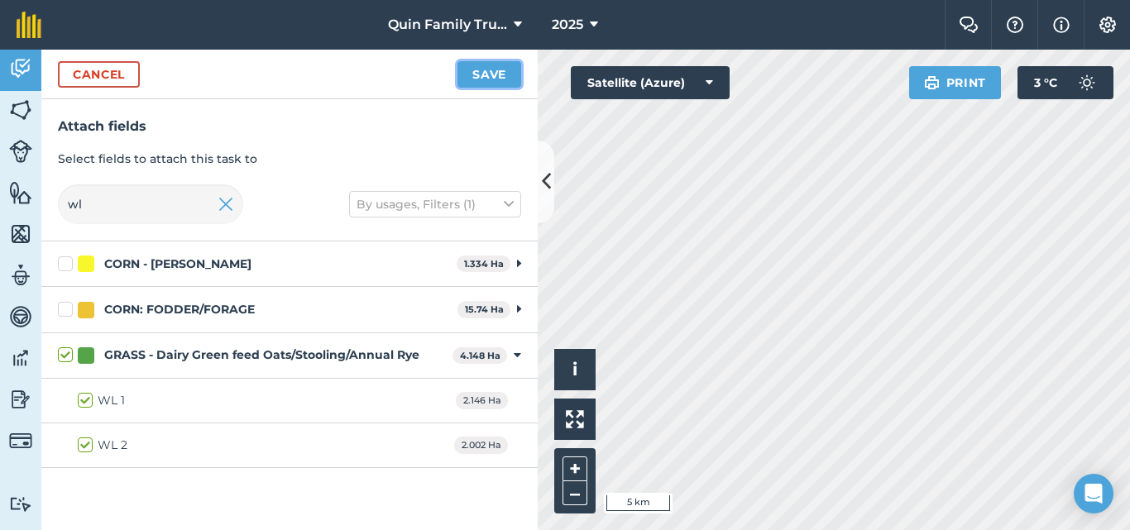
click at [470, 76] on button "Save" at bounding box center [490, 74] width 64 height 26
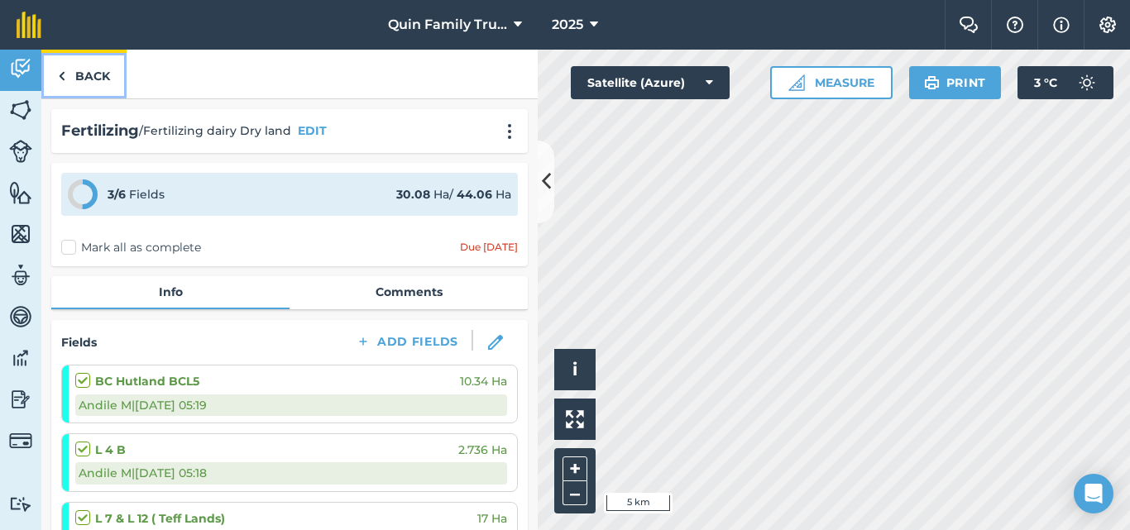
click at [112, 78] on link "Back" at bounding box center [83, 74] width 85 height 49
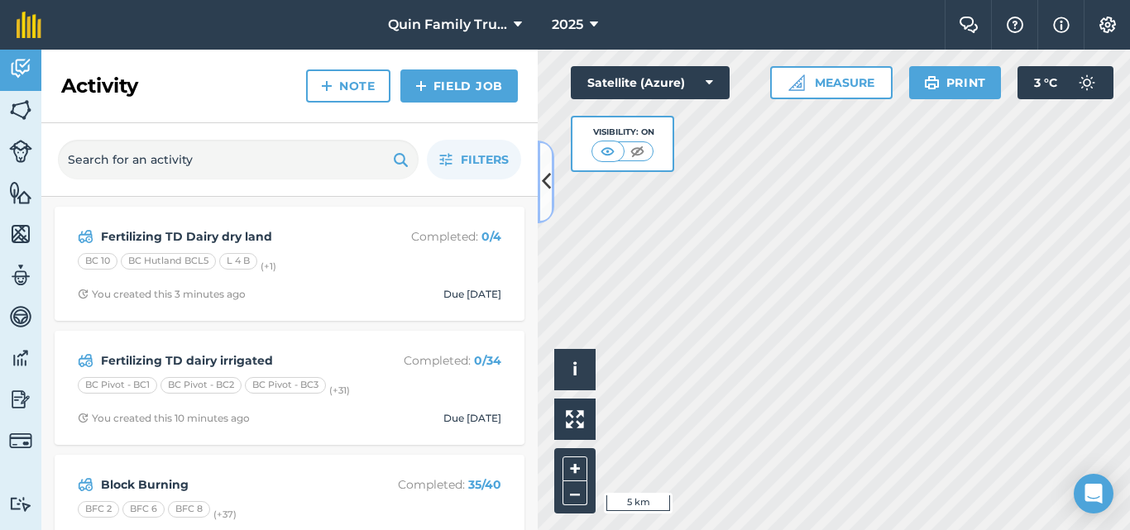
click at [539, 181] on button at bounding box center [546, 182] width 17 height 83
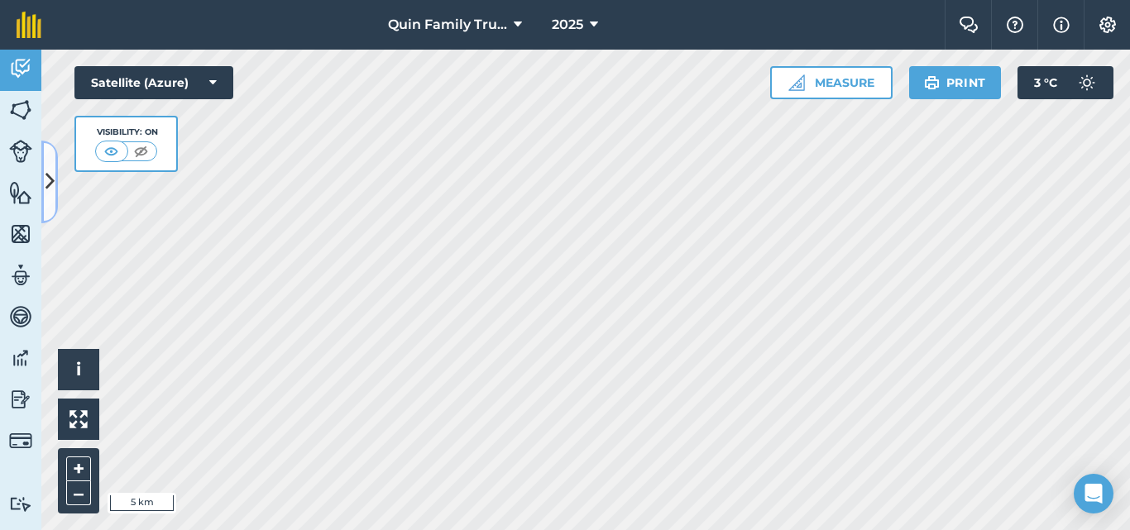
click at [49, 177] on icon at bounding box center [50, 181] width 9 height 29
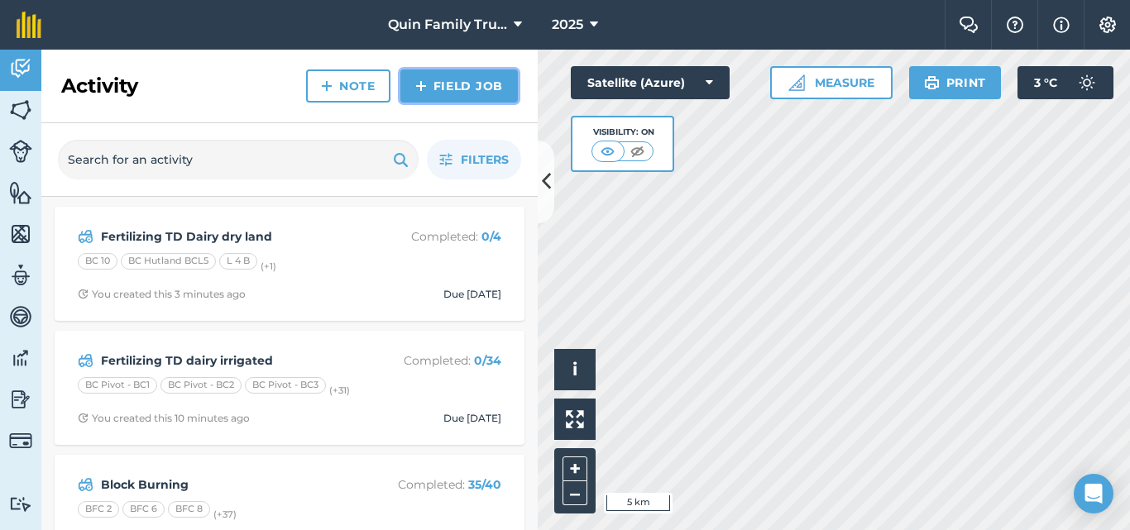
click at [474, 84] on link "Field Job" at bounding box center [458, 86] width 117 height 33
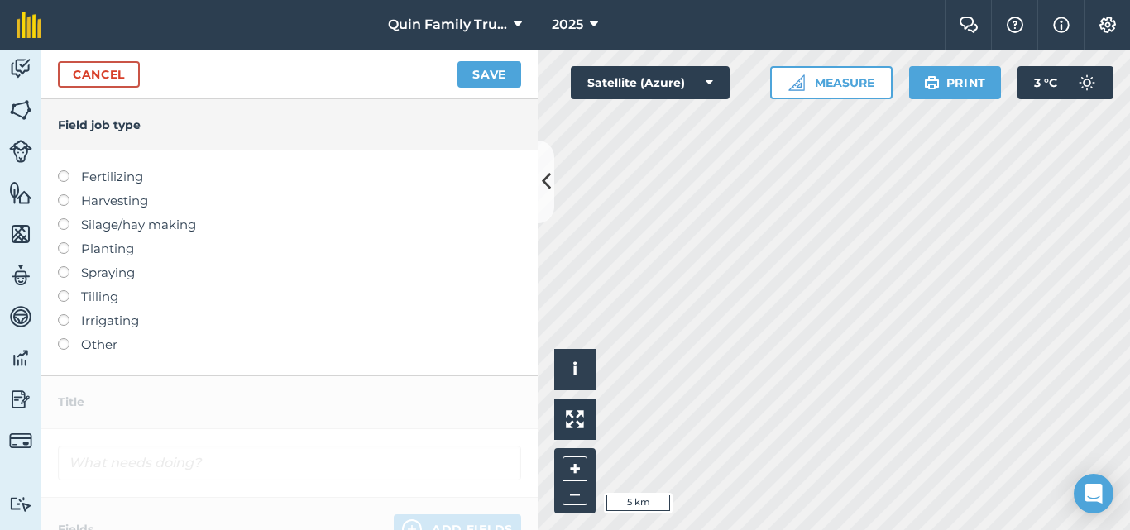
click at [98, 177] on label "Fertilizing" at bounding box center [289, 177] width 463 height 20
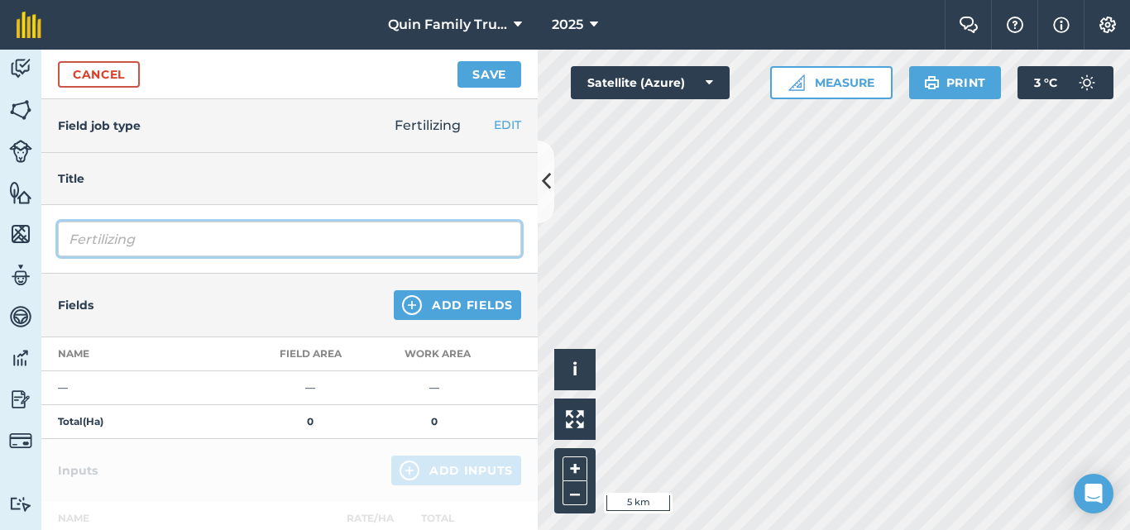
click at [168, 236] on input "Fertilizing" at bounding box center [289, 239] width 463 height 35
type input "Fertilizing [MEDICAL_DATA] Beef"
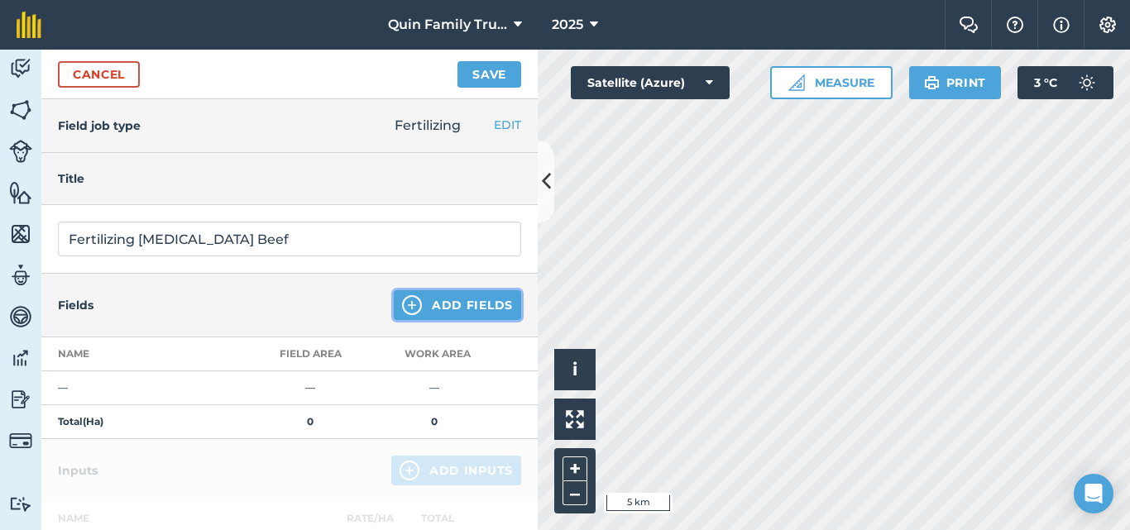
click at [402, 305] on img at bounding box center [412, 305] width 20 height 20
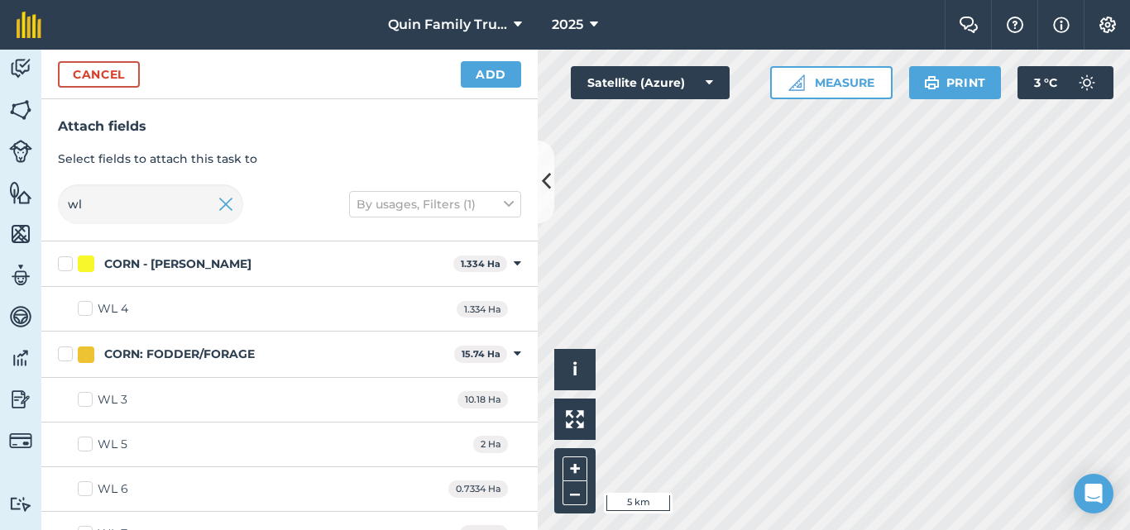
click at [509, 261] on div "CORN - Maize Corn 1.334 Ha Toggle showing CORN - [GEOGRAPHIC_DATA] fields" at bounding box center [289, 265] width 496 height 46
click at [514, 261] on icon at bounding box center [517, 264] width 7 height 15
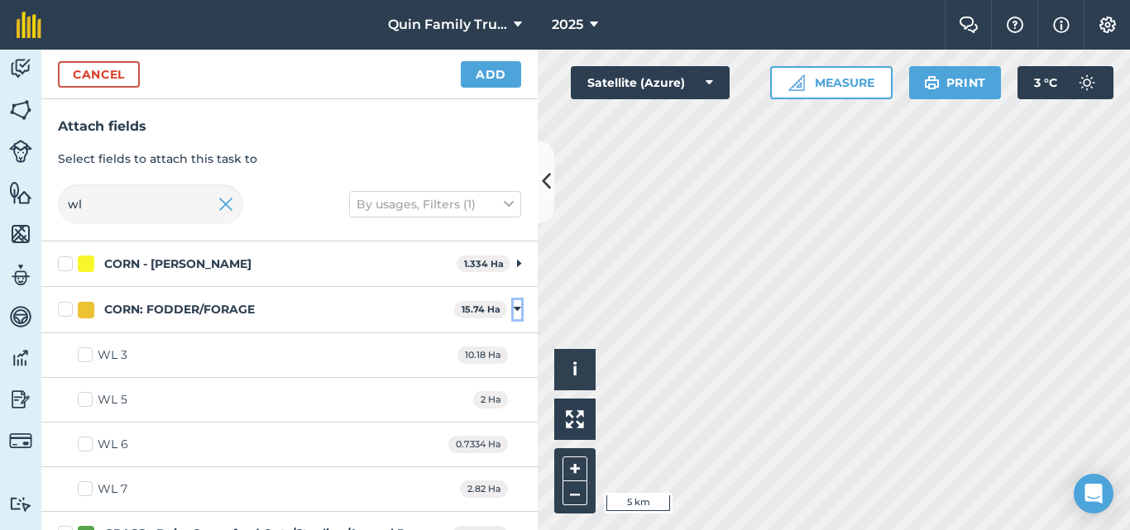
click at [514, 304] on icon at bounding box center [517, 309] width 7 height 15
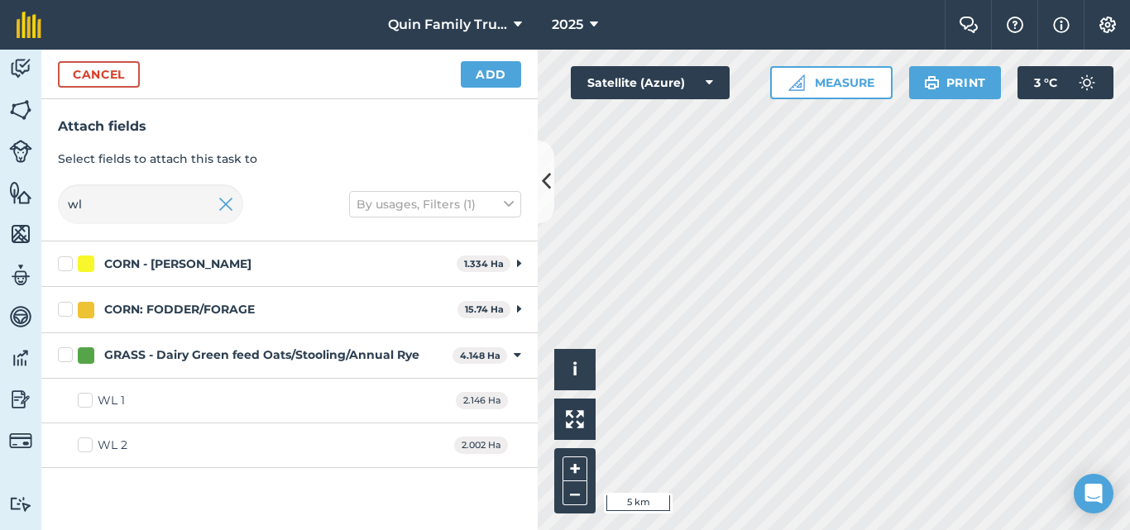
click at [513, 349] on div "GRASS - Dairy Green feed Oats/Stooling/Annual Rye 4.148 Ha Toggle showing GRASS…" at bounding box center [289, 356] width 496 height 46
click at [511, 353] on div "GRASS - Dairy Green feed Oats/Stooling/Annual Rye 4.148 Ha Toggle showing GRASS…" at bounding box center [289, 356] width 496 height 46
click at [516, 357] on icon at bounding box center [517, 355] width 7 height 15
click at [228, 209] on img at bounding box center [225, 204] width 15 height 20
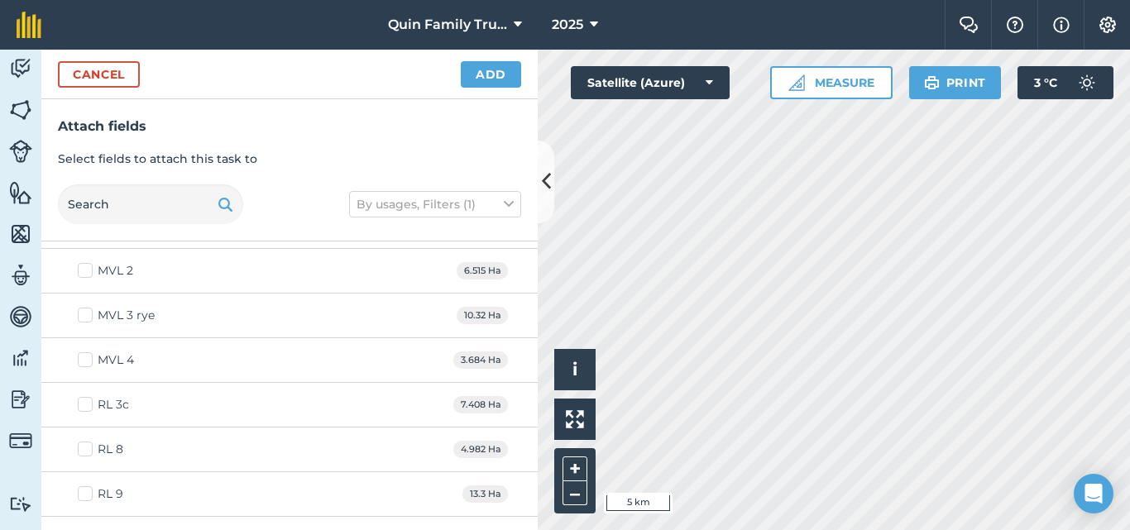
scroll to position [910, 0]
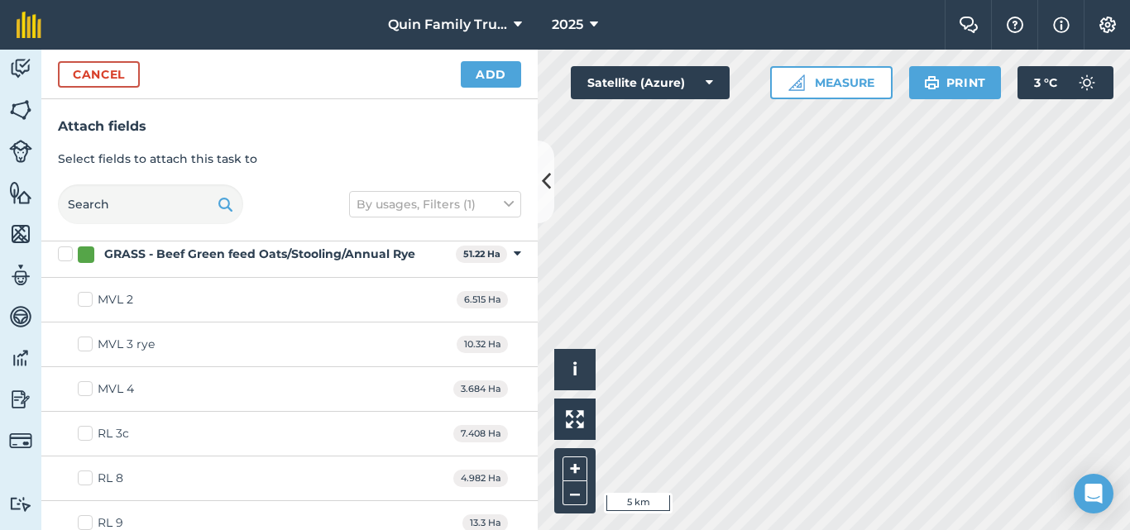
click at [83, 305] on label "MVL 2" at bounding box center [105, 299] width 55 height 17
click at [83, 302] on input "MVL 2" at bounding box center [83, 296] width 11 height 11
checkbox input "true"
click at [83, 346] on label "MVL 3 rye" at bounding box center [116, 344] width 77 height 17
click at [83, 346] on input "MVL 3 rye" at bounding box center [83, 341] width 11 height 11
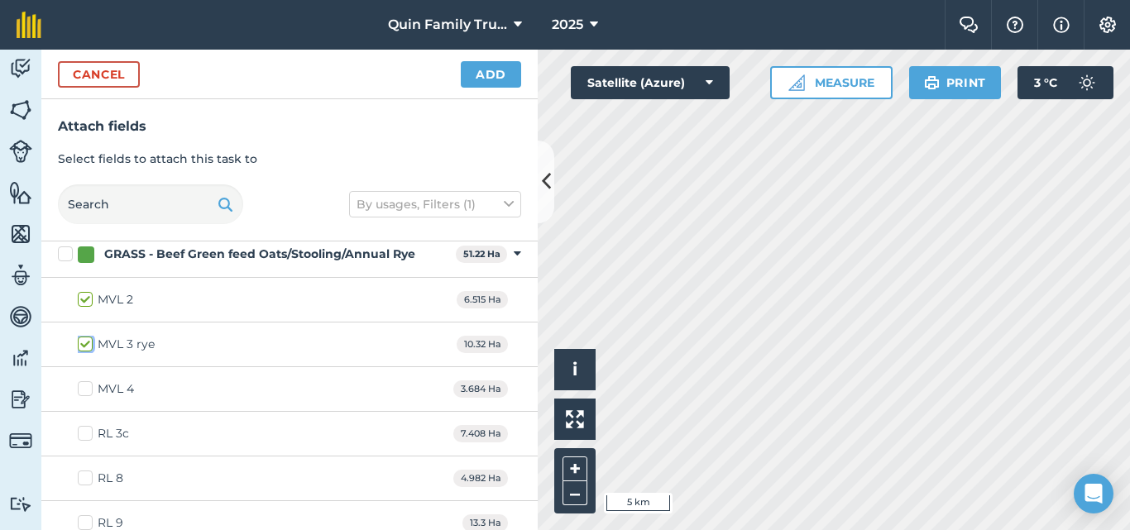
checkbox input "true"
click at [83, 387] on label "MVL 4" at bounding box center [106, 389] width 56 height 17
click at [83, 387] on input "MVL 4" at bounding box center [83, 386] width 11 height 11
checkbox input "true"
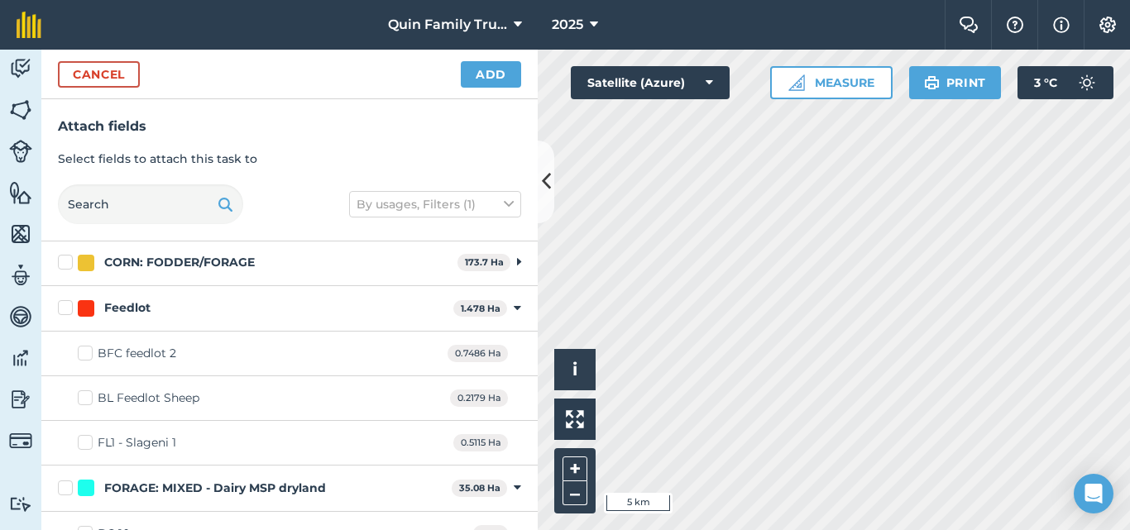
scroll to position [0, 0]
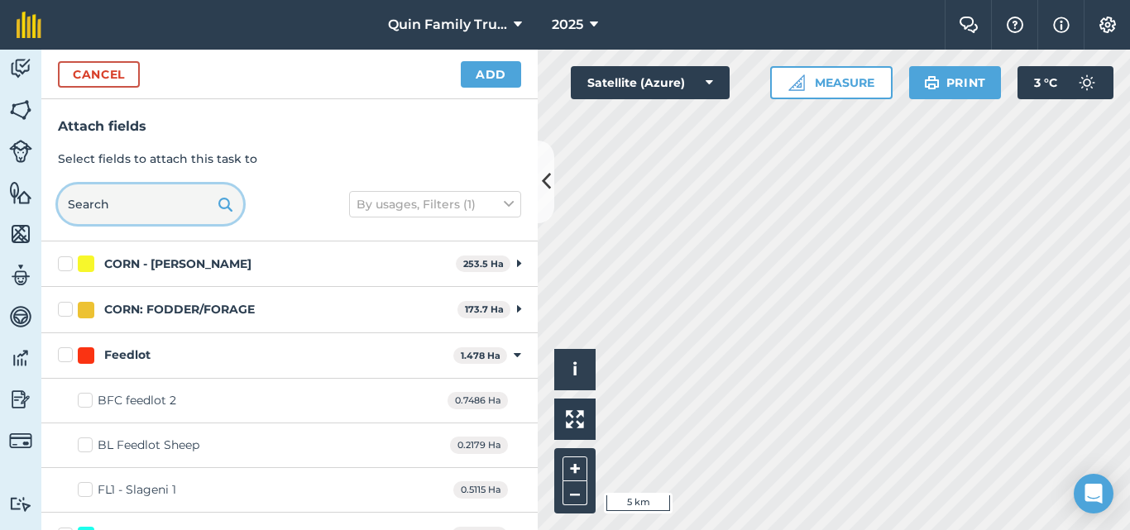
click at [124, 209] on input "text" at bounding box center [150, 205] width 185 height 40
type input "b"
click at [517, 266] on icon at bounding box center [519, 264] width 4 height 15
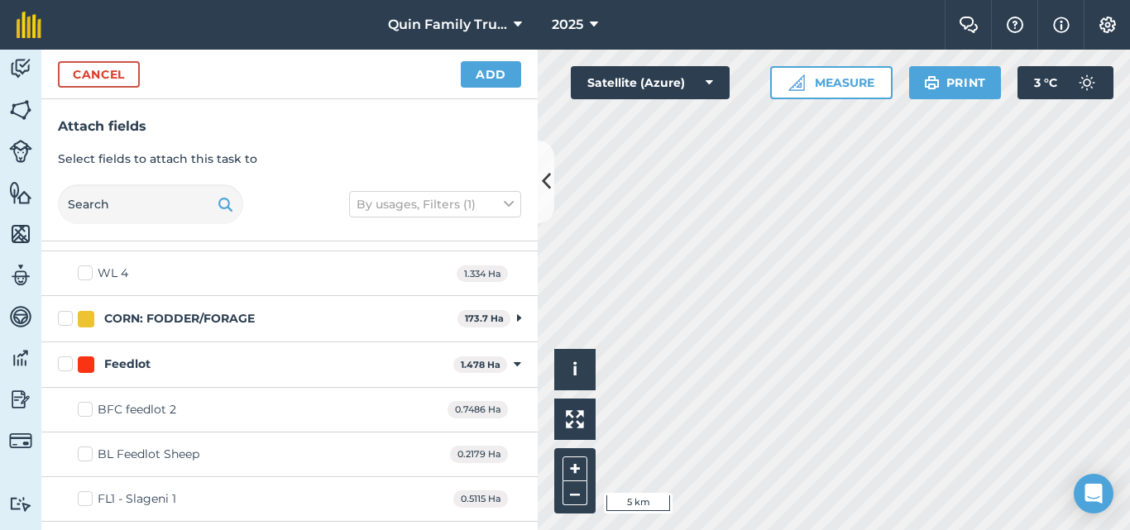
scroll to position [662, 0]
click at [517, 321] on icon at bounding box center [519, 317] width 4 height 15
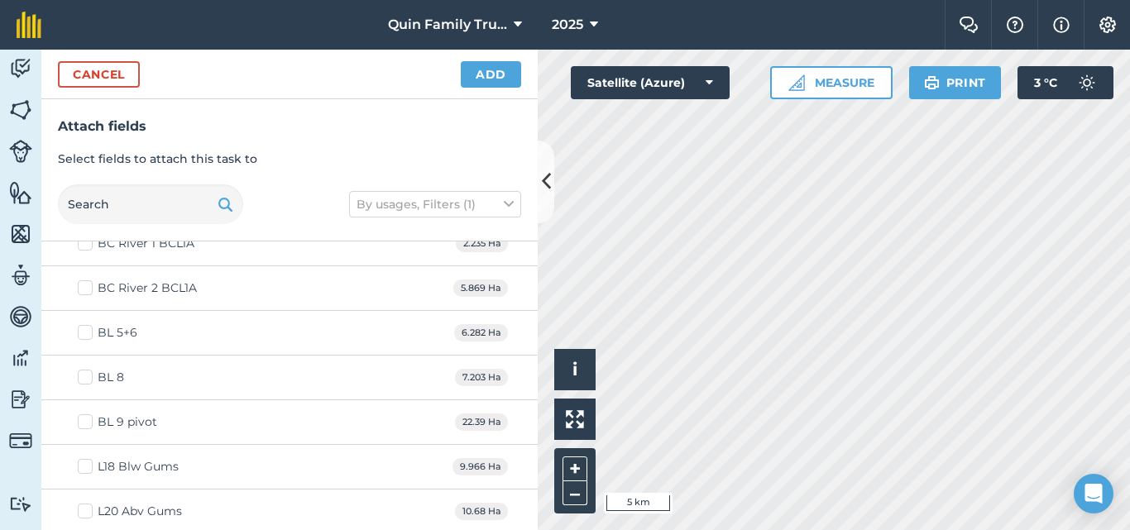
scroll to position [827, 0]
click at [83, 374] on label "BL 8" at bounding box center [101, 376] width 46 height 17
click at [83, 374] on input "BL 8" at bounding box center [83, 373] width 11 height 11
checkbox input "true"
click at [84, 420] on label "BL 9 pivot" at bounding box center [117, 421] width 79 height 17
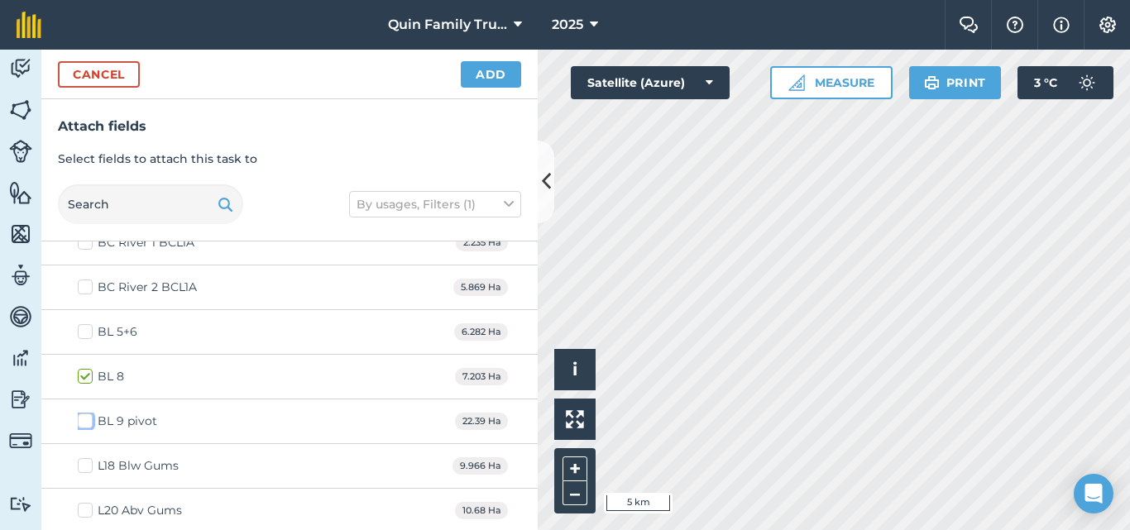
click at [84, 420] on input "BL 9 pivot" at bounding box center [83, 418] width 11 height 11
checkbox input "true"
click at [492, 79] on button "Add" at bounding box center [491, 74] width 60 height 26
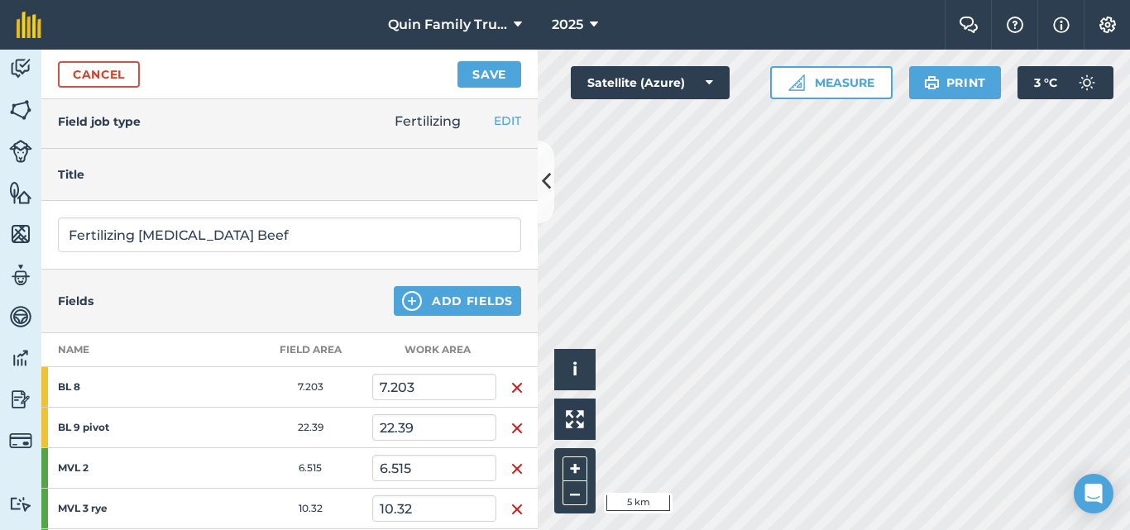
scroll to position [0, 0]
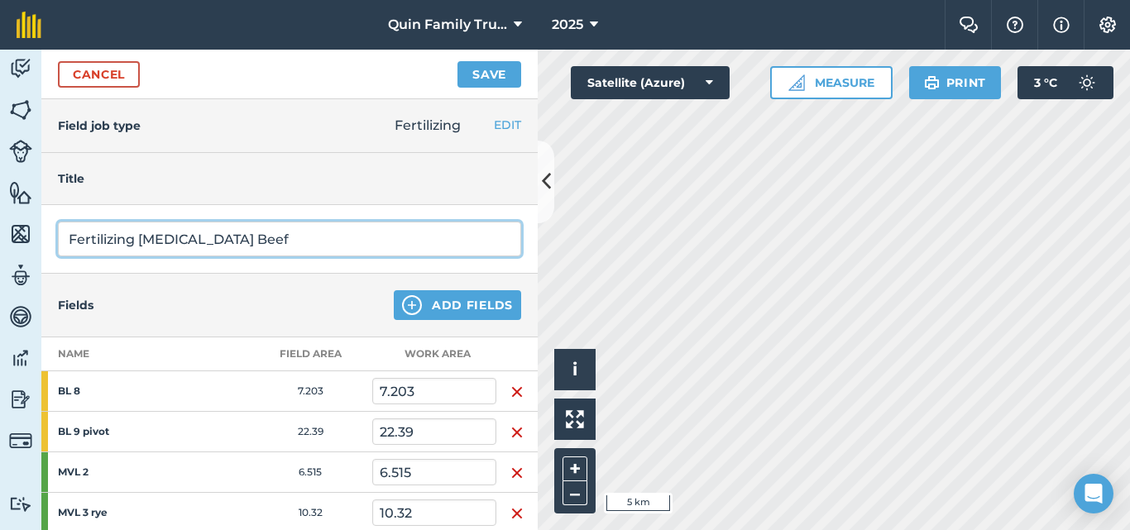
click at [224, 234] on input "Fertilizing [MEDICAL_DATA] Beef" at bounding box center [289, 239] width 463 height 35
type input "Fertilizing [MEDICAL_DATA] Beef/ Dairy"
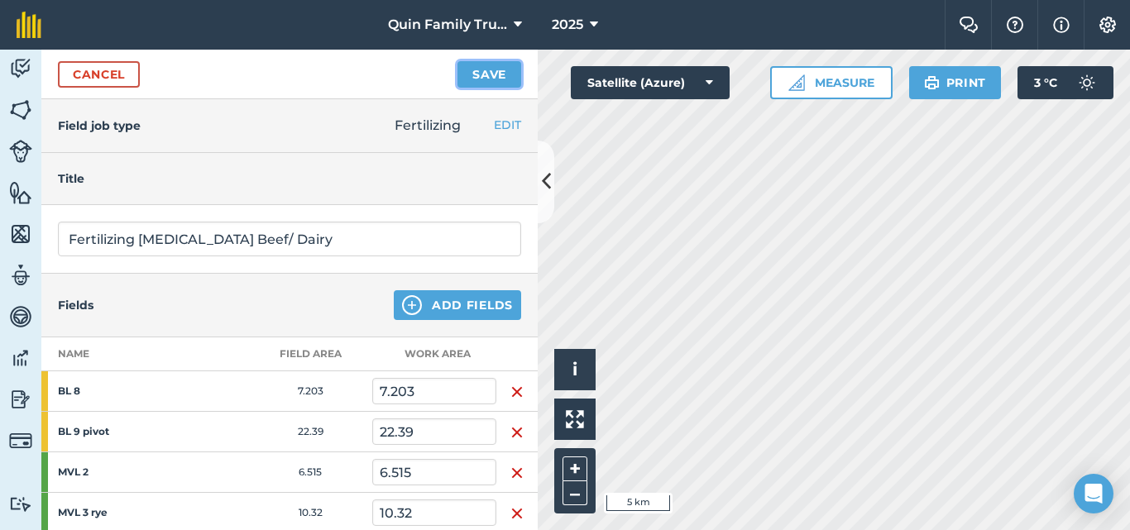
click at [472, 80] on button "Save" at bounding box center [490, 74] width 64 height 26
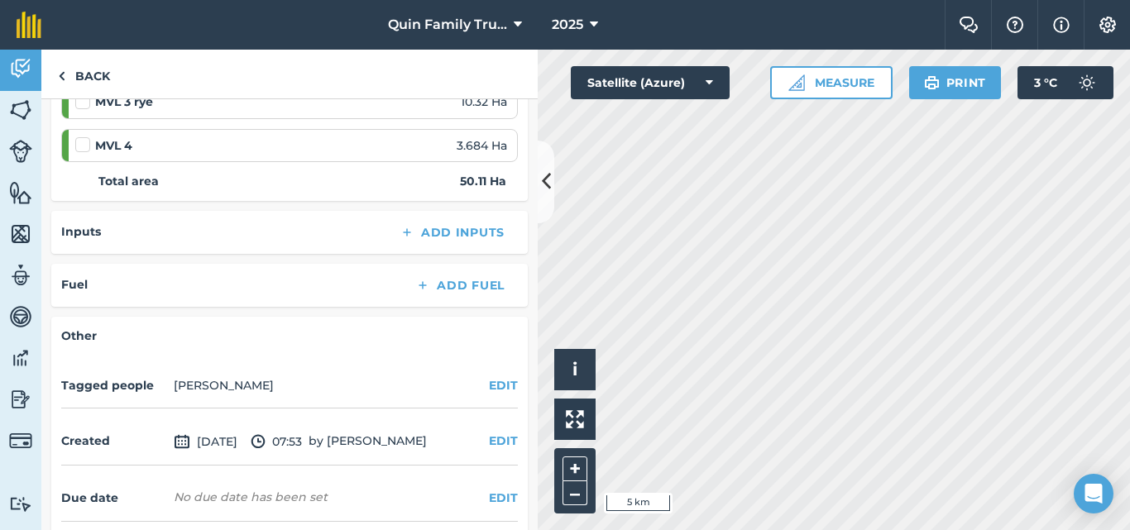
scroll to position [414, 0]
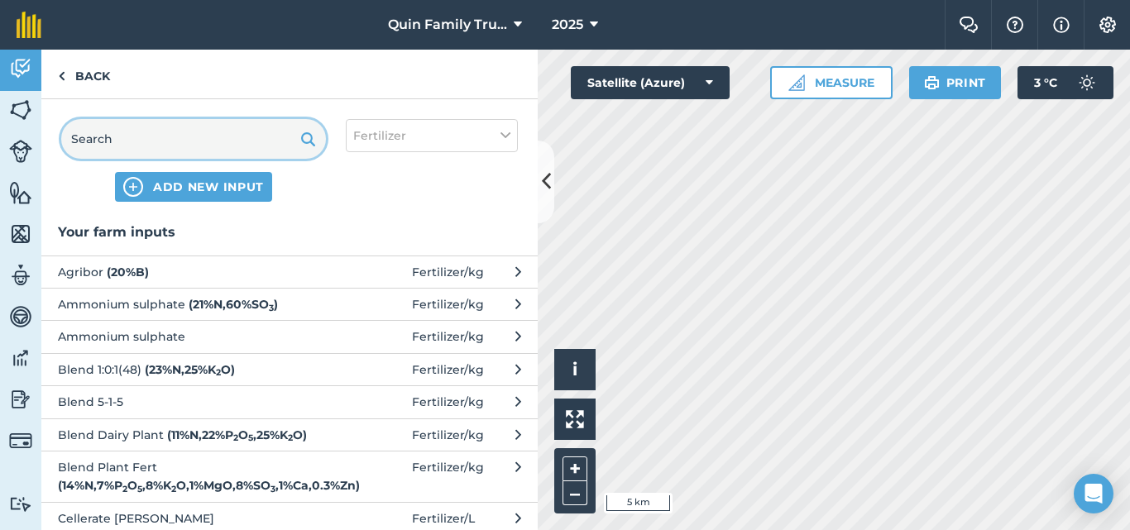
click at [163, 141] on input "text" at bounding box center [193, 139] width 265 height 40
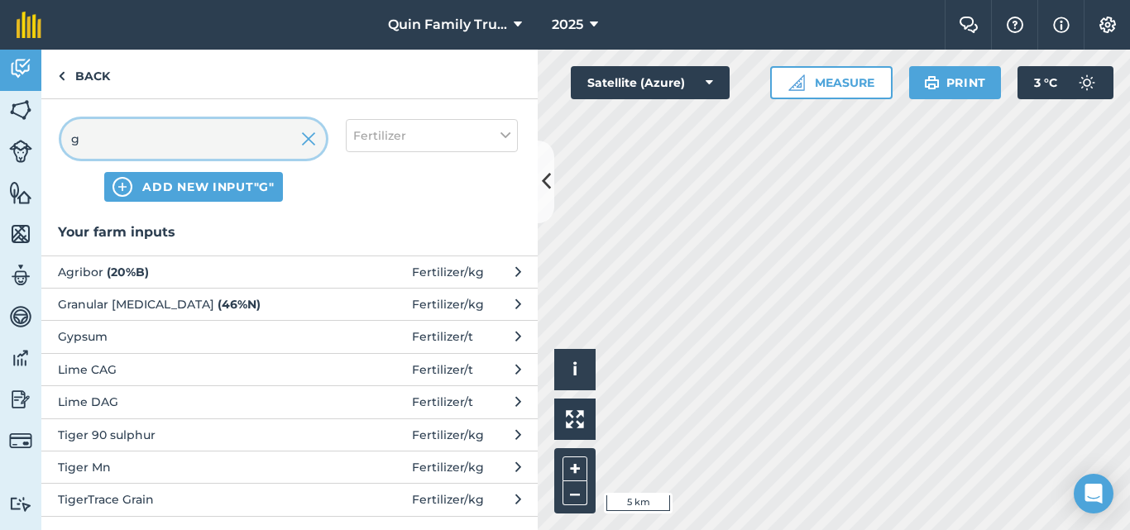
type input "g"
click at [97, 309] on span "Granular [MEDICAL_DATA] ( 46 % N )" at bounding box center [193, 304] width 271 height 18
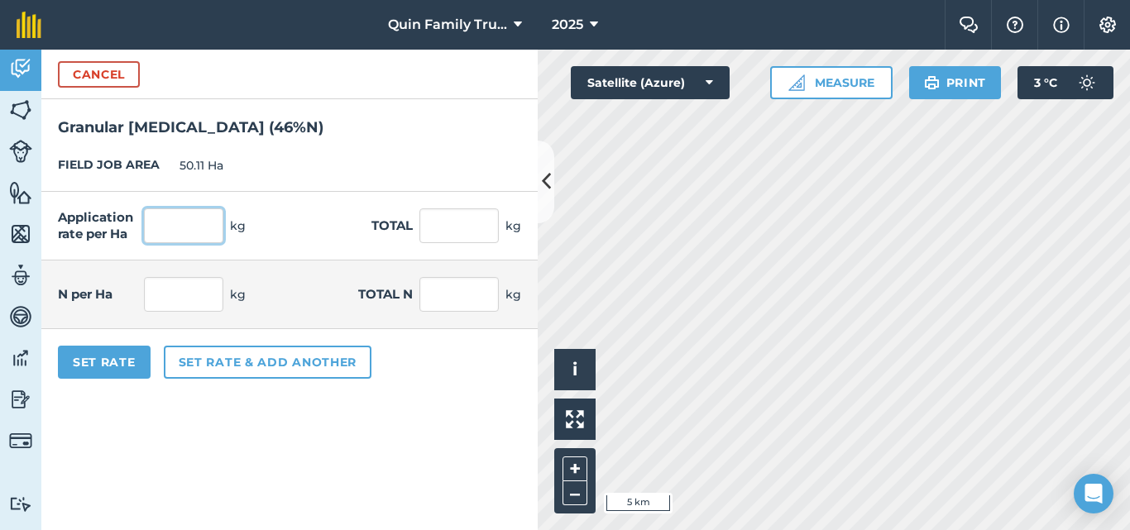
click at [178, 233] on input "text" at bounding box center [183, 226] width 79 height 35
type input "100"
type input "5,011"
type input "46"
type input "2,305.06"
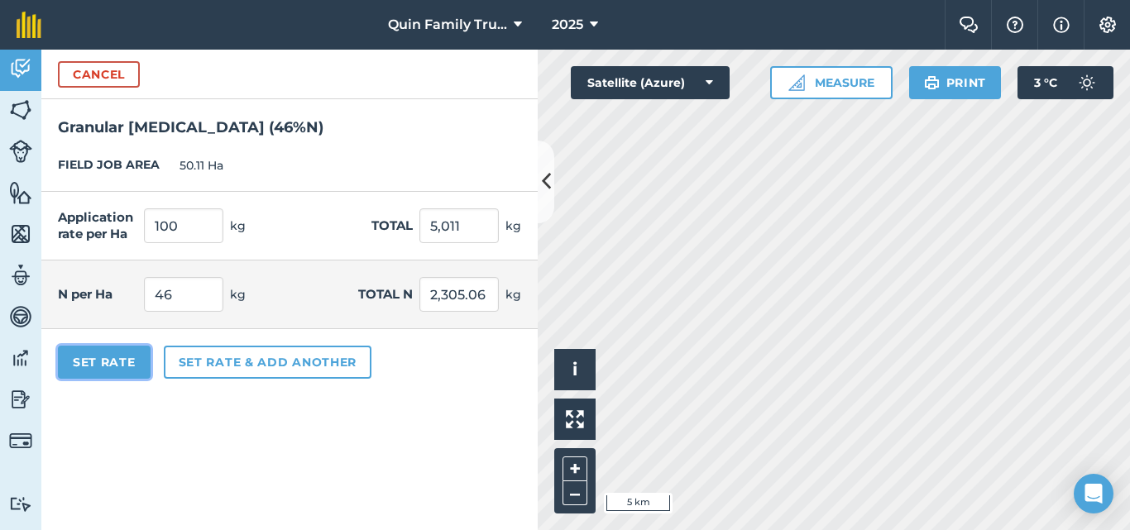
click at [103, 362] on button "Set Rate" at bounding box center [104, 362] width 93 height 33
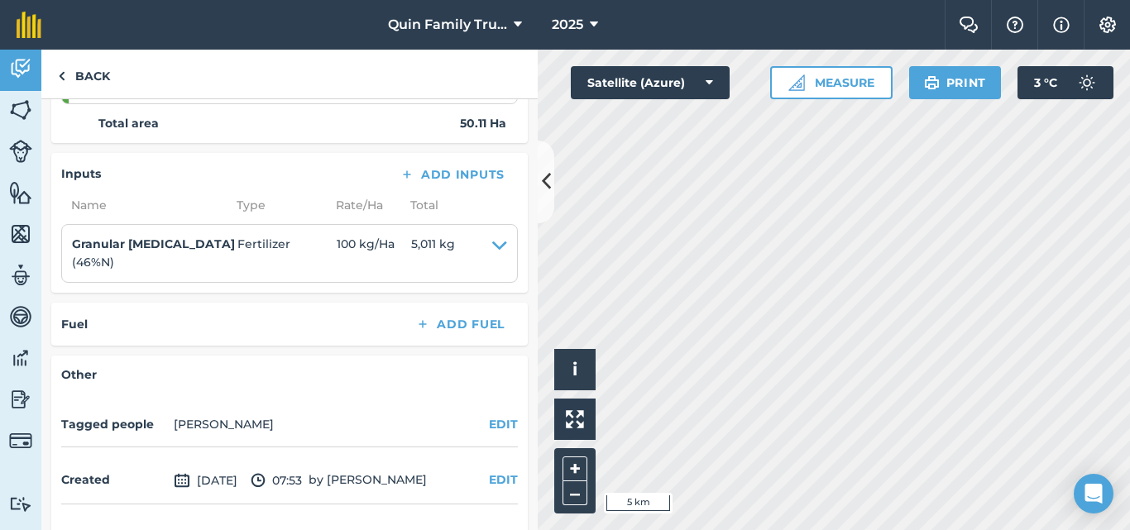
scroll to position [496, 0]
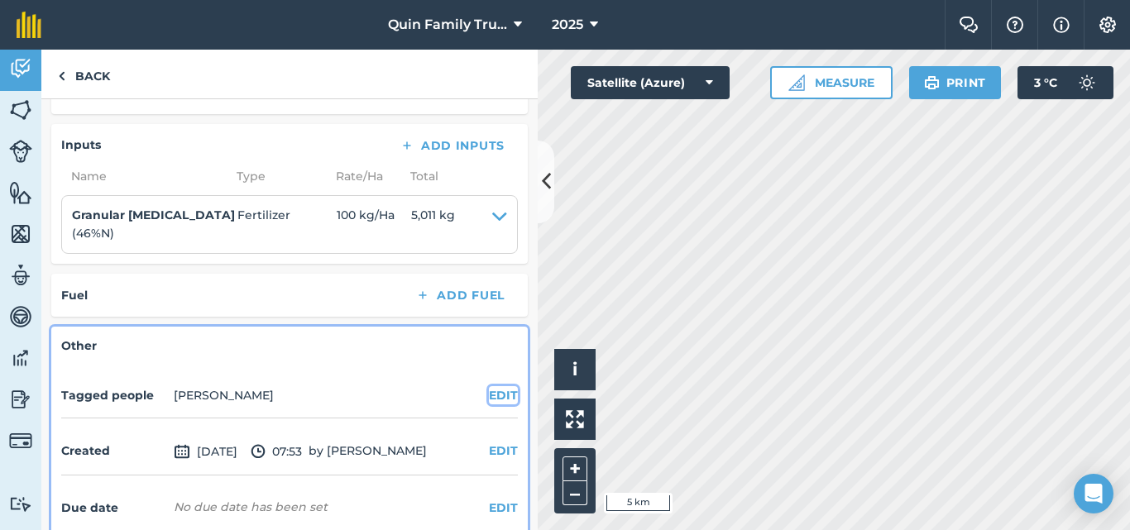
click at [496, 396] on button "EDIT" at bounding box center [503, 395] width 29 height 18
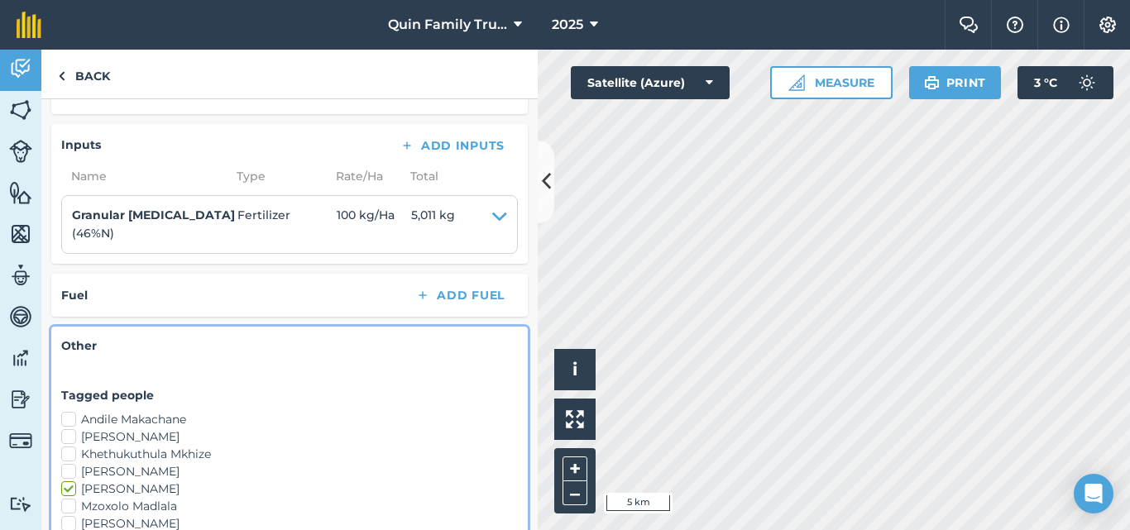
click at [101, 418] on label "Andile Makachane" at bounding box center [289, 419] width 457 height 17
click at [72, 418] on input "Andile Makachane" at bounding box center [66, 416] width 11 height 11
checkbox input "true"
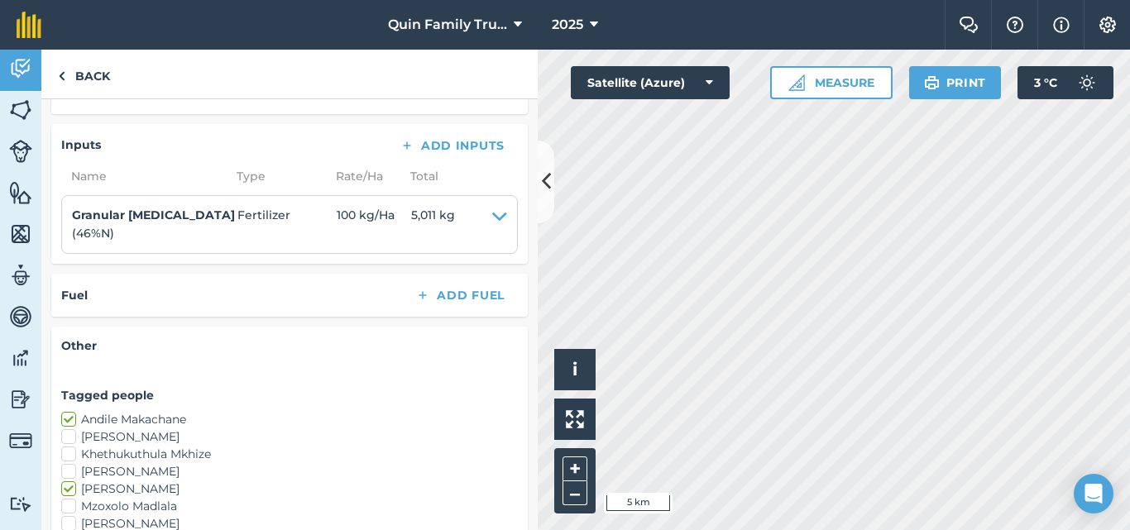
click at [102, 436] on label "[PERSON_NAME]" at bounding box center [289, 437] width 457 height 17
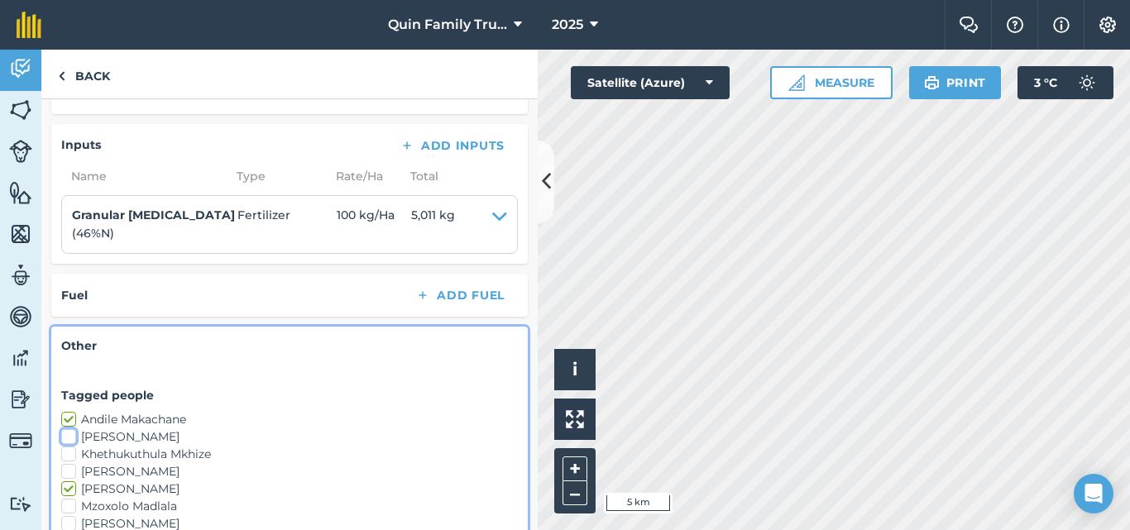
click at [72, 436] on input "[PERSON_NAME]" at bounding box center [66, 434] width 11 height 11
checkbox input "true"
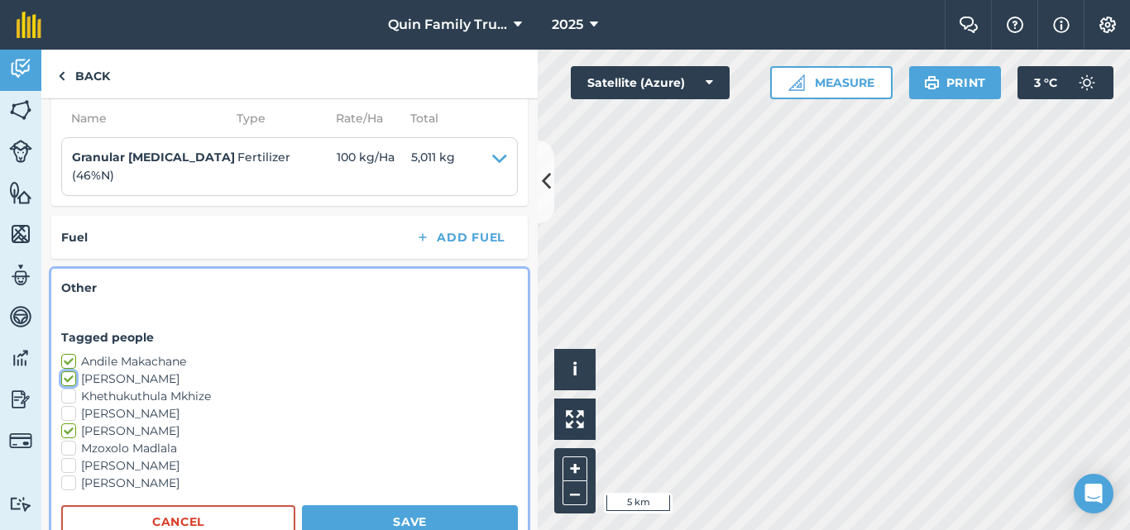
scroll to position [579, 0]
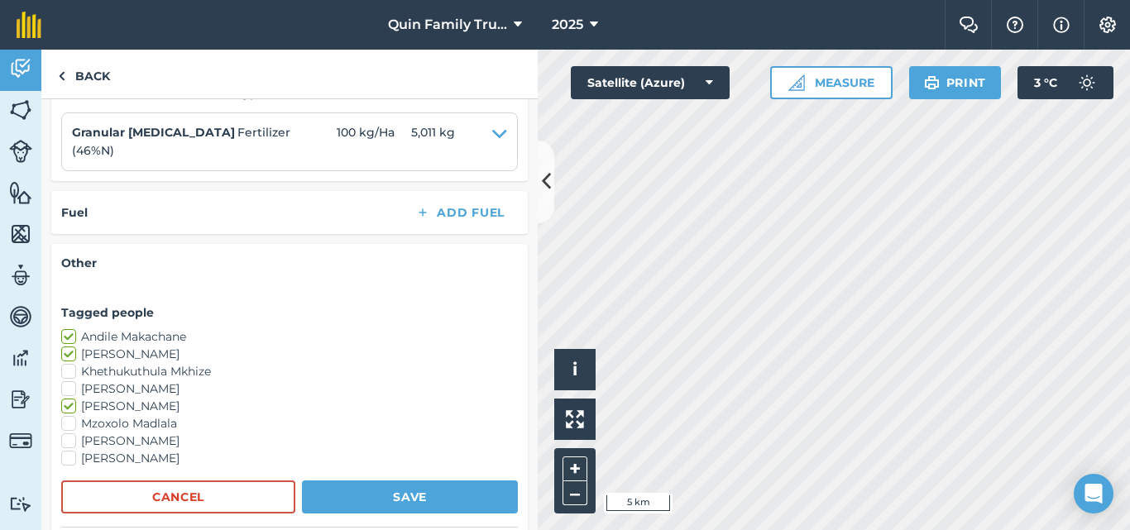
click at [94, 395] on label "[PERSON_NAME]" at bounding box center [289, 389] width 457 height 17
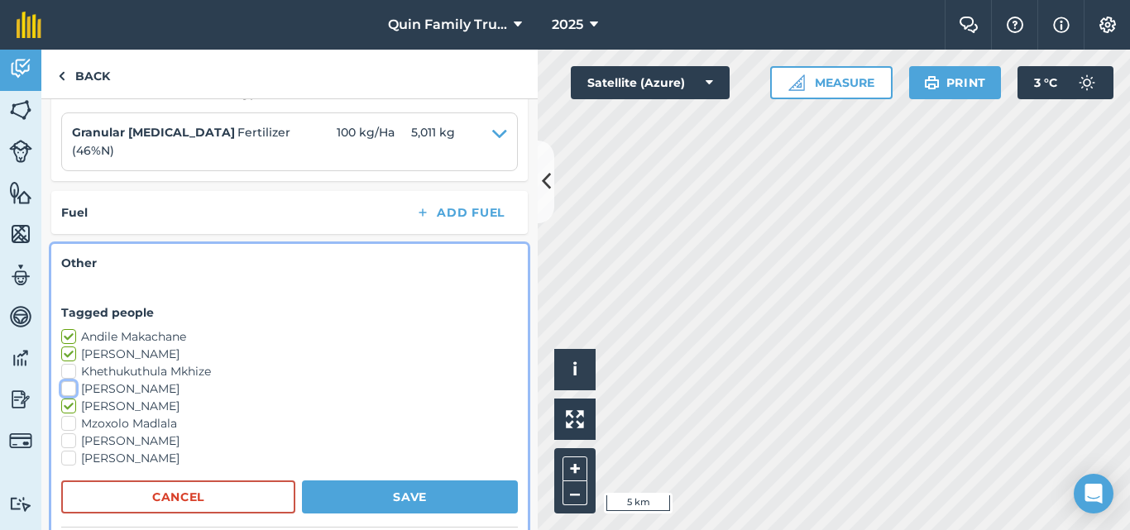
click at [72, 391] on input "[PERSON_NAME]" at bounding box center [66, 386] width 11 height 11
checkbox input "true"
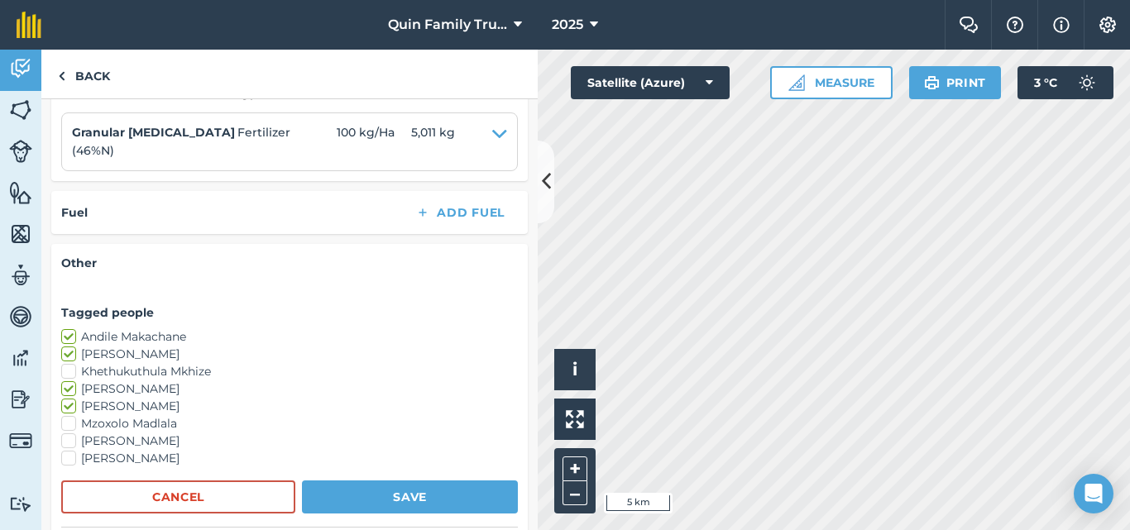
click at [96, 424] on label "Mzoxolo Madlala" at bounding box center [289, 423] width 457 height 17
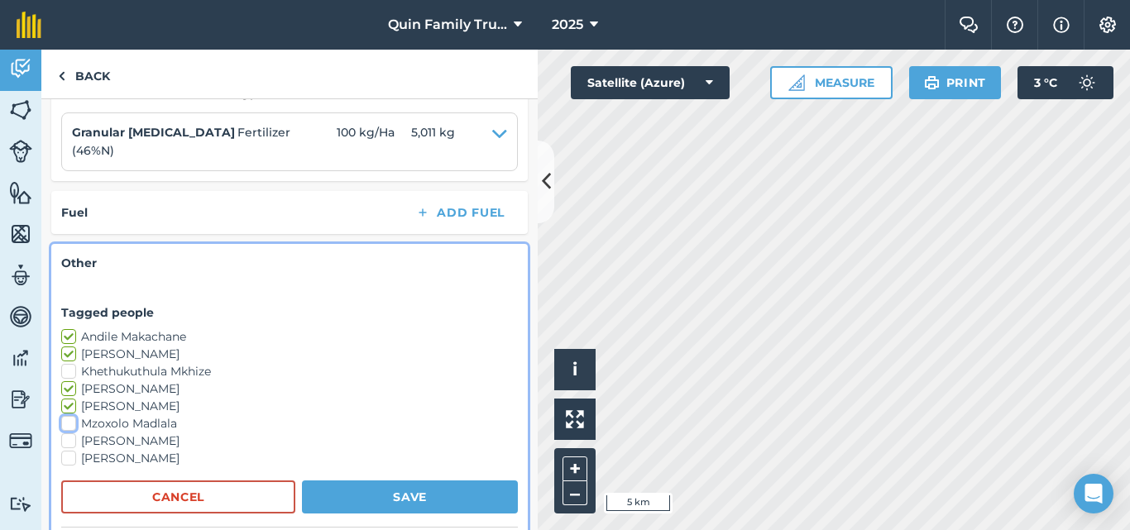
click at [72, 424] on input "Mzoxolo Madlala" at bounding box center [66, 420] width 11 height 11
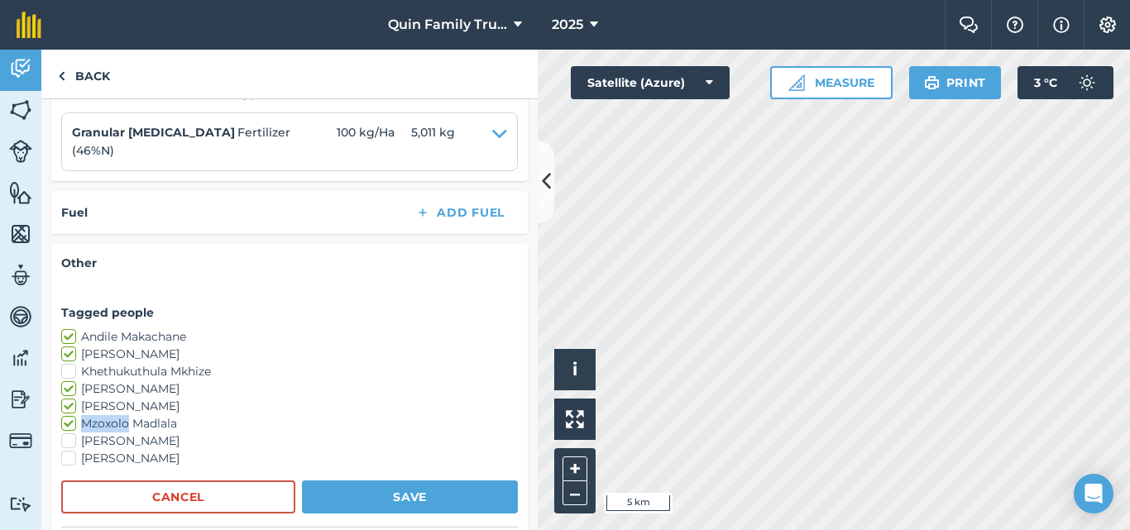
click at [97, 424] on label "Mzoxolo Madlala" at bounding box center [289, 423] width 457 height 17
click at [72, 424] on input "Mzoxolo Madlala" at bounding box center [66, 420] width 11 height 11
checkbox input "false"
click at [92, 440] on label "[PERSON_NAME]" at bounding box center [289, 441] width 457 height 17
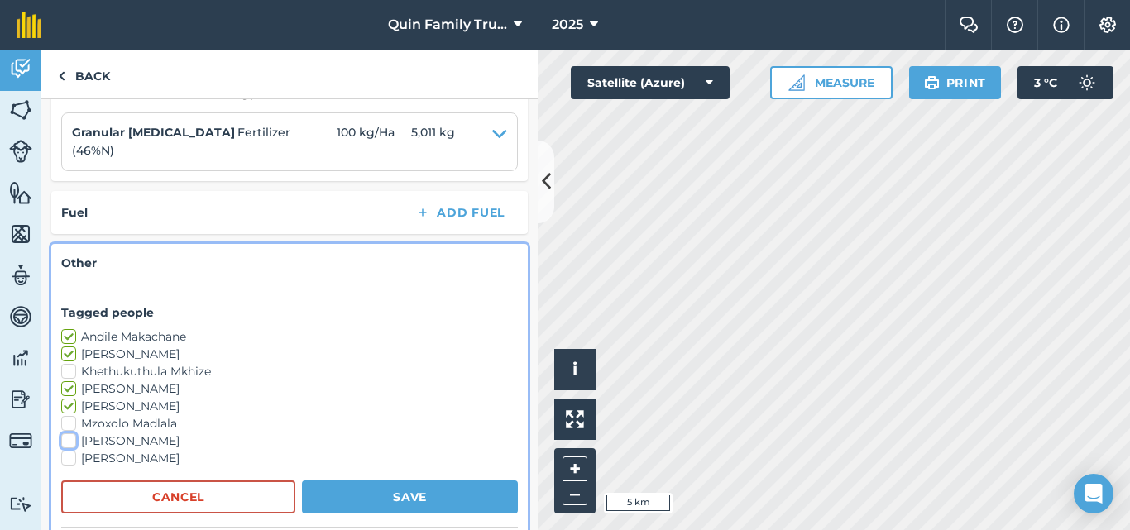
click at [72, 440] on input "[PERSON_NAME]" at bounding box center [66, 438] width 11 height 11
checkbox input "true"
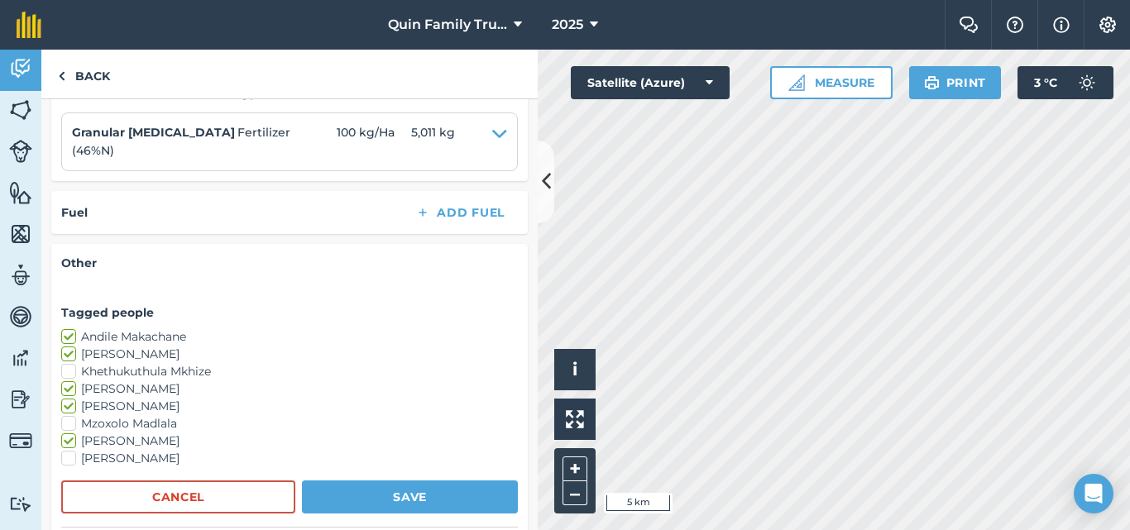
click at [89, 458] on label "[PERSON_NAME]" at bounding box center [289, 458] width 457 height 17
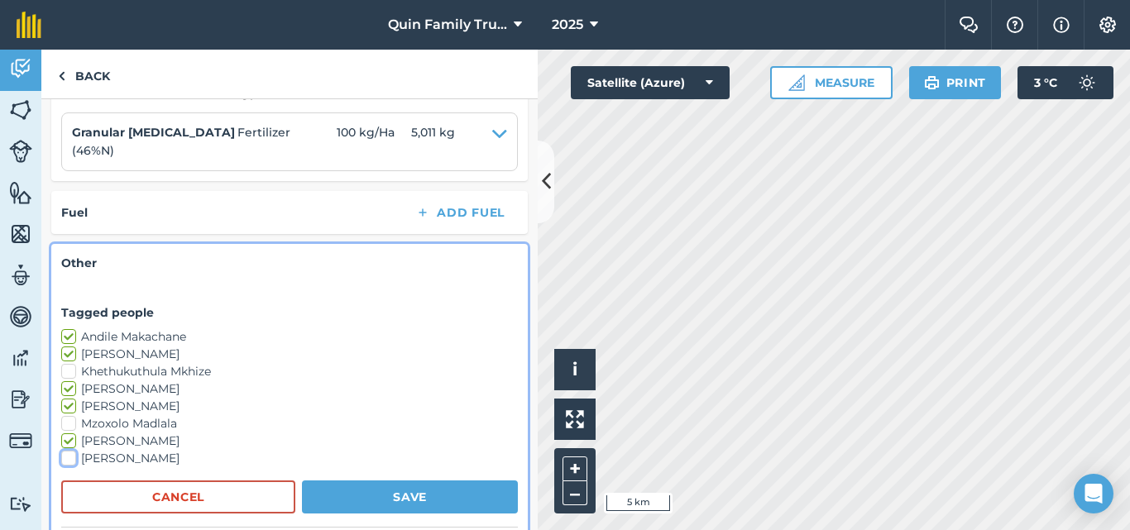
click at [72, 458] on input "[PERSON_NAME]" at bounding box center [66, 455] width 11 height 11
checkbox input "true"
click at [387, 503] on button "Save" at bounding box center [410, 497] width 216 height 33
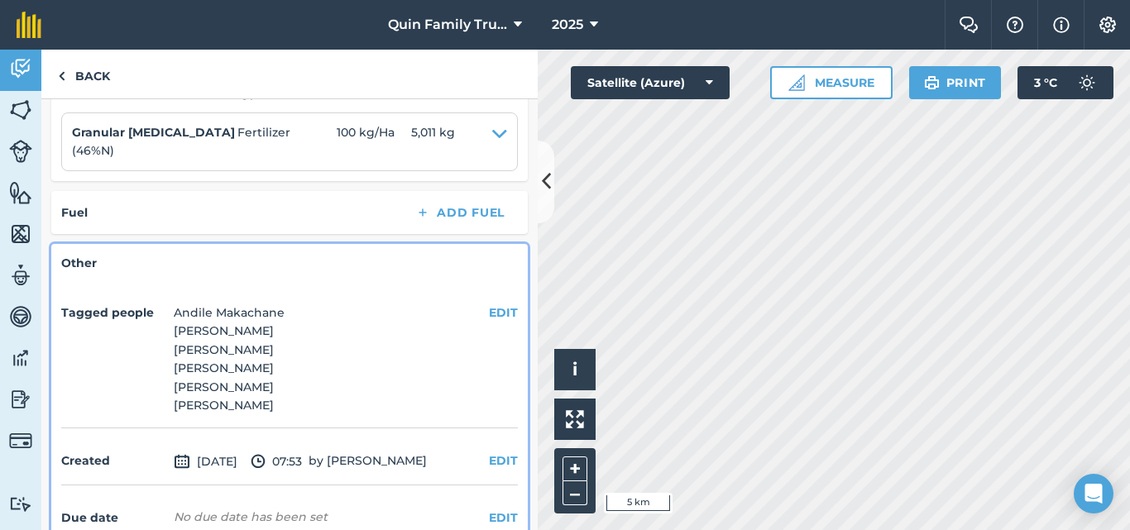
scroll to position [662, 0]
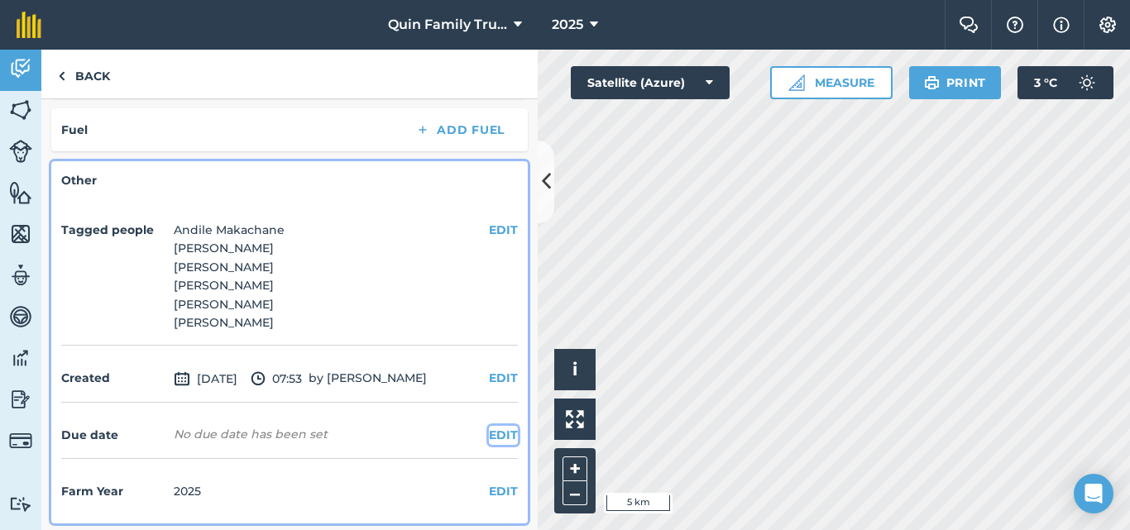
click at [489, 432] on button "EDIT" at bounding box center [503, 435] width 29 height 18
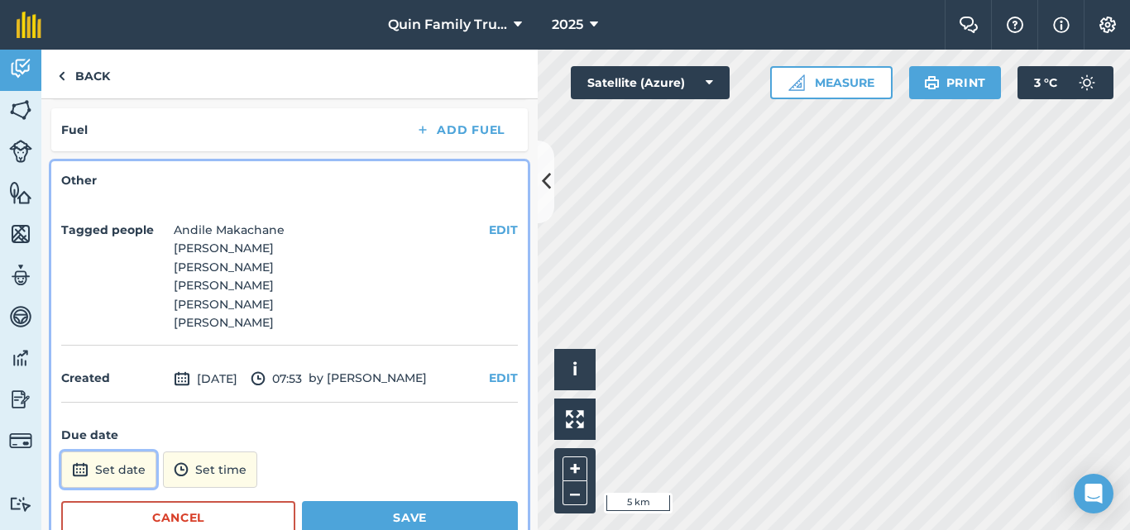
click at [111, 480] on button "Set date" at bounding box center [108, 470] width 95 height 36
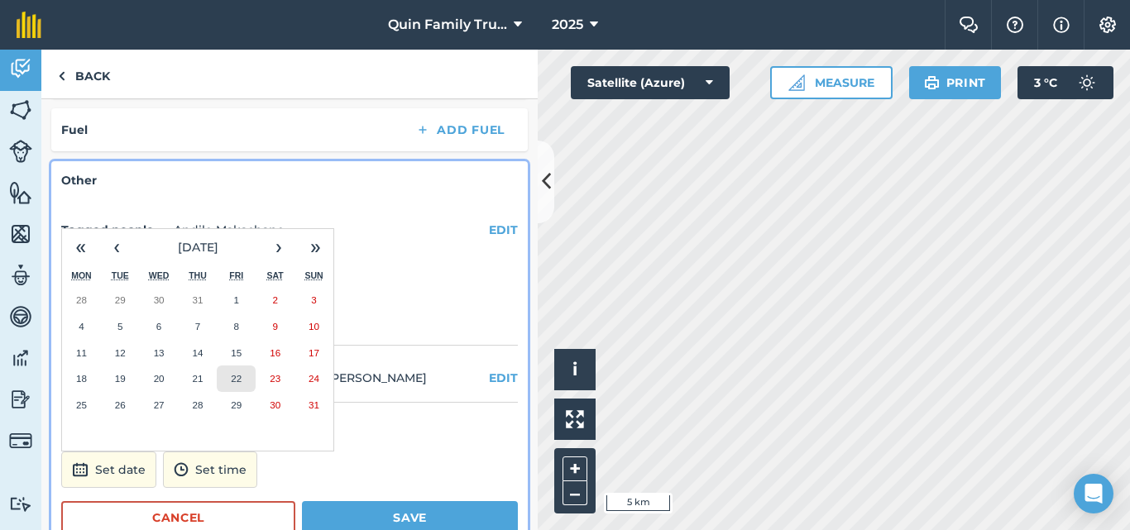
click at [231, 382] on abbr "22" at bounding box center [236, 378] width 11 height 11
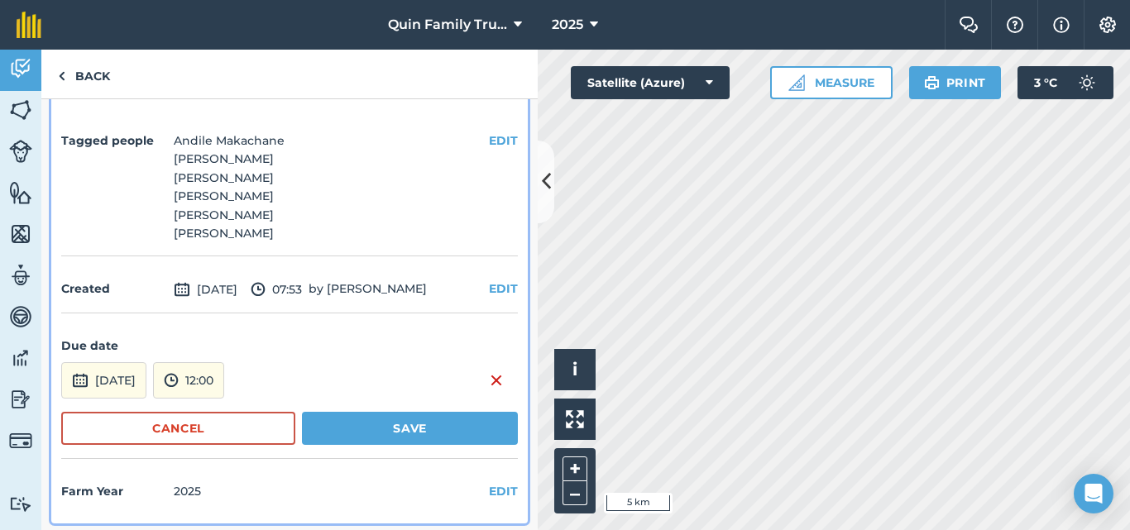
scroll to position [755, 0]
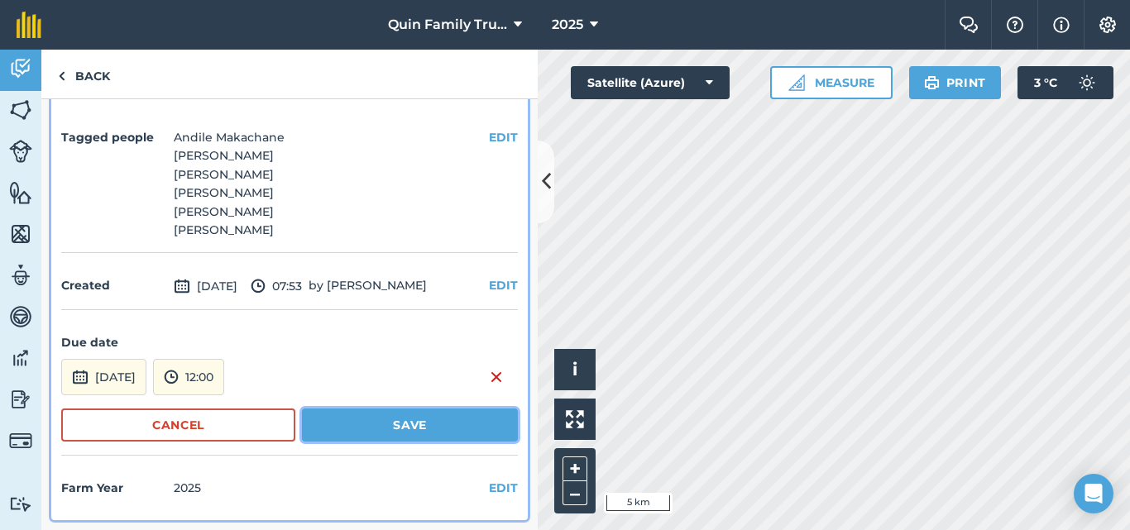
click at [389, 432] on button "Save" at bounding box center [410, 425] width 216 height 33
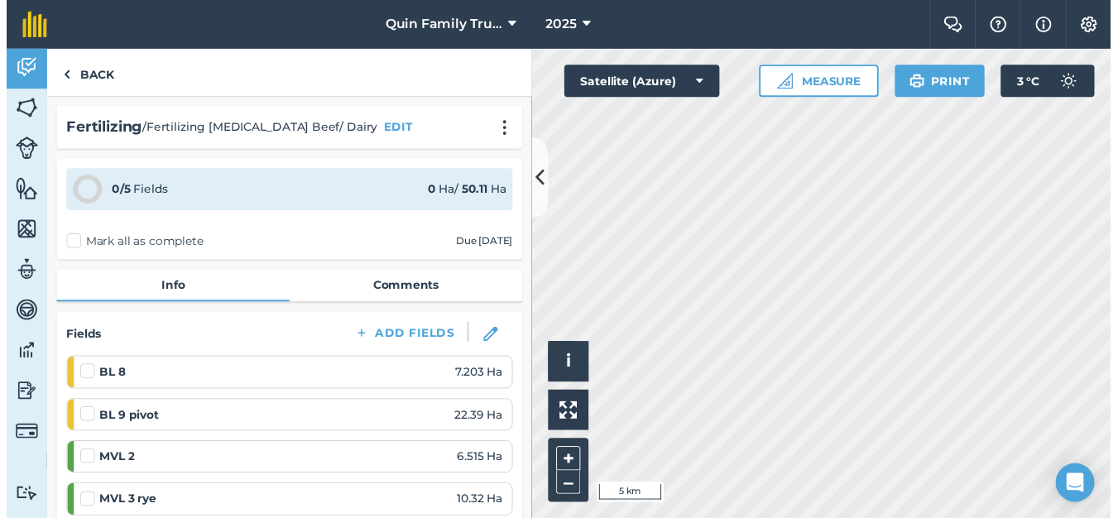
scroll to position [0, 0]
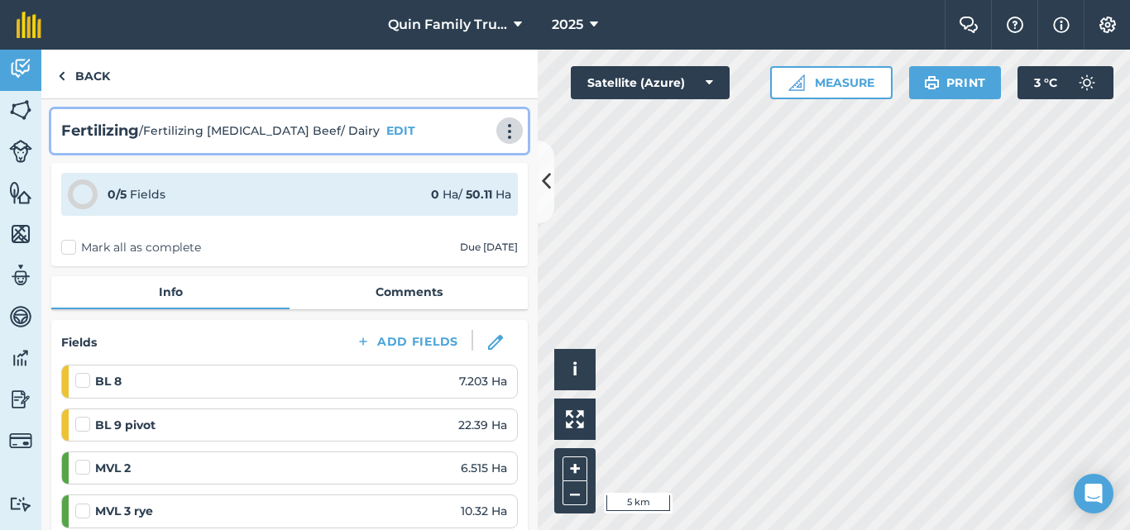
click at [501, 135] on img at bounding box center [510, 131] width 20 height 17
click at [471, 170] on link "Print" at bounding box center [475, 167] width 106 height 33
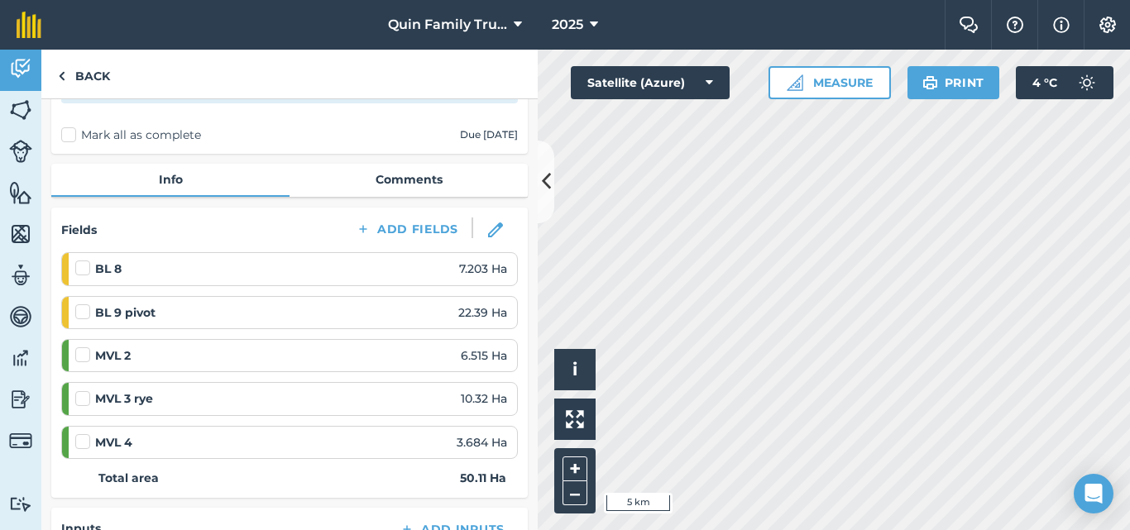
scroll to position [5, 0]
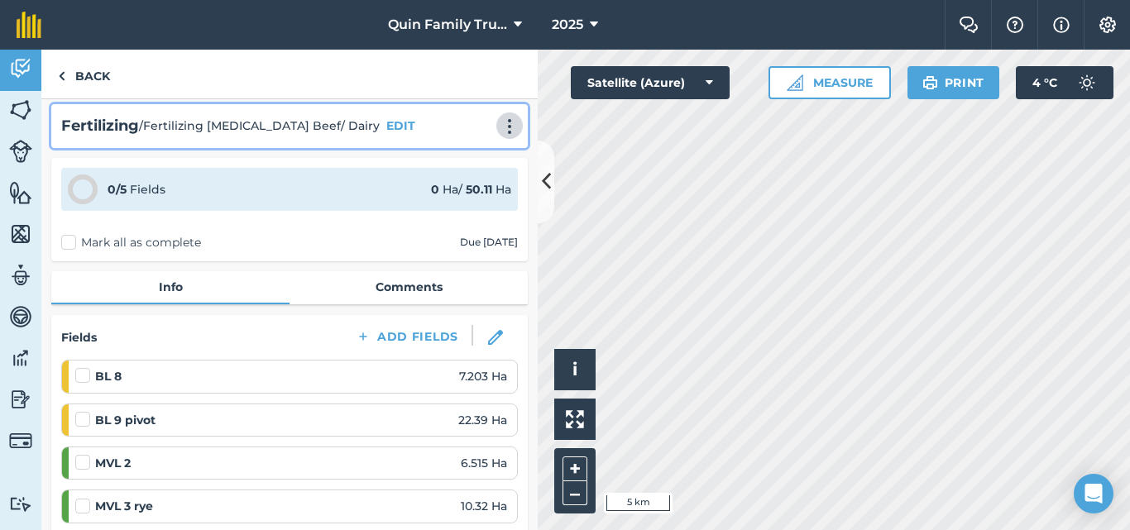
click at [500, 130] on img at bounding box center [510, 126] width 20 height 17
click at [444, 161] on link "Print" at bounding box center [475, 162] width 106 height 33
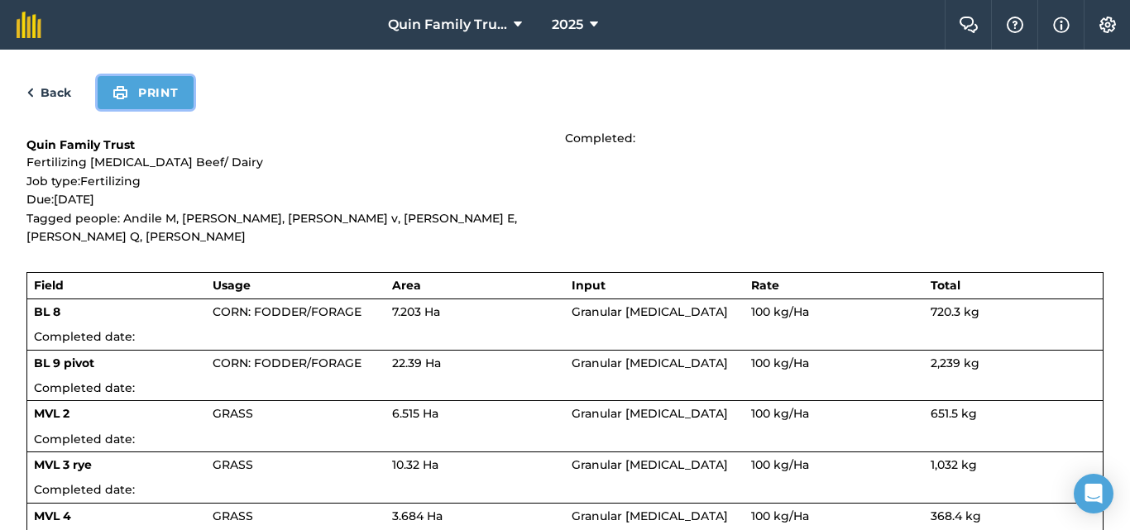
click at [177, 94] on button "Print" at bounding box center [146, 92] width 96 height 33
click at [70, 94] on link "Back" at bounding box center [48, 93] width 45 height 20
